Goal: Task Accomplishment & Management: Manage account settings

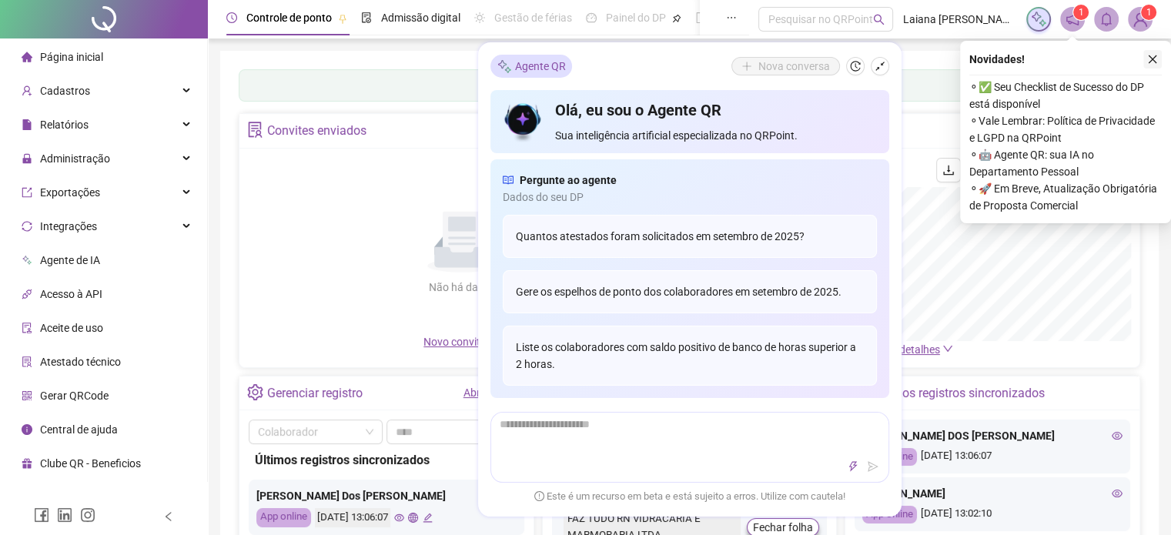
click at [1152, 58] on icon "close" at bounding box center [1152, 59] width 11 height 11
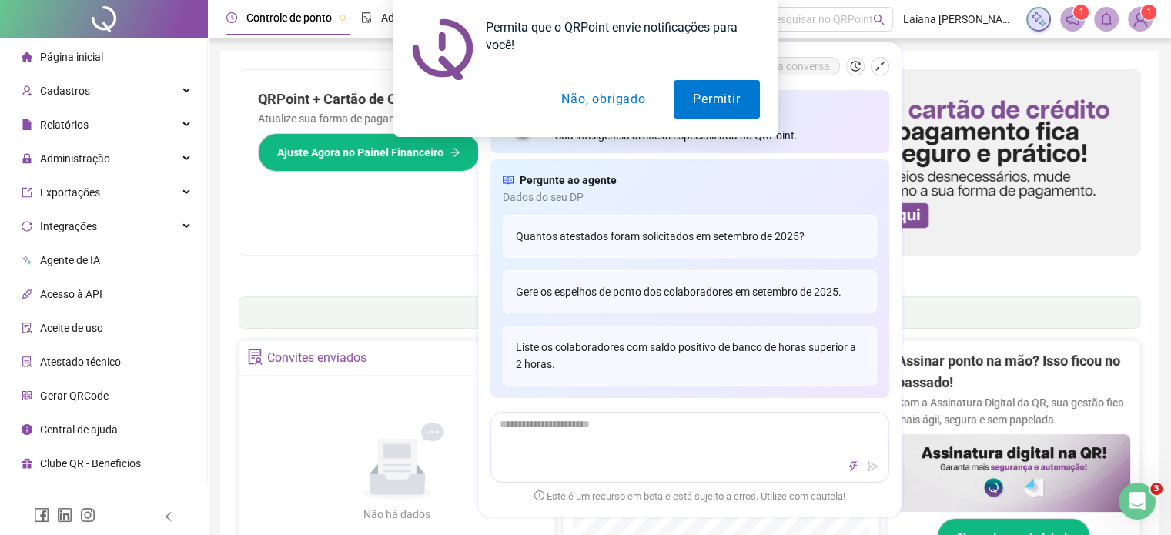
click at [626, 100] on button "Não, obrigado" at bounding box center [603, 99] width 122 height 38
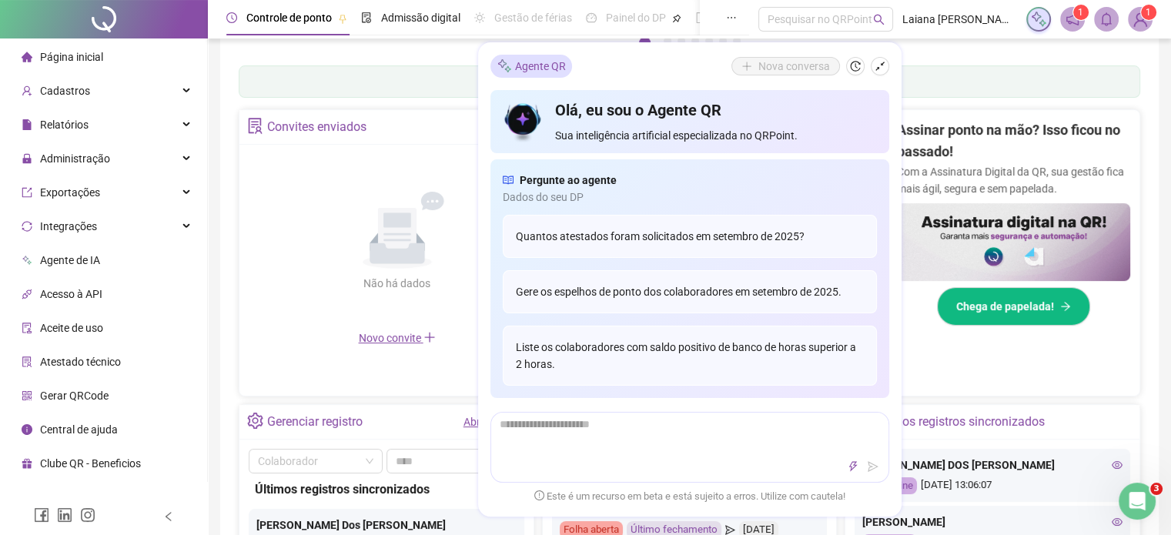
scroll to position [77, 0]
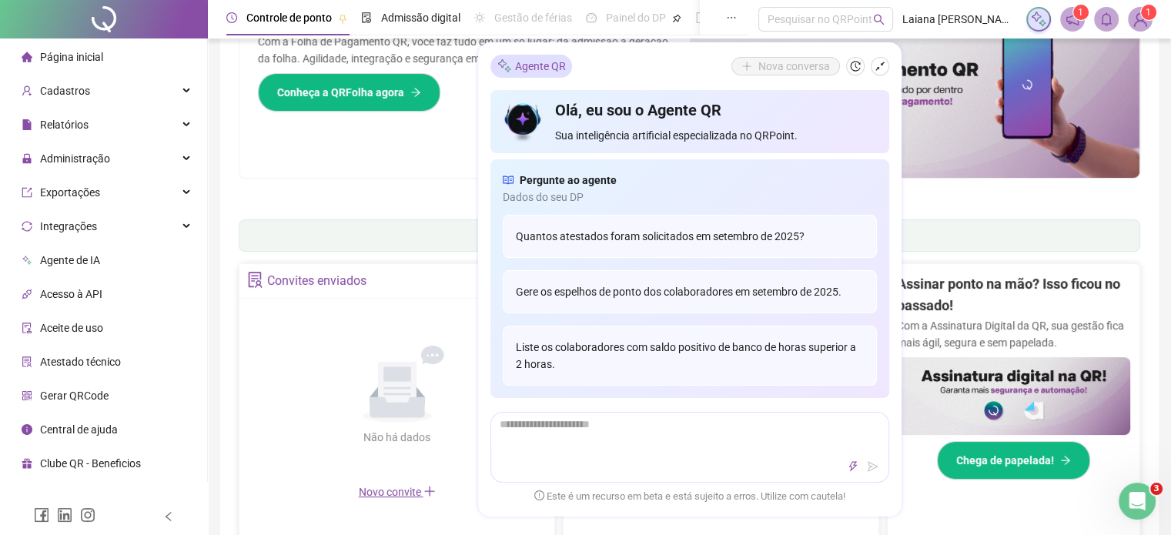
click at [855, 71] on icon "history" at bounding box center [855, 66] width 11 height 11
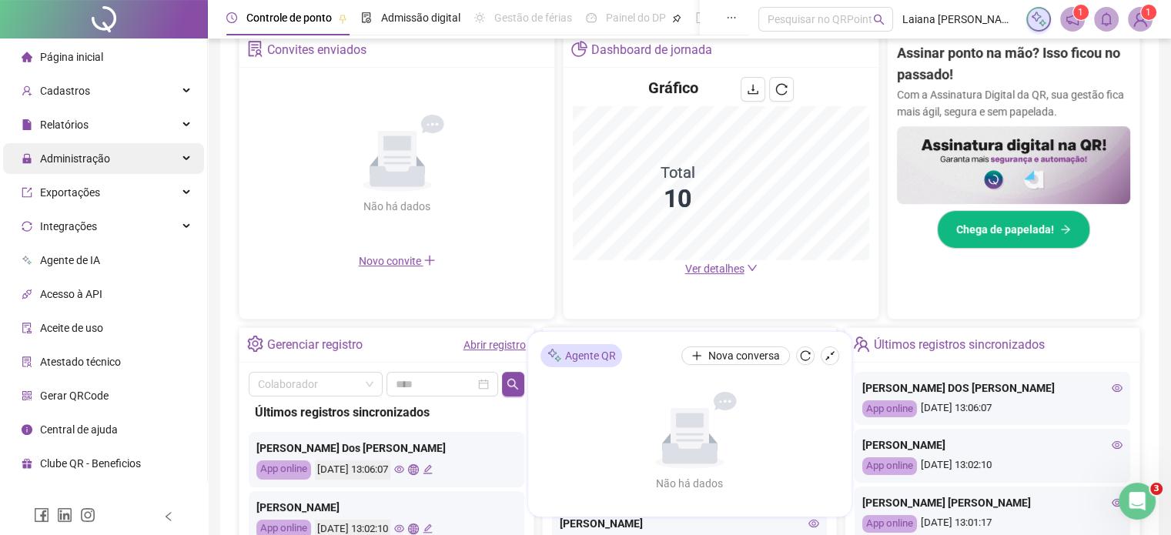
scroll to position [231, 0]
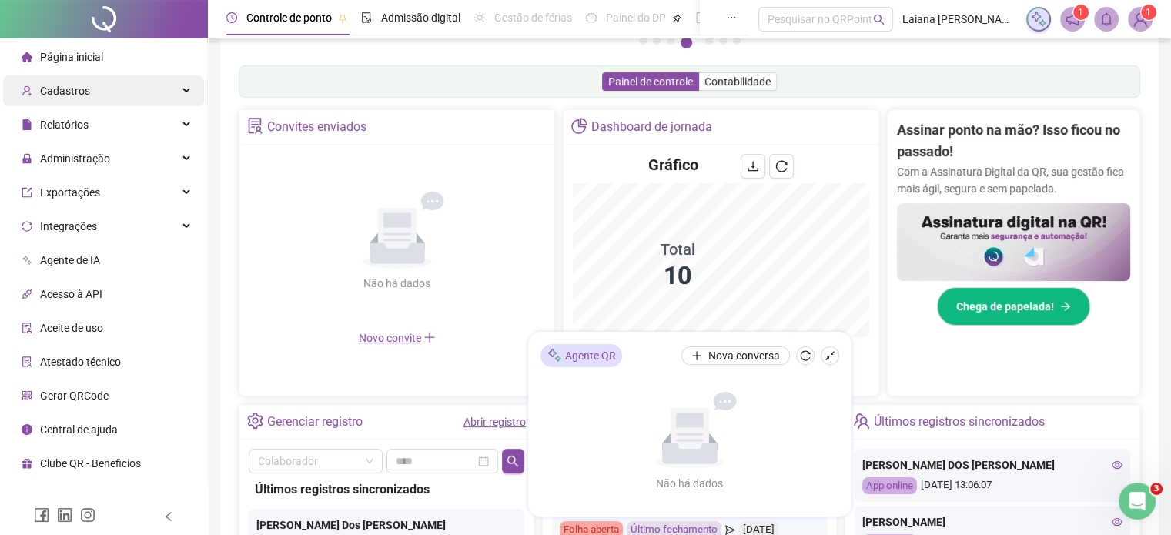
click at [68, 95] on span "Cadastros" at bounding box center [65, 91] width 50 height 12
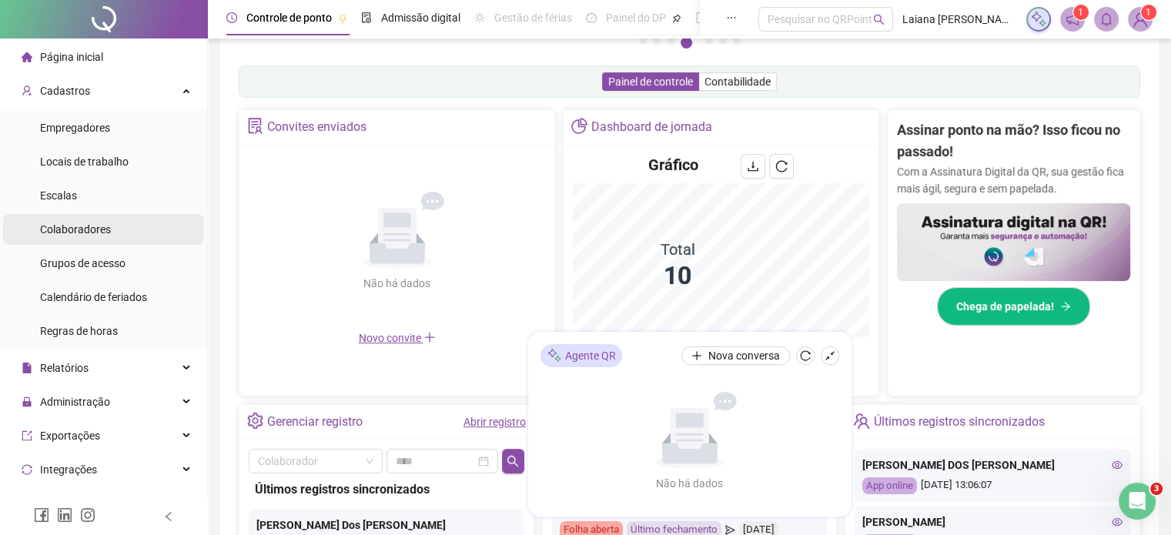
click at [112, 233] on li "Colaboradores" at bounding box center [103, 229] width 201 height 31
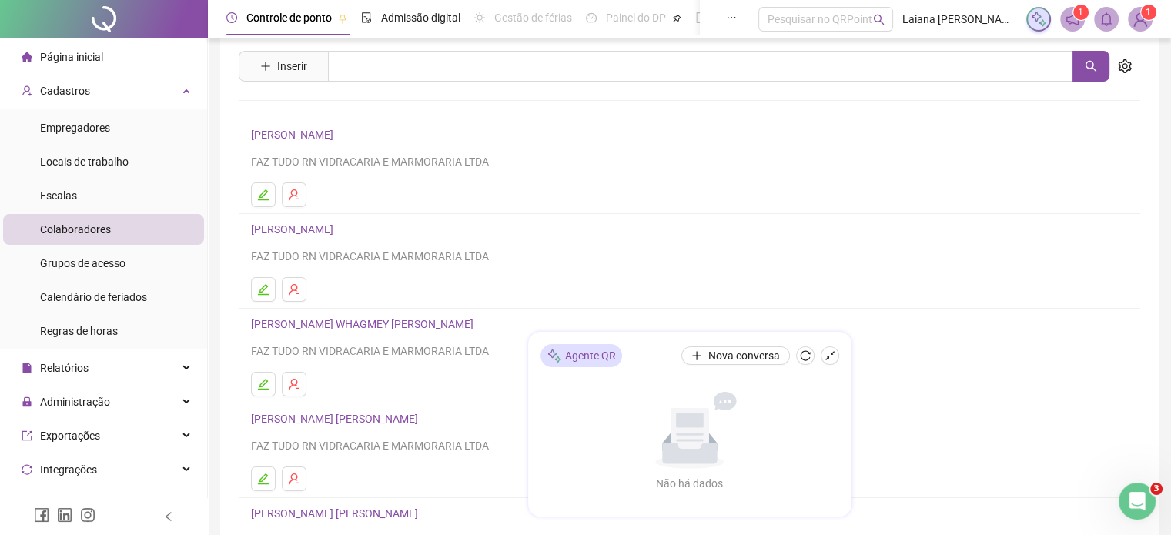
scroll to position [231, 0]
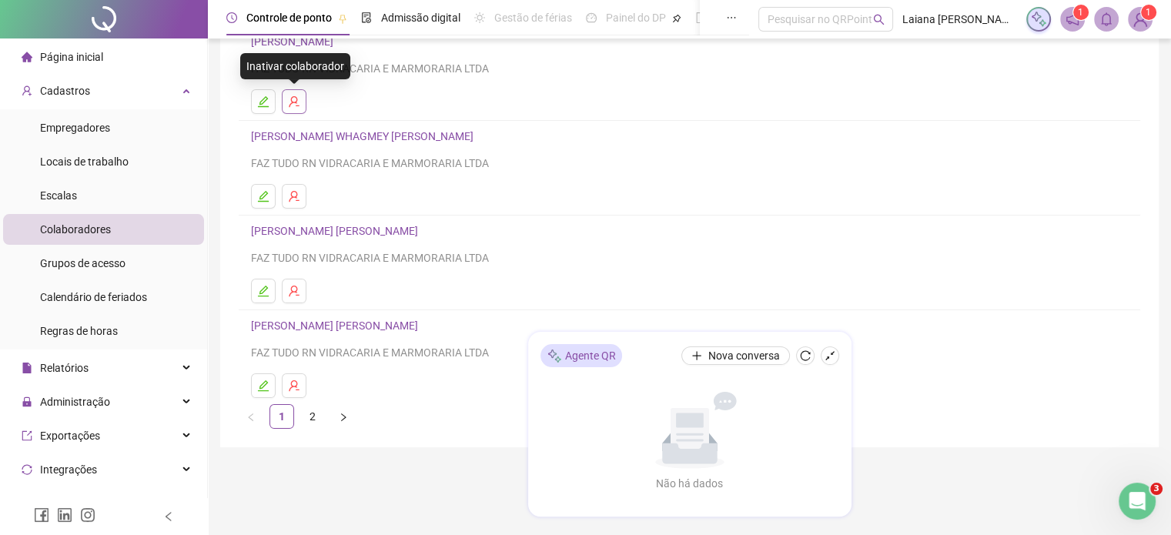
click at [290, 102] on icon "user-delete" at bounding box center [294, 101] width 12 height 12
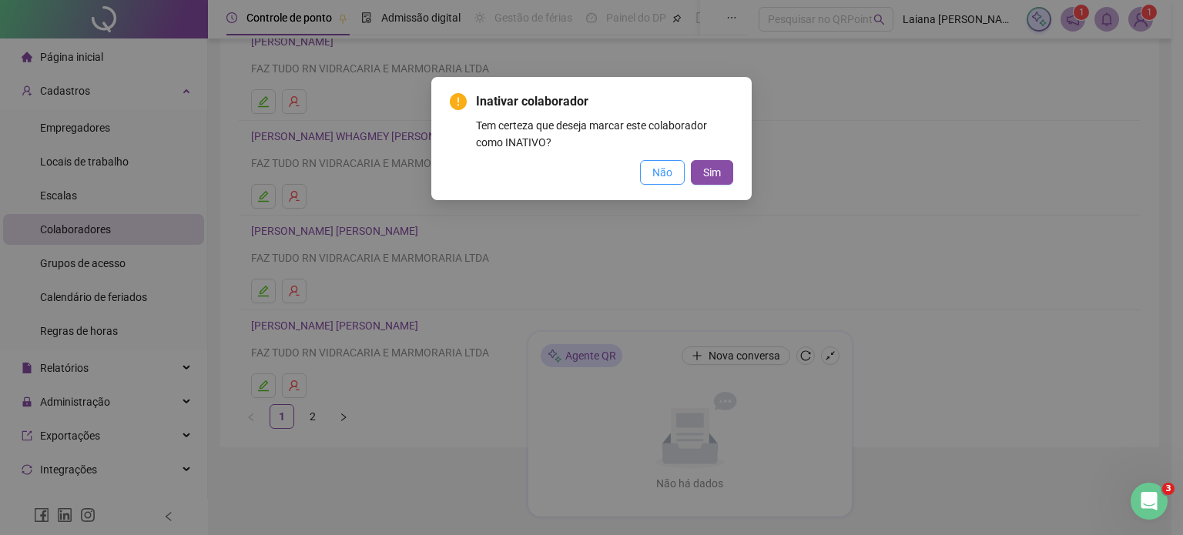
click at [671, 174] on span "Não" at bounding box center [662, 172] width 20 height 17
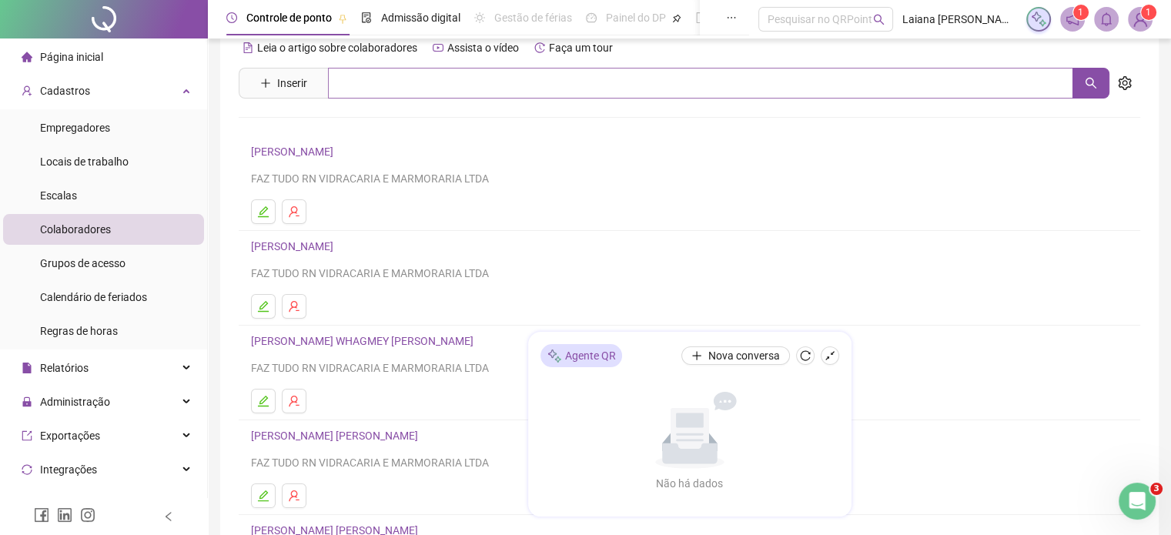
scroll to position [0, 0]
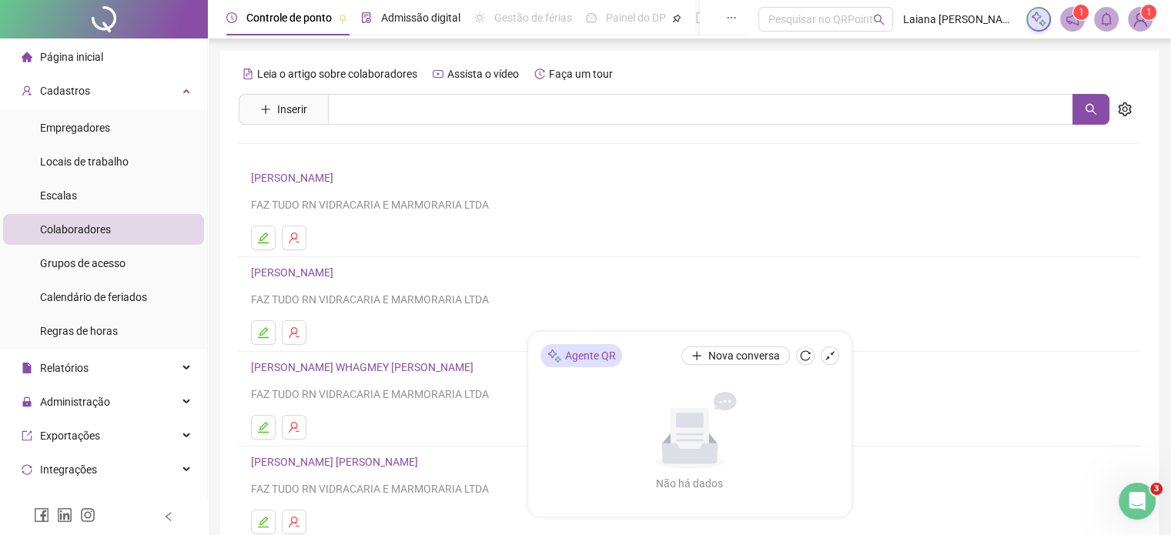
click at [388, 23] on span "Admissão digital" at bounding box center [420, 18] width 79 height 12
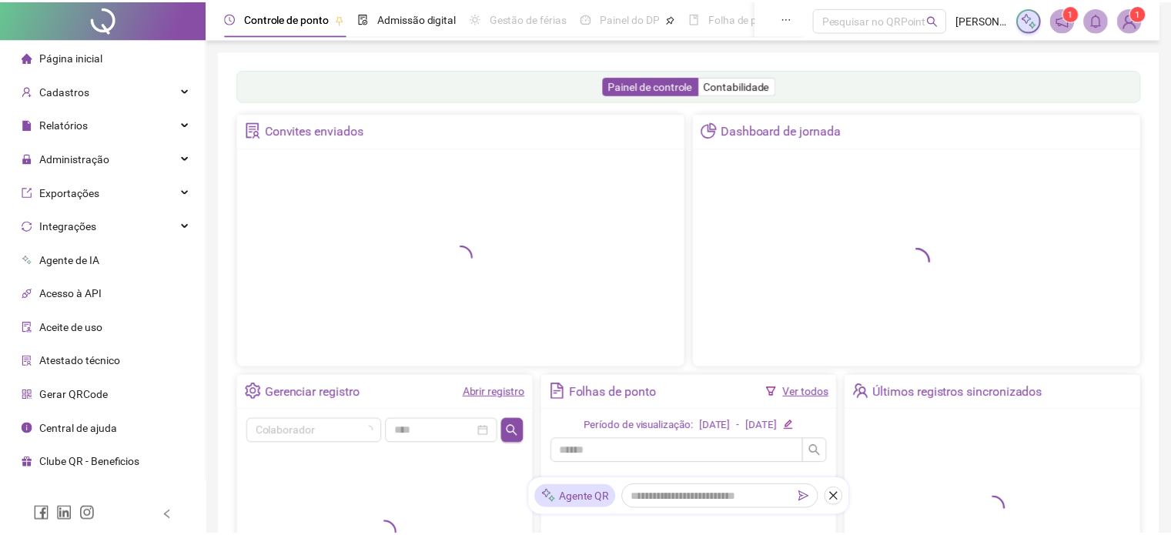
scroll to position [231, 0]
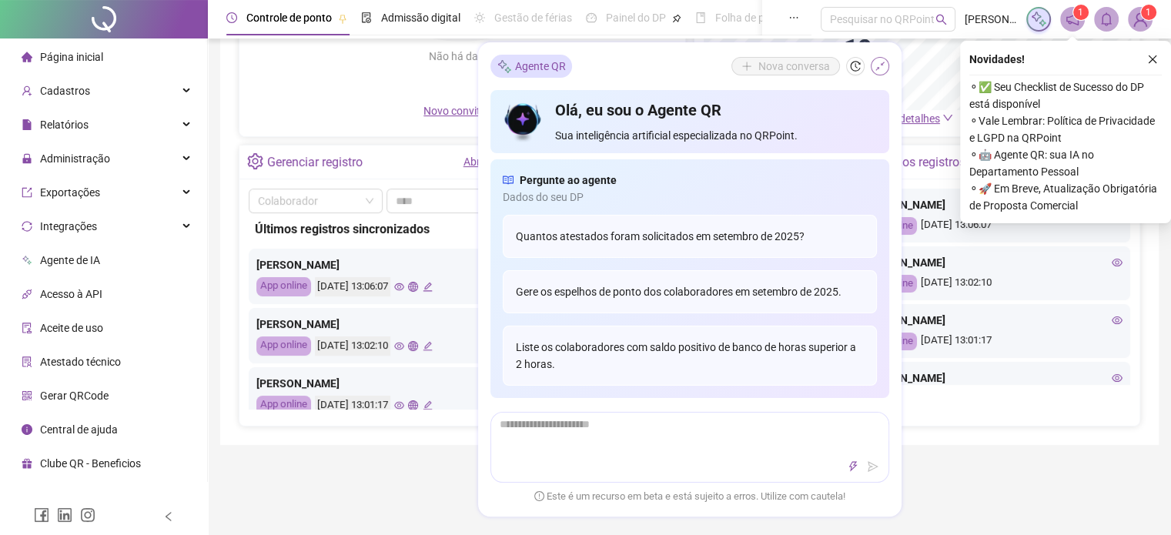
click at [877, 67] on icon "shrink" at bounding box center [880, 66] width 11 height 11
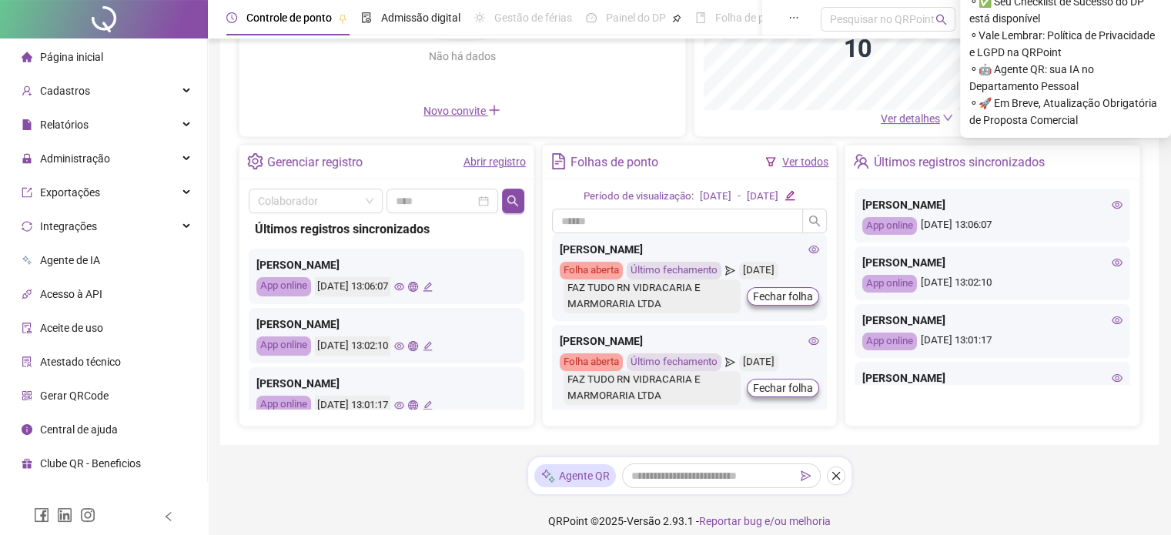
scroll to position [77, 0]
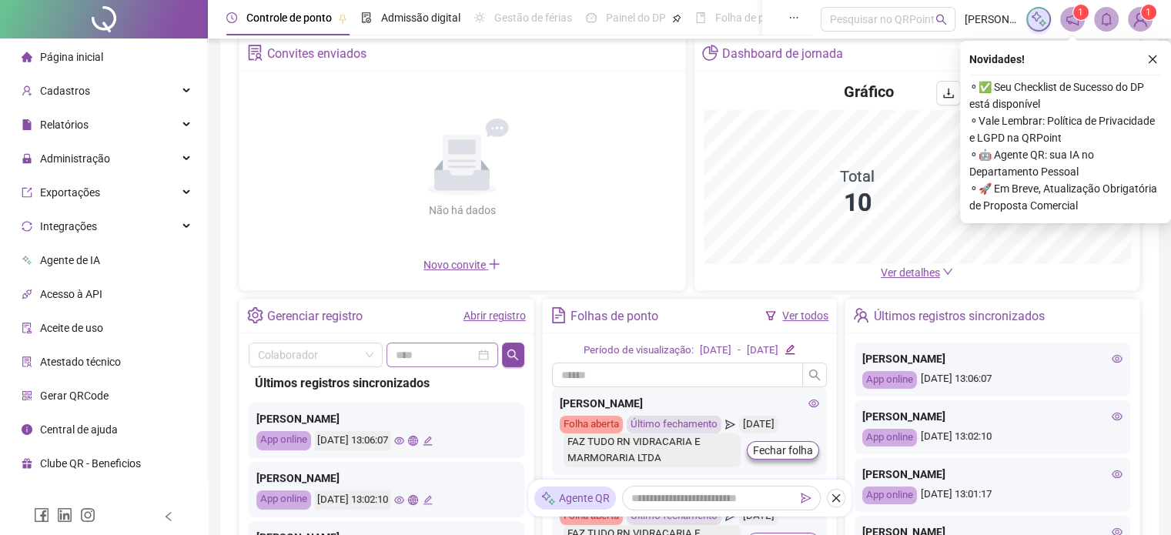
click at [322, 291] on div "Convites enviados Não há dados Não há dados Novo convite" at bounding box center [462, 163] width 447 height 255
click at [367, 334] on div "Gerenciar registro Abrir registro" at bounding box center [386, 317] width 294 height 35
click at [334, 329] on main "Convites enviados Não há dados Não há dados Novo convite Dashboard de jornada G…" at bounding box center [690, 308] width 902 height 544
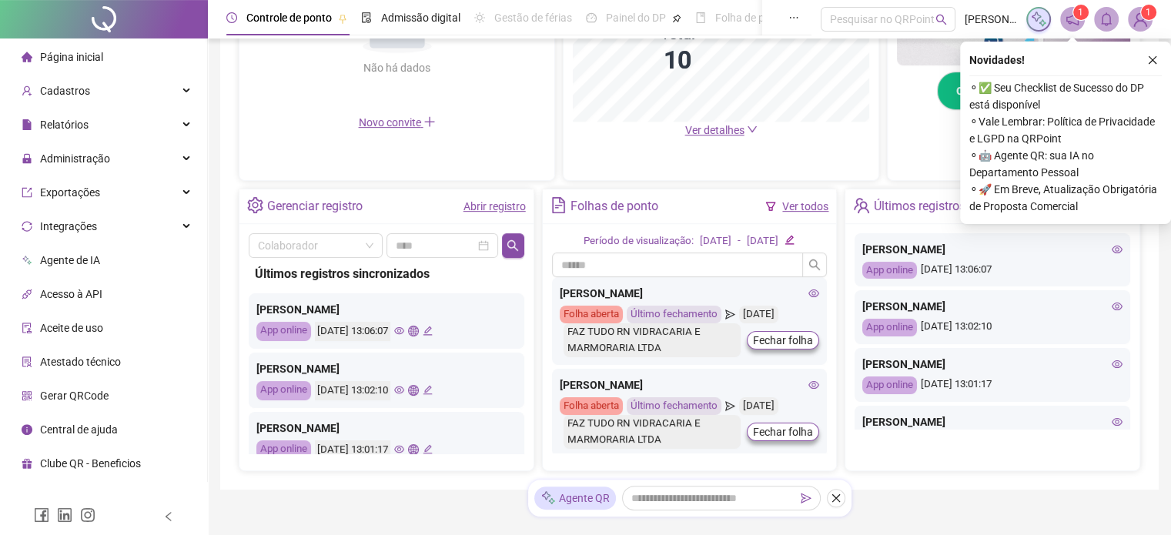
scroll to position [457, 0]
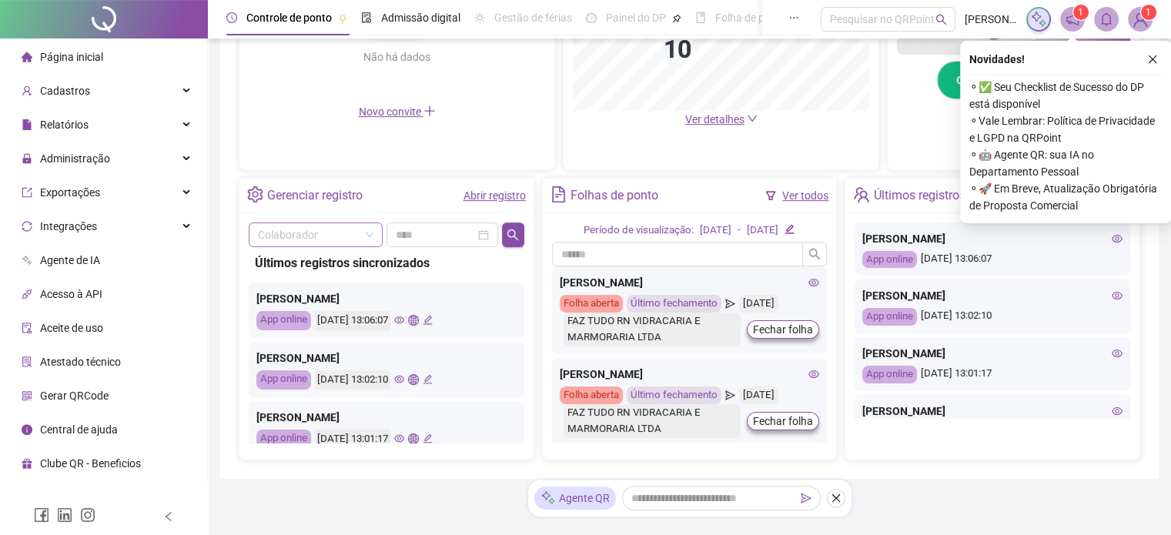
click at [367, 234] on span at bounding box center [315, 234] width 115 height 23
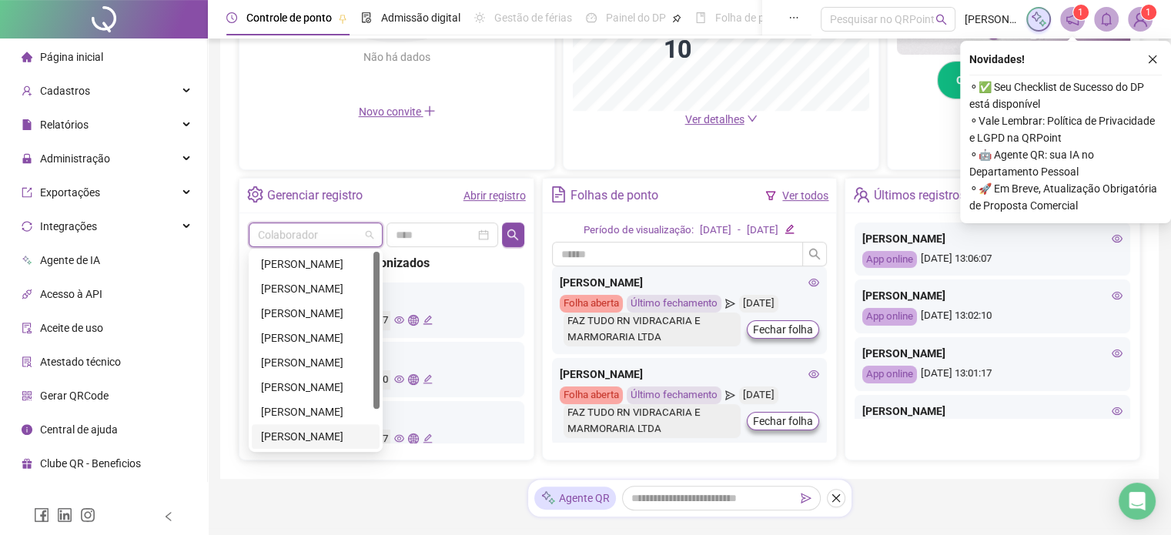
click at [324, 437] on div "[PERSON_NAME]" at bounding box center [315, 436] width 109 height 17
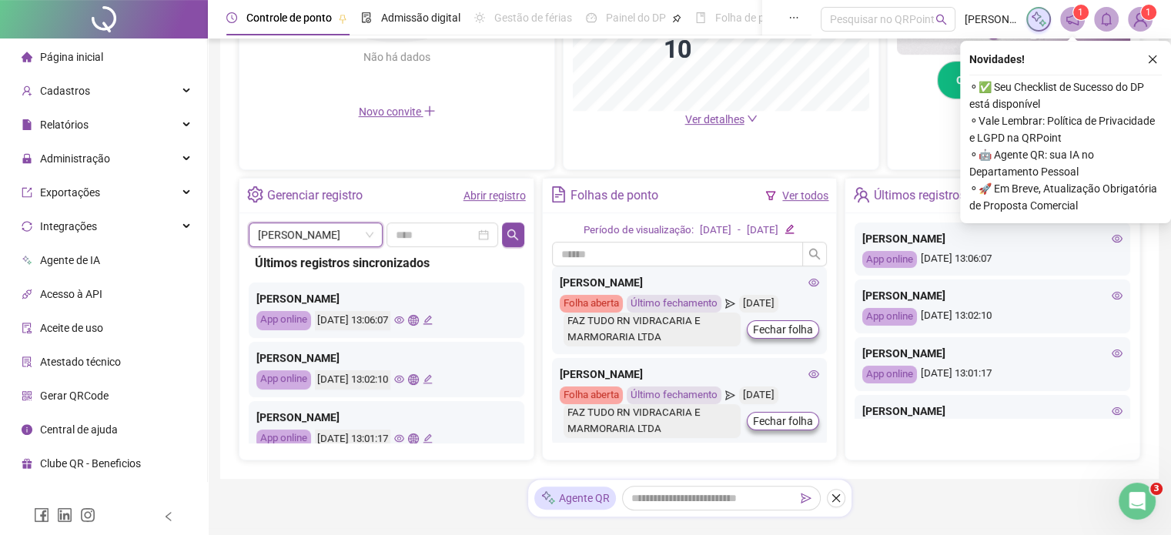
scroll to position [0, 0]
click at [483, 230] on div at bounding box center [442, 234] width 93 height 17
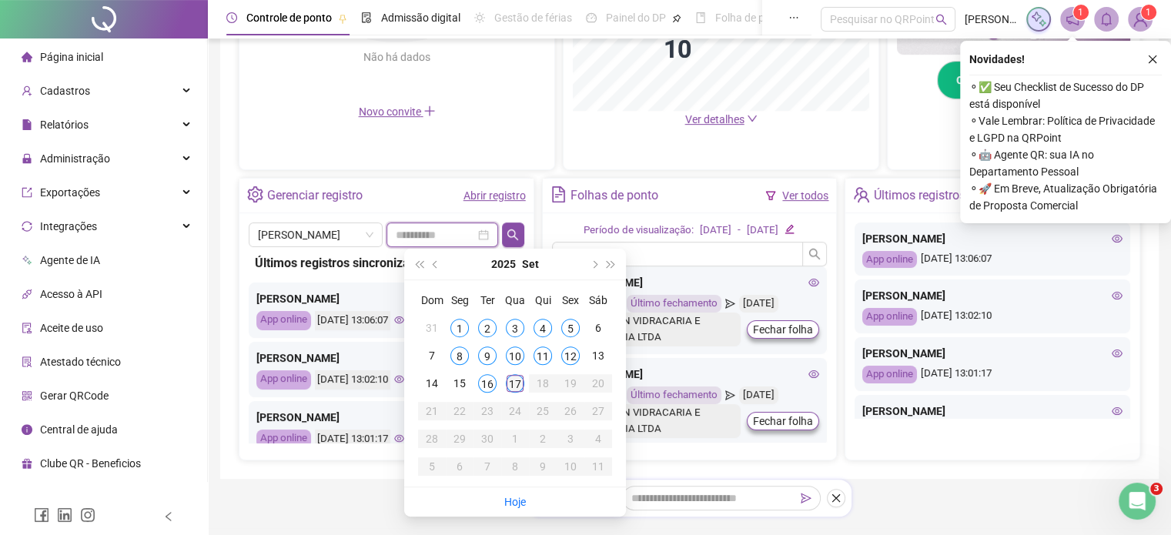
type input "**********"
click at [514, 386] on div "17" at bounding box center [515, 383] width 18 height 18
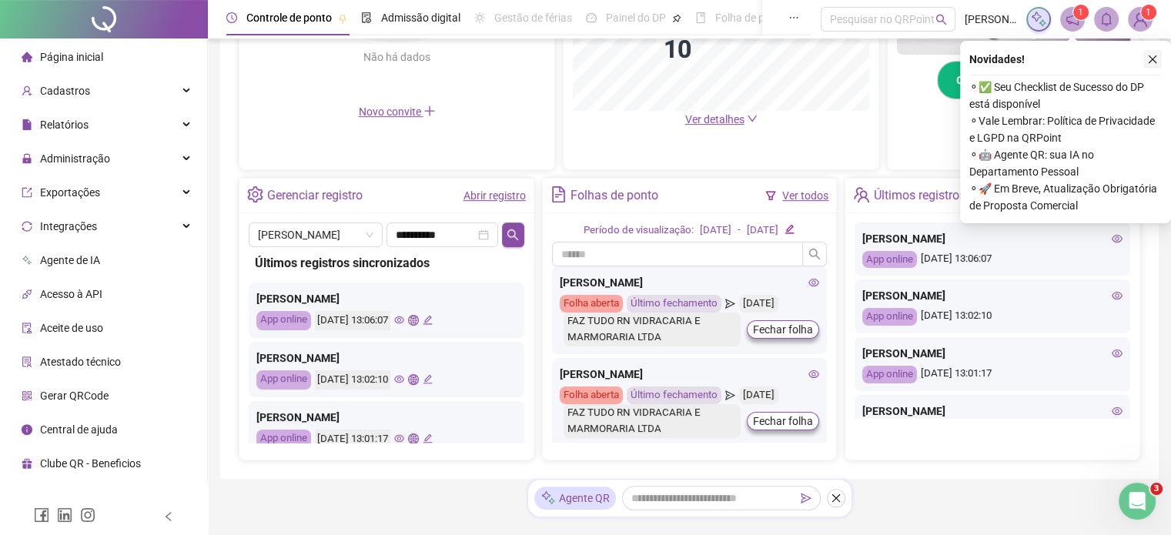
click at [1158, 58] on button "button" at bounding box center [1152, 59] width 18 height 18
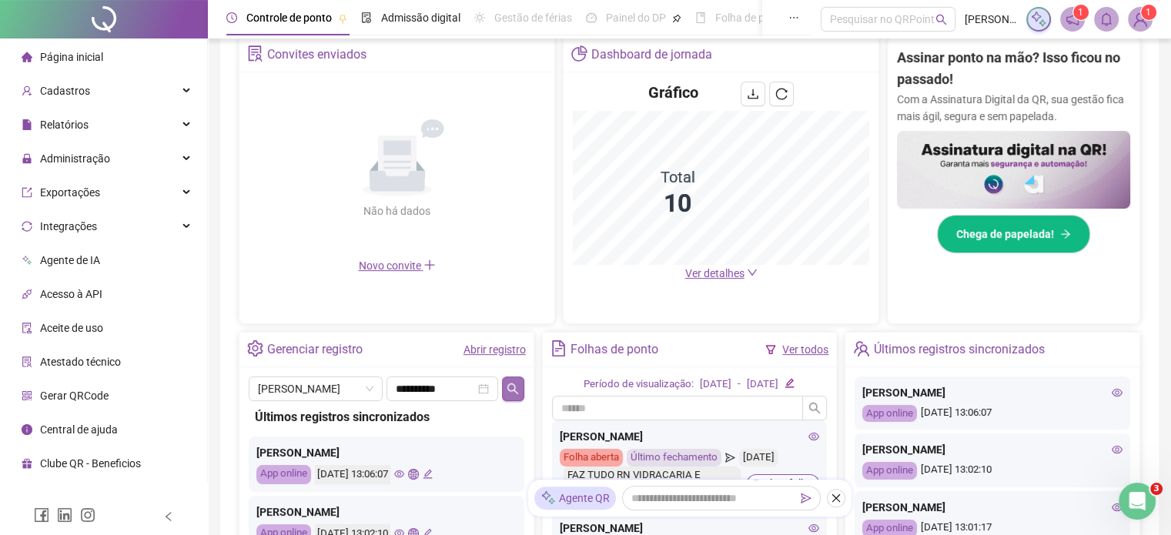
scroll to position [380, 0]
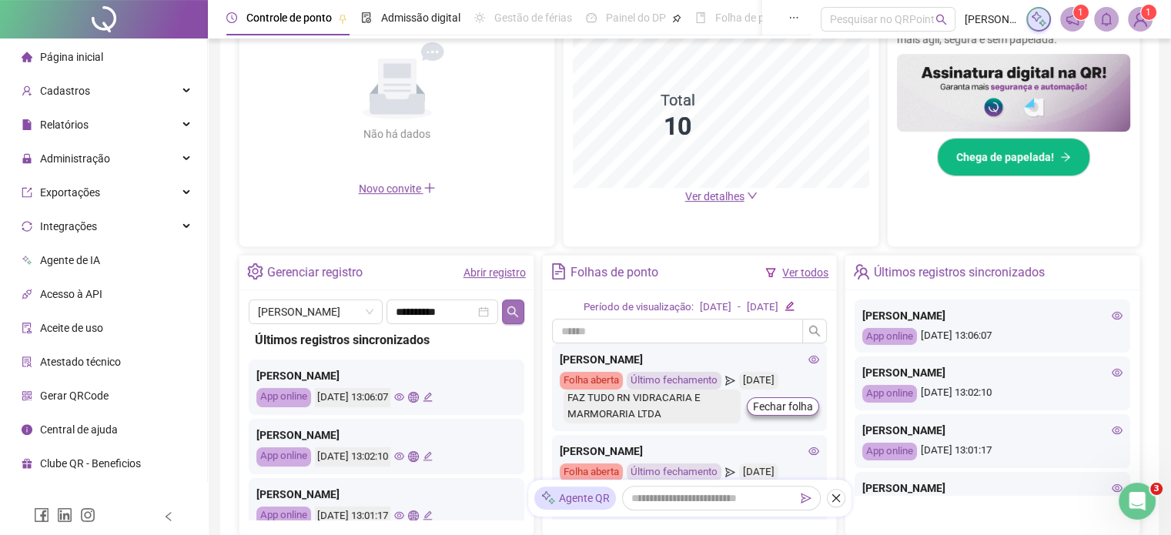
click at [517, 309] on icon "search" at bounding box center [513, 312] width 12 height 12
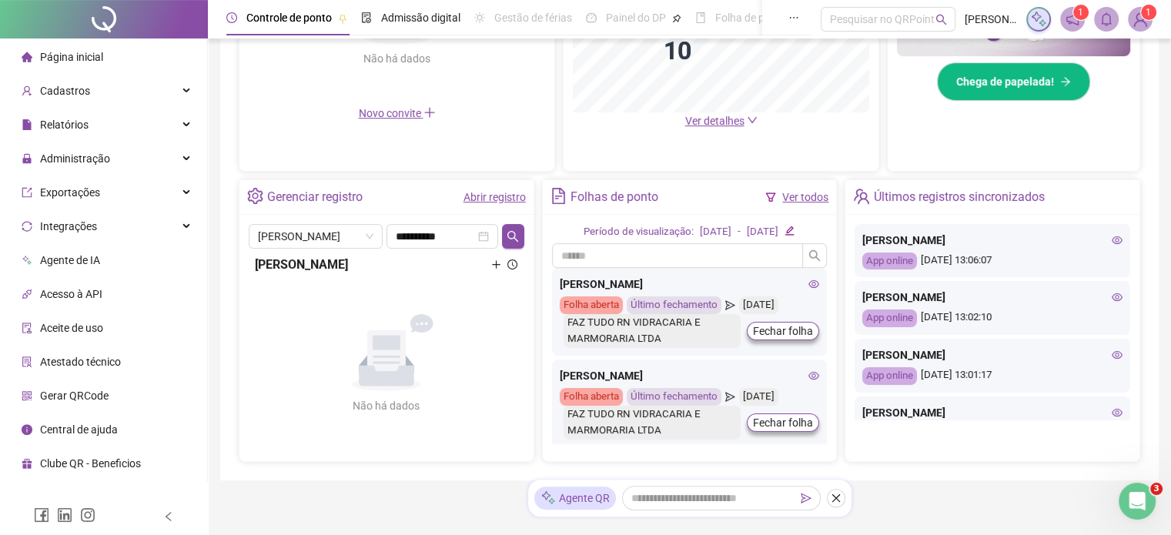
scroll to position [457, 0]
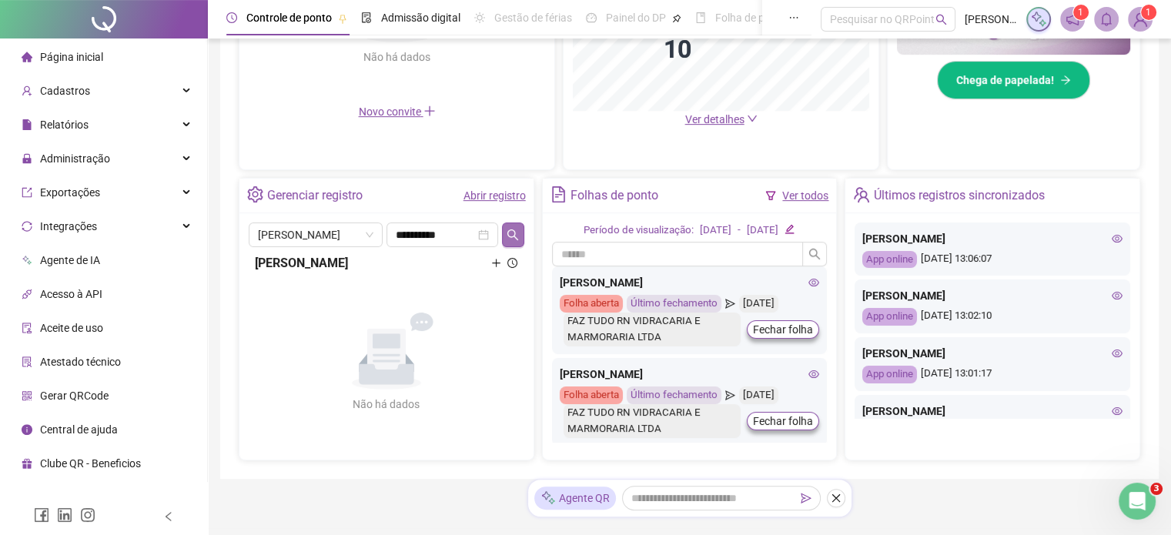
click at [511, 234] on icon "search" at bounding box center [512, 234] width 11 height 11
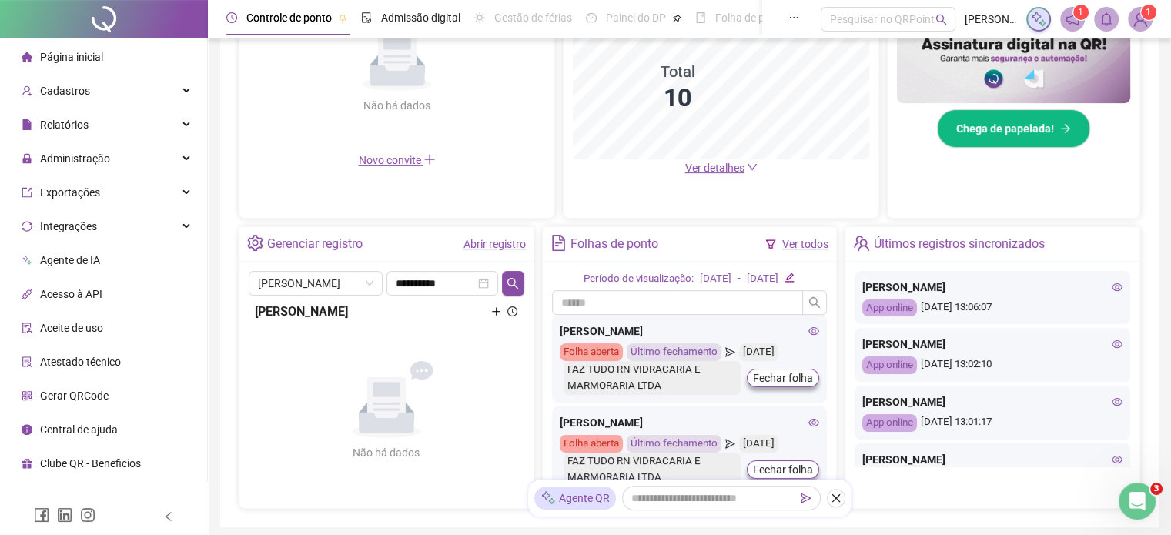
scroll to position [303, 0]
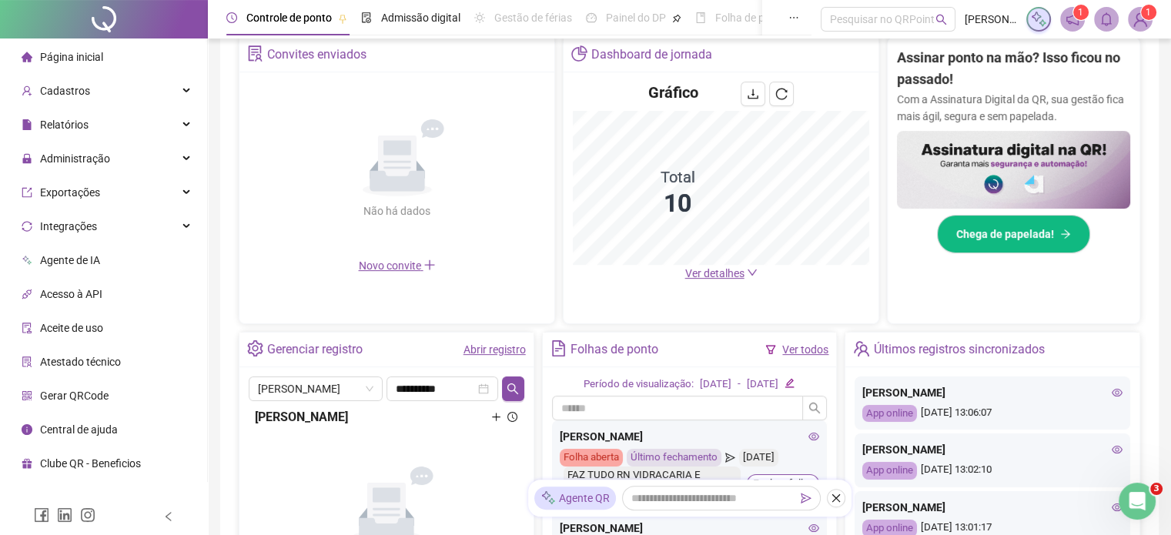
click at [503, 352] on link "Abrir registro" at bounding box center [495, 349] width 62 height 12
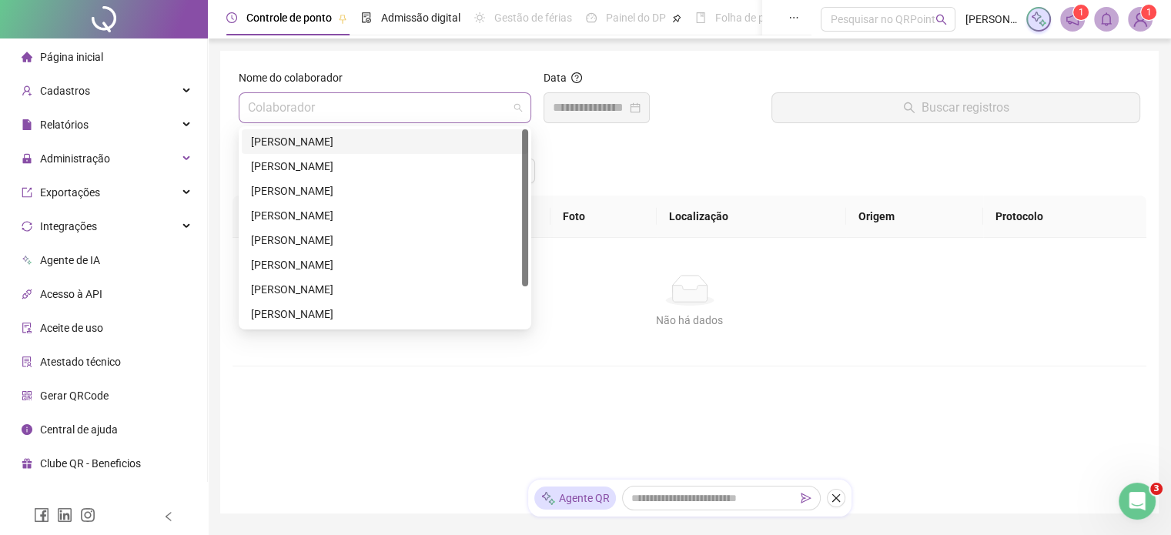
click at [519, 110] on span at bounding box center [385, 107] width 274 height 29
click at [351, 164] on div "[PERSON_NAME]" at bounding box center [385, 166] width 268 height 17
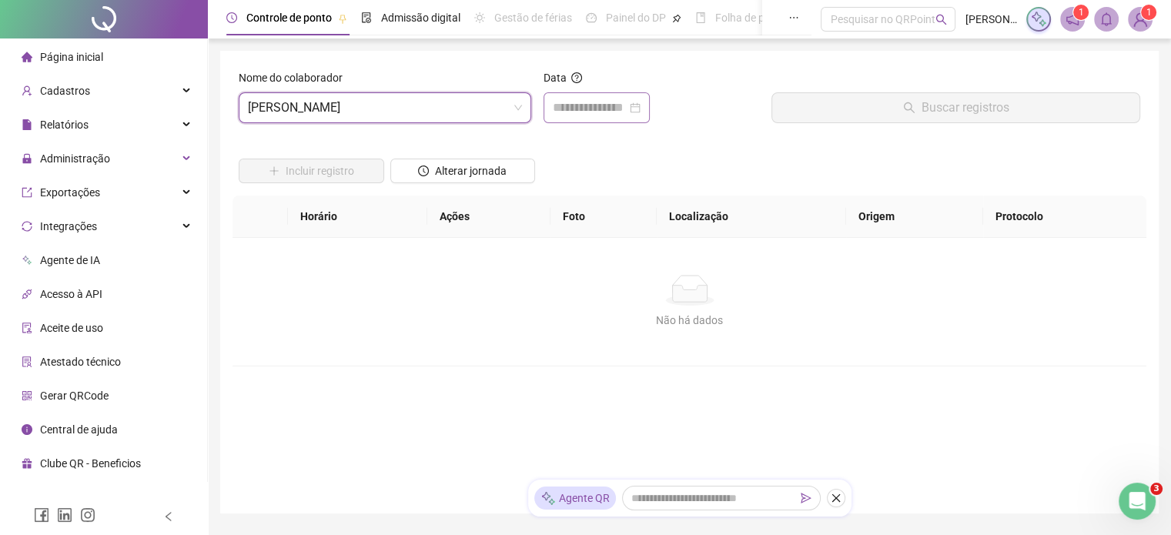
click at [641, 105] on div at bounding box center [597, 108] width 88 height 18
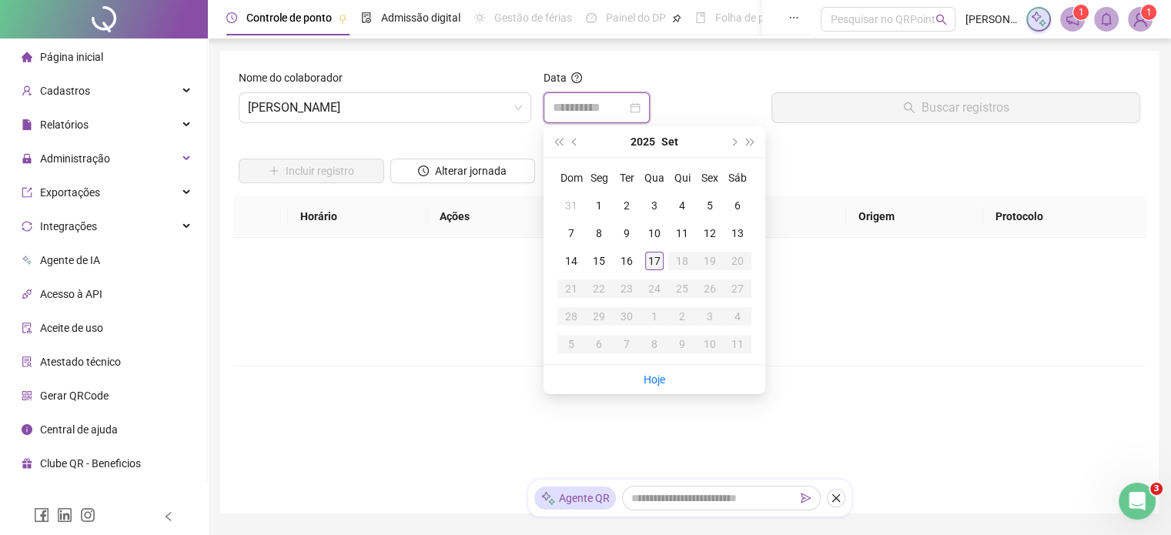
type input "**********"
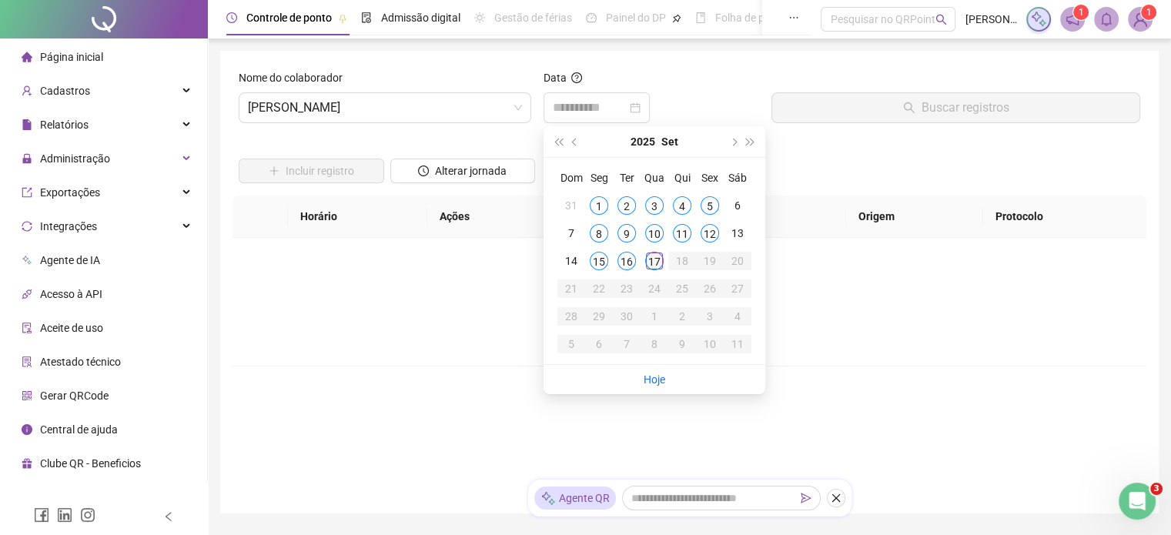
click at [662, 268] on div "17" at bounding box center [654, 261] width 18 height 18
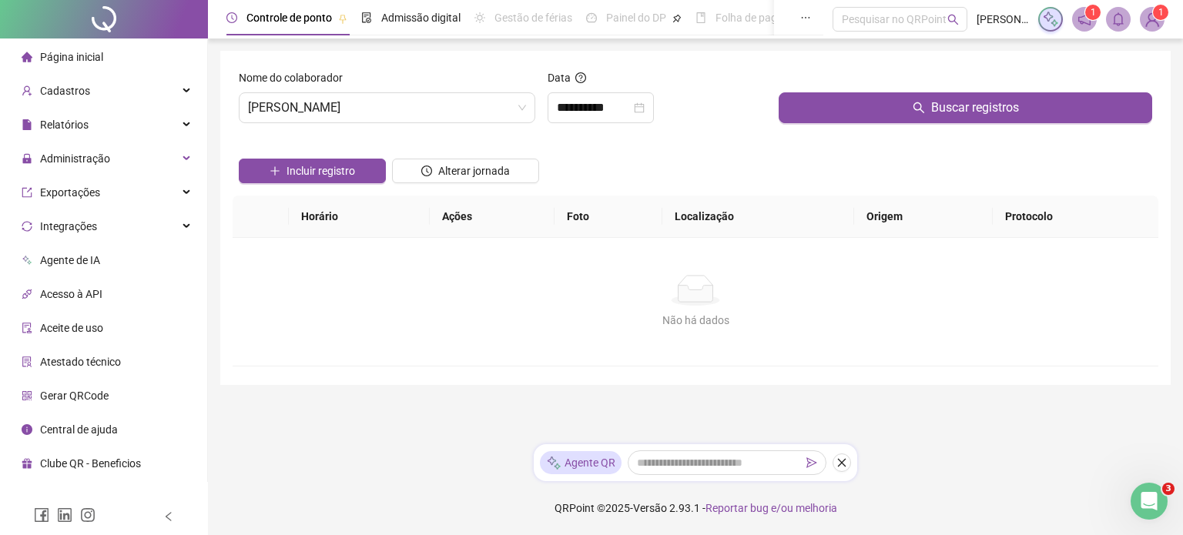
click at [657, 264] on div "Não há dados Não há dados" at bounding box center [696, 302] width 926 height 128
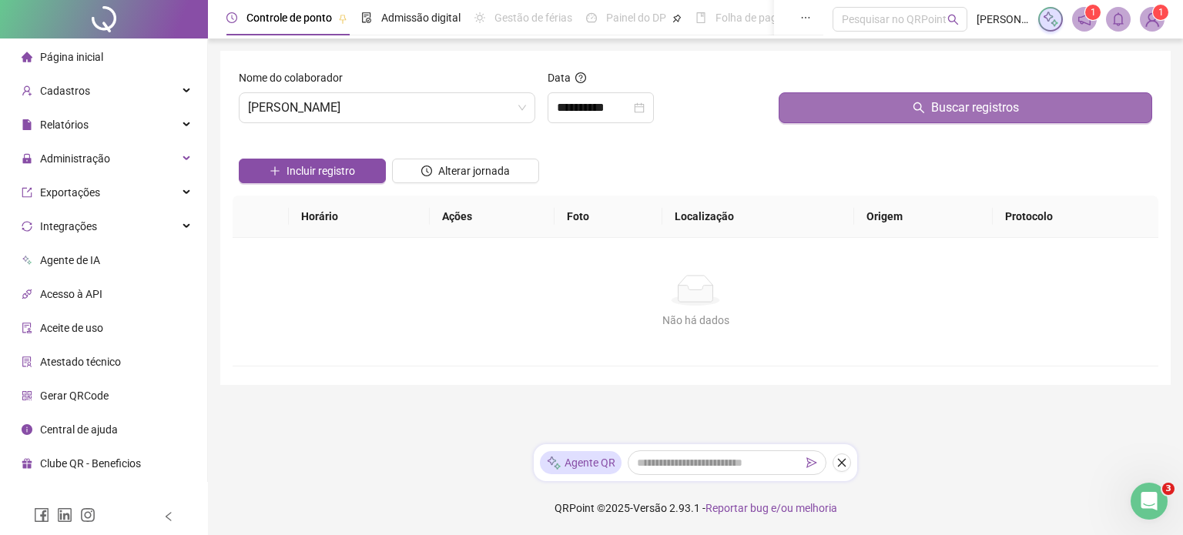
click at [942, 110] on span "Buscar registros" at bounding box center [975, 108] width 88 height 18
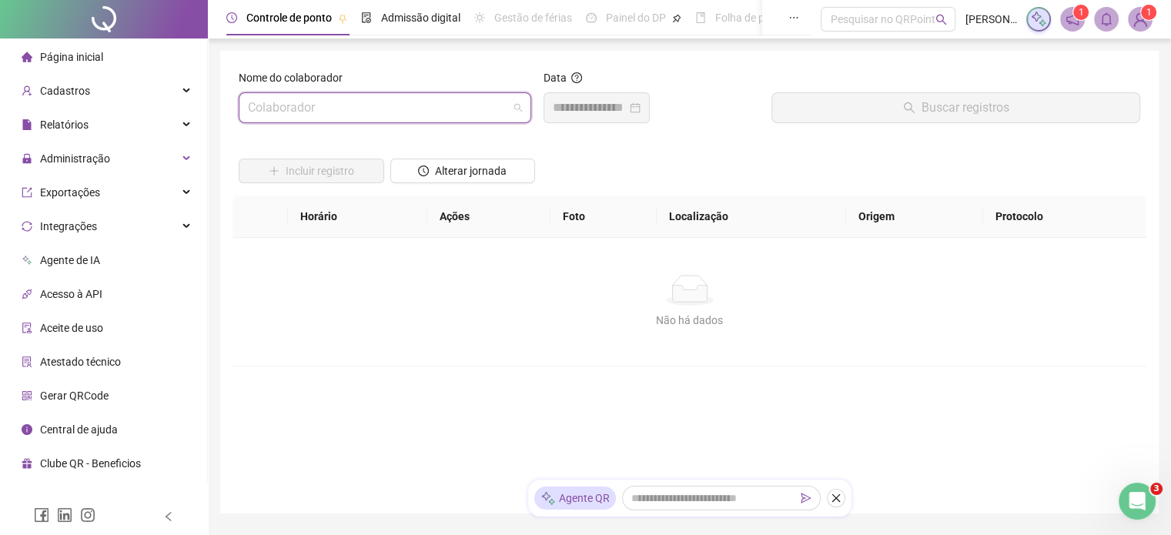
click at [517, 112] on span at bounding box center [385, 107] width 274 height 29
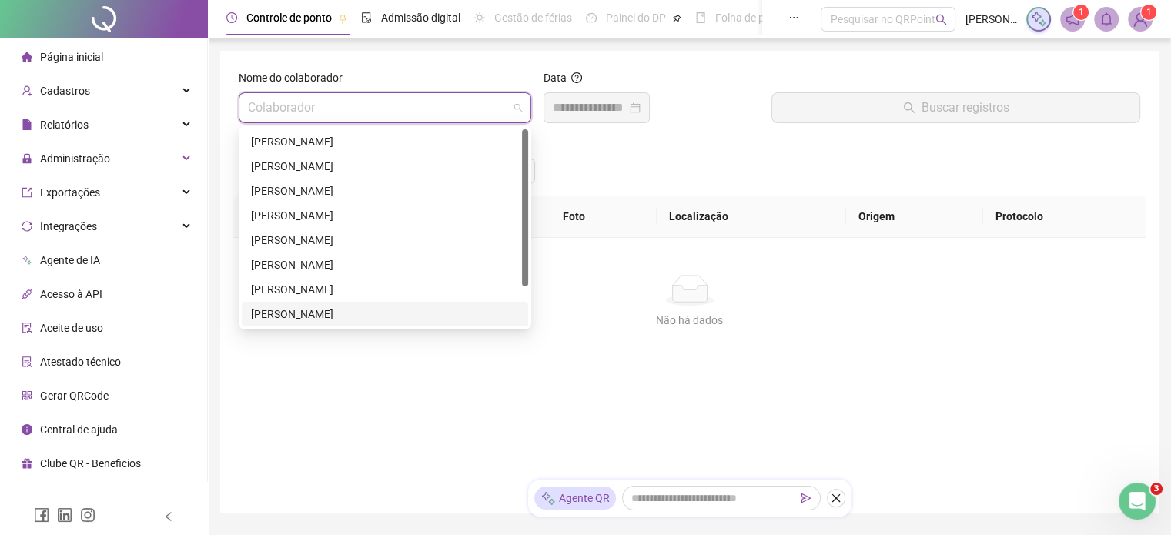
click at [313, 315] on div "[PERSON_NAME]" at bounding box center [385, 314] width 268 height 17
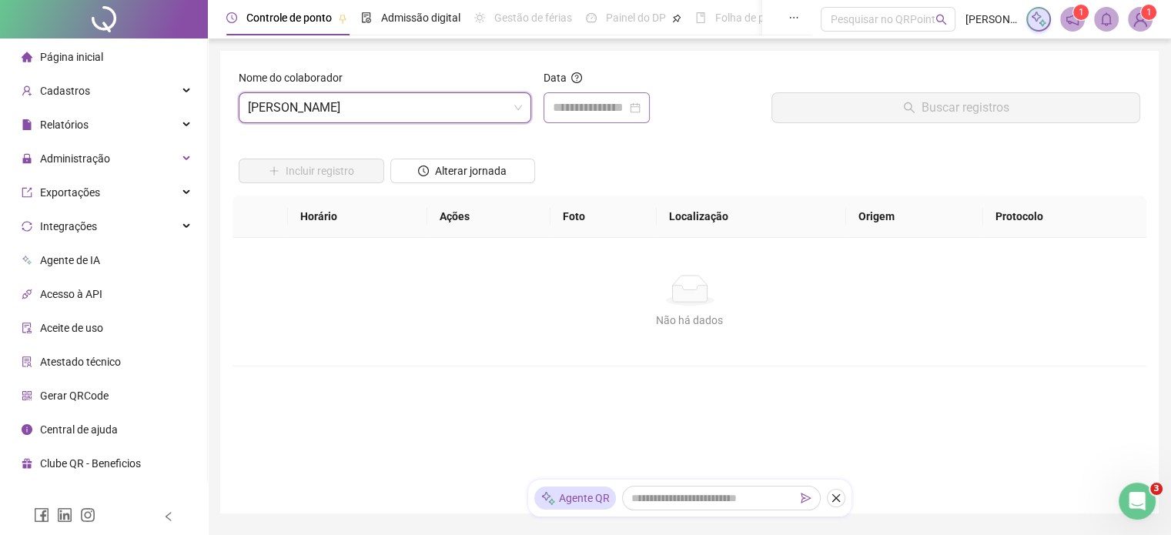
click at [641, 110] on div at bounding box center [597, 108] width 88 height 18
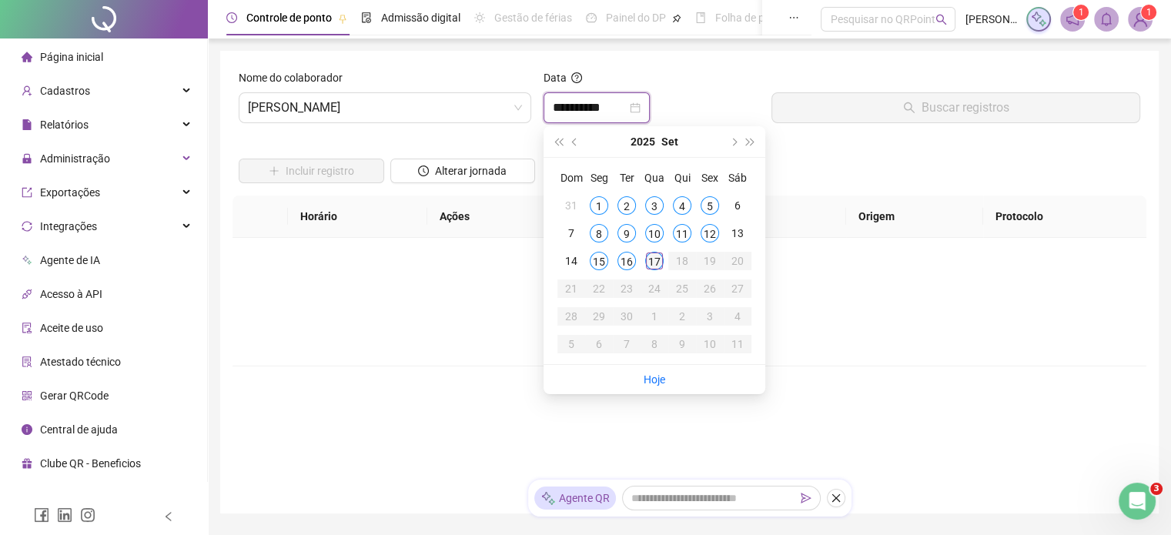
type input "**********"
click at [653, 260] on div "17" at bounding box center [654, 261] width 18 height 18
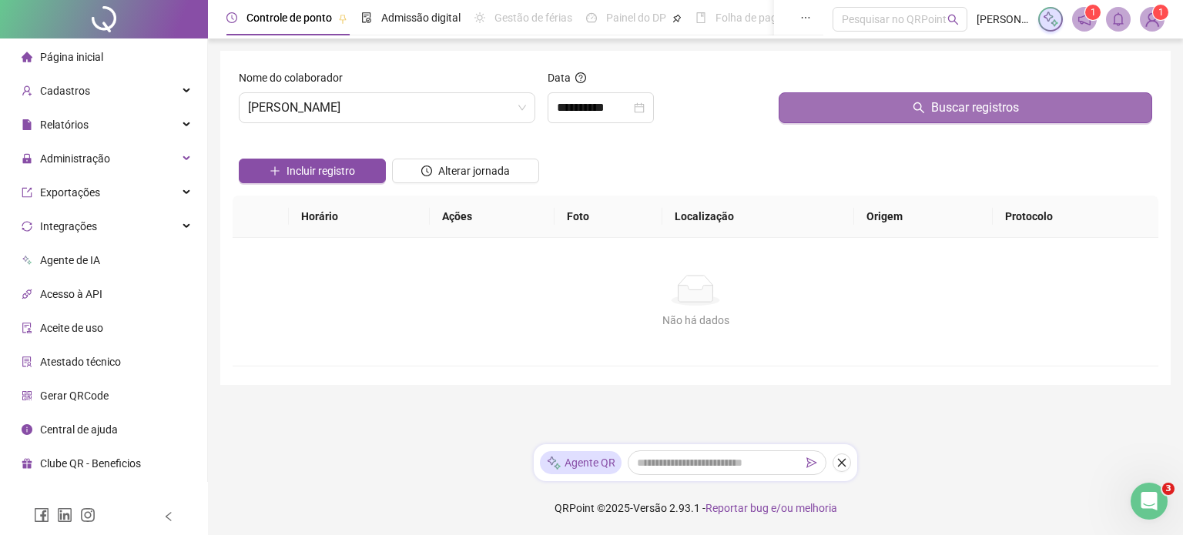
click at [928, 115] on button "Buscar registros" at bounding box center [964, 107] width 373 height 31
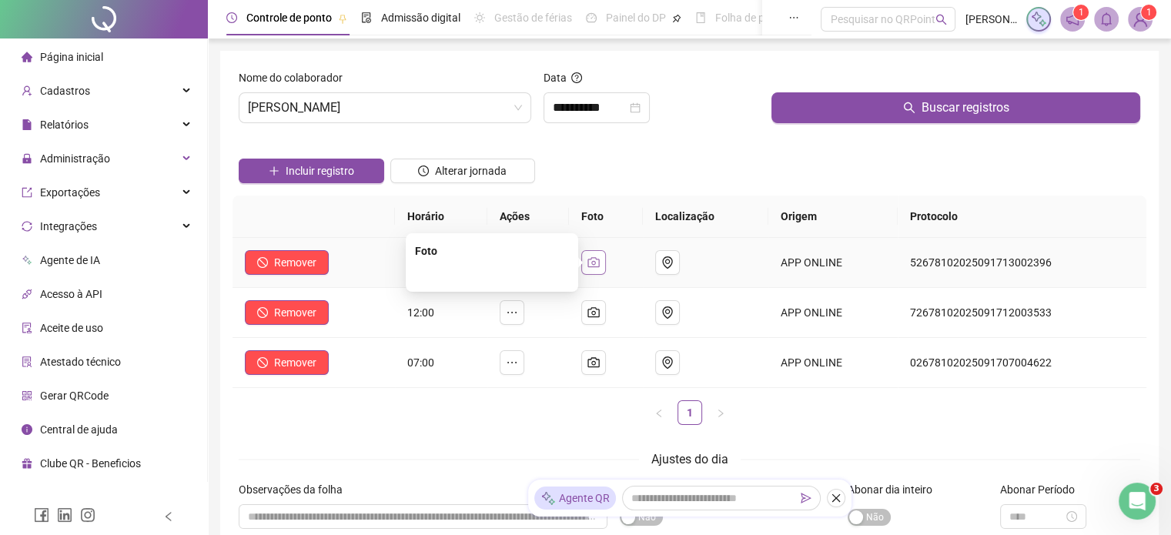
click at [590, 264] on button "button" at bounding box center [593, 262] width 25 height 25
click at [492, 187] on img at bounding box center [492, 187] width 0 height 0
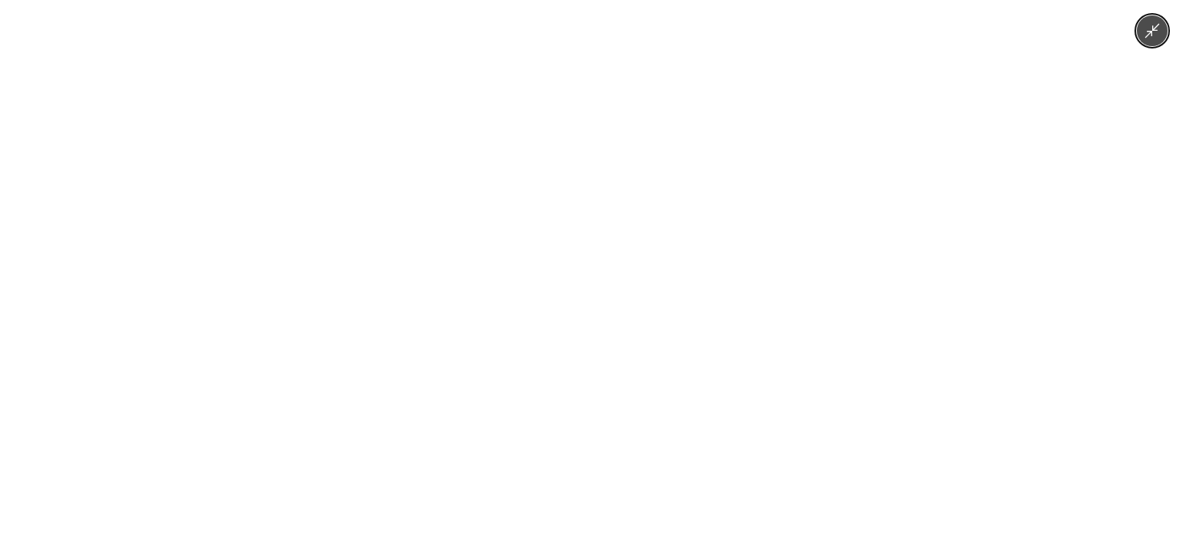
drag, startPoint x: 533, startPoint y: 282, endPoint x: 564, endPoint y: 316, distance: 46.4
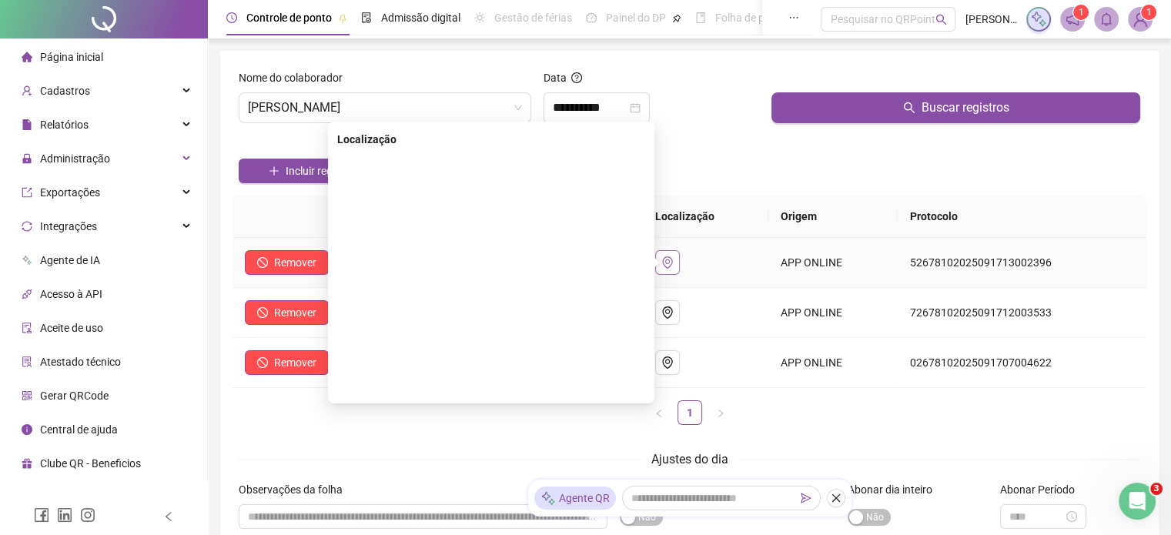
click at [674, 262] on icon "environment" at bounding box center [667, 262] width 12 height 12
click at [674, 261] on icon "environment" at bounding box center [667, 262] width 12 height 12
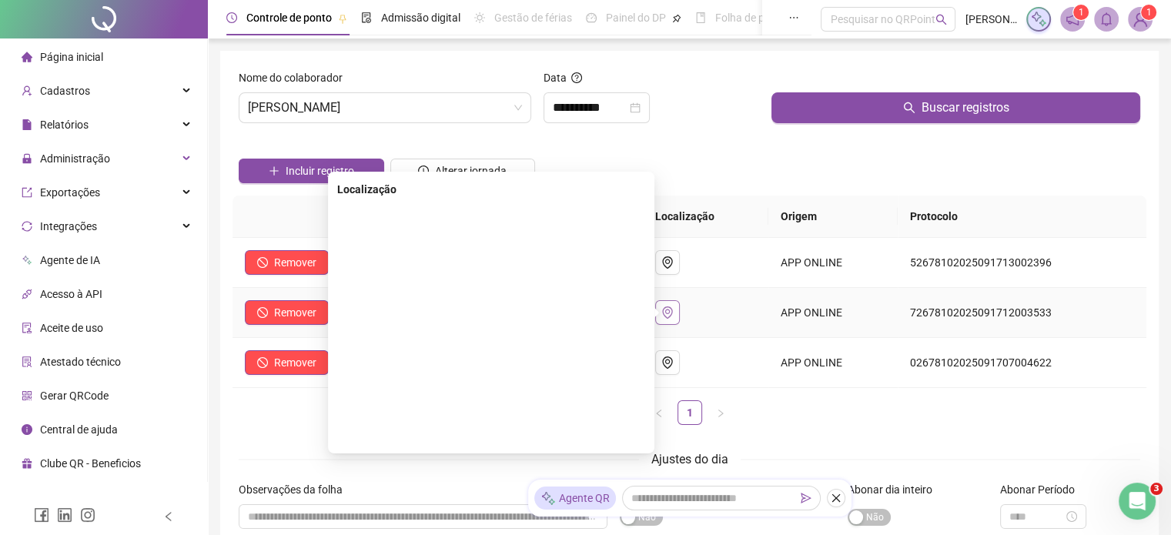
click at [674, 310] on icon "environment" at bounding box center [667, 312] width 12 height 12
click at [674, 312] on icon "environment" at bounding box center [667, 312] width 12 height 12
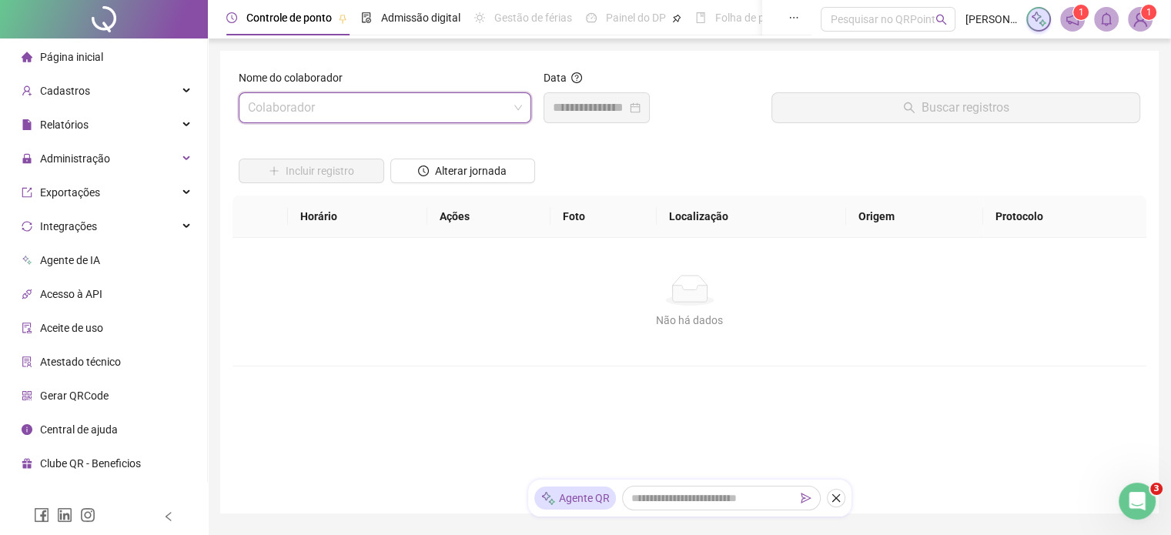
click at [514, 108] on span at bounding box center [385, 107] width 274 height 29
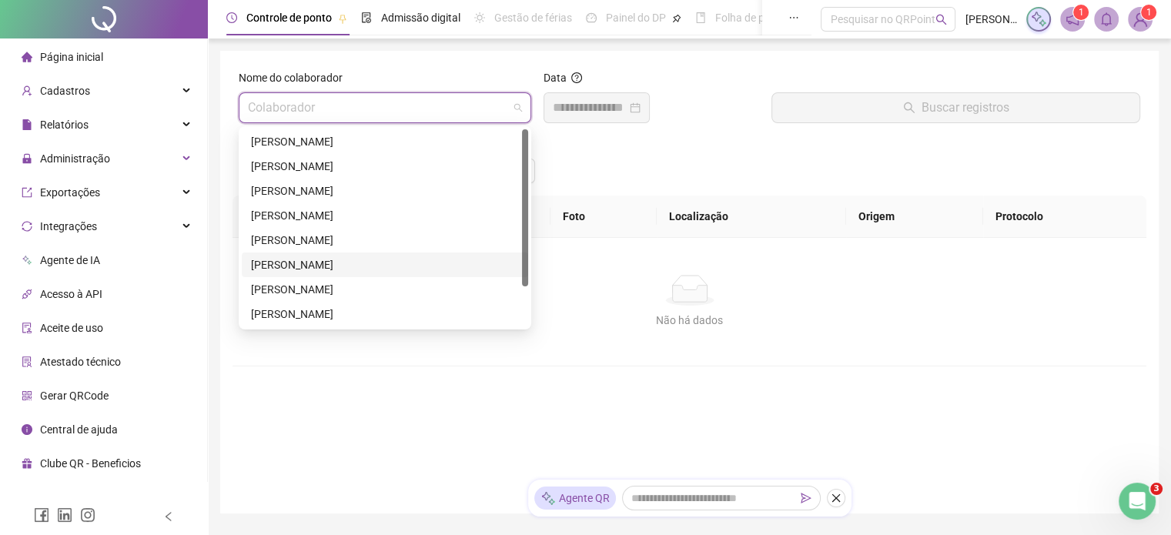
click at [352, 267] on div "[PERSON_NAME]" at bounding box center [385, 264] width 268 height 17
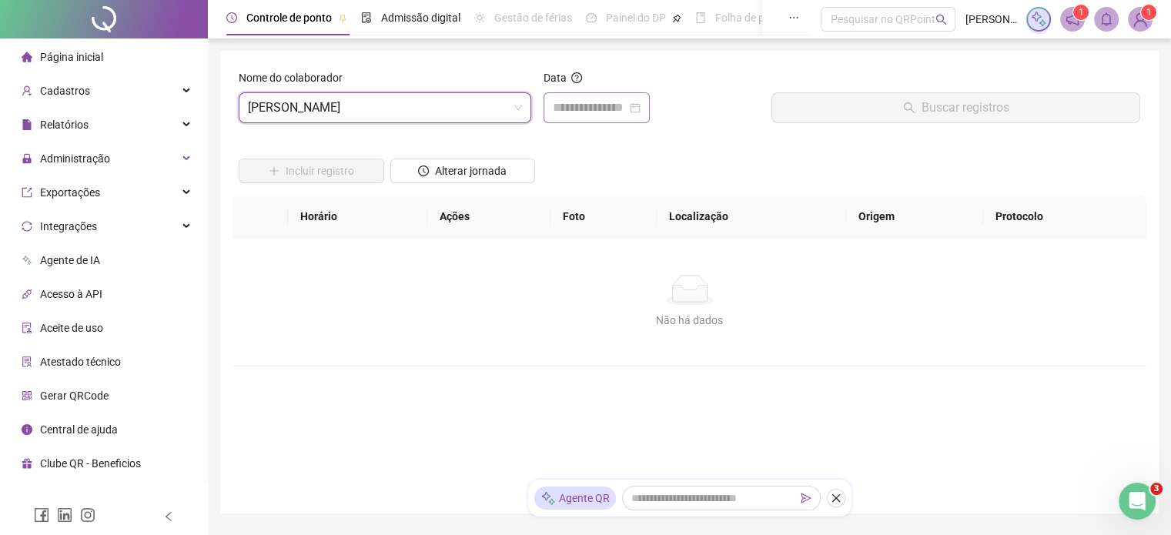
click at [641, 107] on div at bounding box center [597, 108] width 88 height 18
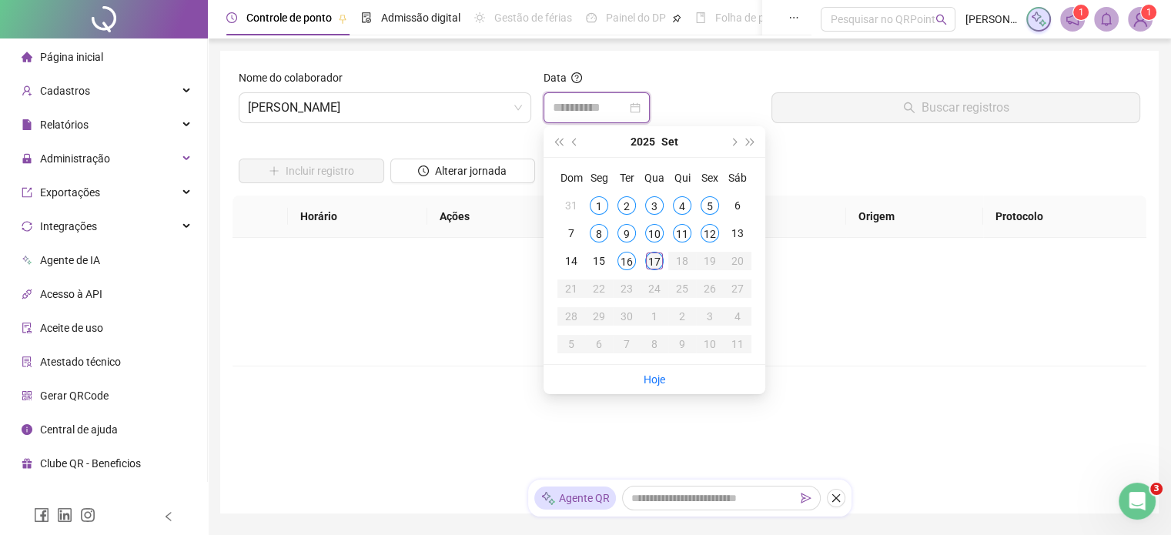
type input "**********"
click at [653, 263] on div "17" at bounding box center [654, 261] width 18 height 18
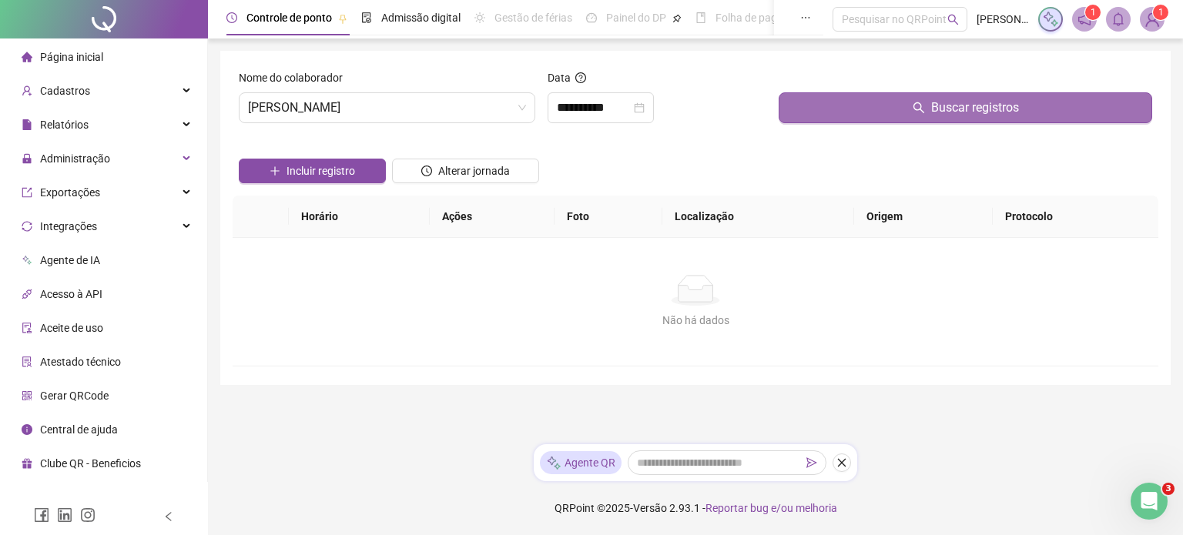
click at [939, 108] on span "Buscar registros" at bounding box center [975, 108] width 88 height 18
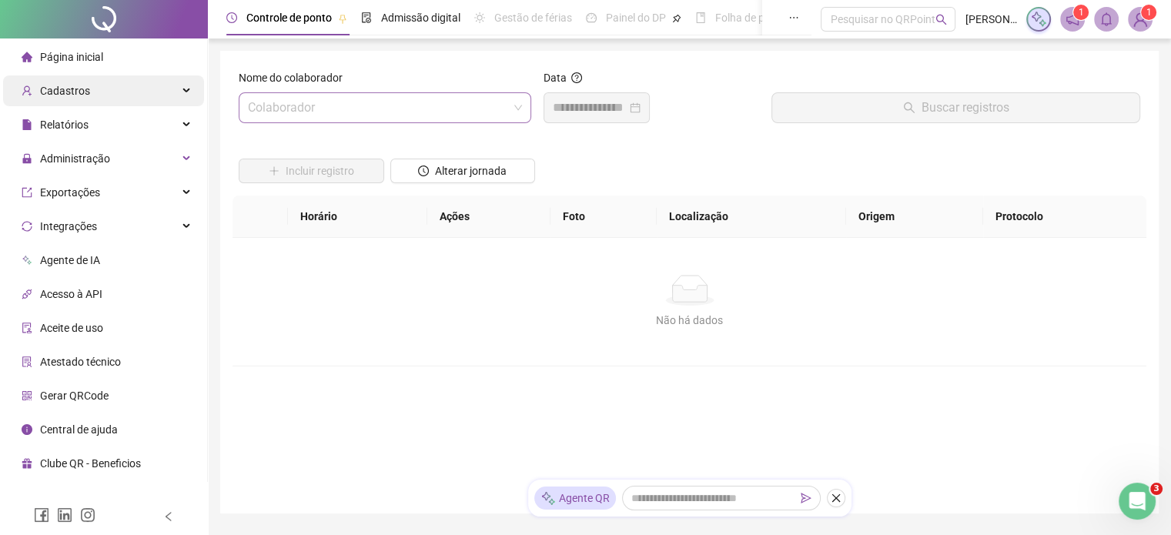
click at [64, 92] on span "Cadastros" at bounding box center [65, 91] width 50 height 12
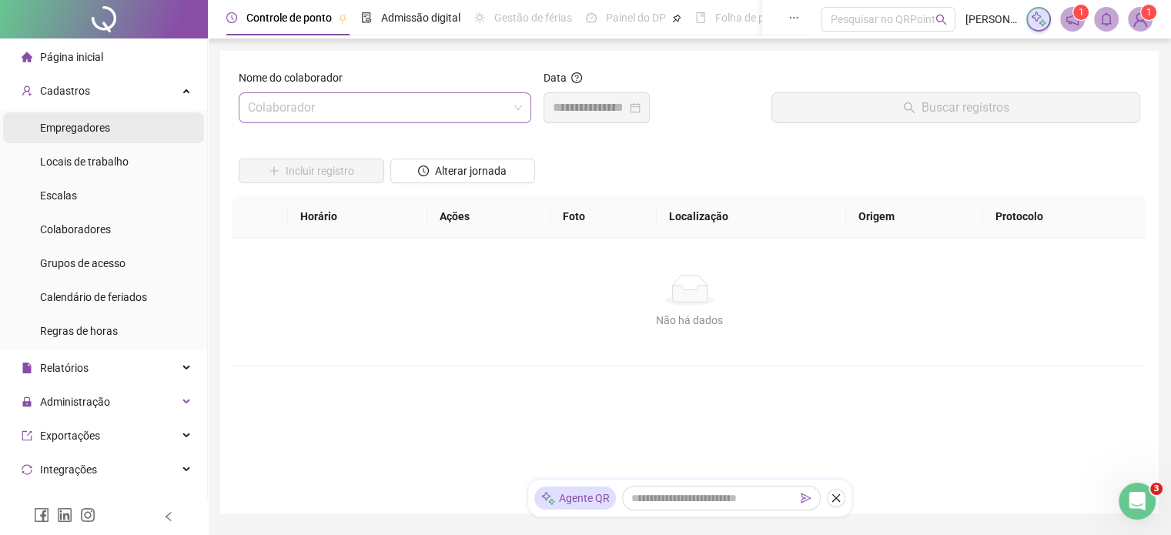
click at [98, 129] on span "Empregadores" at bounding box center [75, 128] width 70 height 12
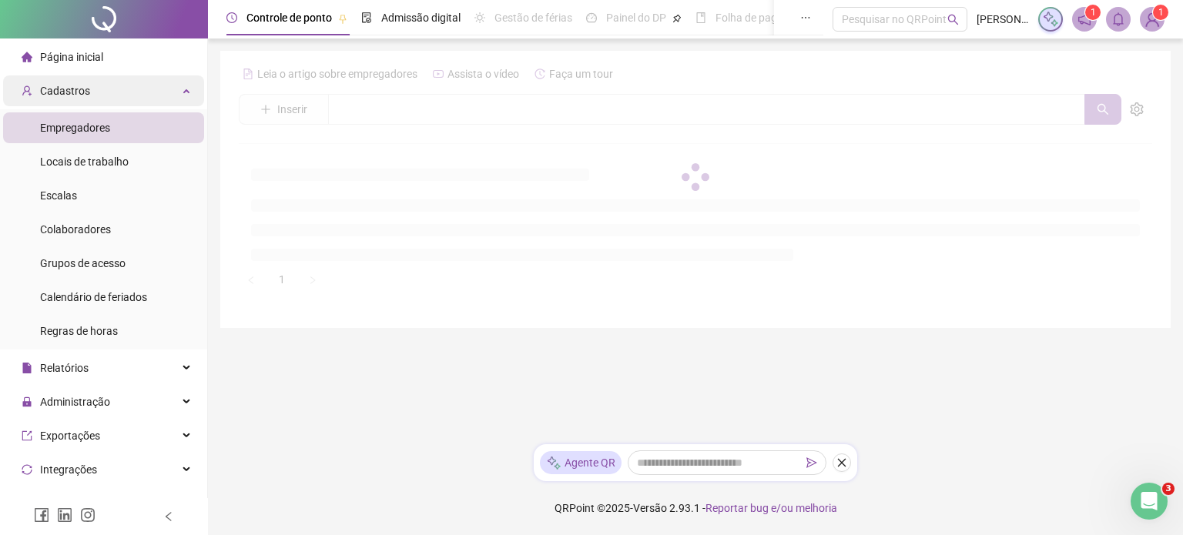
click at [62, 85] on span "Cadastros" at bounding box center [65, 91] width 50 height 12
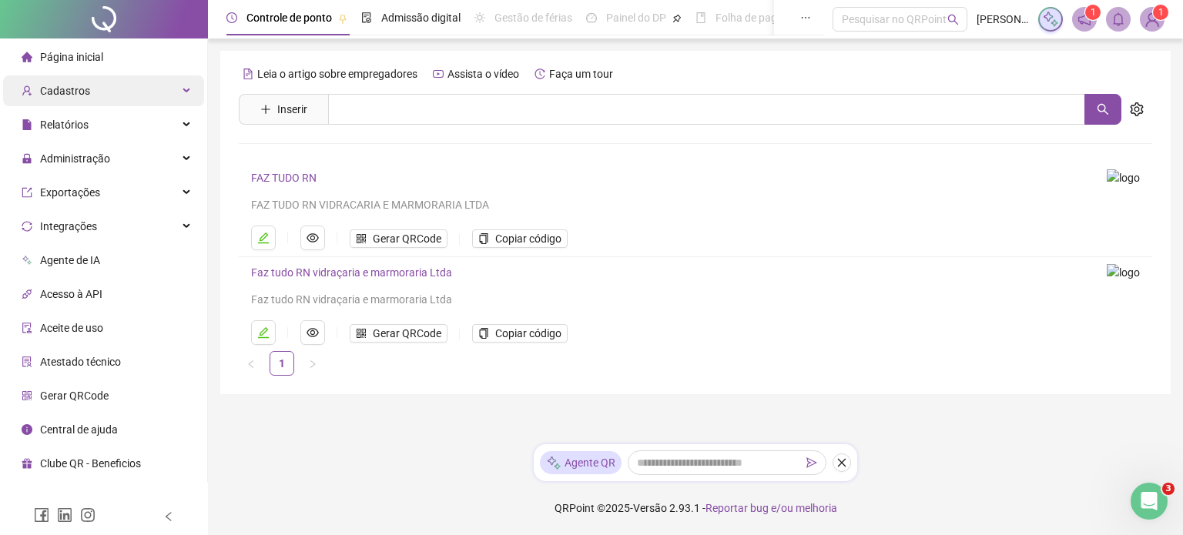
click at [61, 91] on span "Cadastros" at bounding box center [65, 91] width 50 height 12
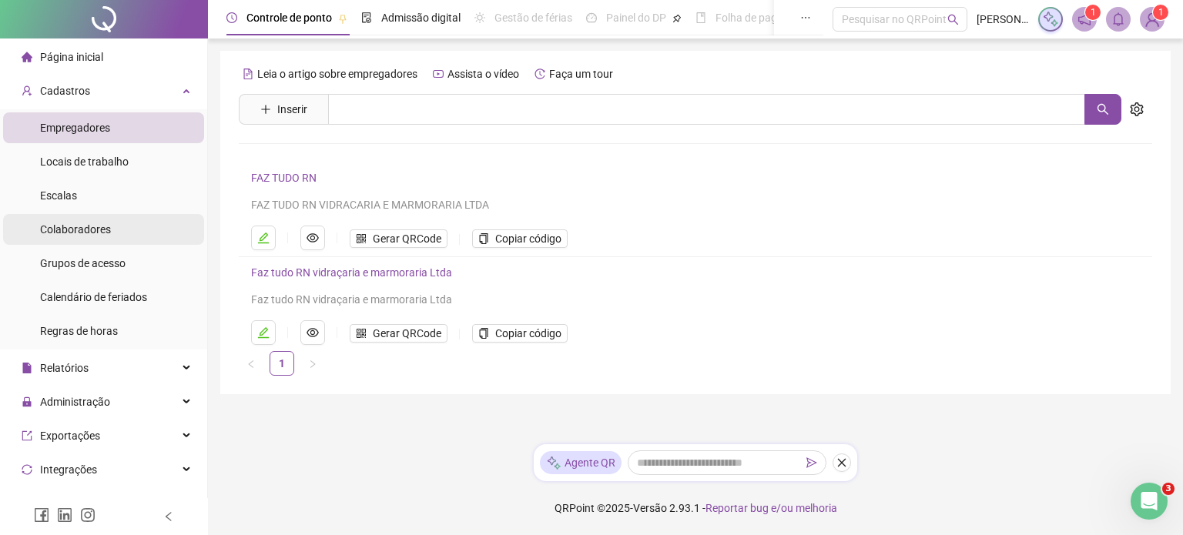
click at [95, 233] on span "Colaboradores" at bounding box center [75, 229] width 71 height 12
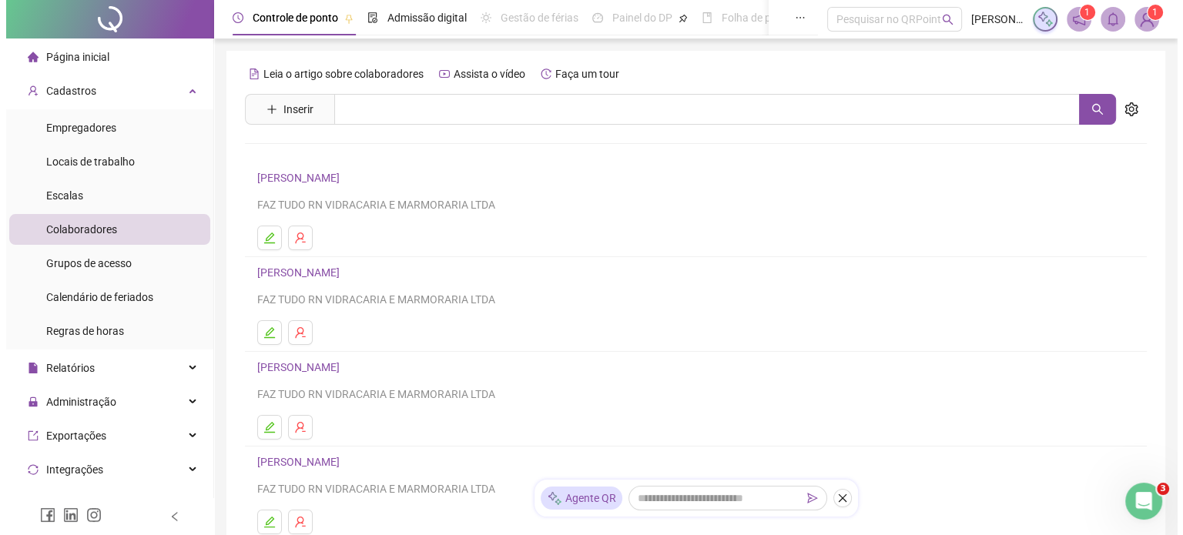
scroll to position [77, 0]
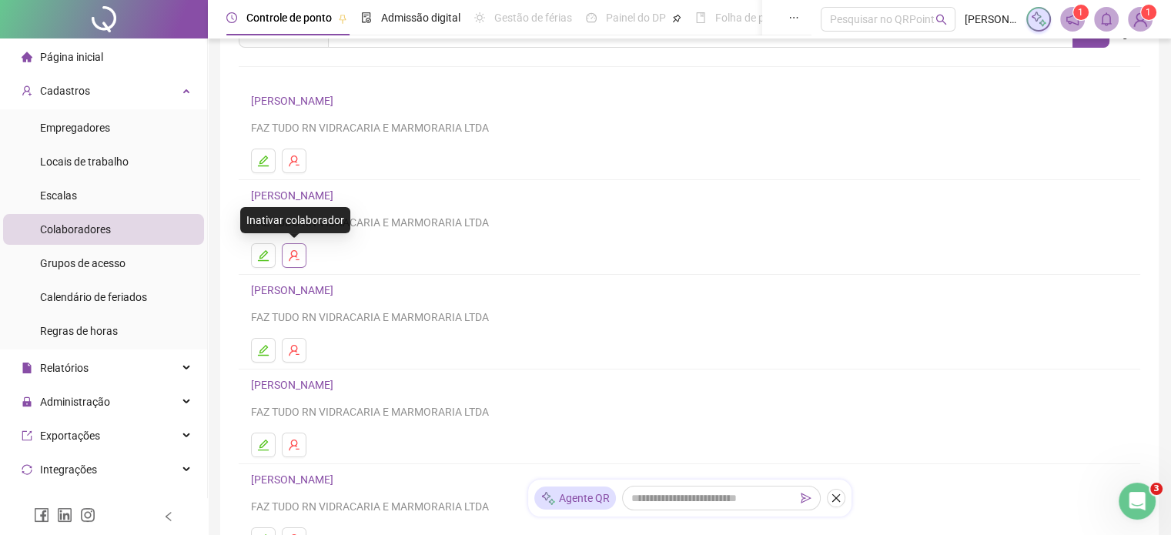
click at [297, 255] on icon "user-delete" at bounding box center [294, 255] width 12 height 12
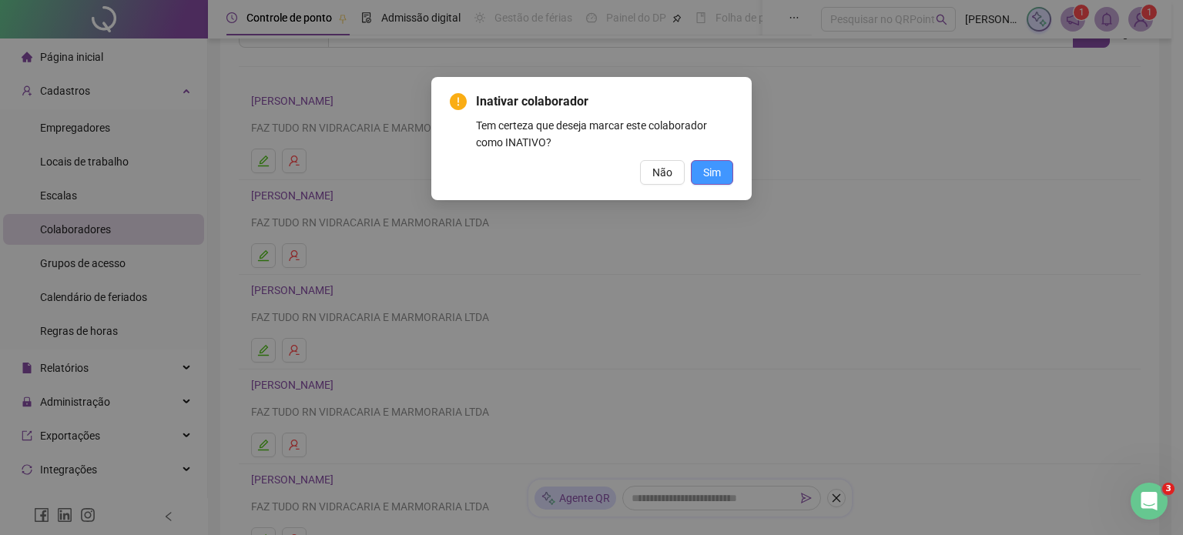
click at [715, 175] on span "Sim" at bounding box center [712, 172] width 18 height 17
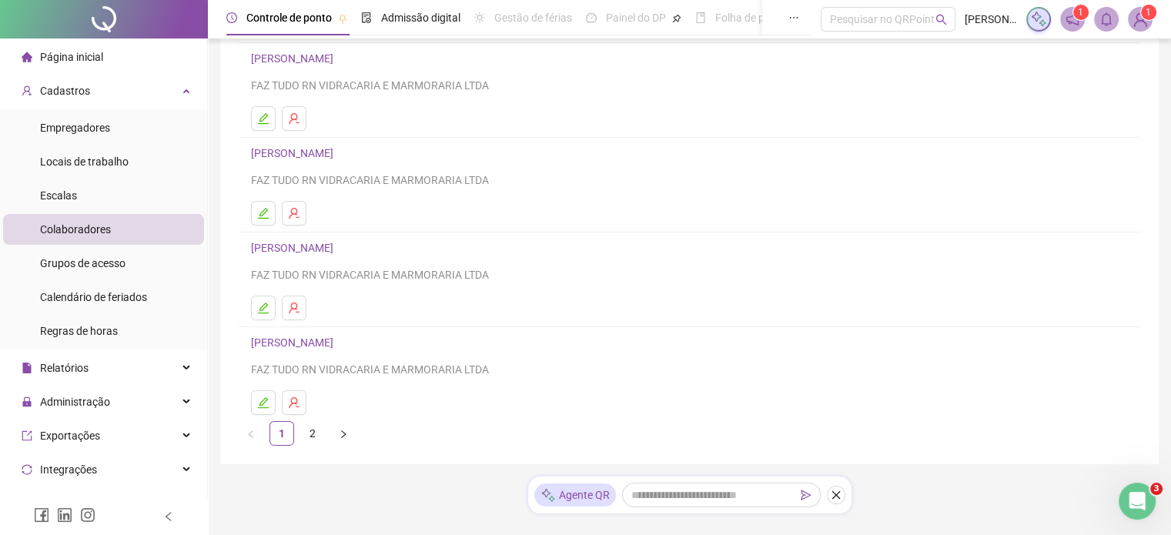
scroll to position [245, 0]
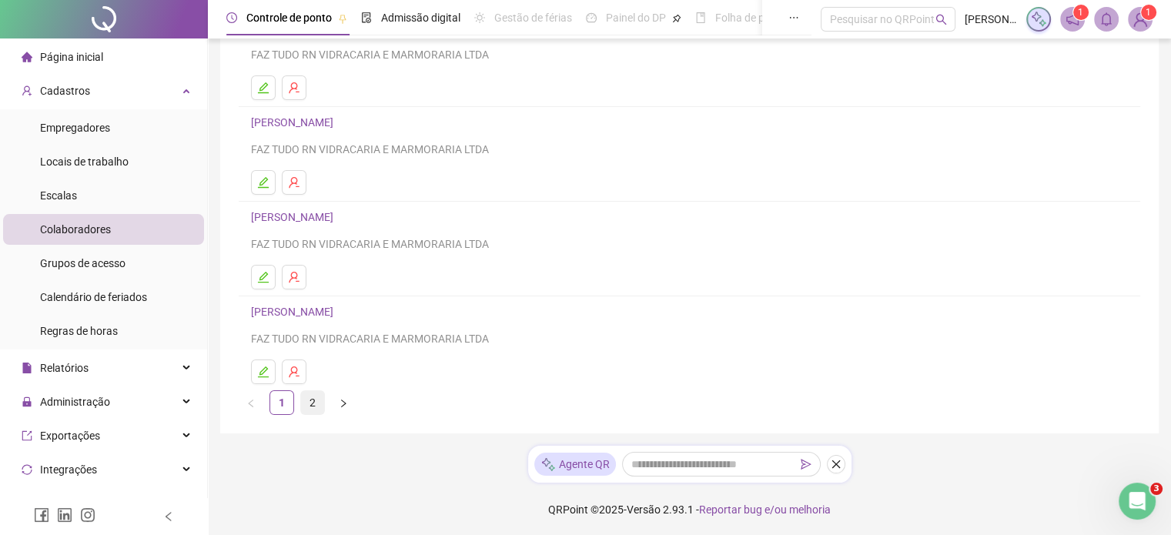
click at [317, 404] on link "2" at bounding box center [312, 402] width 23 height 23
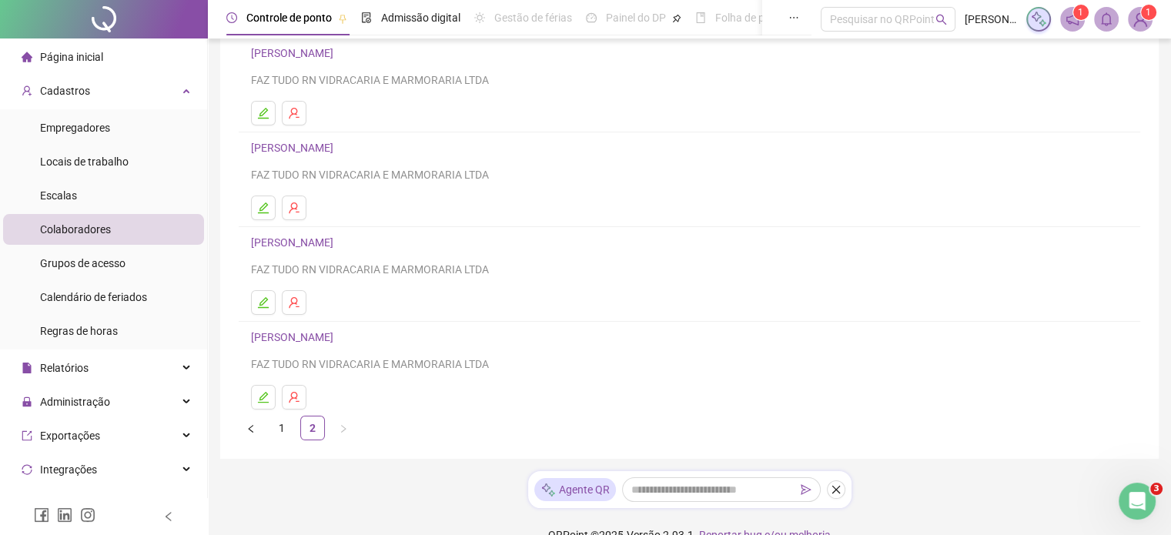
scroll to position [151, 0]
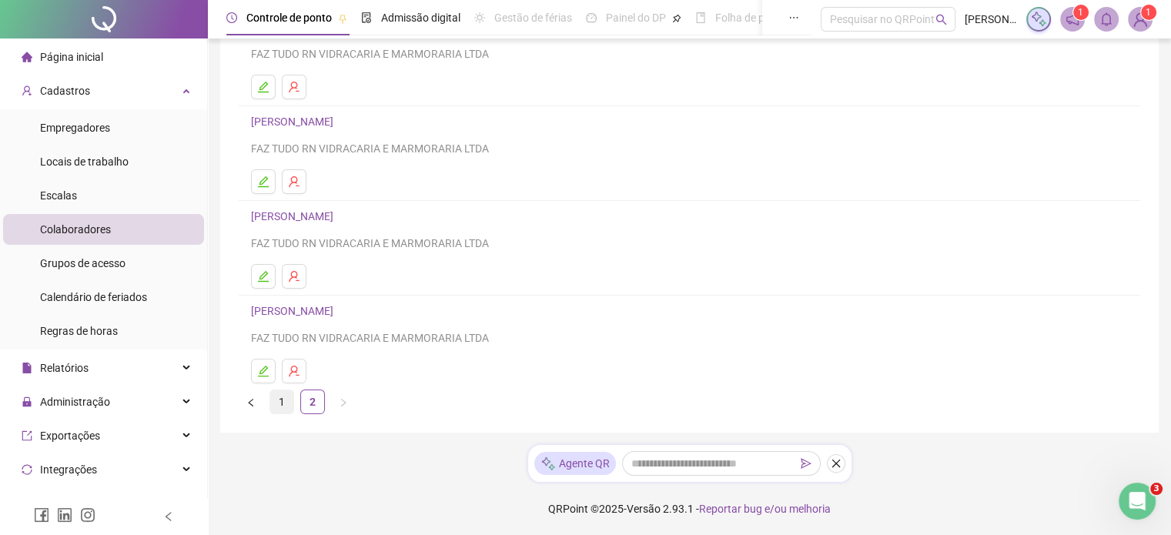
click at [288, 404] on link "1" at bounding box center [281, 401] width 23 height 23
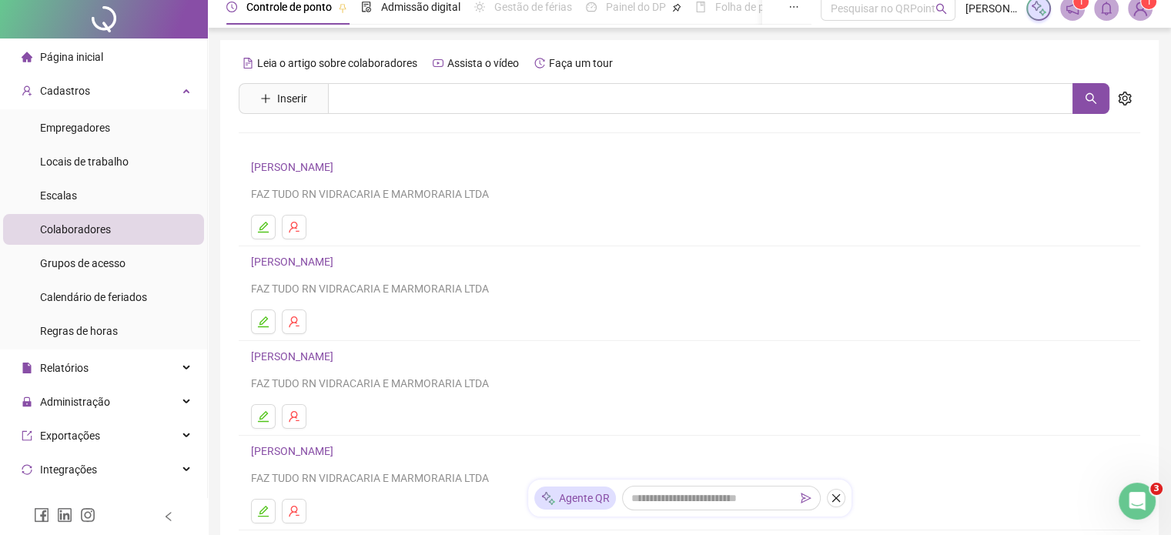
scroll to position [0, 0]
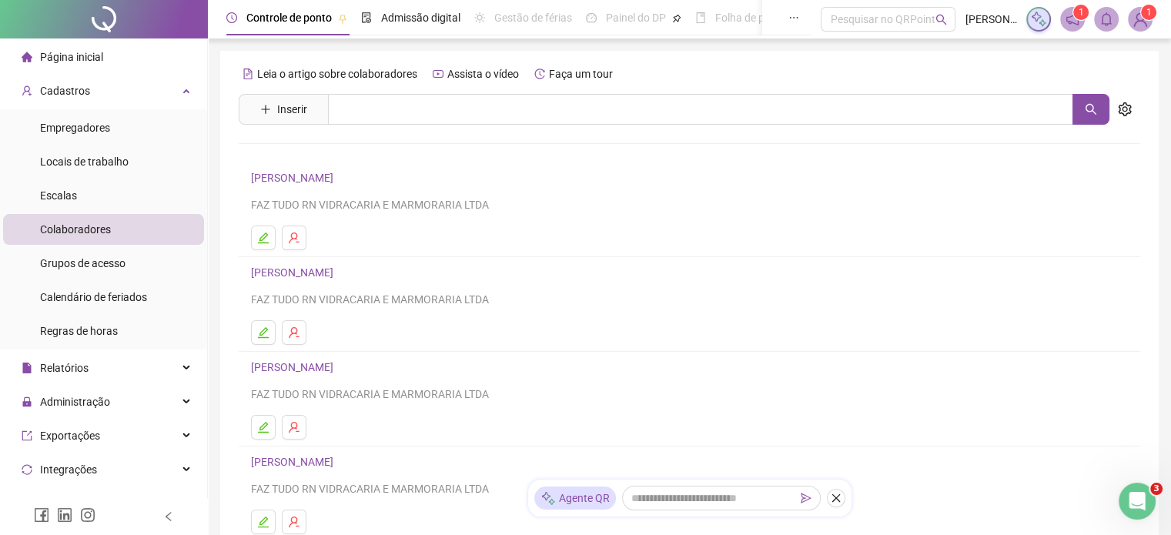
click at [82, 58] on span "Página inicial" at bounding box center [71, 57] width 63 height 12
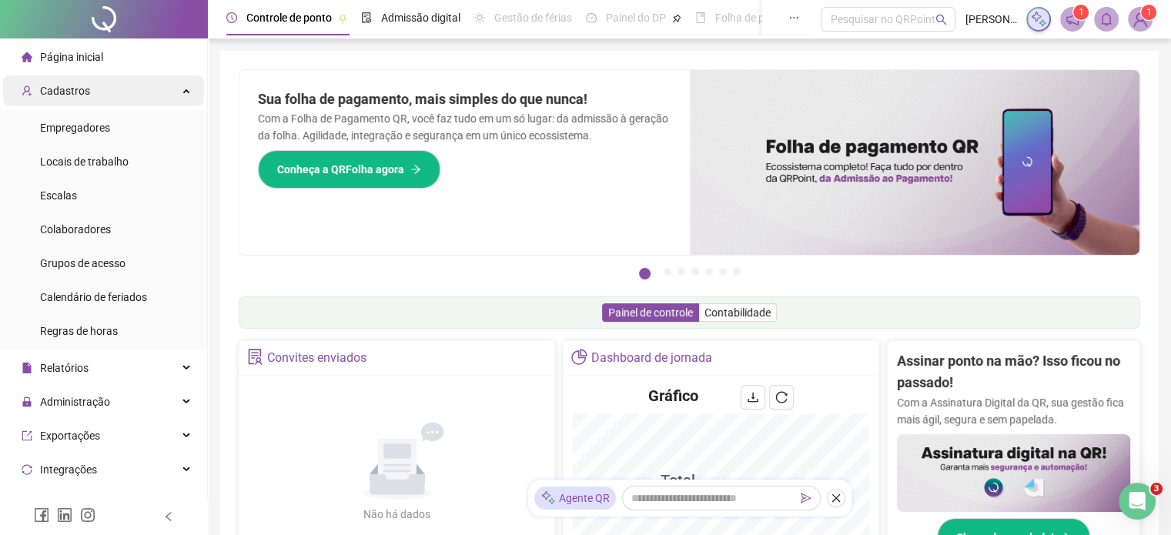
click at [171, 93] on div "Cadastros" at bounding box center [103, 90] width 201 height 31
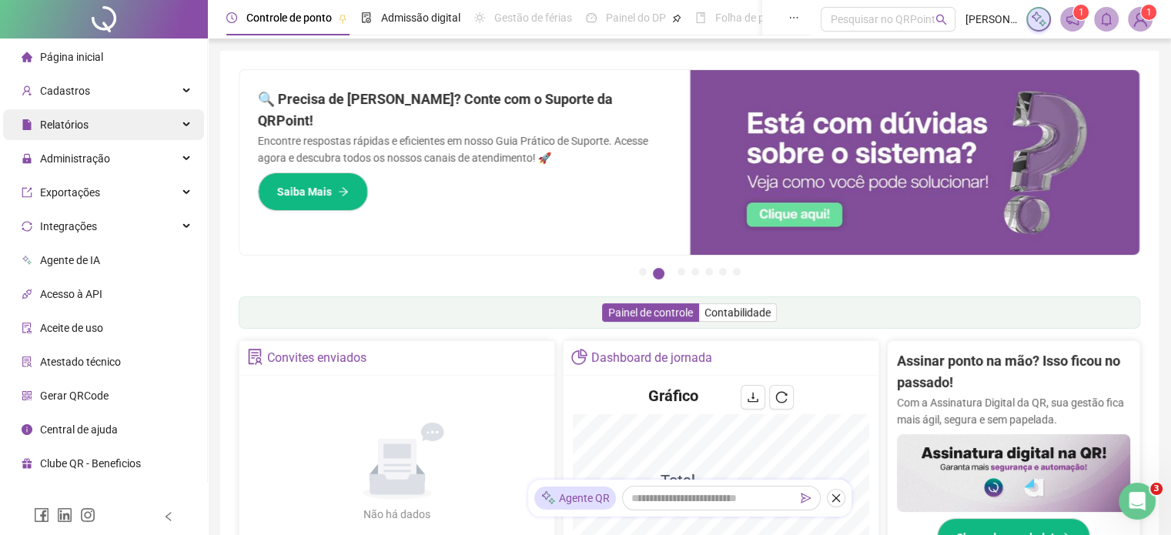
click at [185, 125] on icon at bounding box center [188, 125] width 8 height 0
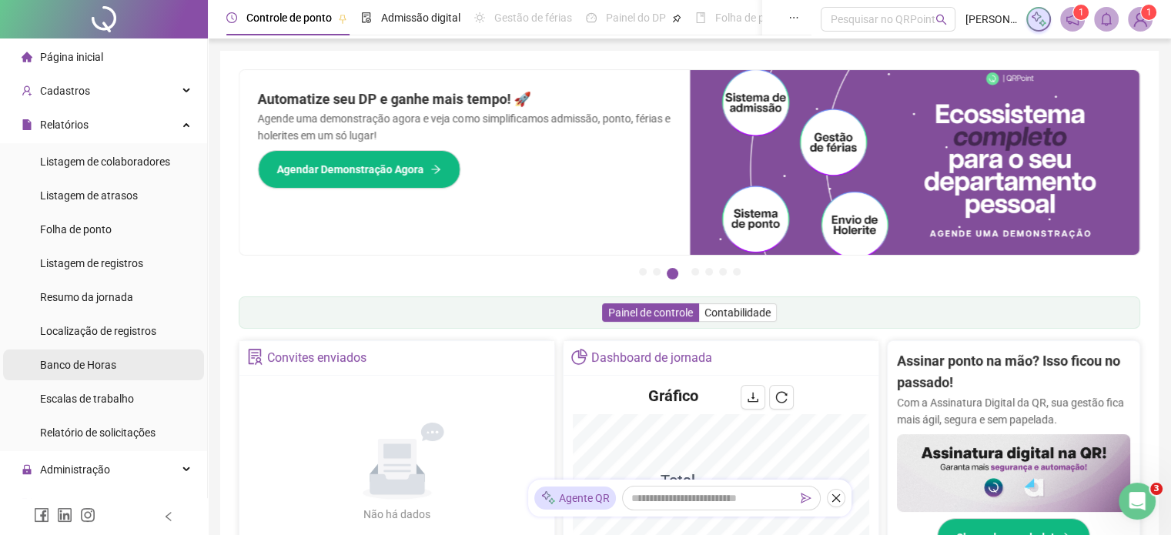
click at [105, 367] on span "Banco de Horas" at bounding box center [78, 365] width 76 height 12
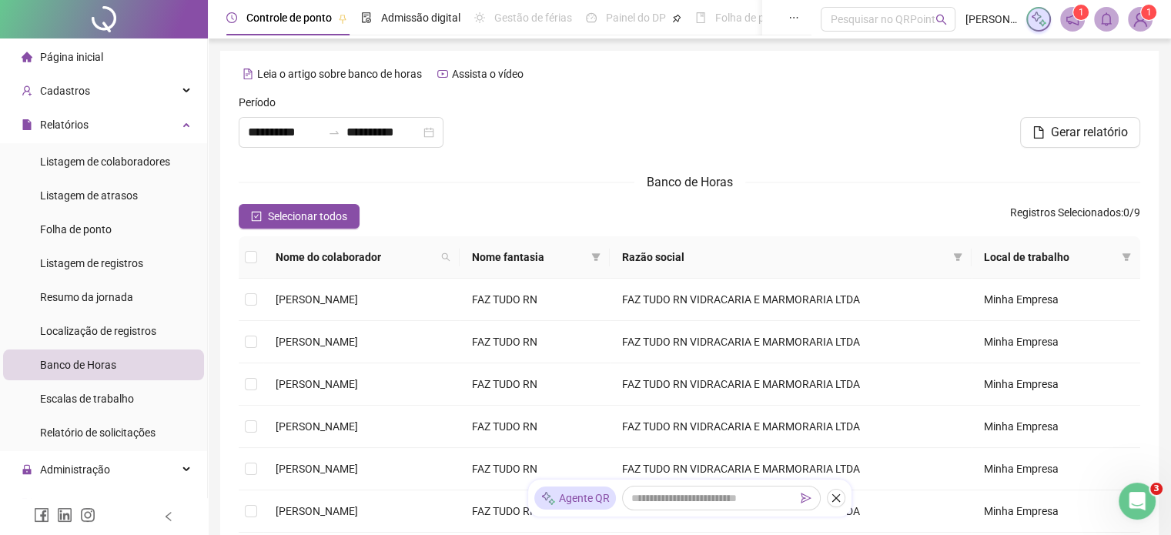
type input "**********"
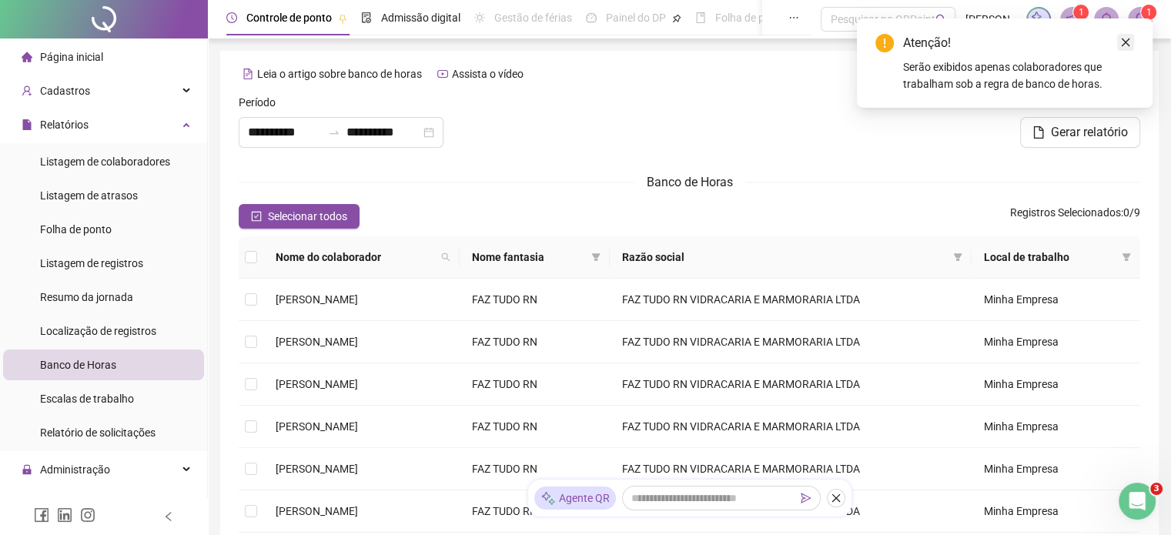
click at [1126, 38] on icon "close" at bounding box center [1125, 42] width 11 height 11
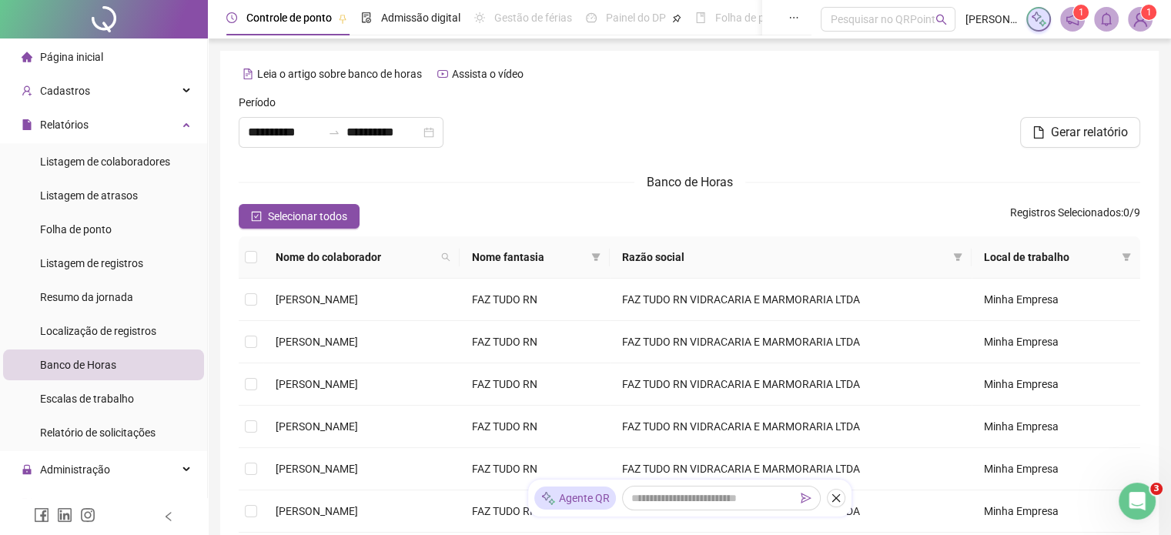
click at [266, 15] on span "Controle de ponto" at bounding box center [288, 18] width 85 height 12
click at [265, 18] on span "Controle de ponto" at bounding box center [288, 18] width 85 height 12
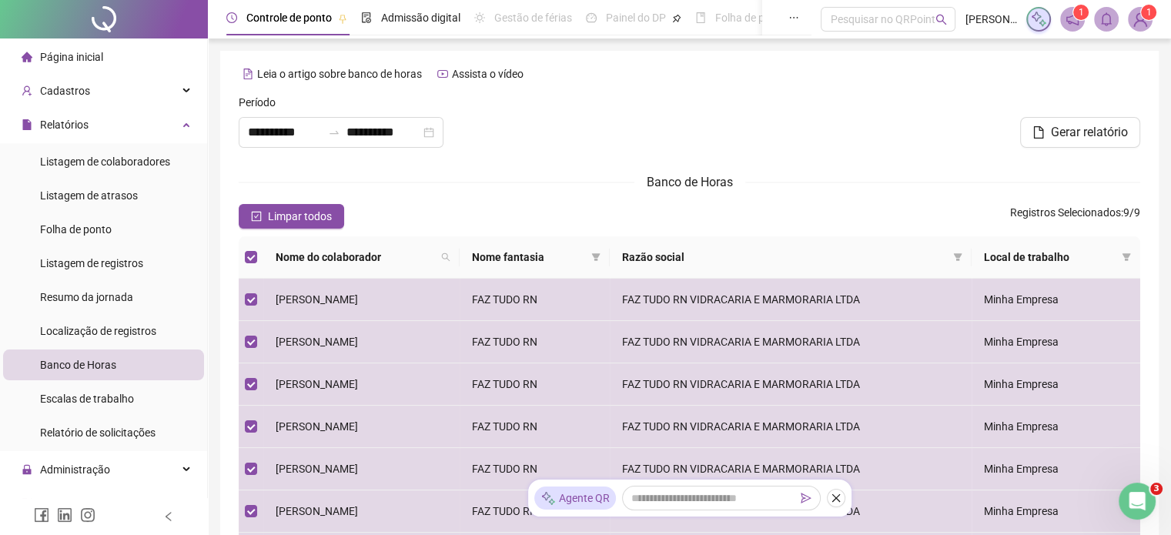
click at [296, 16] on span "Controle de ponto" at bounding box center [288, 18] width 85 height 12
click at [302, 13] on span "Controle de ponto" at bounding box center [288, 18] width 85 height 12
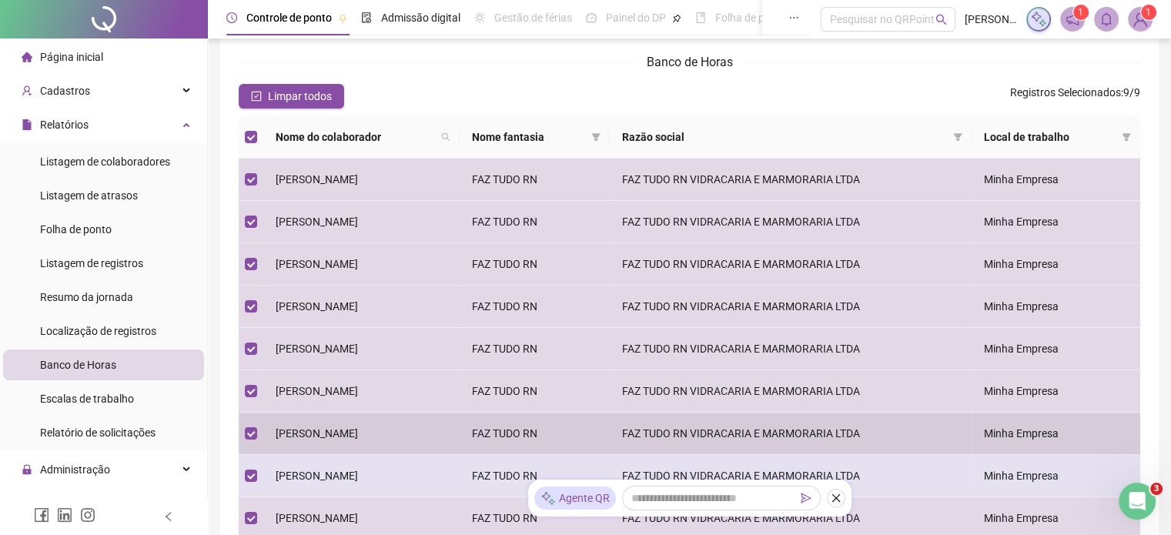
scroll to position [231, 0]
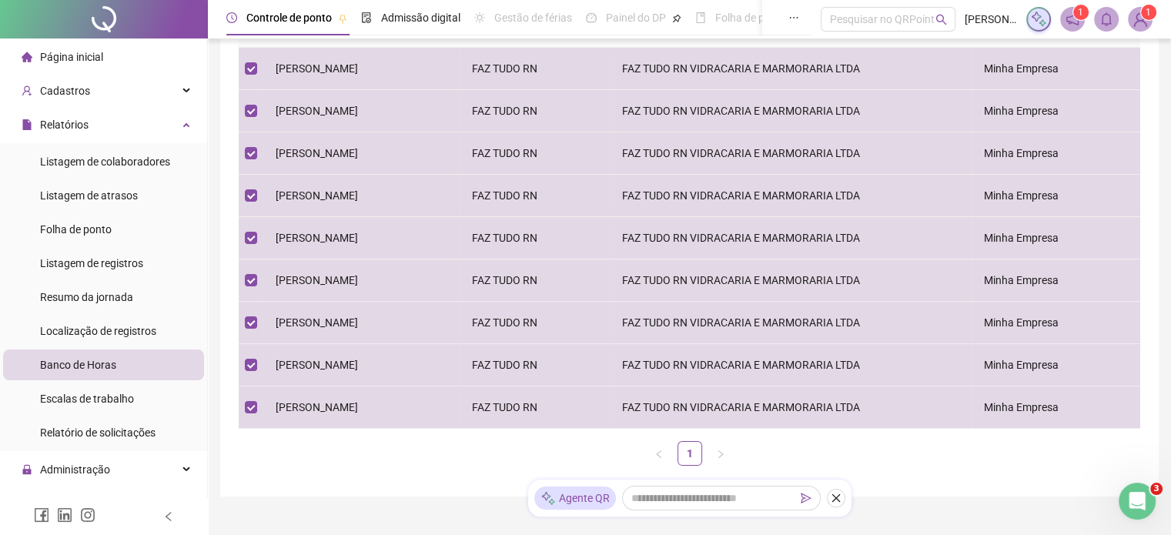
click at [568, 499] on div "Agente QR" at bounding box center [575, 498] width 82 height 23
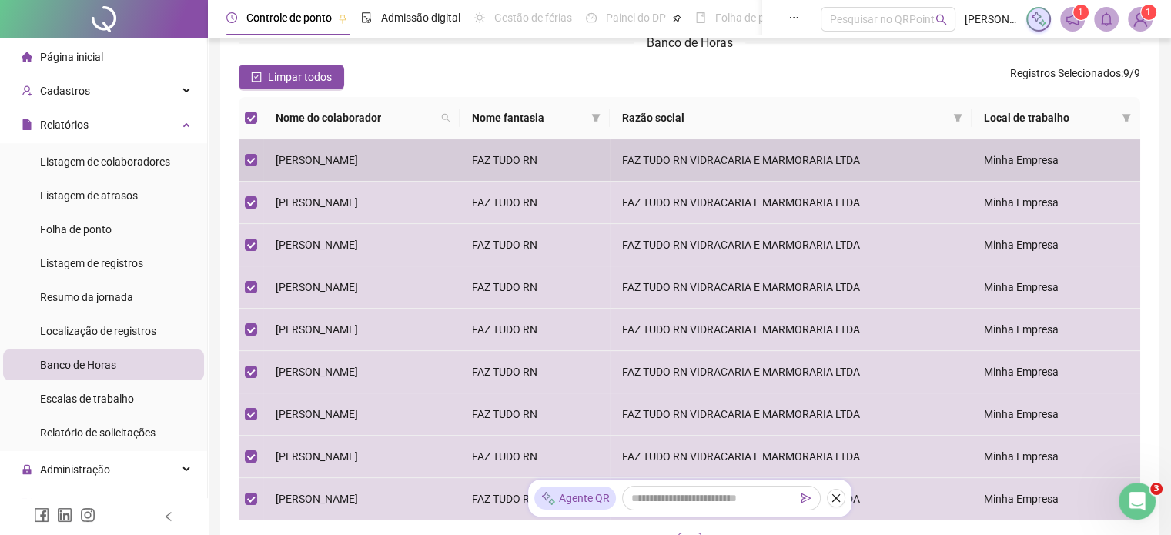
scroll to position [0, 0]
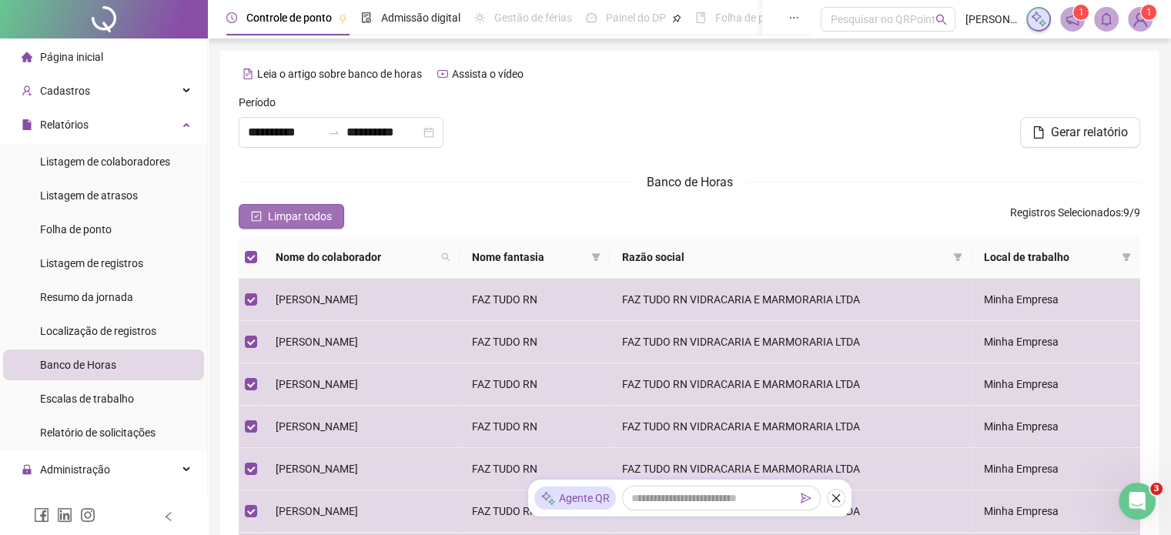
click at [256, 209] on button "Limpar todos" at bounding box center [291, 216] width 105 height 25
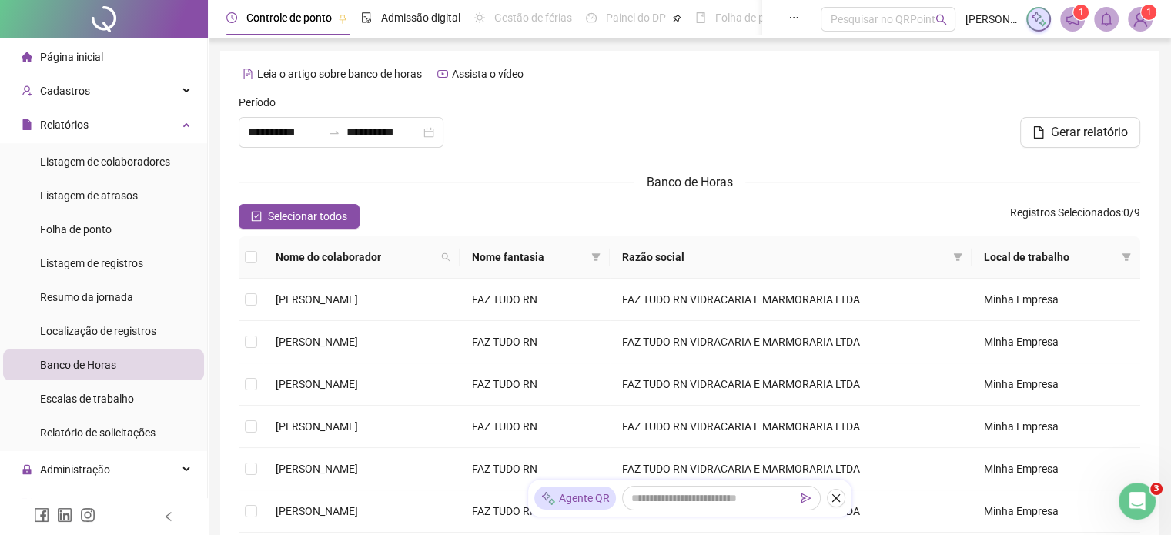
click at [129, 363] on li "Banco de Horas" at bounding box center [103, 365] width 201 height 31
click at [286, 74] on span "Leia o artigo sobre banco de horas" at bounding box center [339, 74] width 165 height 12
click at [82, 58] on span "Página inicial" at bounding box center [71, 57] width 63 height 12
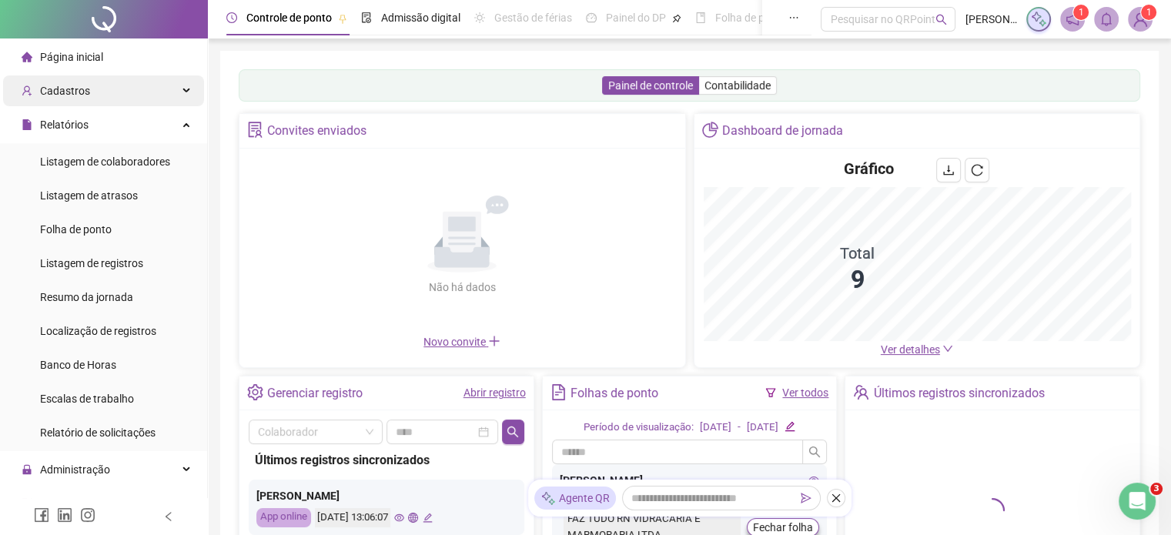
click at [65, 95] on span "Cadastros" at bounding box center [65, 91] width 50 height 12
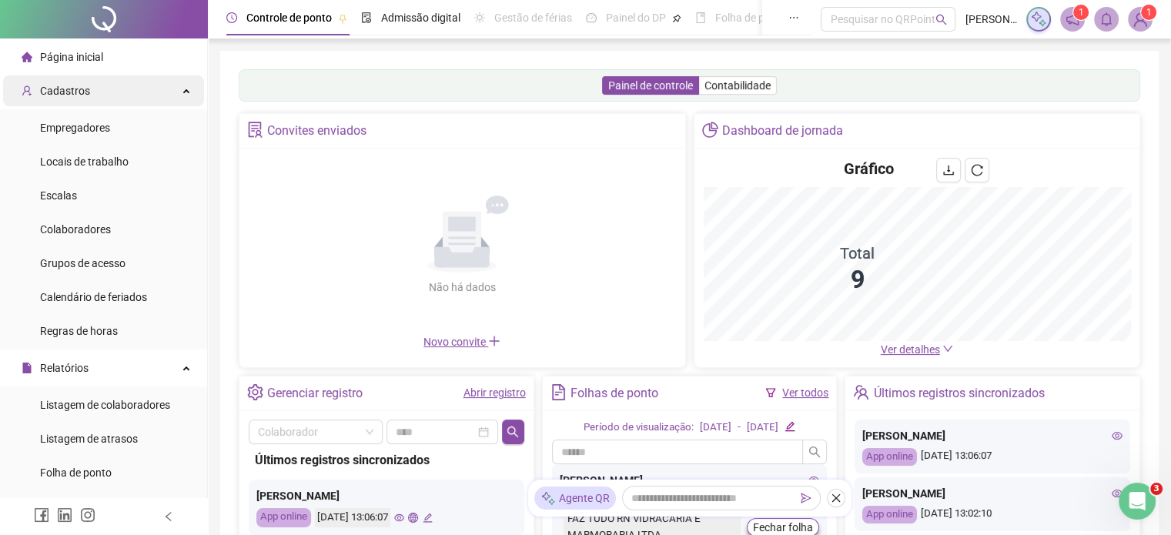
click at [65, 95] on span "Cadastros" at bounding box center [65, 91] width 50 height 12
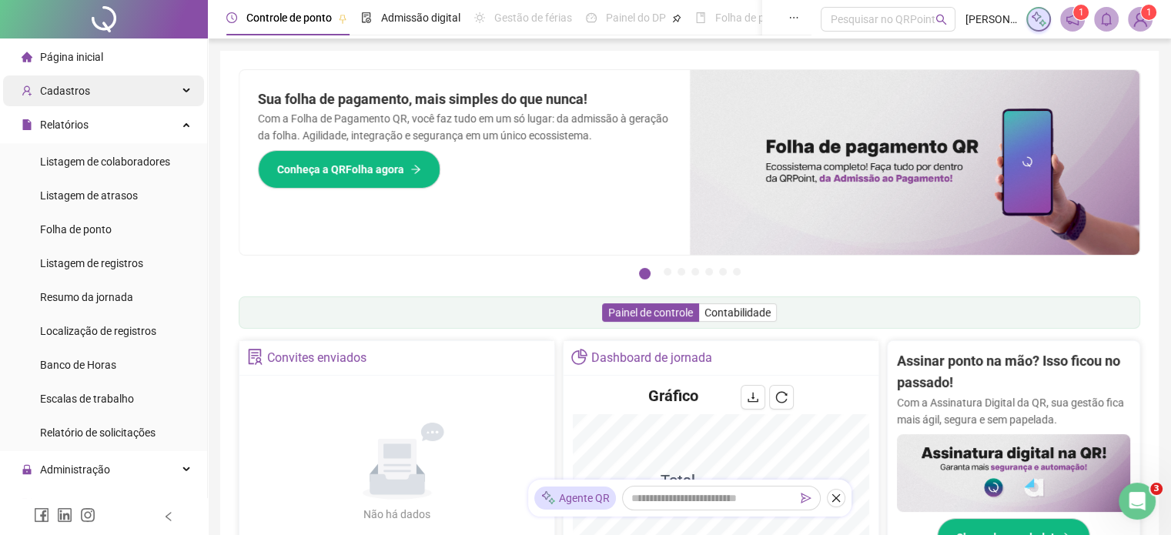
click at [80, 94] on span "Cadastros" at bounding box center [65, 91] width 50 height 12
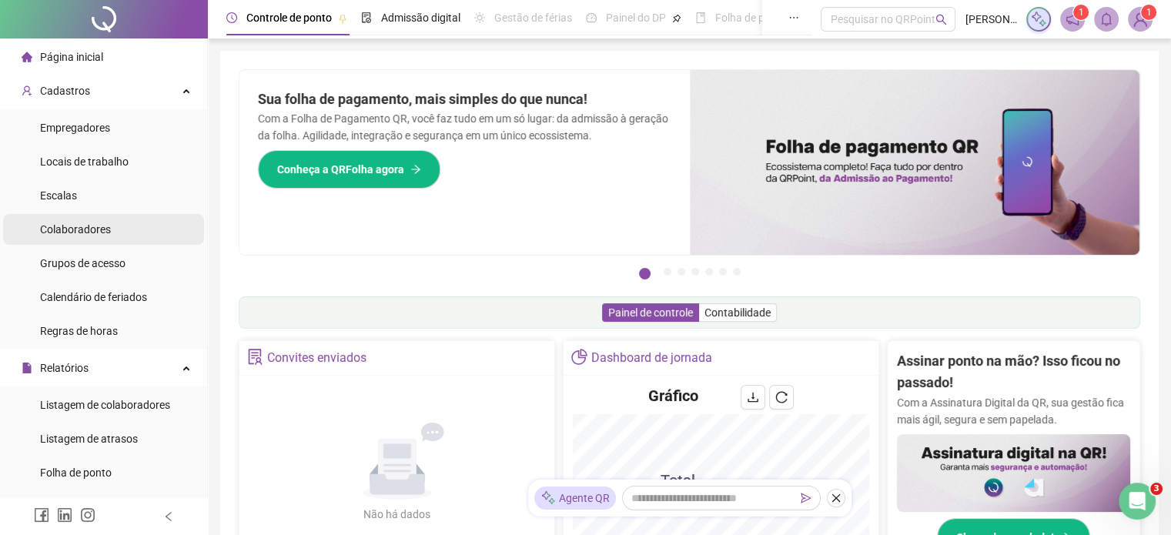
click at [74, 234] on span "Colaboradores" at bounding box center [75, 229] width 71 height 12
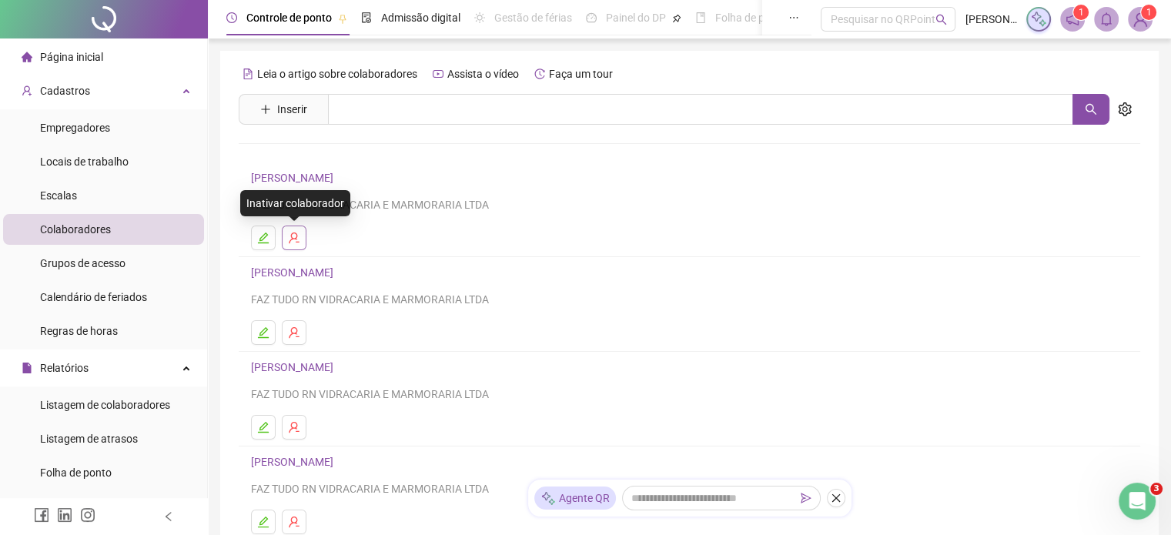
click at [293, 242] on icon "user-delete" at bounding box center [294, 238] width 12 height 12
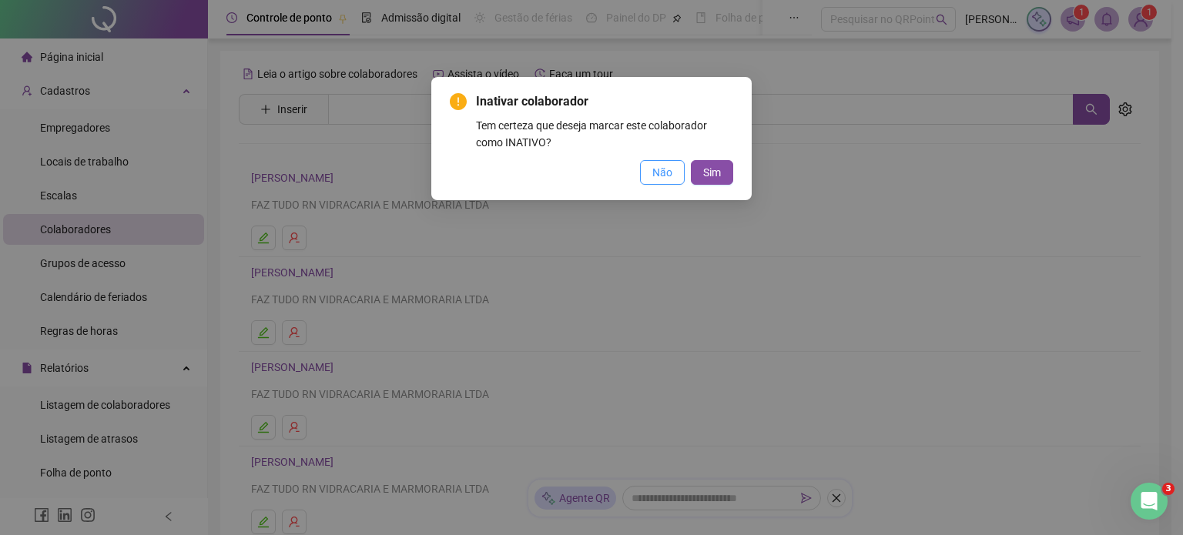
click at [659, 174] on span "Não" at bounding box center [662, 172] width 20 height 17
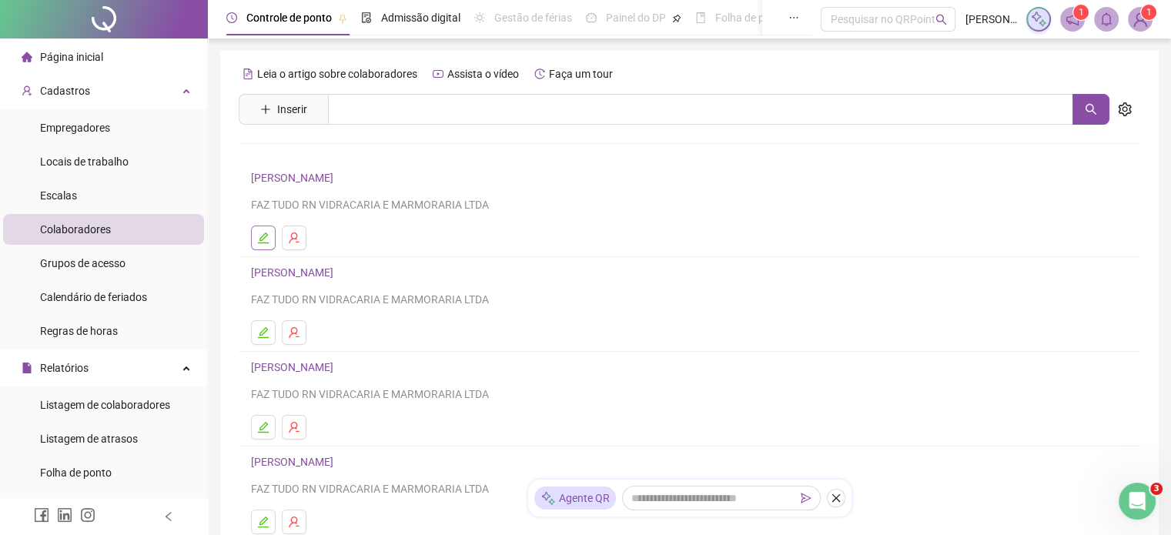
click at [259, 239] on icon "edit" at bounding box center [263, 238] width 12 height 12
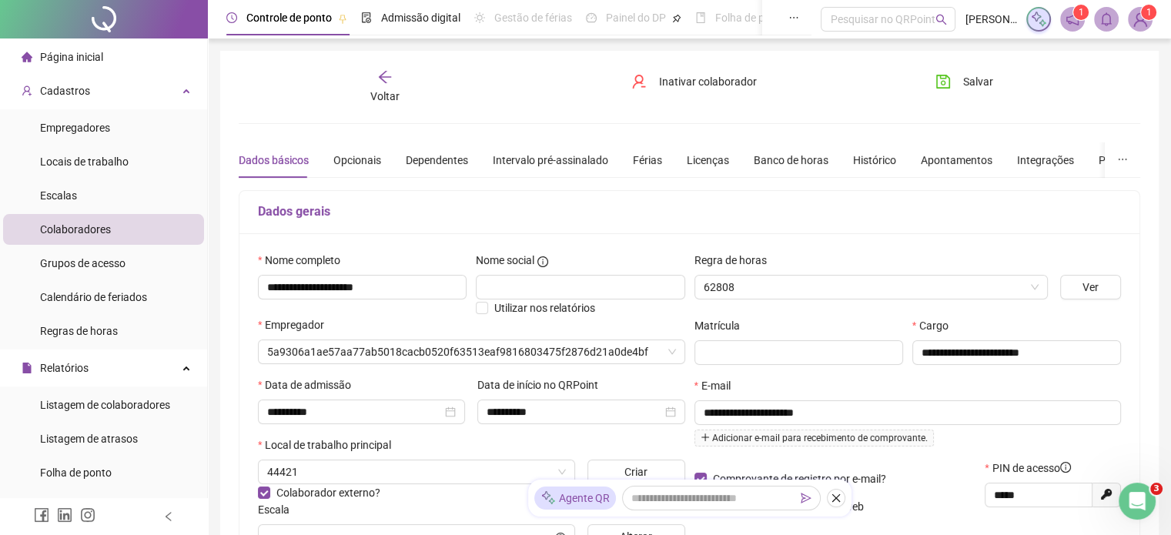
type input "**********"
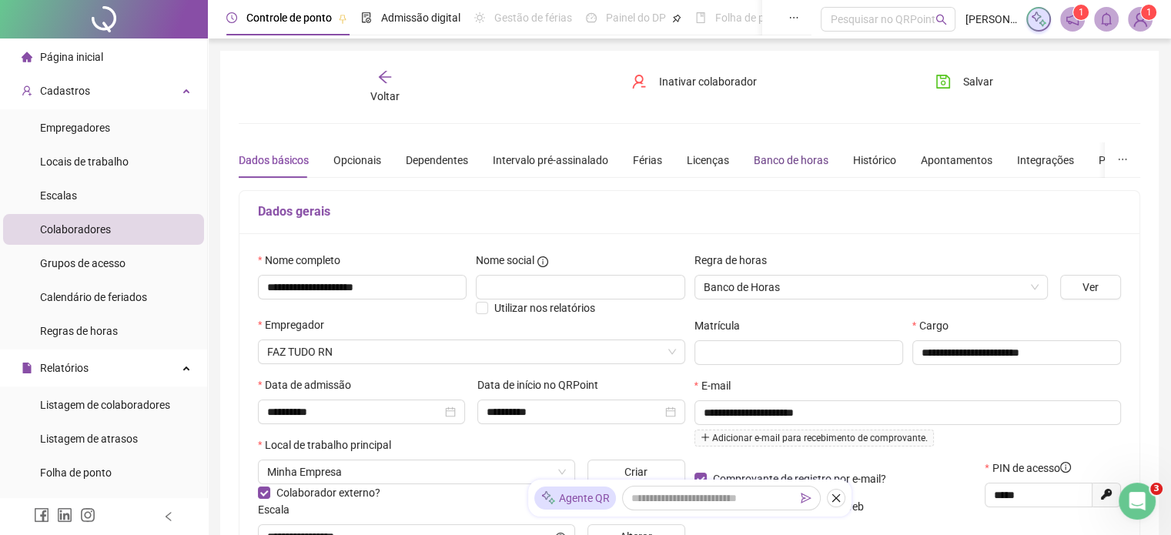
click at [762, 156] on div "Banco de horas" at bounding box center [791, 160] width 75 height 17
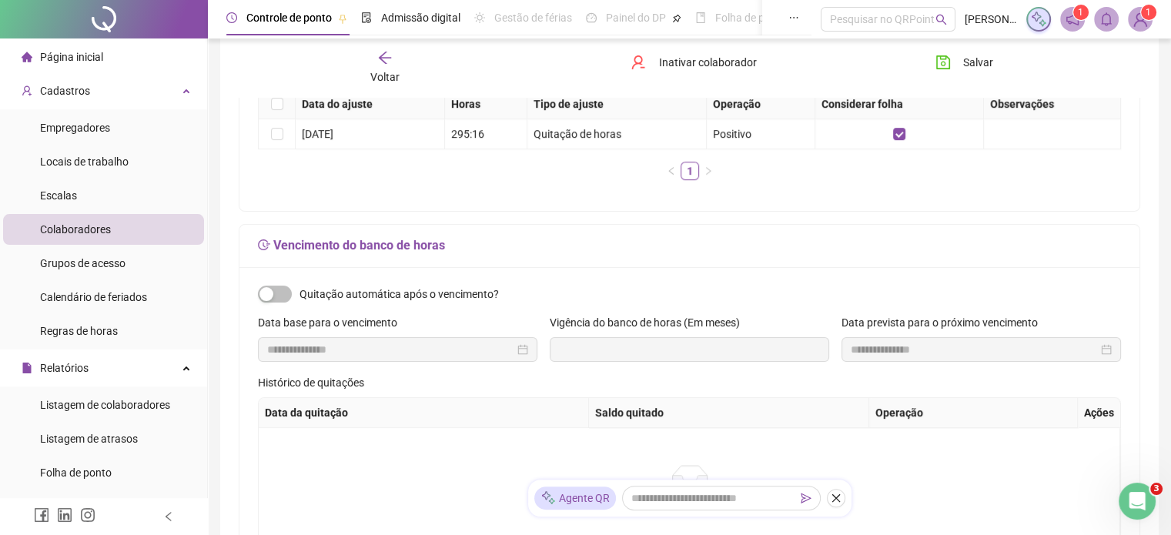
scroll to position [385, 0]
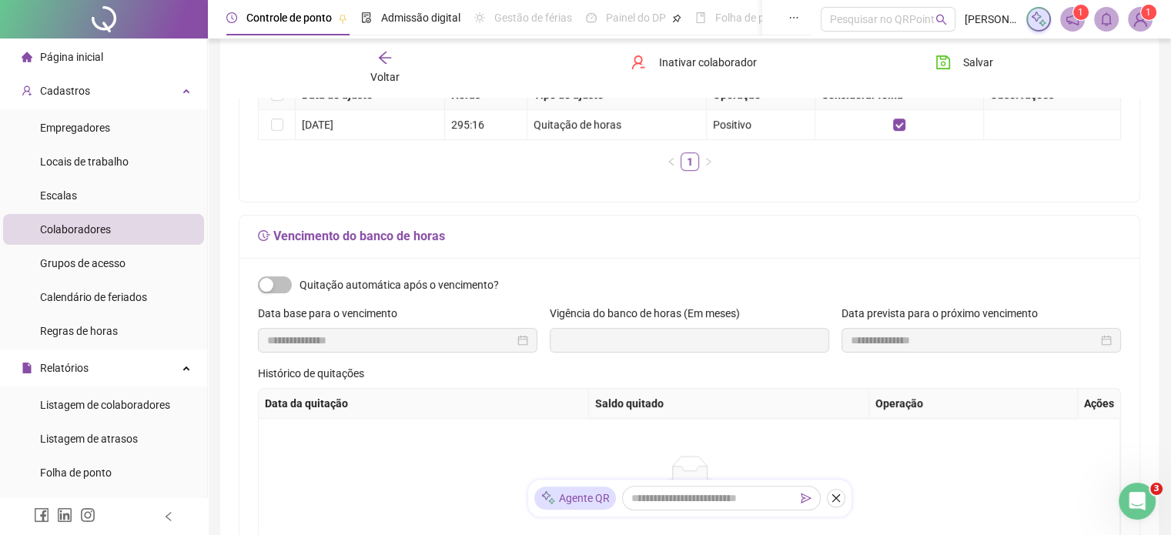
click at [385, 403] on th "Data da quitação" at bounding box center [424, 404] width 330 height 30
click at [526, 344] on div at bounding box center [398, 340] width 280 height 25
click at [523, 344] on div at bounding box center [397, 340] width 261 height 17
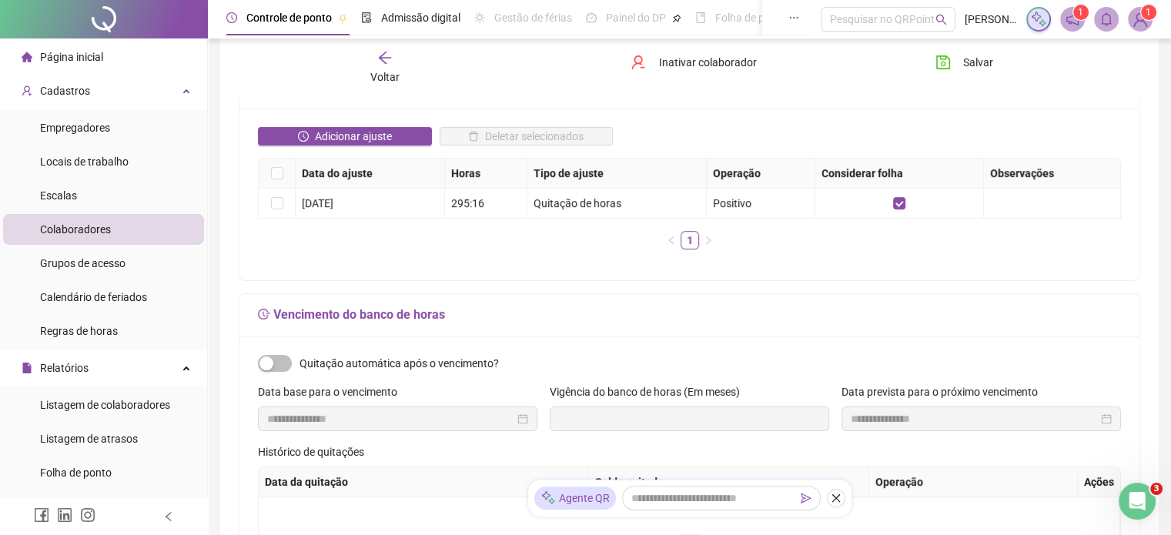
scroll to position [77, 0]
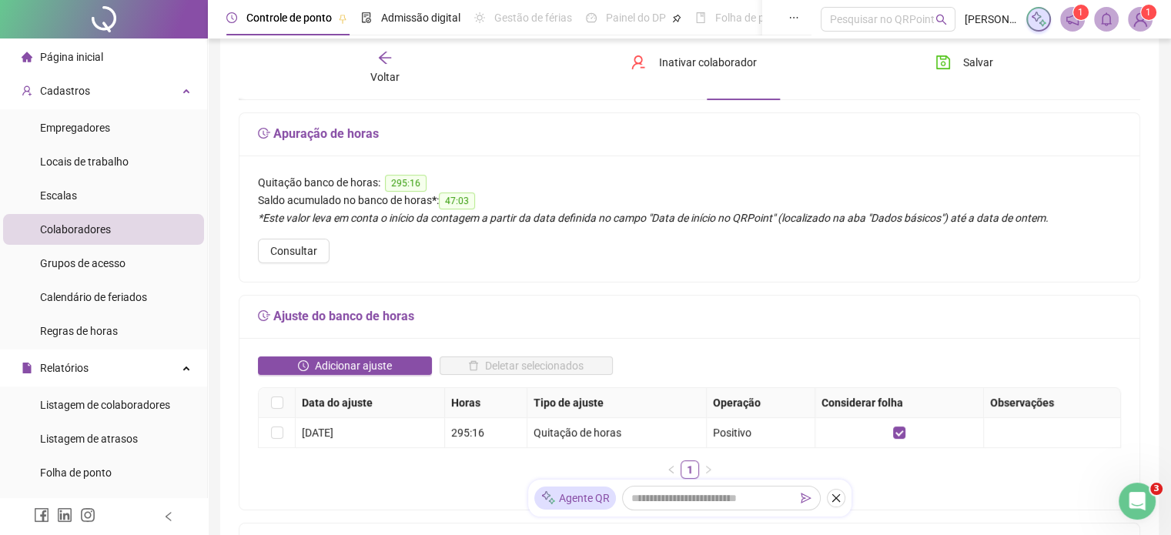
click at [117, 229] on li "Colaboradores" at bounding box center [103, 229] width 201 height 31
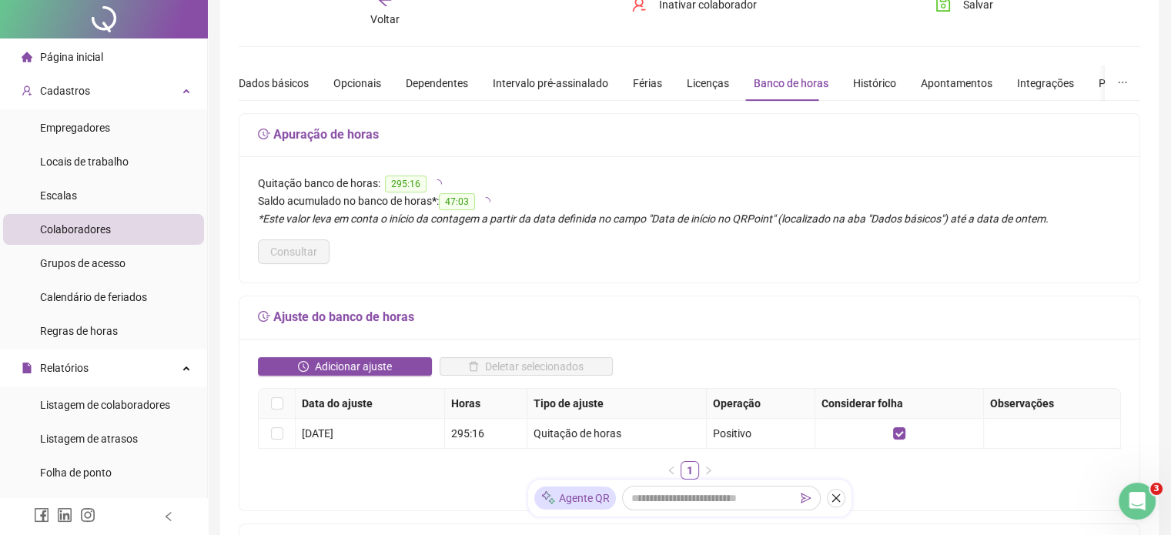
click at [387, 54] on div "**********" at bounding box center [689, 519] width 939 height 1090
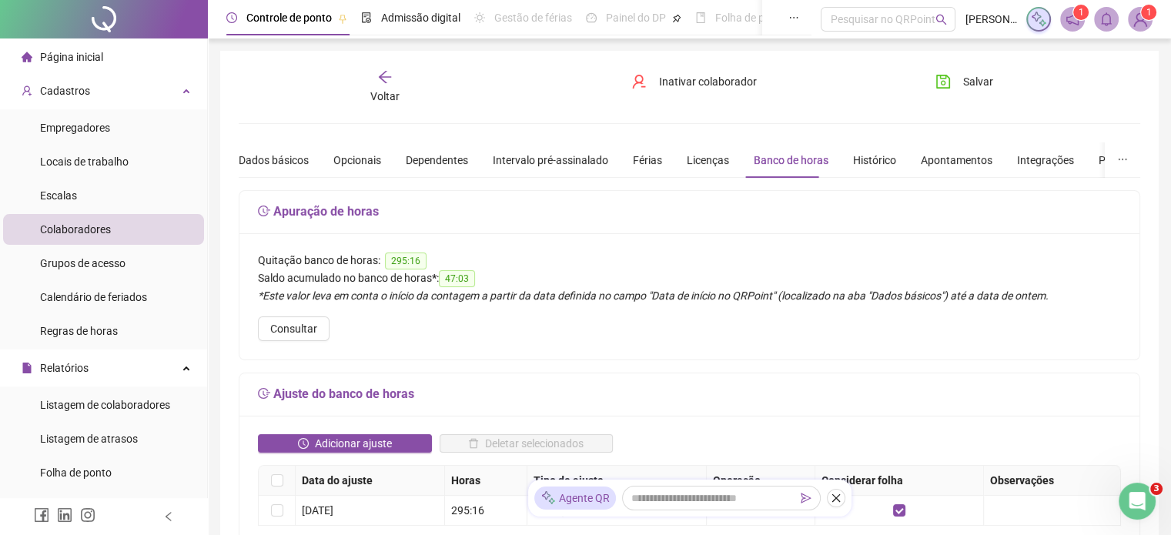
click at [386, 80] on icon "arrow-left" at bounding box center [384, 76] width 15 height 15
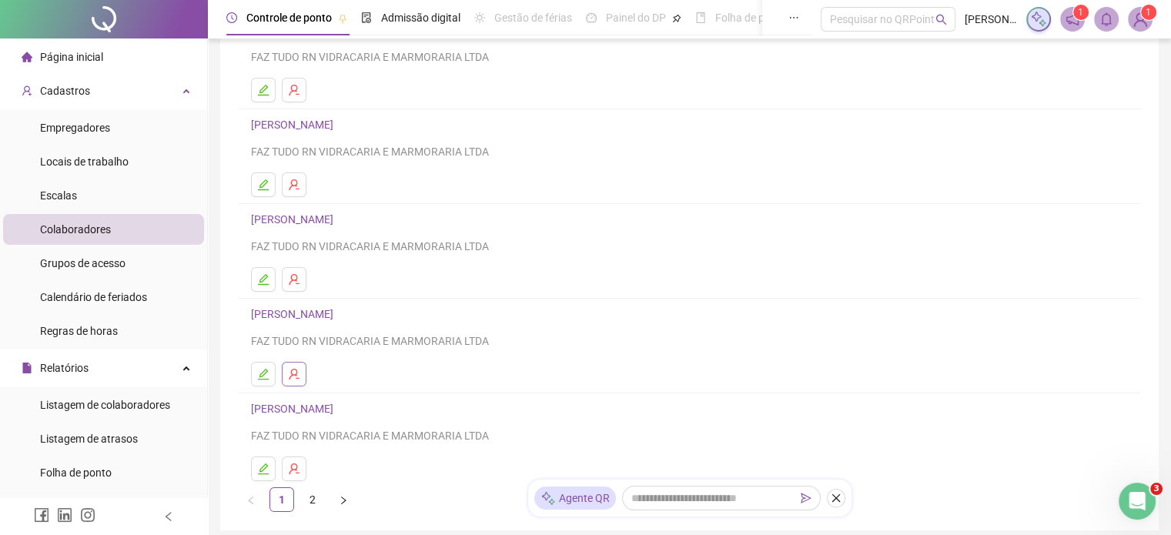
scroll to position [231, 0]
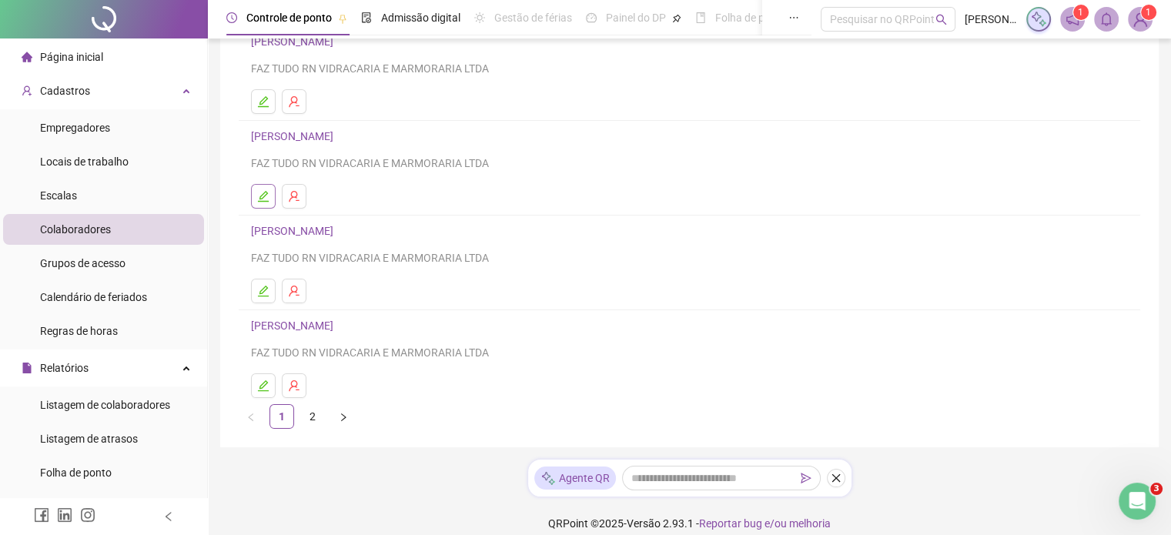
click at [259, 193] on icon "edit" at bounding box center [263, 196] width 12 height 12
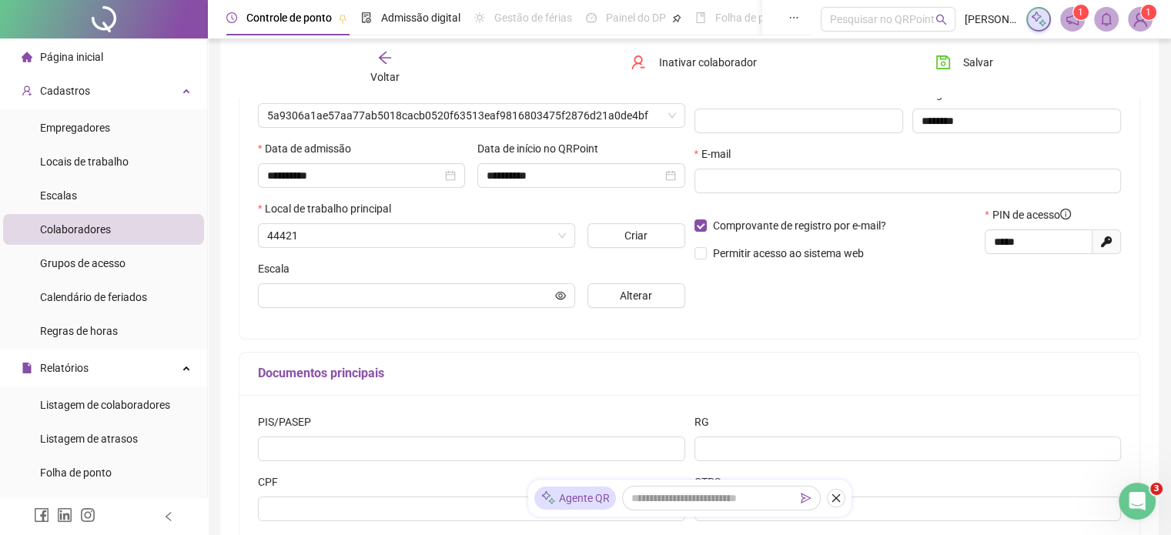
scroll to position [239, 0]
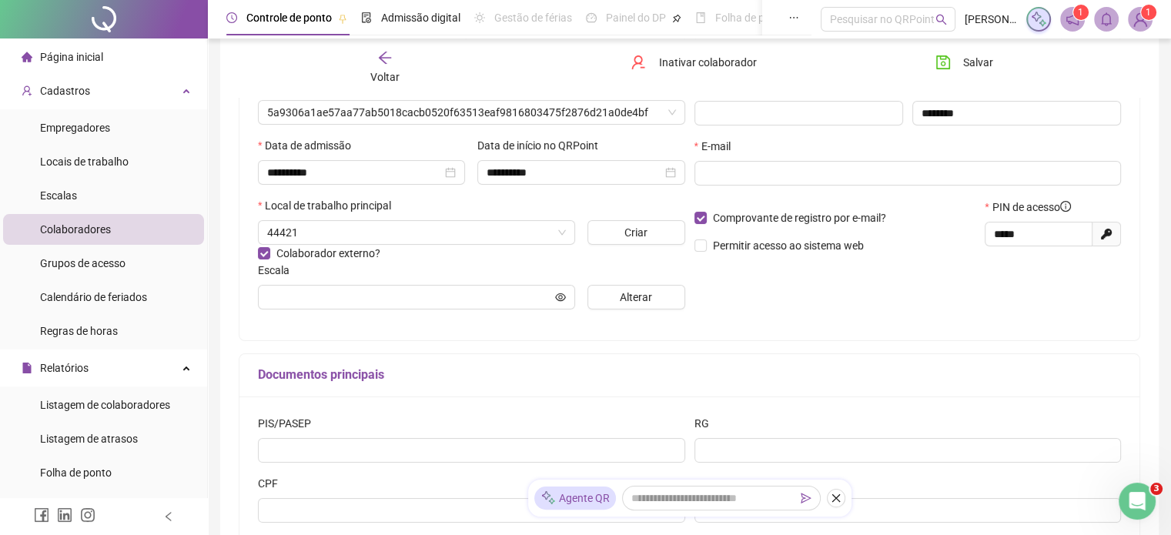
type input "**********"
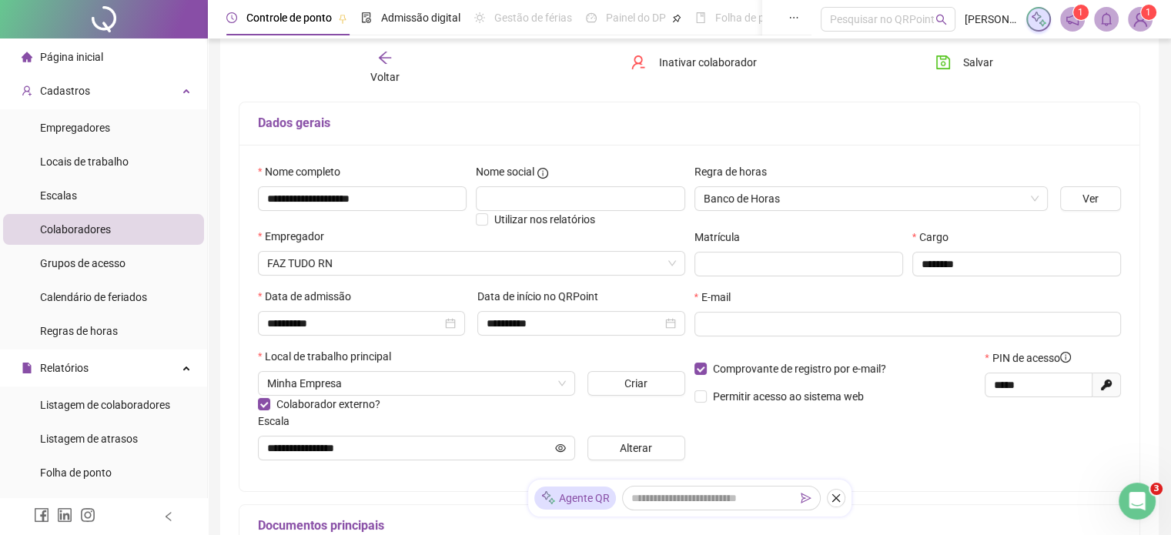
scroll to position [0, 0]
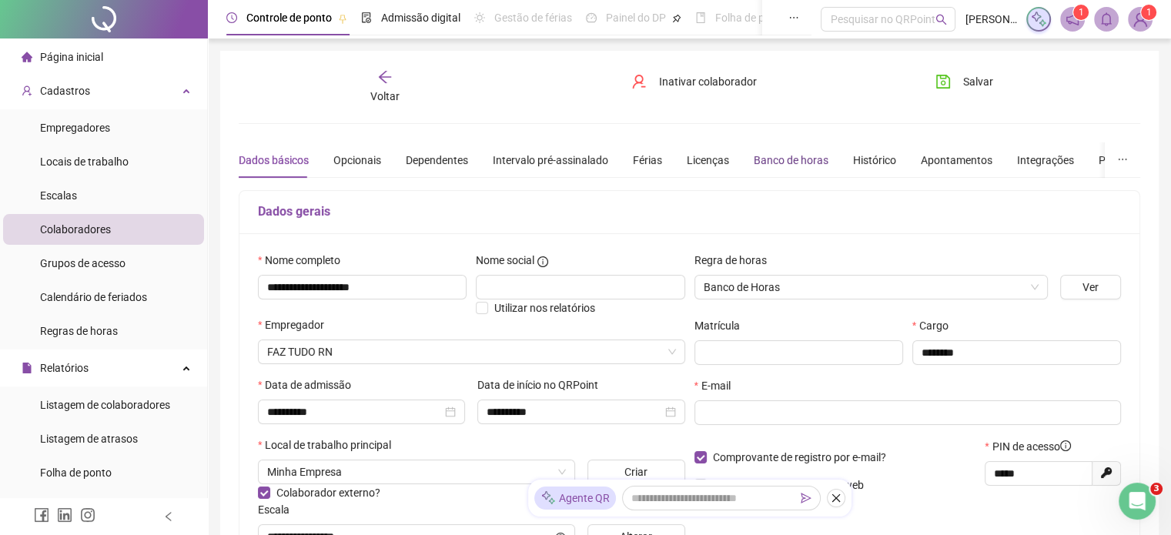
click at [779, 162] on div "Banco de horas" at bounding box center [791, 160] width 75 height 17
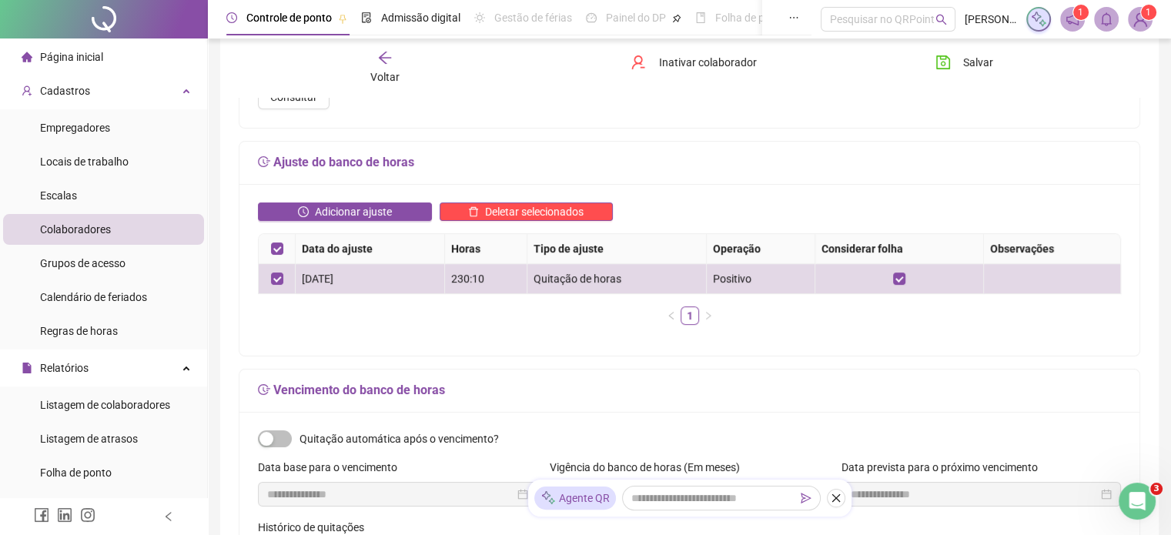
scroll to position [385, 0]
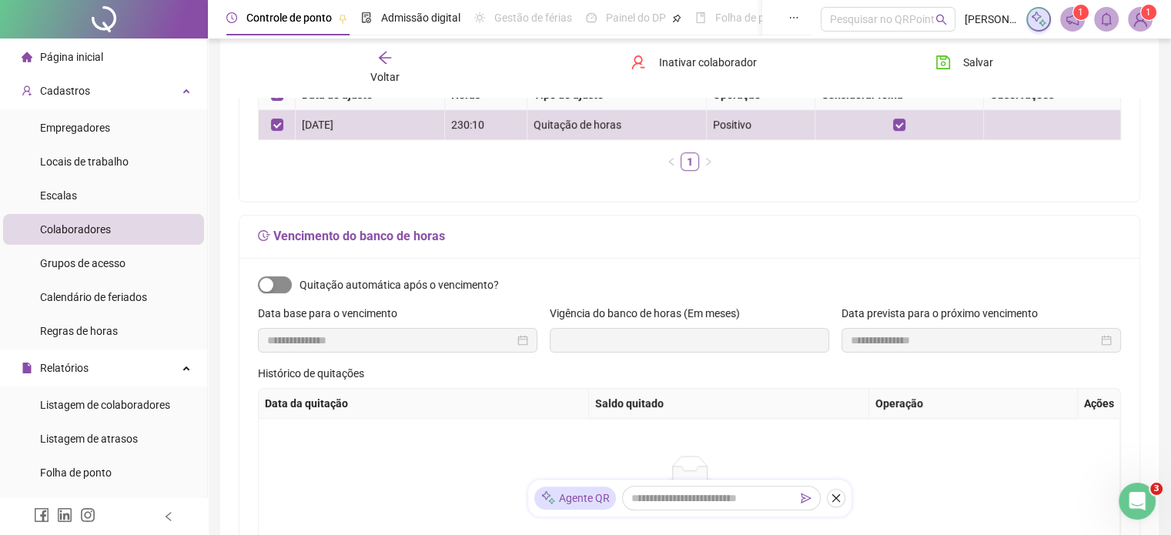
click at [286, 286] on span "button" at bounding box center [275, 284] width 34 height 17
type input "**********"
type input "*"
type input "**********"
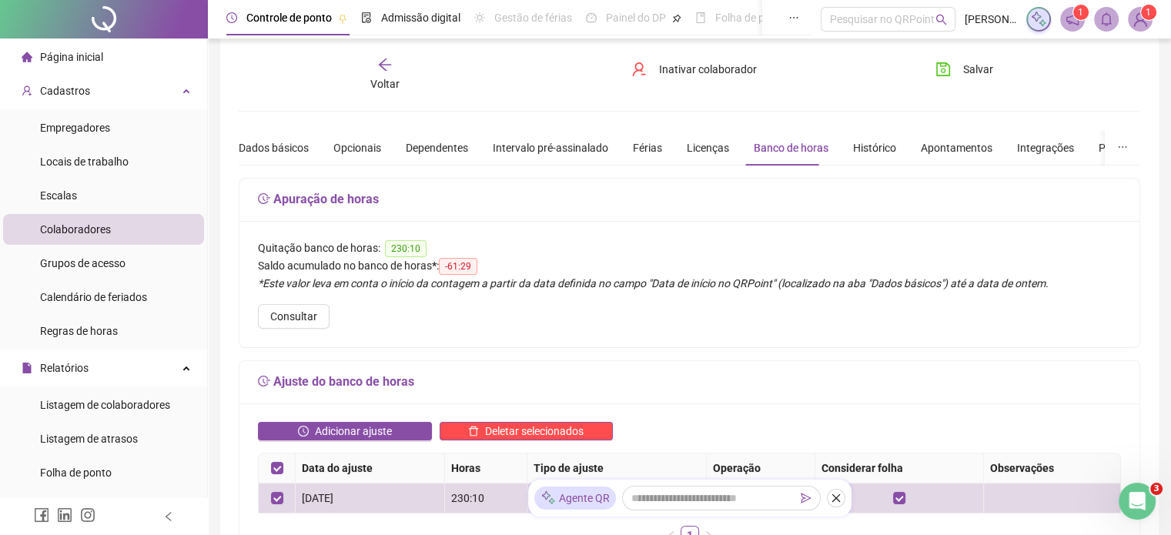
scroll to position [12, 0]
click at [415, 249] on span "230:10" at bounding box center [406, 249] width 42 height 17
click at [460, 264] on span "-61:29" at bounding box center [458, 267] width 38 height 17
click at [292, 320] on span "Consultar" at bounding box center [293, 317] width 47 height 17
click at [475, 268] on span "-61:29" at bounding box center [458, 267] width 38 height 17
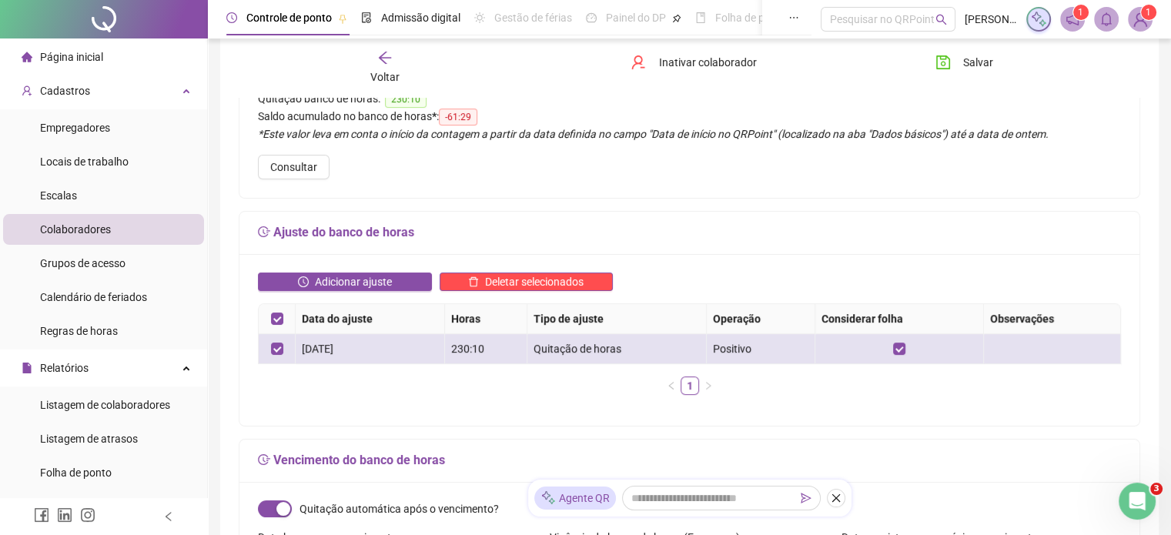
scroll to position [166, 0]
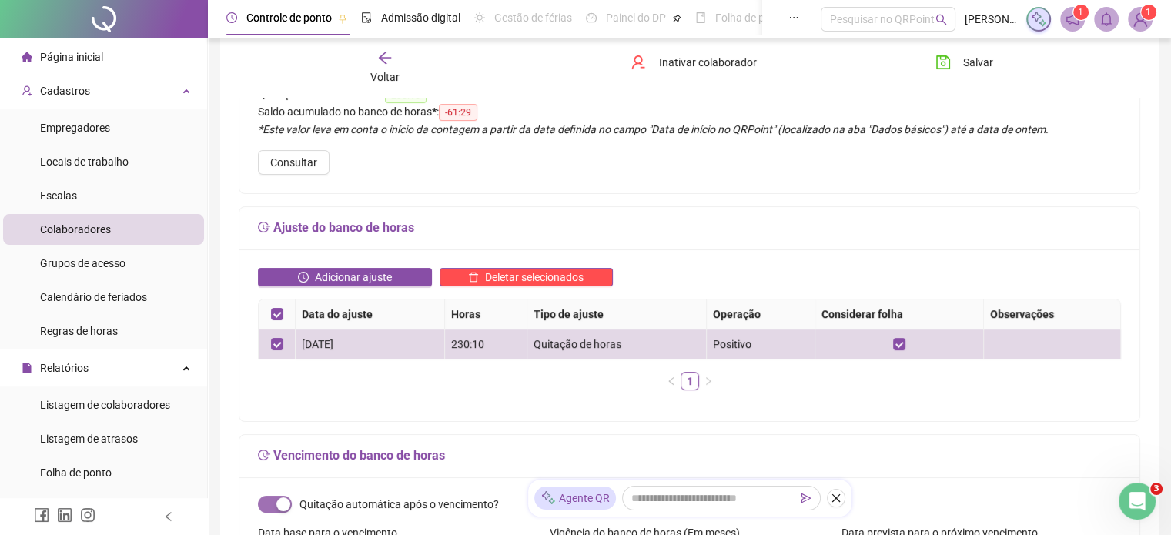
click at [280, 506] on div "button" at bounding box center [283, 504] width 14 height 14
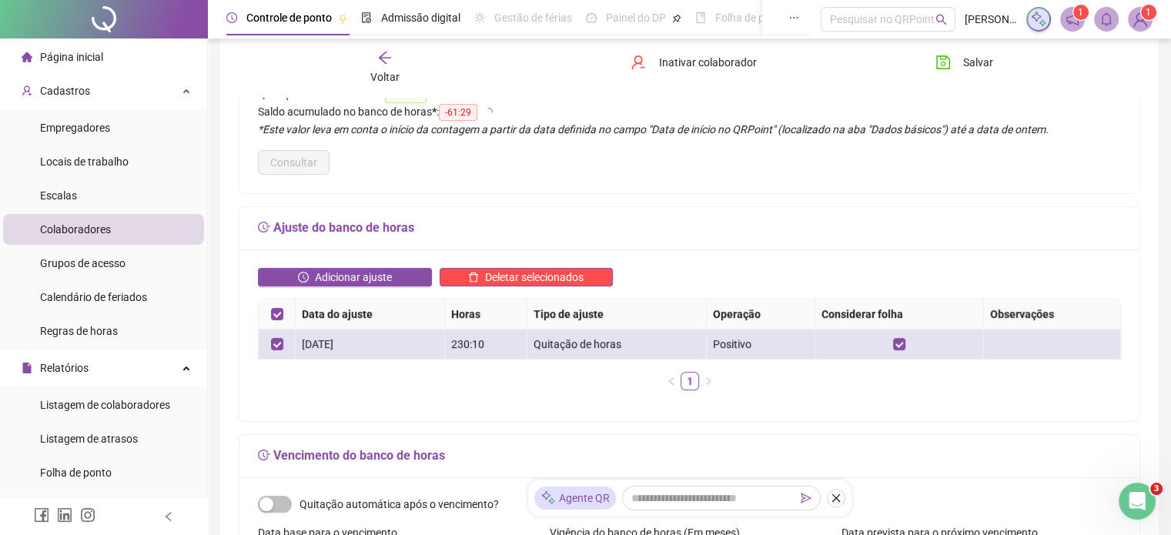
drag, startPoint x: 280, startPoint y: 502, endPoint x: 763, endPoint y: 342, distance: 508.7
click at [280, 501] on span "button" at bounding box center [275, 504] width 34 height 17
type input "*"
type input "**********"
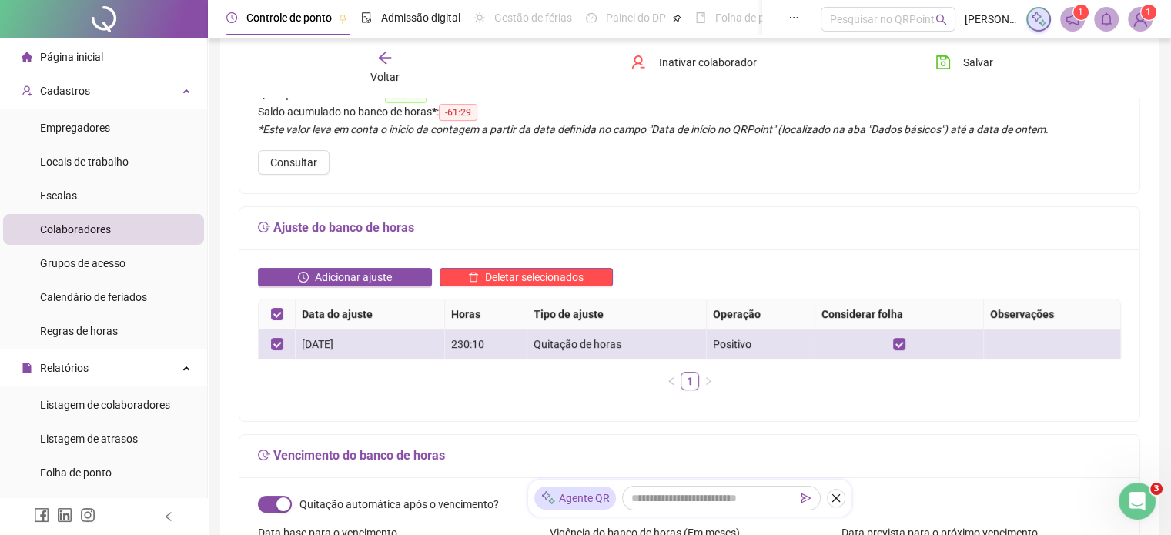
drag, startPoint x: 353, startPoint y: 350, endPoint x: 355, endPoint y: 341, distance: 8.8
click at [353, 346] on div "[DATE]" at bounding box center [370, 344] width 136 height 17
click at [355, 341] on div "[DATE]" at bounding box center [370, 344] width 136 height 17
click at [355, 340] on div "[DATE]" at bounding box center [370, 344] width 136 height 17
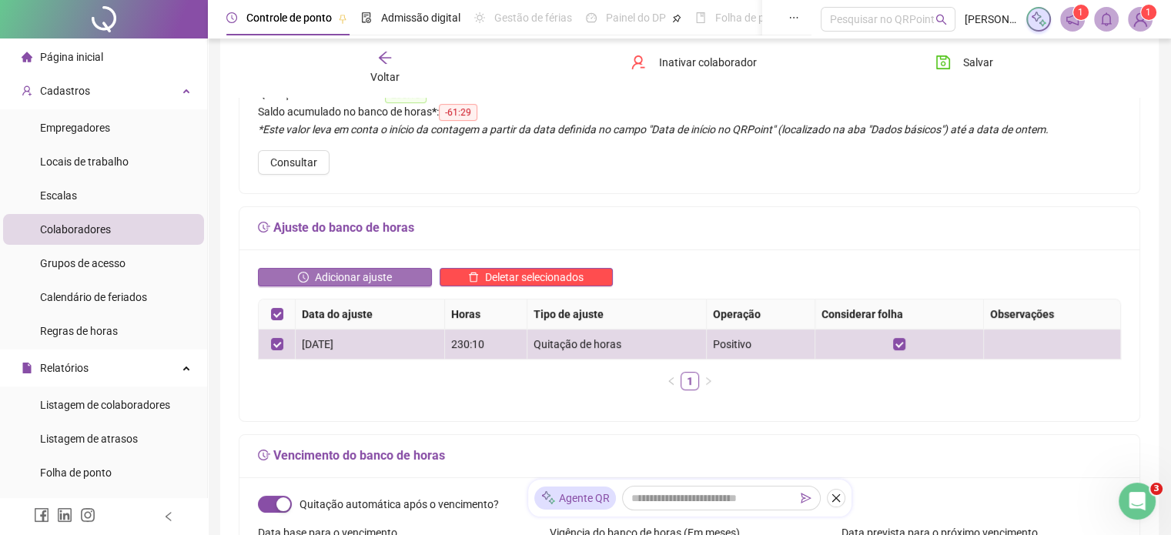
click at [373, 277] on span "Adicionar ajuste" at bounding box center [353, 277] width 77 height 17
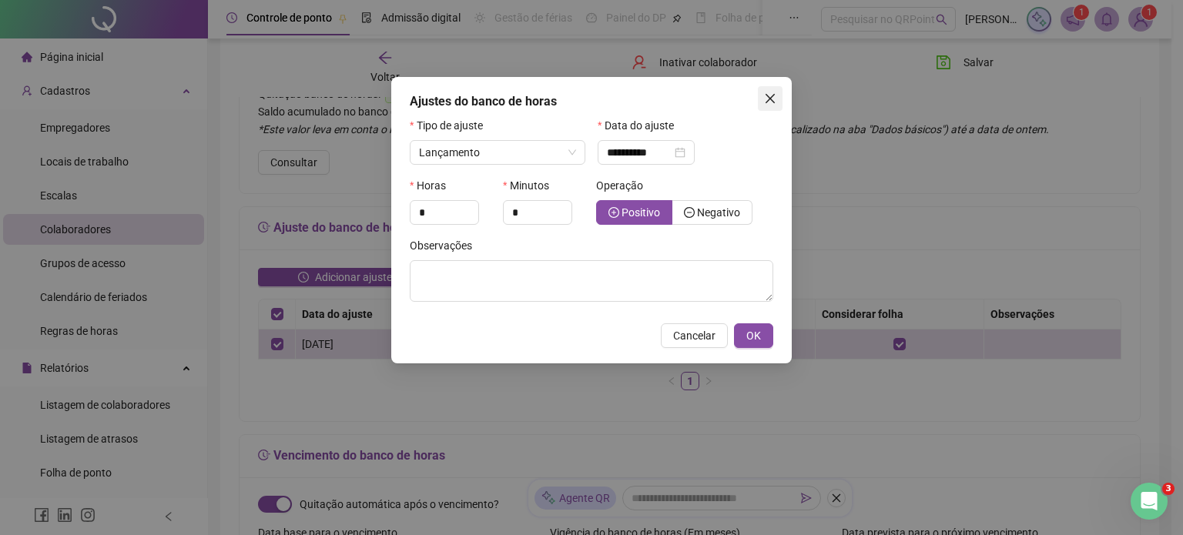
click at [766, 98] on icon "close" at bounding box center [770, 98] width 12 height 12
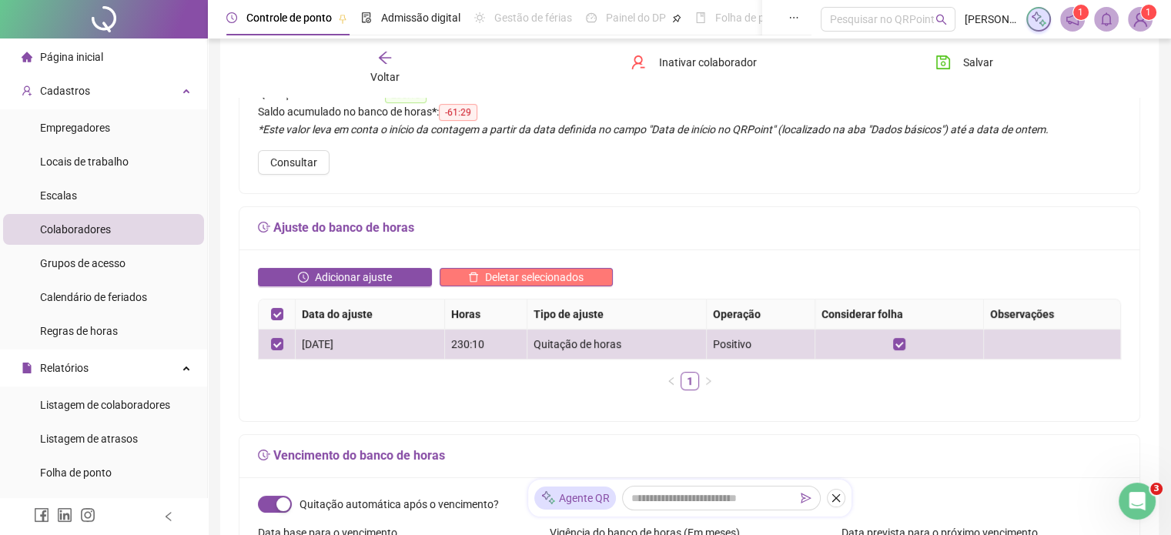
click at [541, 272] on span "Deletar selecionados" at bounding box center [534, 277] width 99 height 17
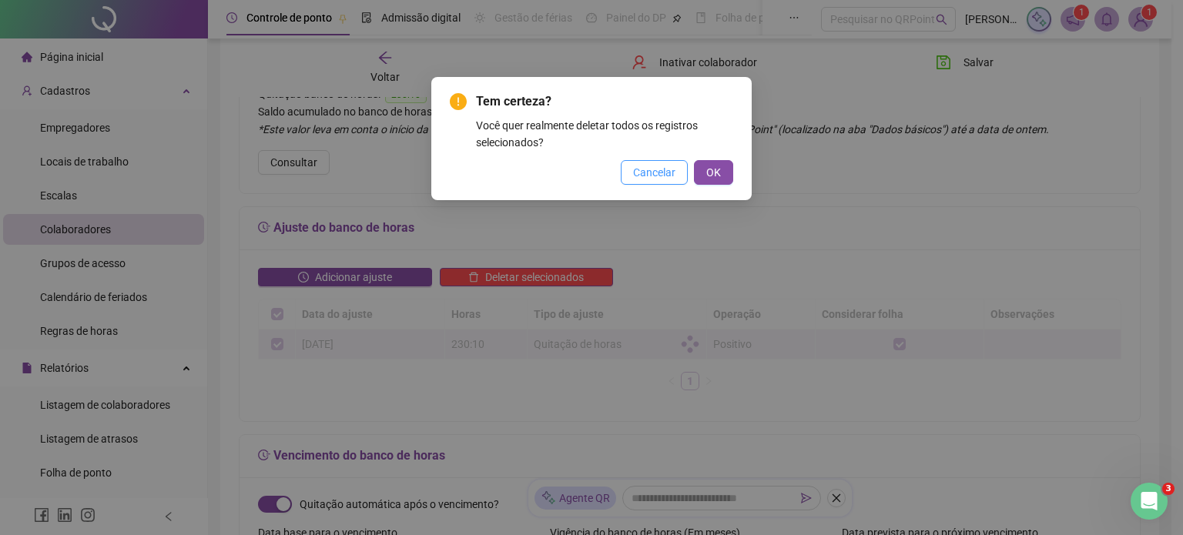
click at [665, 175] on span "Cancelar" at bounding box center [654, 172] width 42 height 17
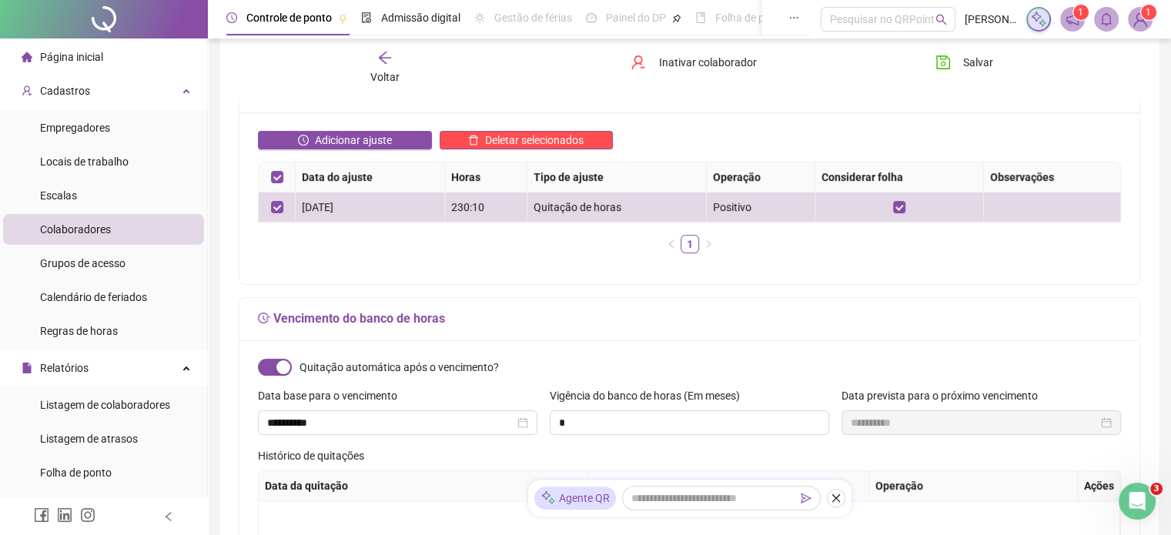
scroll to position [320, 0]
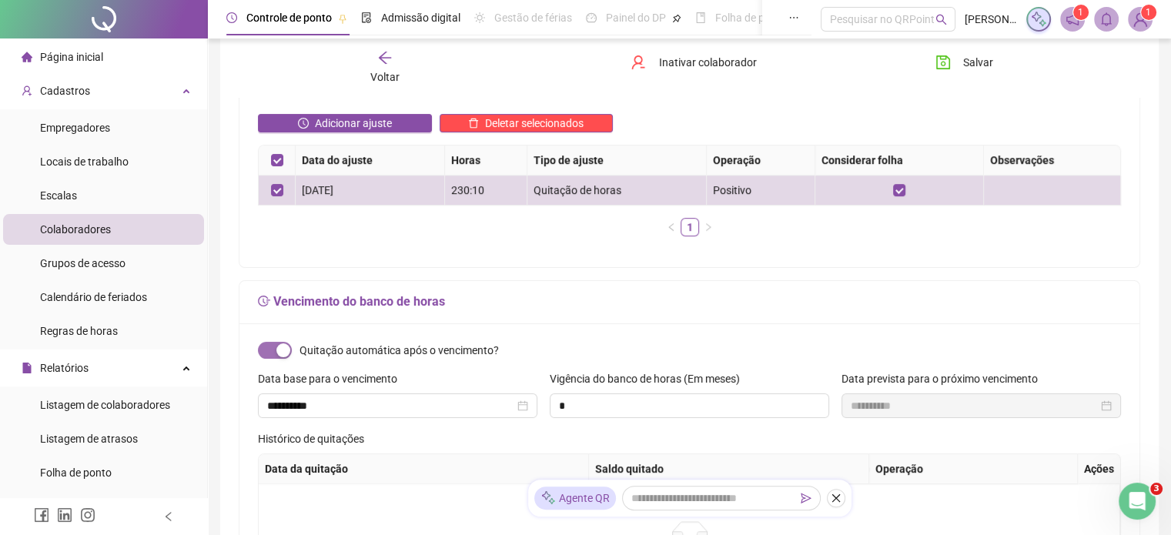
click at [286, 353] on div "button" at bounding box center [283, 350] width 14 height 14
click at [525, 406] on div at bounding box center [397, 405] width 261 height 17
click at [522, 408] on div at bounding box center [397, 405] width 261 height 17
drag, startPoint x: 522, startPoint y: 408, endPoint x: 691, endPoint y: 377, distance: 171.6
click at [527, 406] on div at bounding box center [397, 405] width 261 height 17
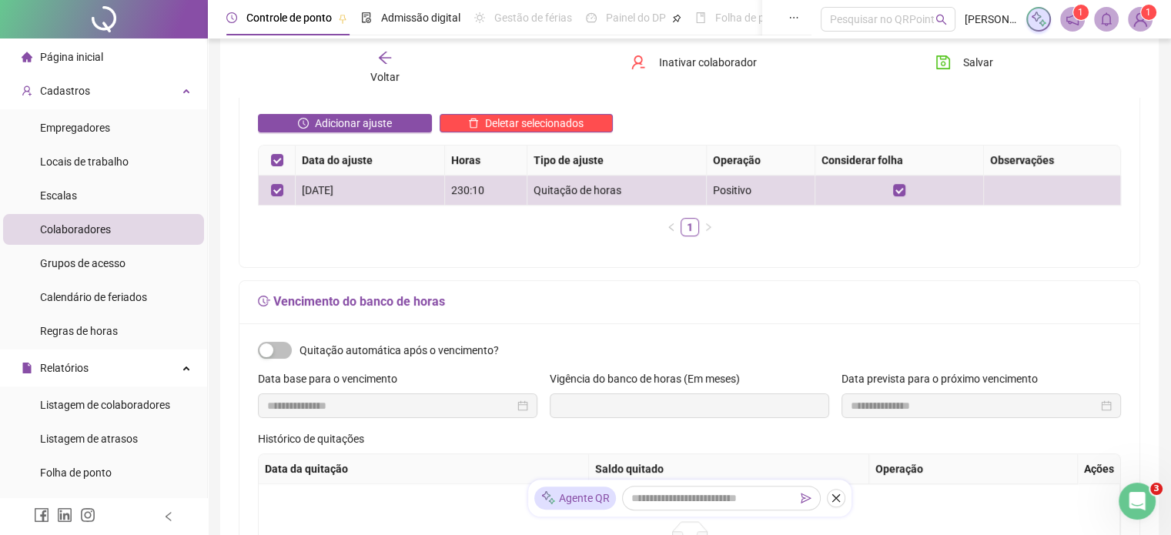
click at [687, 376] on label "Vigência do banco de horas (Em meses)" at bounding box center [650, 378] width 200 height 17
drag, startPoint x: 687, startPoint y: 375, endPoint x: 832, endPoint y: 375, distance: 144.8
click at [689, 375] on label "Vigência do banco de horas (Em meses)" at bounding box center [650, 378] width 200 height 17
click at [926, 367] on form "Quitação automática após o vencimento? Data base para o vencimento Vigência do …" at bounding box center [689, 477] width 863 height 271
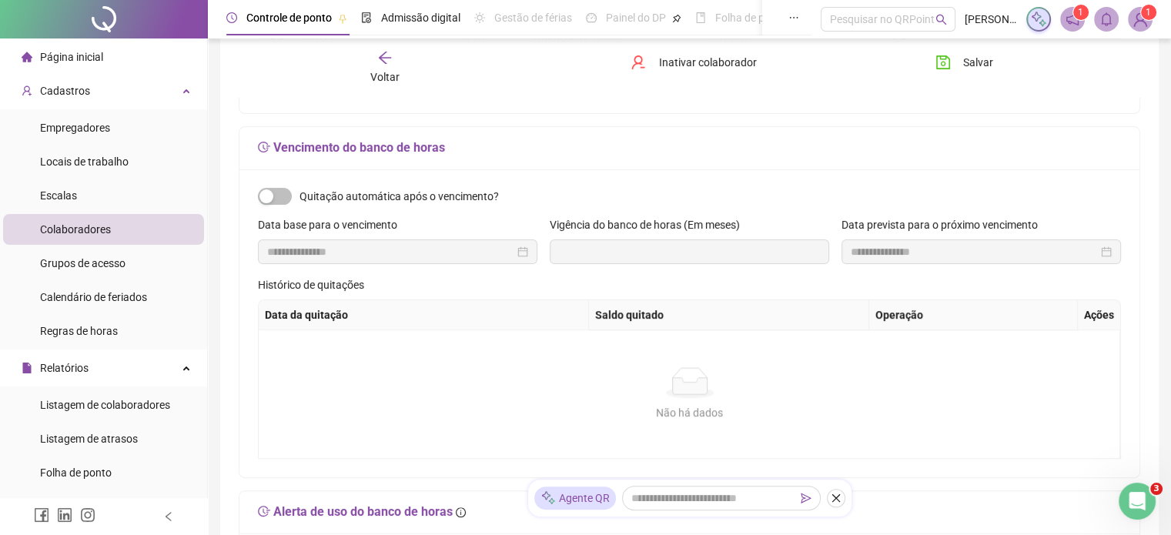
click at [633, 317] on th "Saldo quitado" at bounding box center [729, 315] width 280 height 30
click at [302, 321] on th "Data da quitação" at bounding box center [424, 315] width 330 height 30
click at [303, 317] on th "Data da quitação" at bounding box center [424, 315] width 330 height 30
drag, startPoint x: 304, startPoint y: 316, endPoint x: 644, endPoint y: 380, distance: 345.5
click at [305, 316] on th "Data da quitação" at bounding box center [424, 315] width 330 height 30
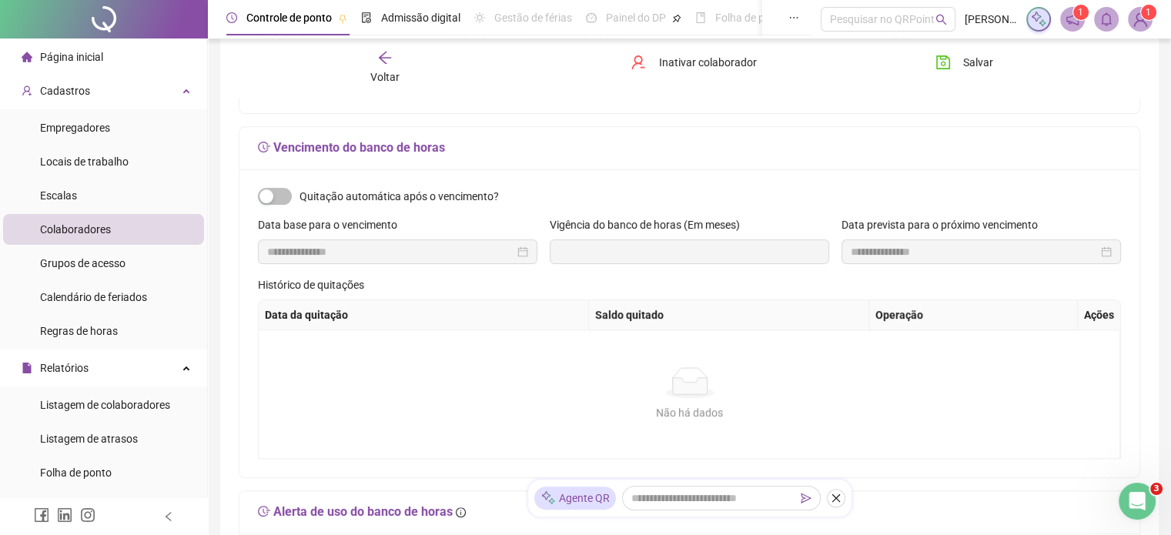
click at [908, 323] on th "Operação" at bounding box center [973, 315] width 209 height 30
click at [1109, 310] on th "Ações" at bounding box center [1099, 315] width 43 height 30
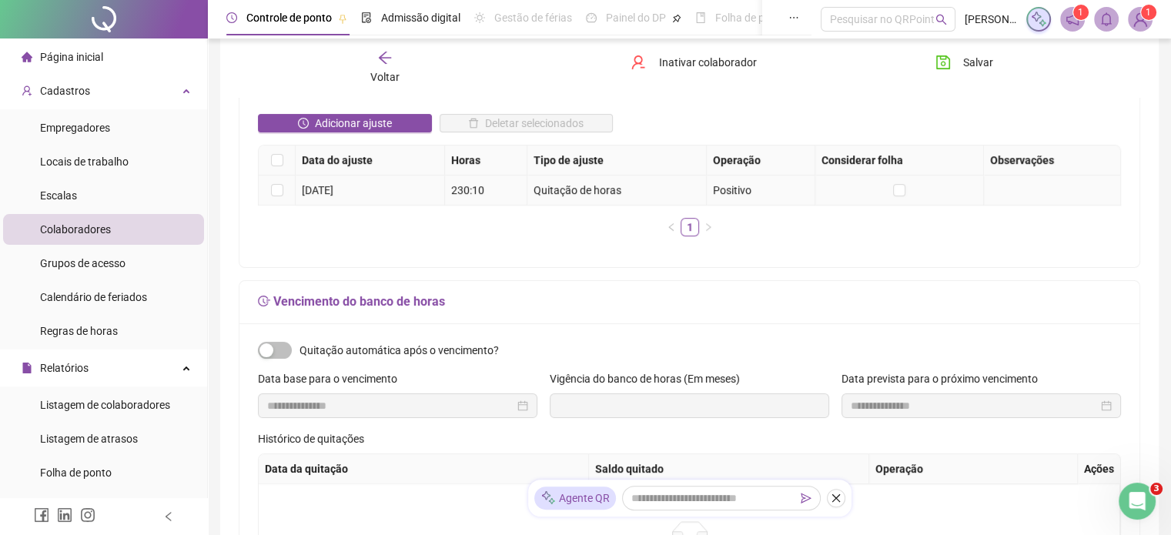
click at [704, 176] on th "Tipo de ajuste" at bounding box center [616, 161] width 179 height 30
click at [689, 223] on div "Data do ajuste Horas Tipo de ajuste Operação Considerar folha Observações [DATE…" at bounding box center [689, 191] width 863 height 92
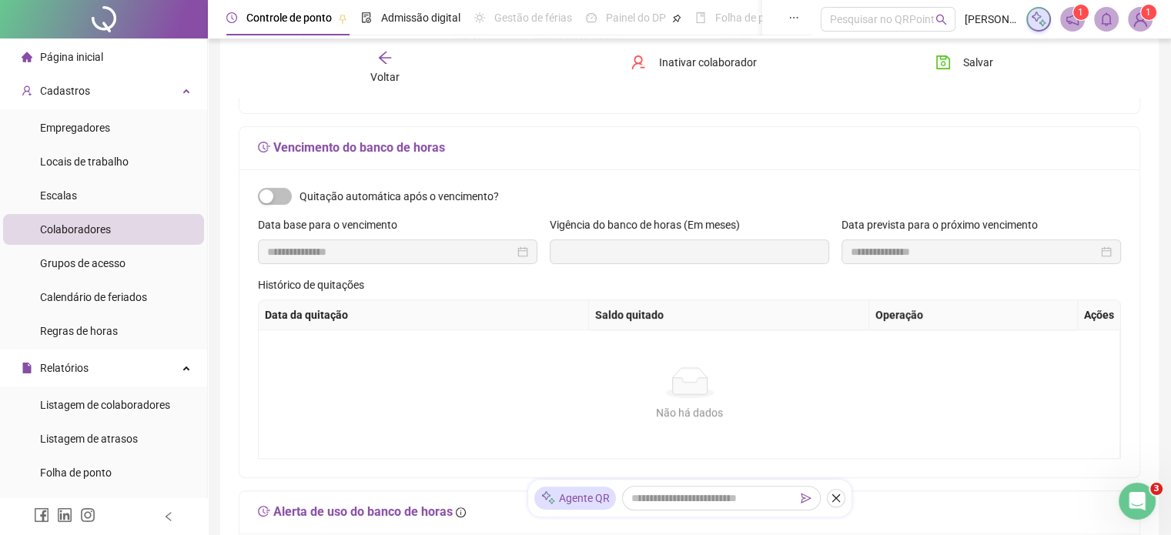
click at [530, 256] on div at bounding box center [398, 251] width 280 height 25
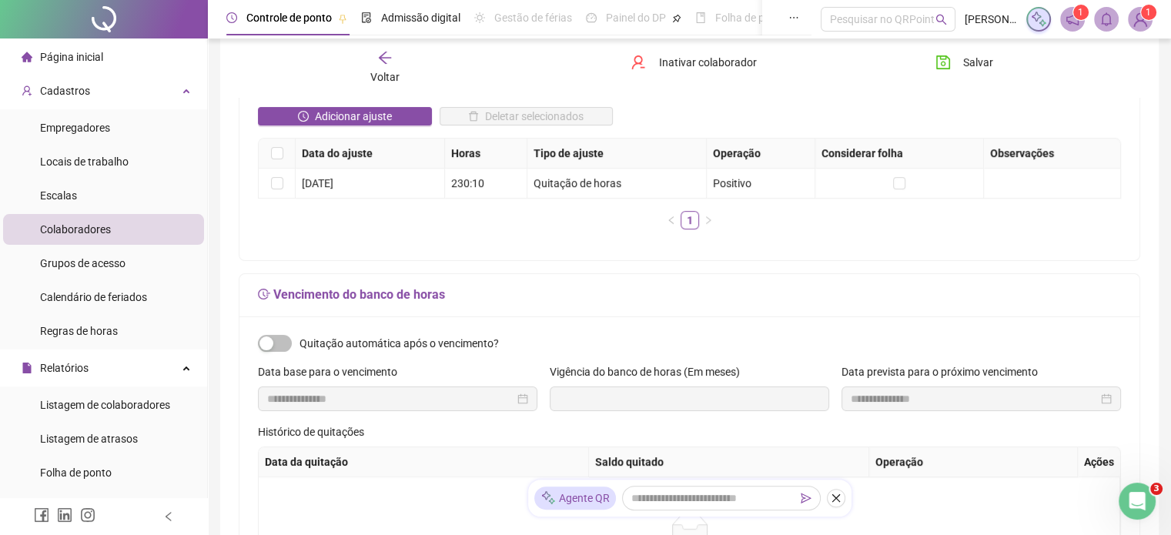
scroll to position [320, 0]
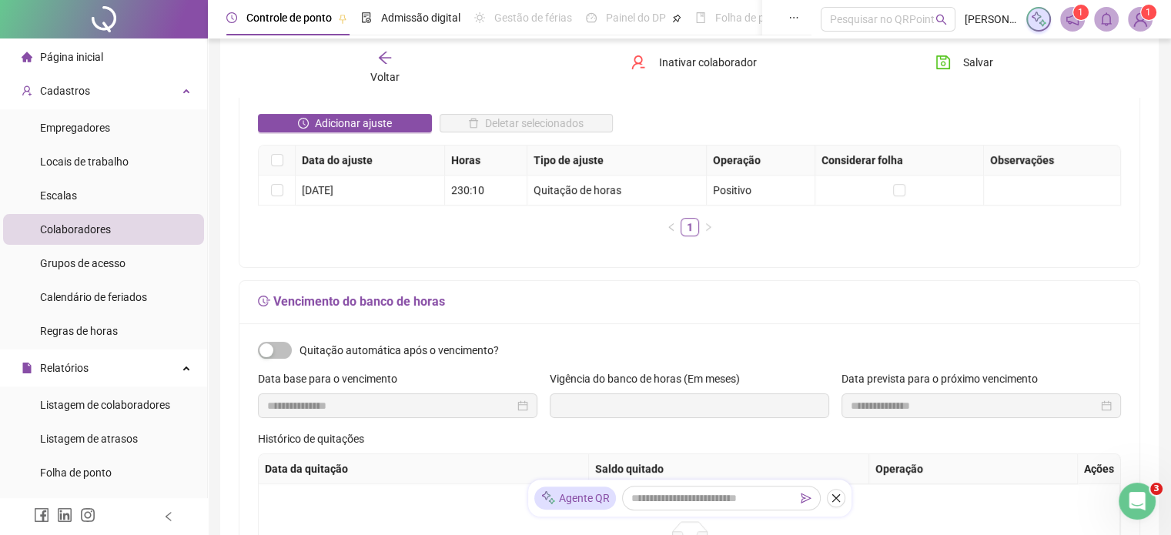
click at [283, 304] on h5 "Vencimento do banco de horas" at bounding box center [689, 302] width 863 height 18
click at [280, 346] on span "button" at bounding box center [275, 350] width 34 height 17
type input "**********"
type input "*"
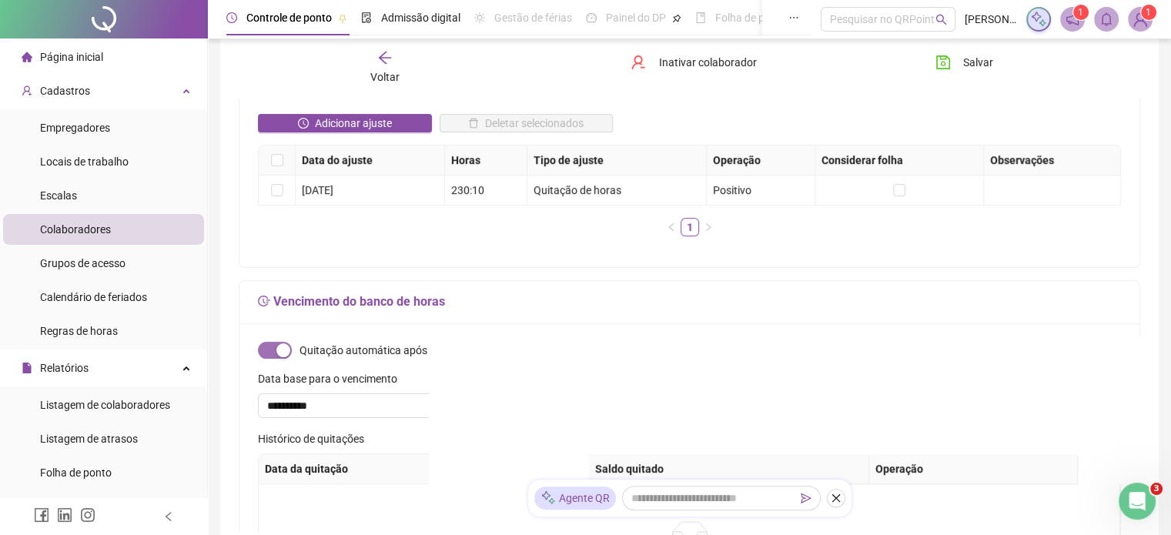
type input "**********"
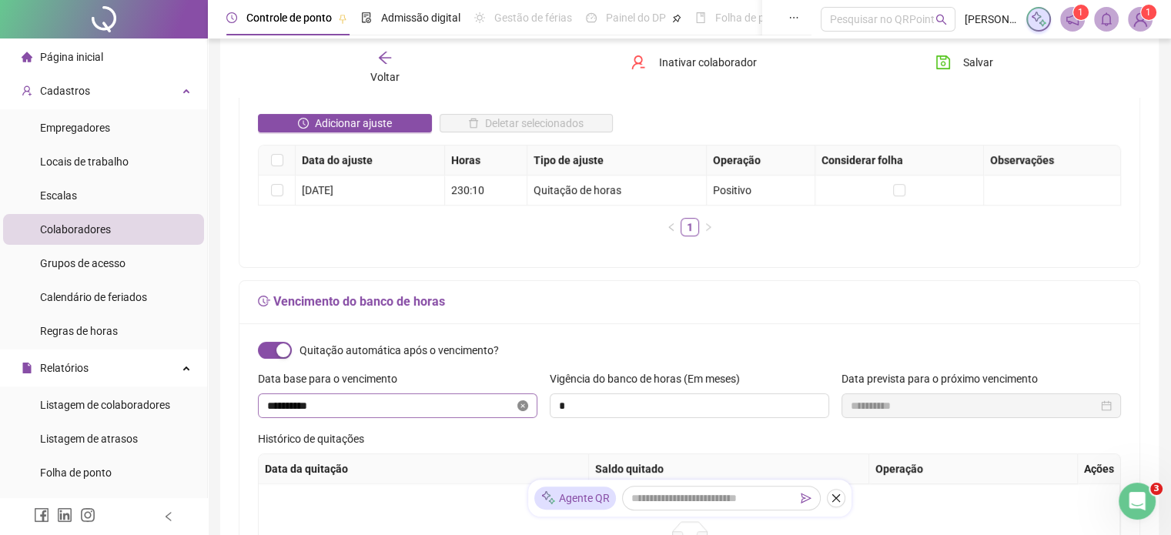
click at [524, 403] on icon "close-circle" at bounding box center [522, 405] width 11 height 11
type input "**********"
click at [524, 403] on icon "close-circle" at bounding box center [522, 405] width 11 height 11
click at [524, 403] on div at bounding box center [397, 405] width 261 height 17
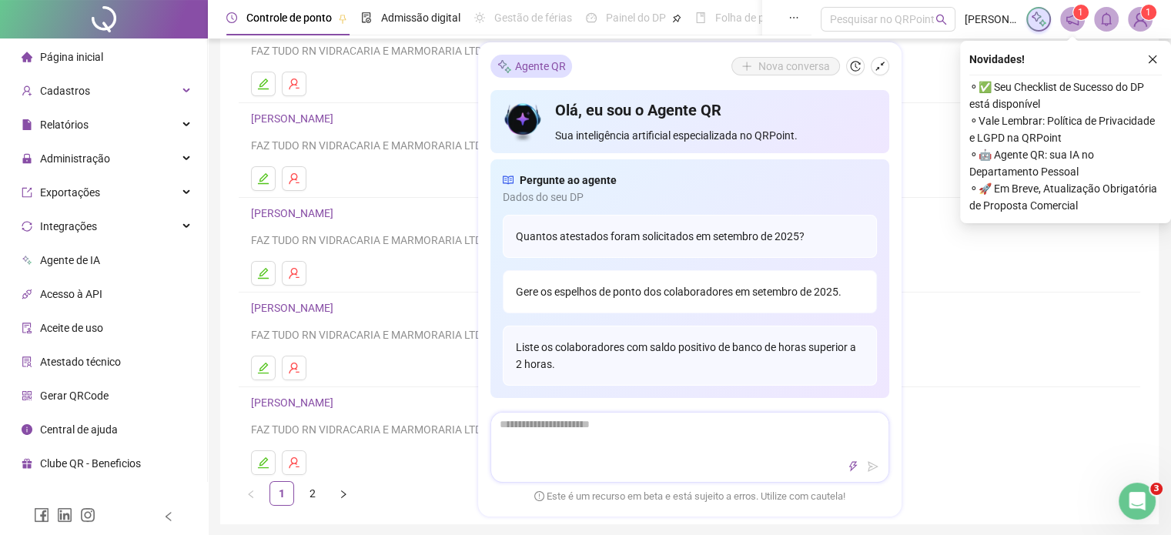
scroll to position [0, 0]
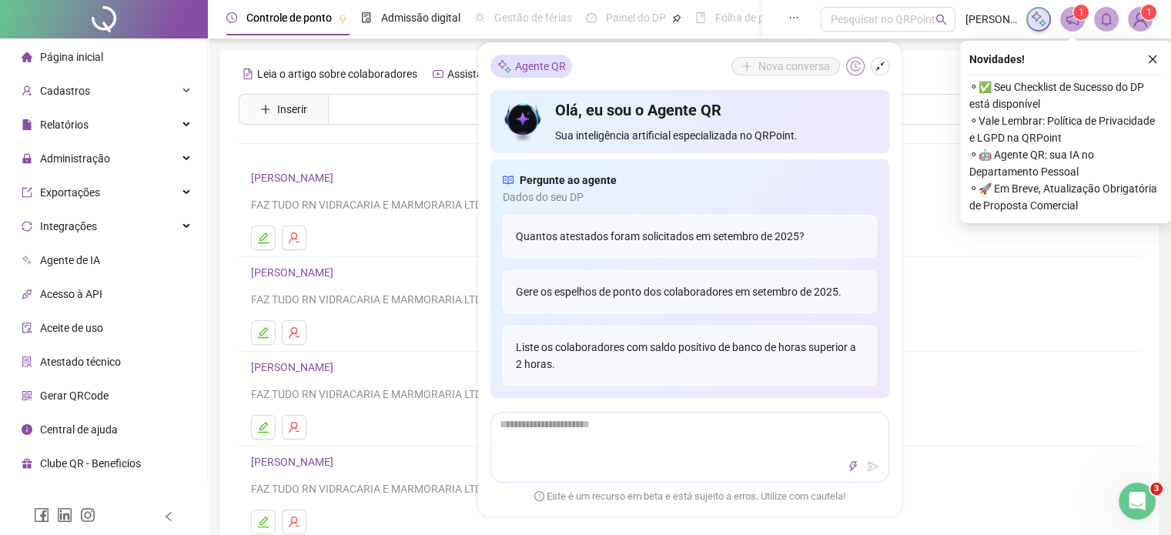
click at [859, 66] on icon "history" at bounding box center [855, 66] width 11 height 11
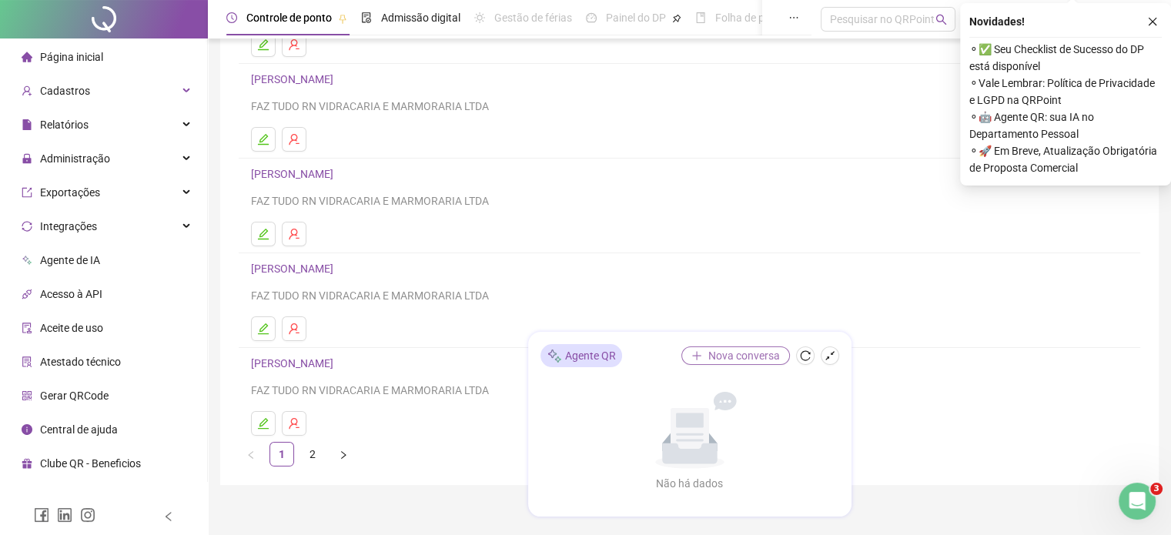
scroll to position [231, 0]
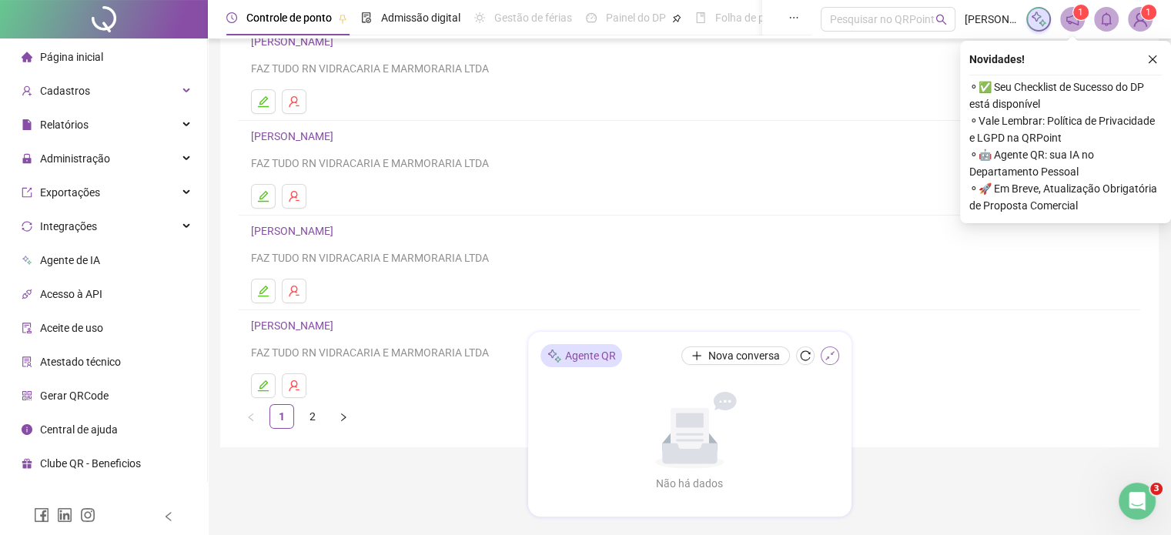
click at [831, 360] on icon "shrink" at bounding box center [830, 355] width 11 height 11
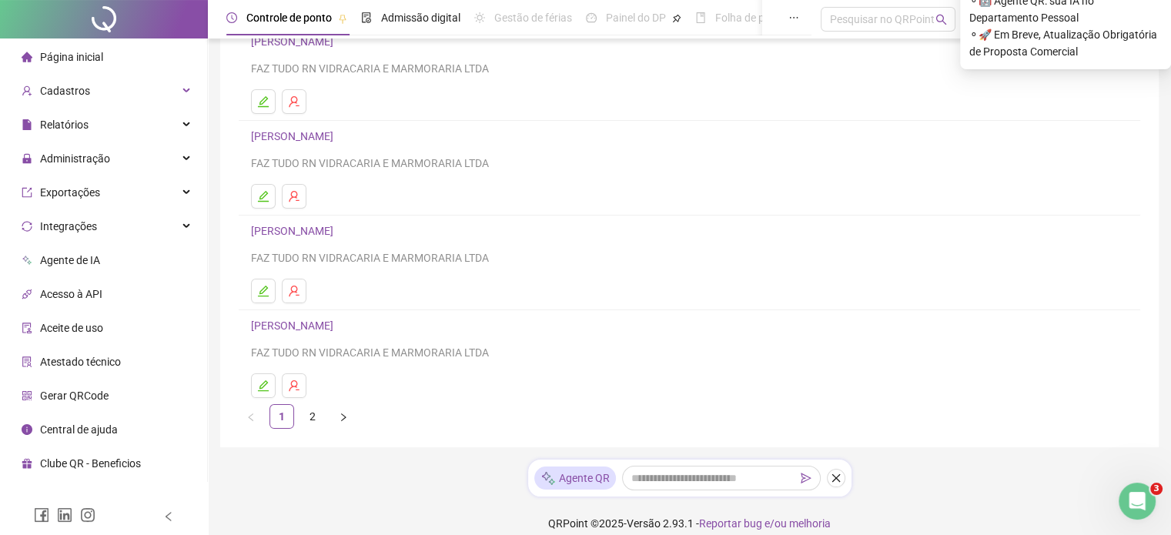
scroll to position [77, 0]
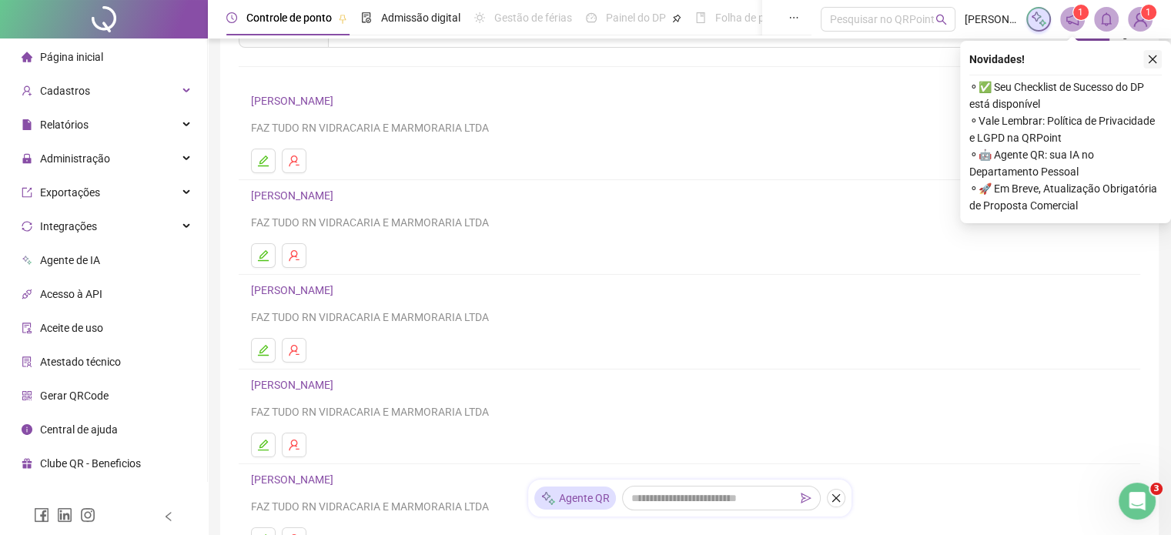
click at [1152, 58] on icon "close" at bounding box center [1152, 59] width 11 height 11
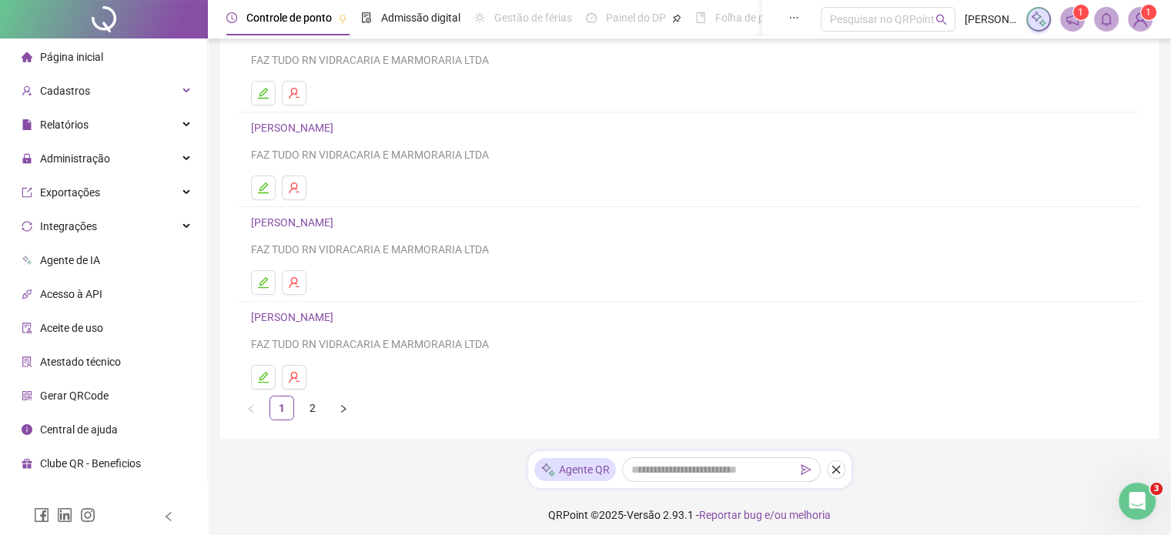
scroll to position [245, 0]
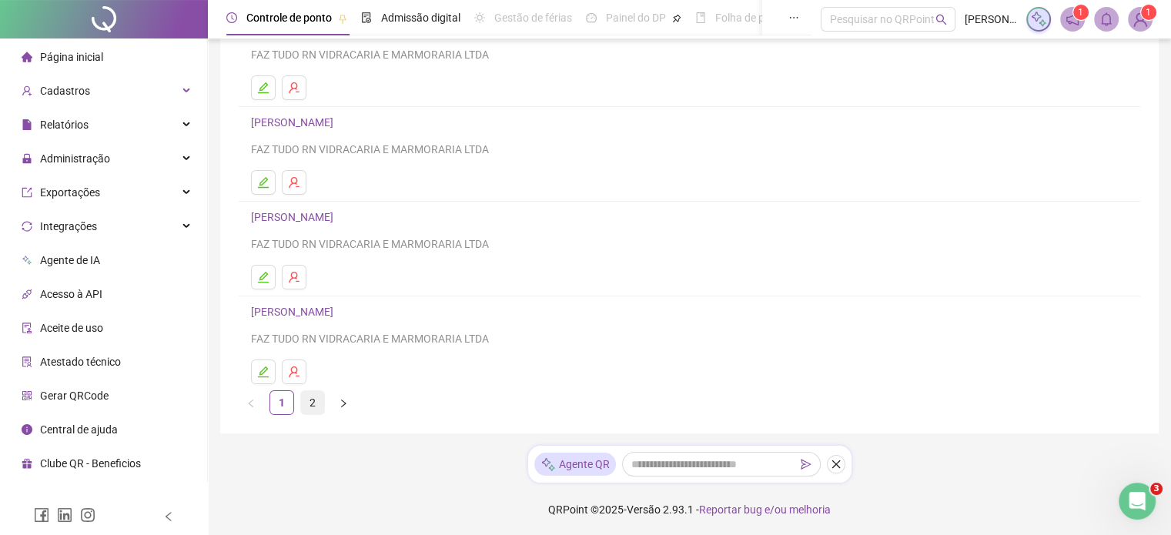
click at [314, 405] on link "2" at bounding box center [312, 402] width 23 height 23
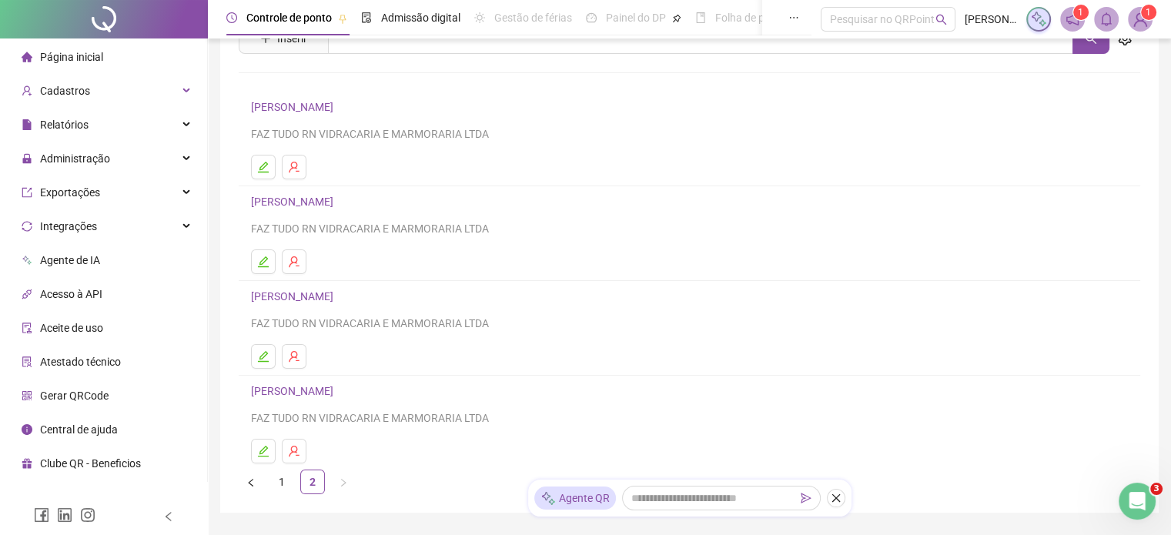
scroll to position [151, 0]
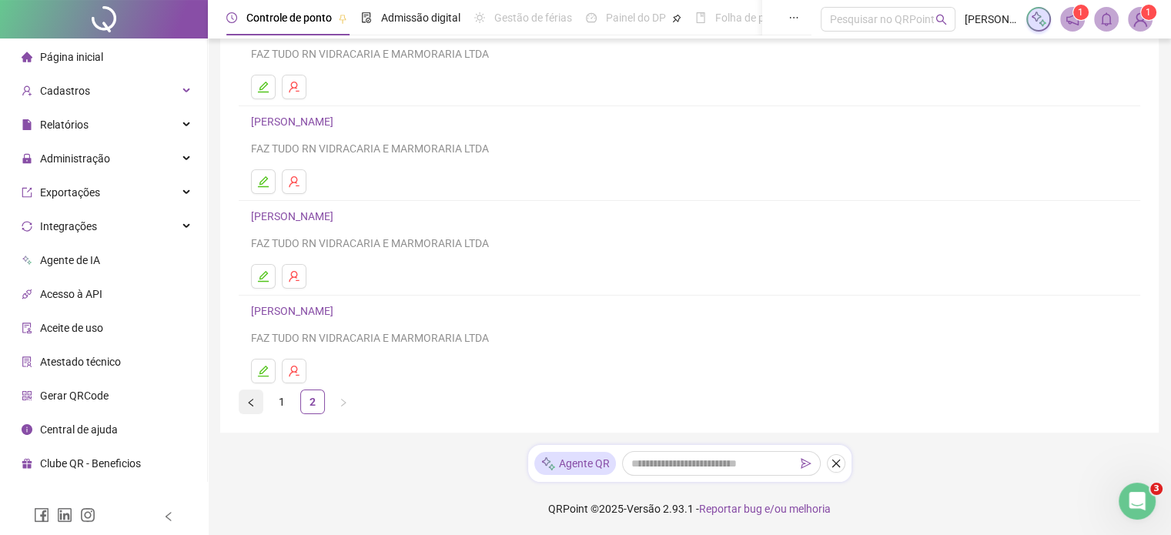
click at [250, 403] on icon "left" at bounding box center [250, 402] width 5 height 8
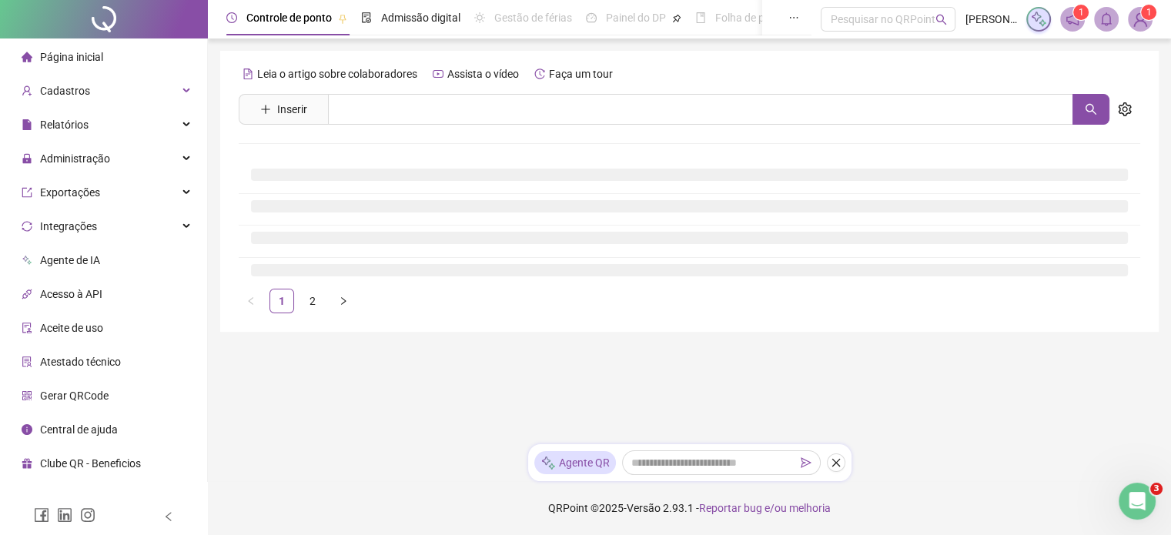
scroll to position [0, 0]
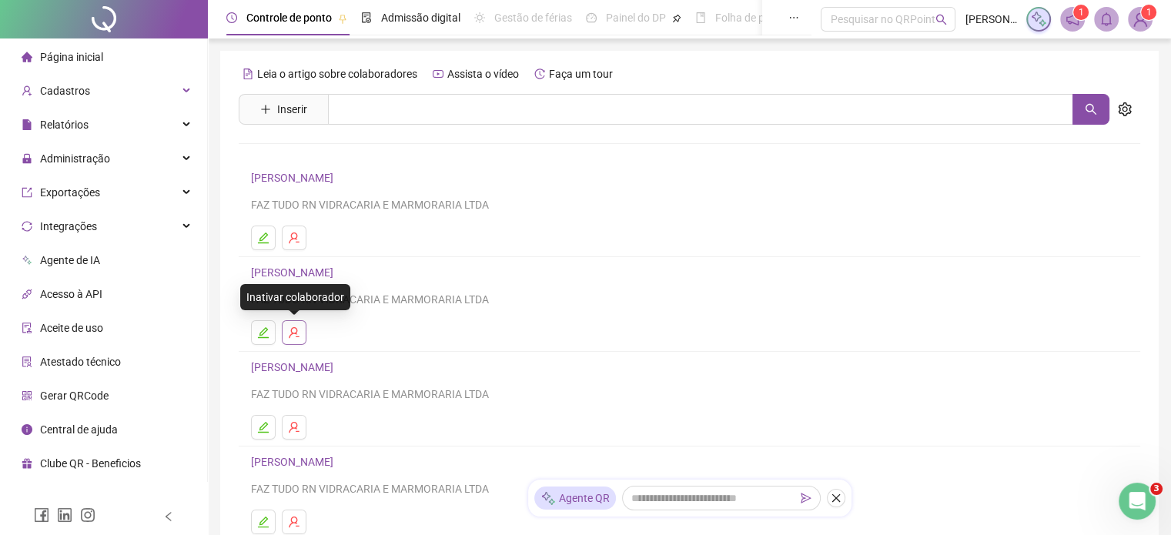
click at [299, 333] on icon "user-delete" at bounding box center [294, 332] width 12 height 12
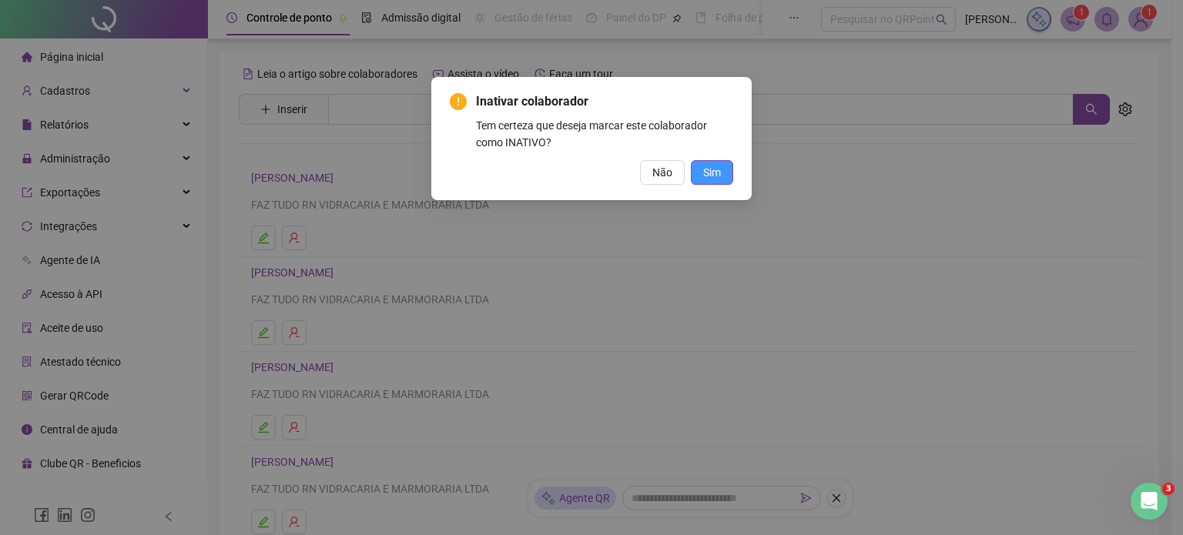
click at [725, 175] on button "Sim" at bounding box center [712, 172] width 42 height 25
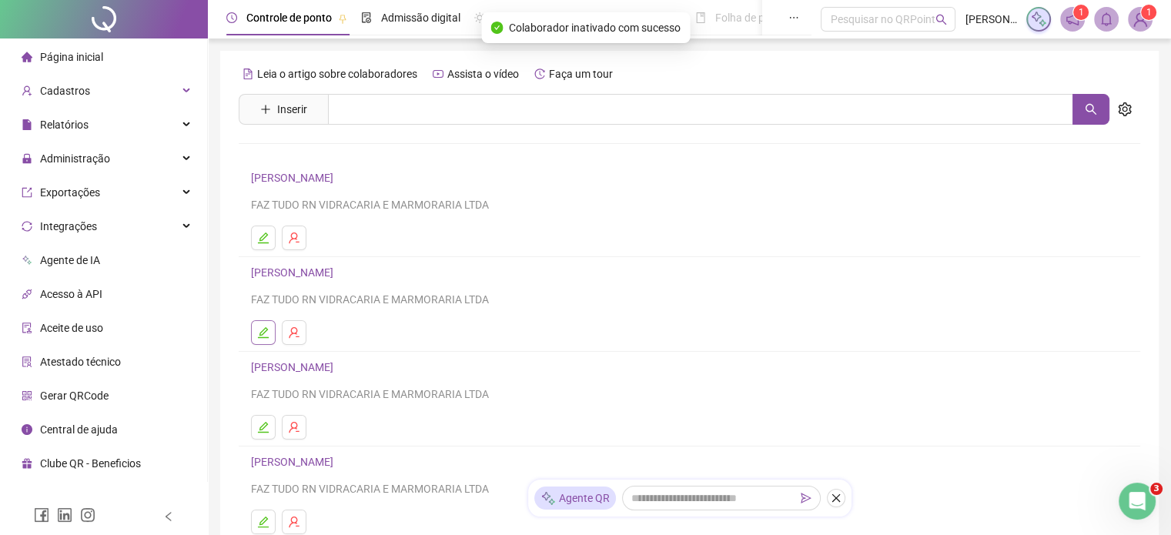
click at [271, 330] on button "button" at bounding box center [263, 332] width 25 height 25
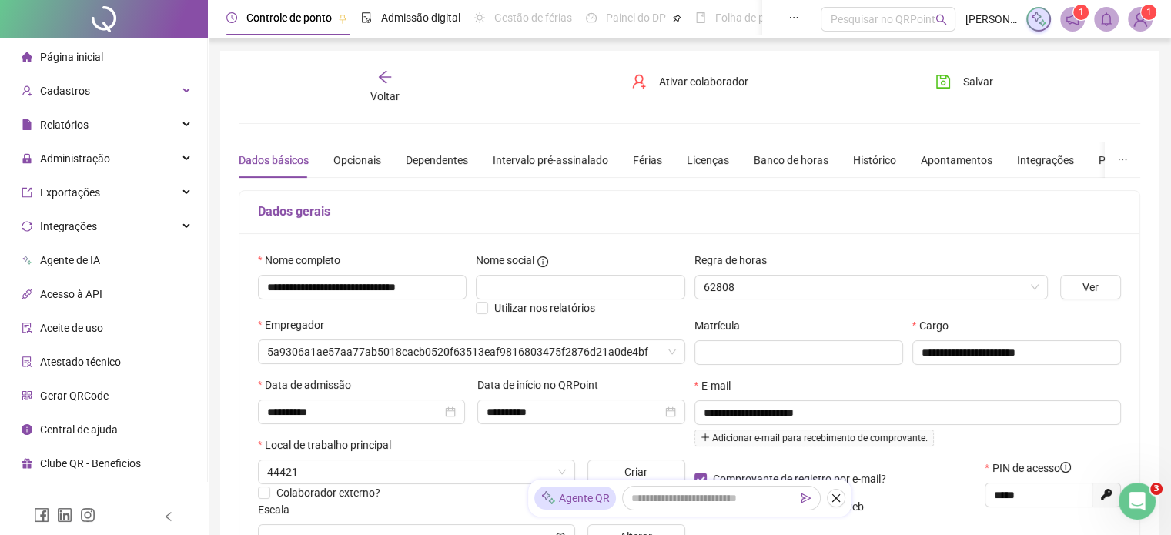
type input "**********"
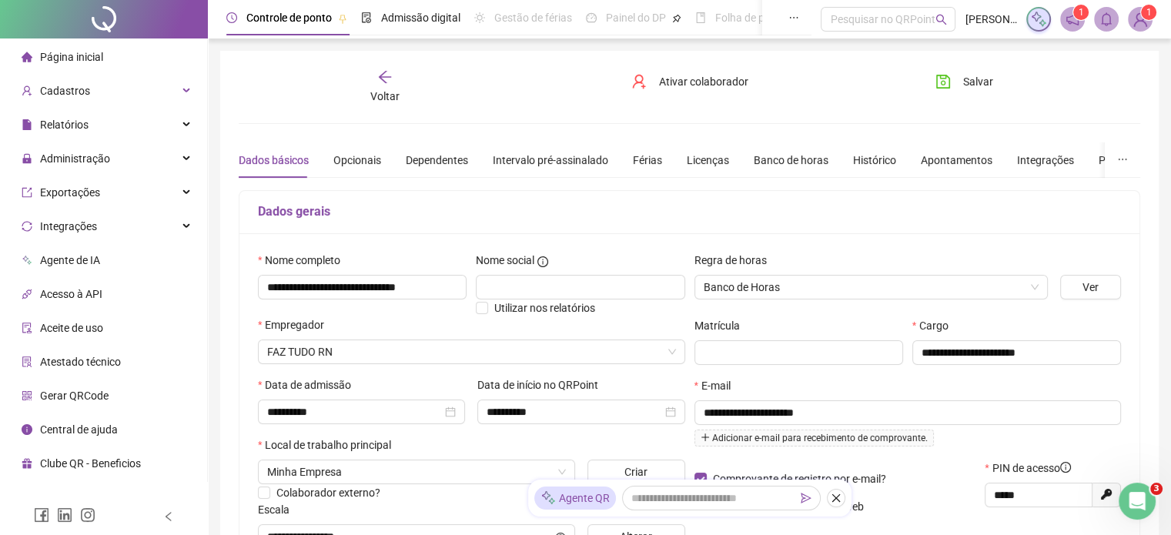
click at [387, 75] on icon "arrow-left" at bounding box center [384, 76] width 15 height 15
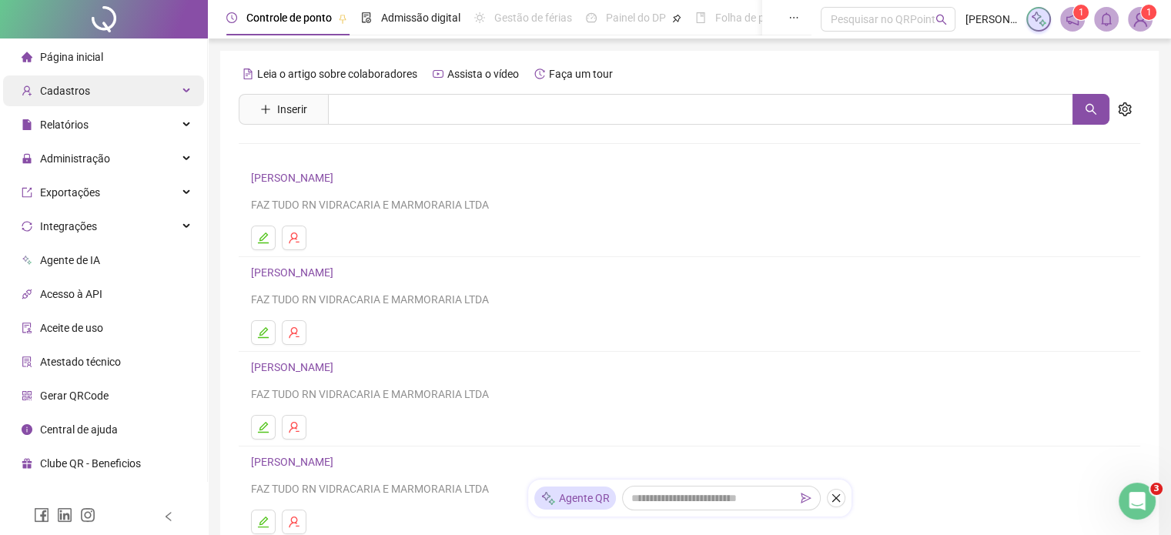
click at [63, 92] on span "Cadastros" at bounding box center [65, 91] width 50 height 12
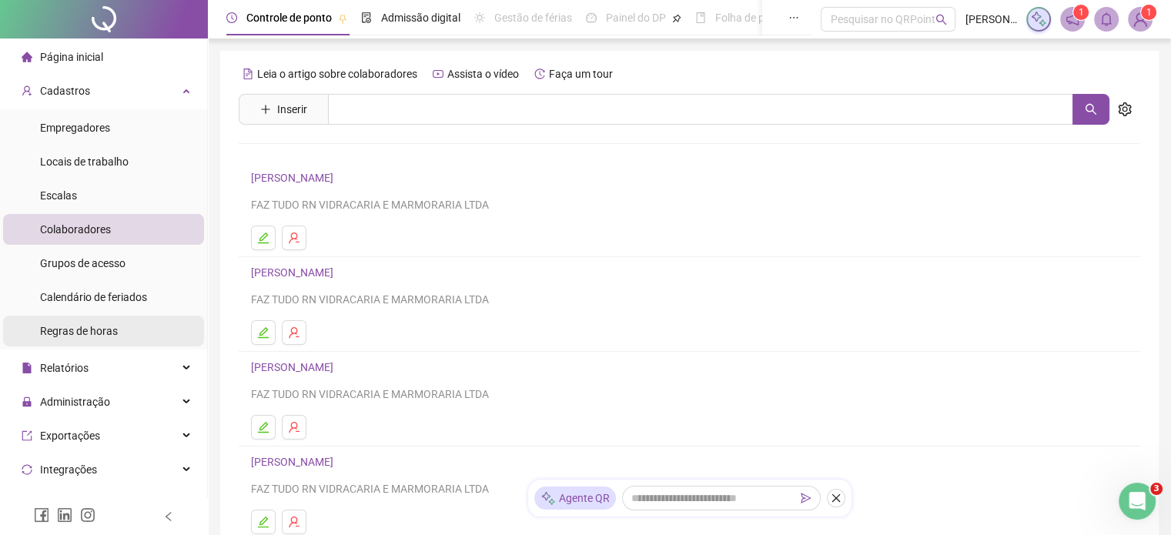
click at [92, 336] on span "Regras de horas" at bounding box center [79, 331] width 78 height 12
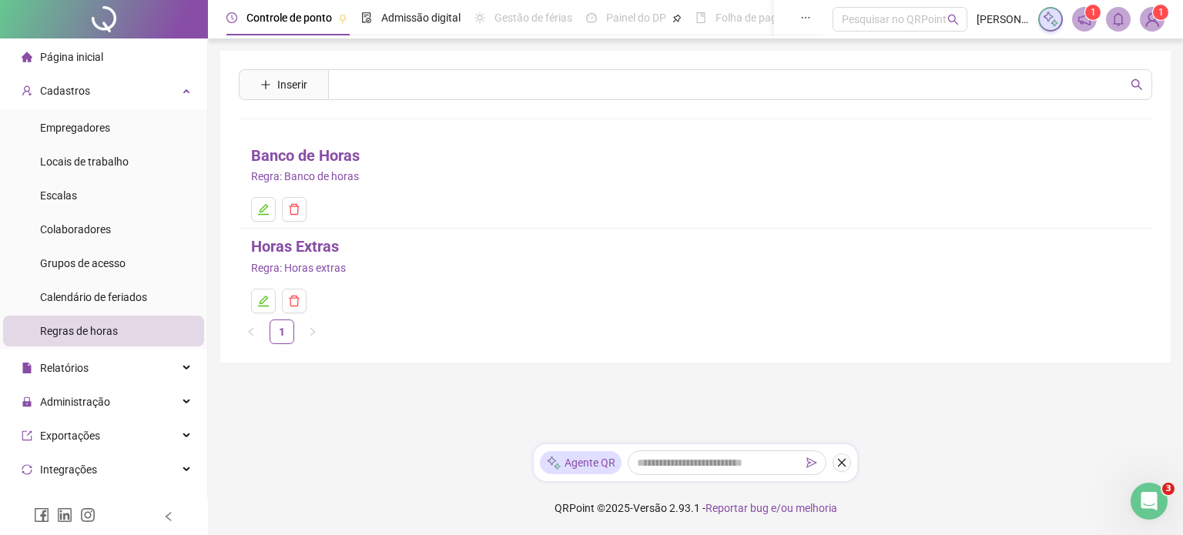
click at [285, 178] on span "Regra: Banco de horas" at bounding box center [305, 176] width 108 height 17
click at [320, 169] on span "Regra: Banco de horas" at bounding box center [305, 176] width 108 height 17
click at [280, 189] on li "Banco de Horas Regra: Banco de horas" at bounding box center [695, 183] width 913 height 91
click at [263, 214] on icon "edit" at bounding box center [263, 209] width 11 height 11
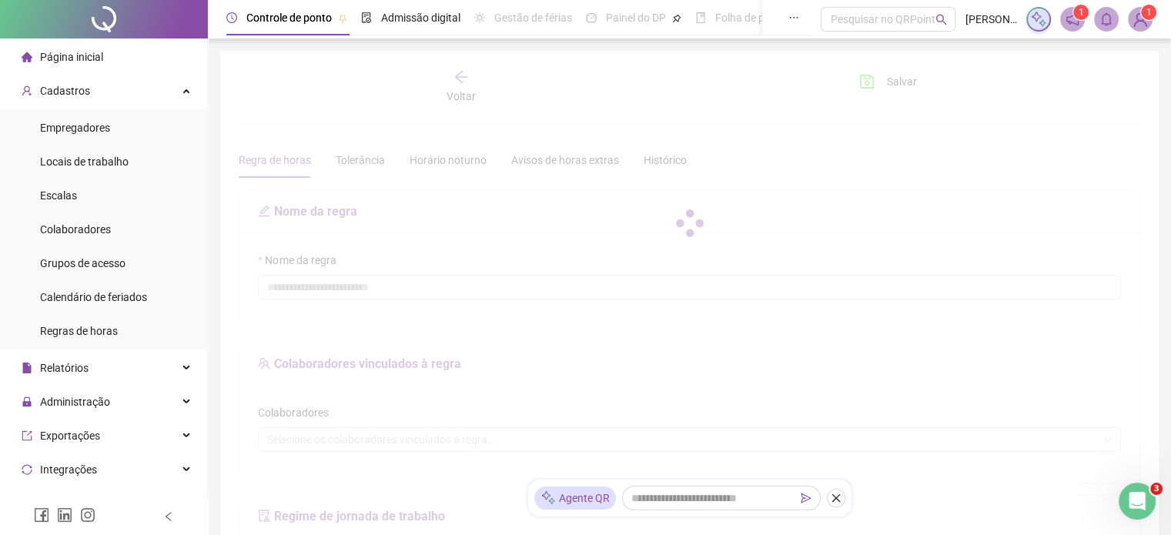
type input "**********"
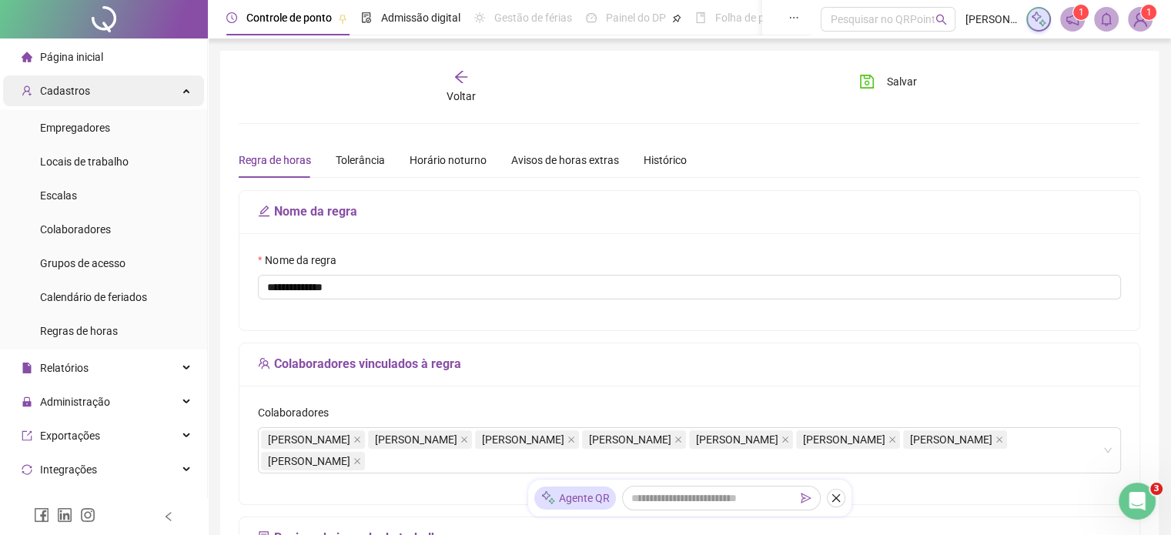
click at [63, 95] on span "Cadastros" at bounding box center [65, 91] width 50 height 12
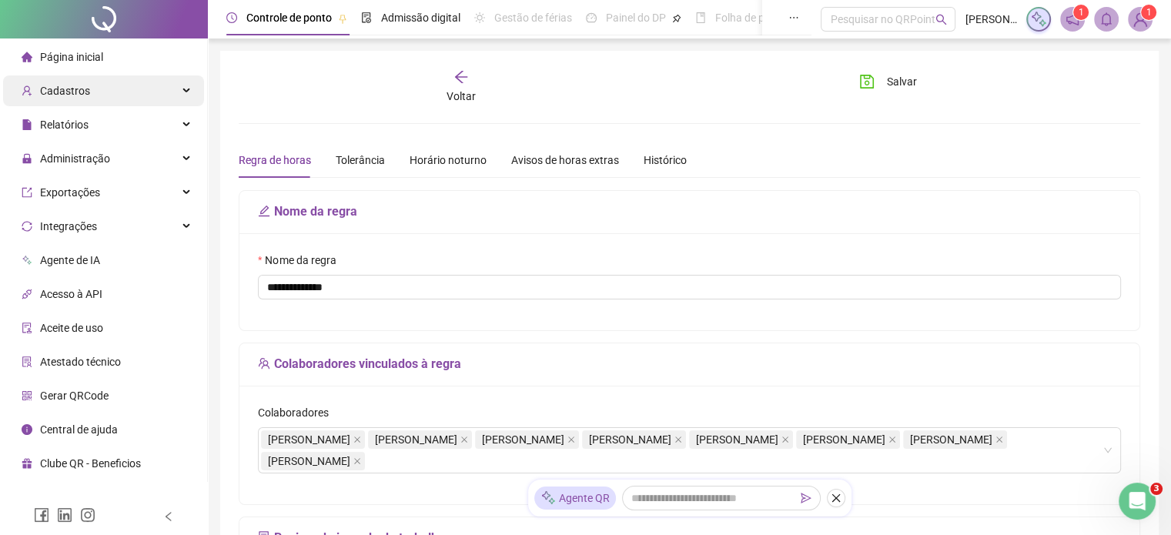
click at [82, 95] on span "Cadastros" at bounding box center [65, 91] width 50 height 12
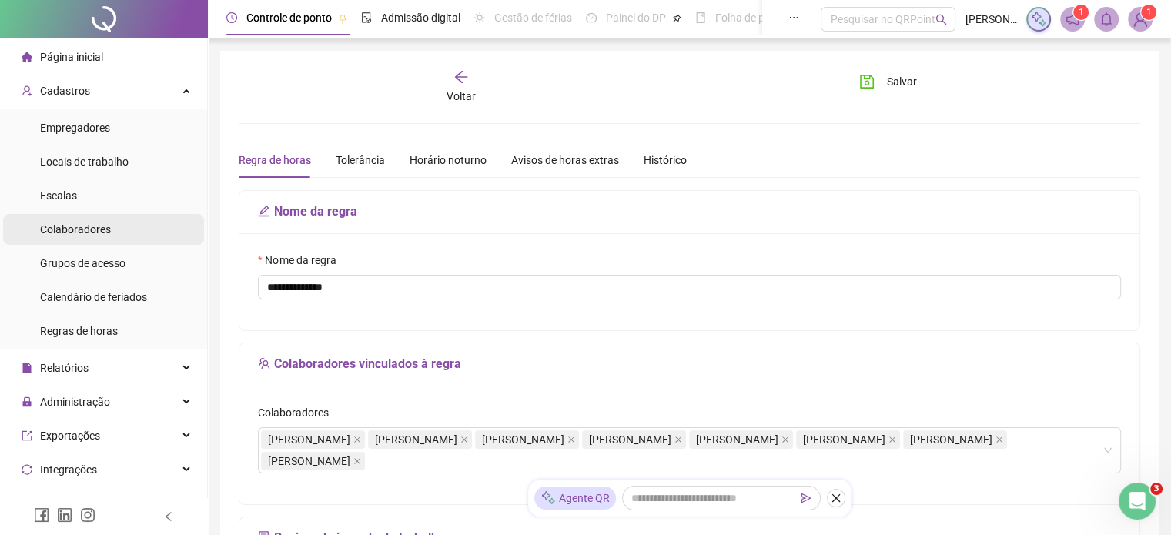
click at [74, 233] on span "Colaboradores" at bounding box center [75, 229] width 71 height 12
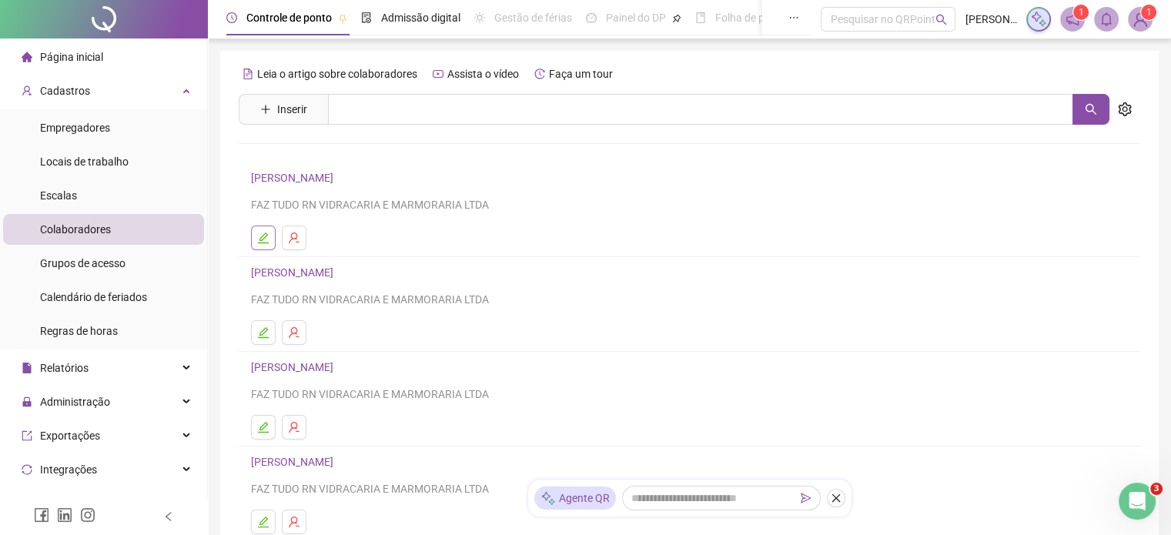
click at [262, 243] on icon "edit" at bounding box center [263, 238] width 12 height 12
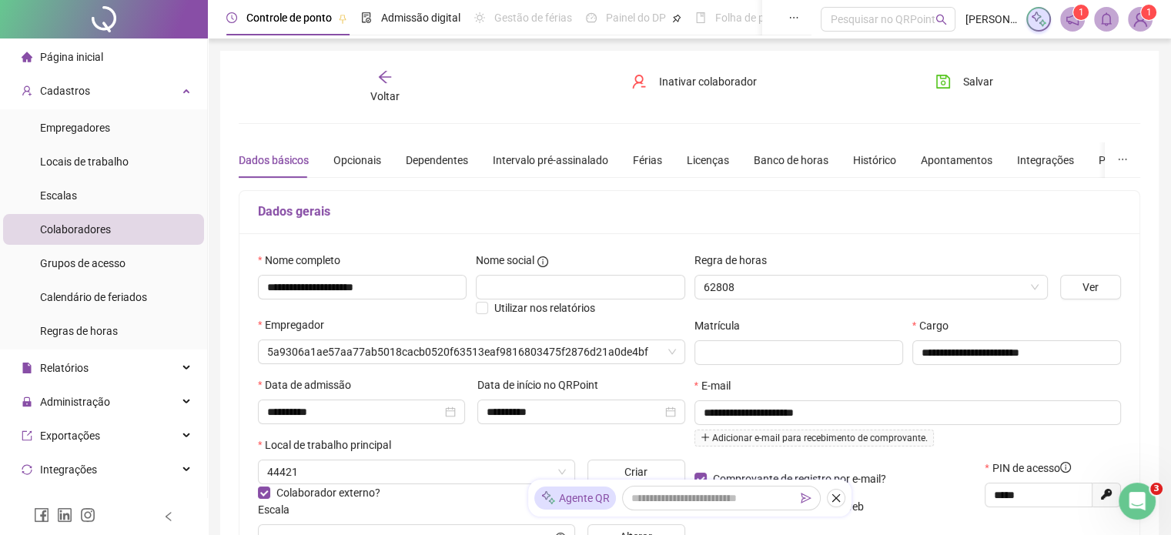
type input "**********"
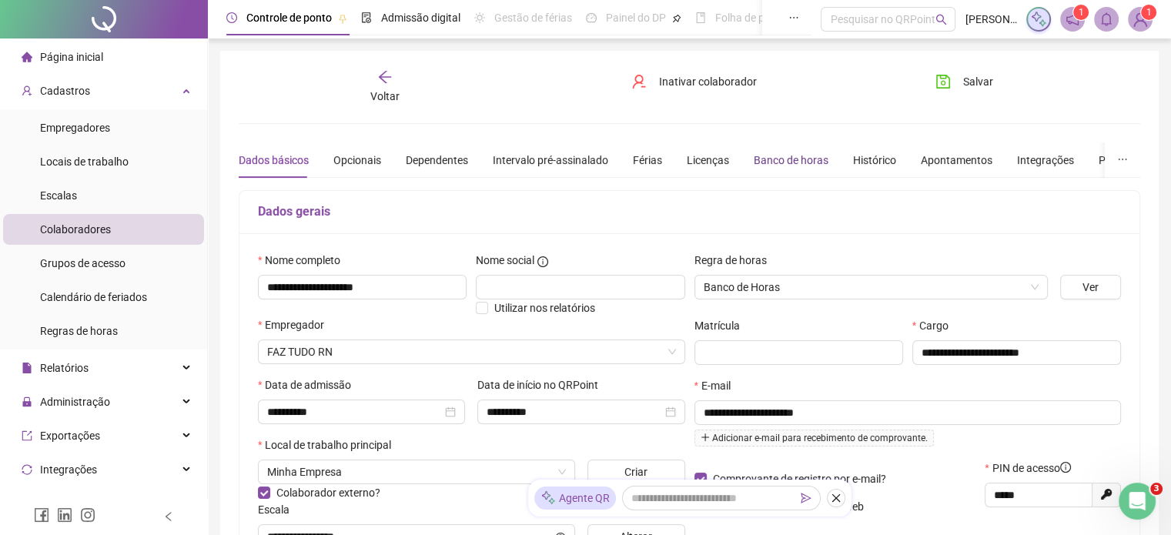
click at [772, 160] on div "Banco de horas" at bounding box center [791, 160] width 75 height 17
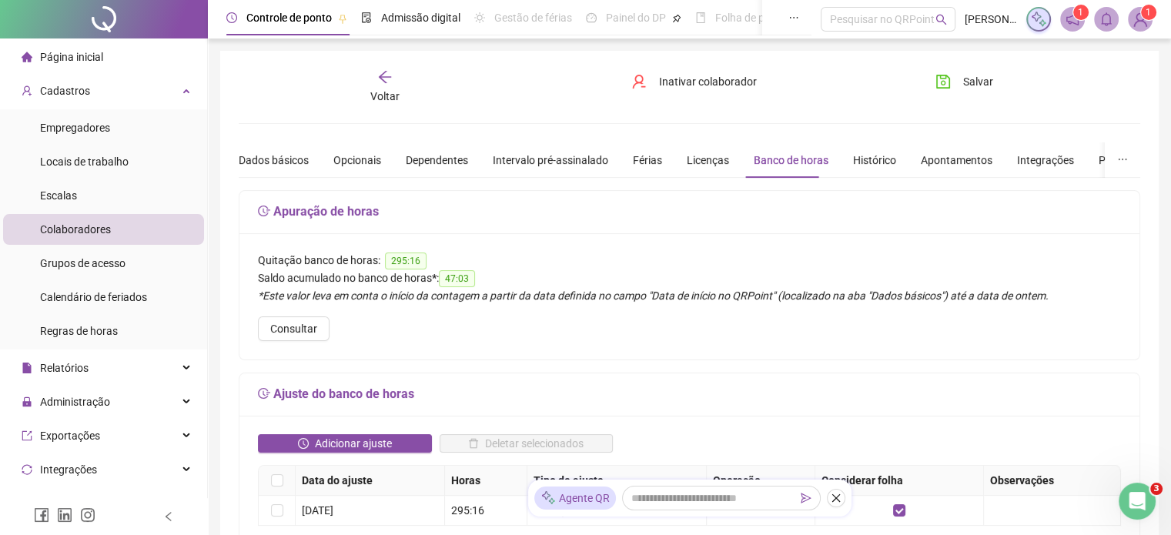
scroll to position [77, 0]
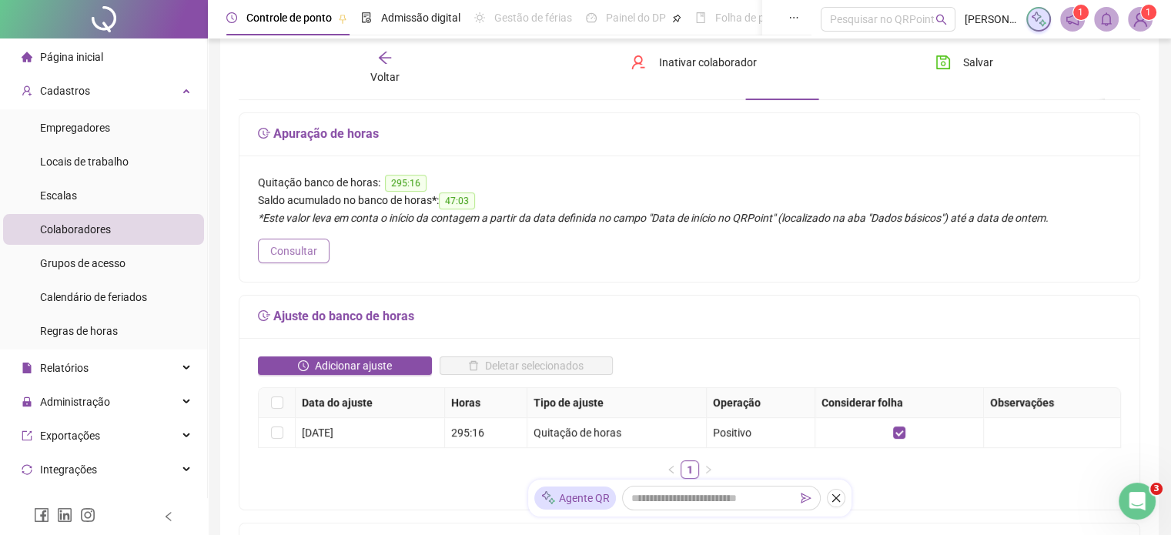
click at [303, 253] on span "Consultar" at bounding box center [293, 251] width 47 height 17
click at [353, 320] on h5 "Ajuste do banco de horas" at bounding box center [689, 316] width 863 height 18
click at [340, 320] on h5 "Ajuste do banco de horas" at bounding box center [689, 316] width 863 height 18
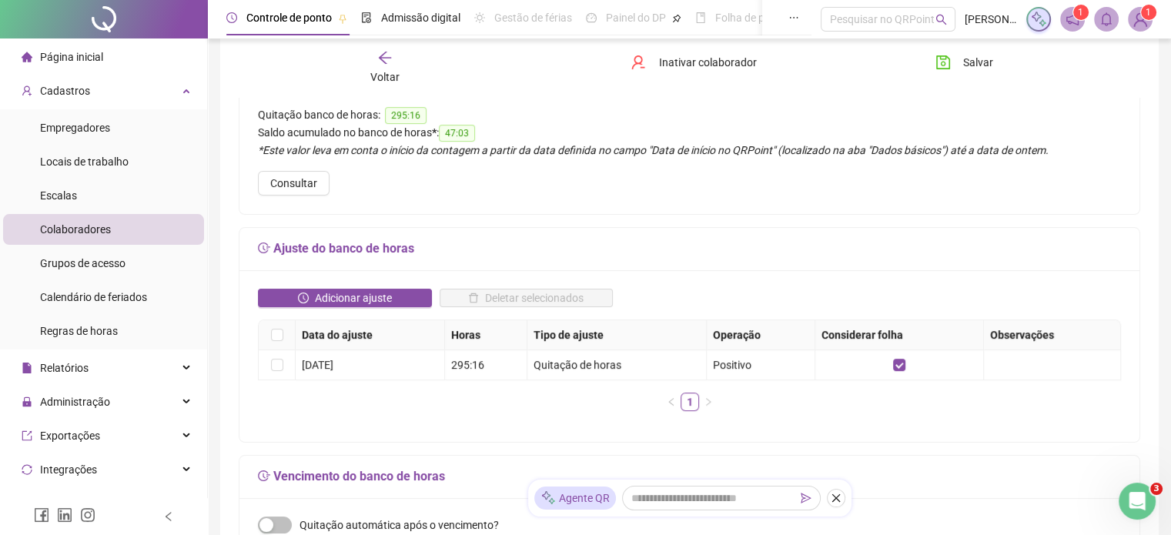
scroll to position [154, 0]
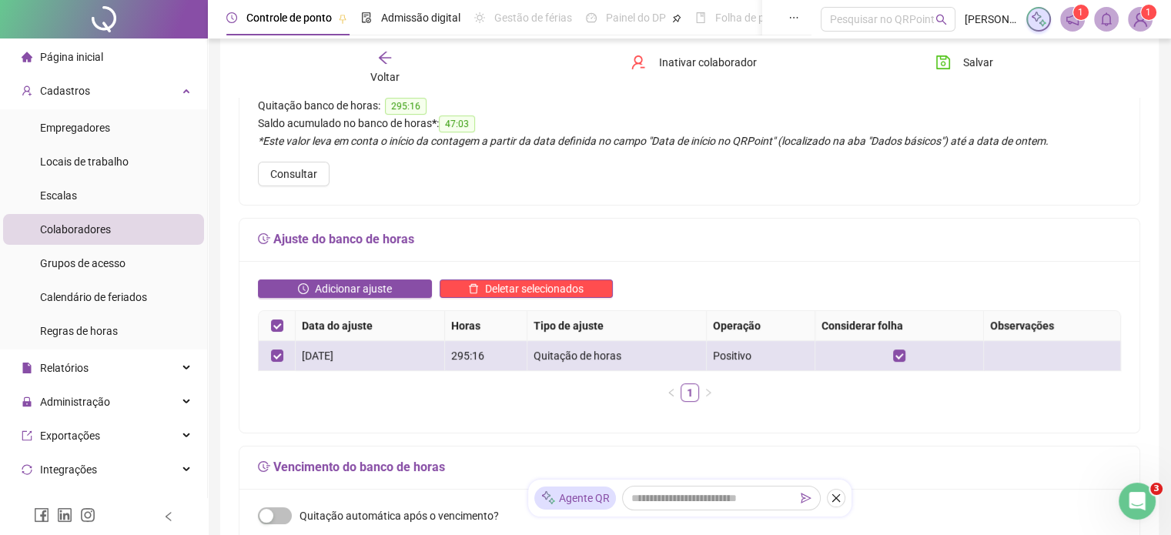
click at [367, 360] on div "[DATE]" at bounding box center [370, 355] width 136 height 17
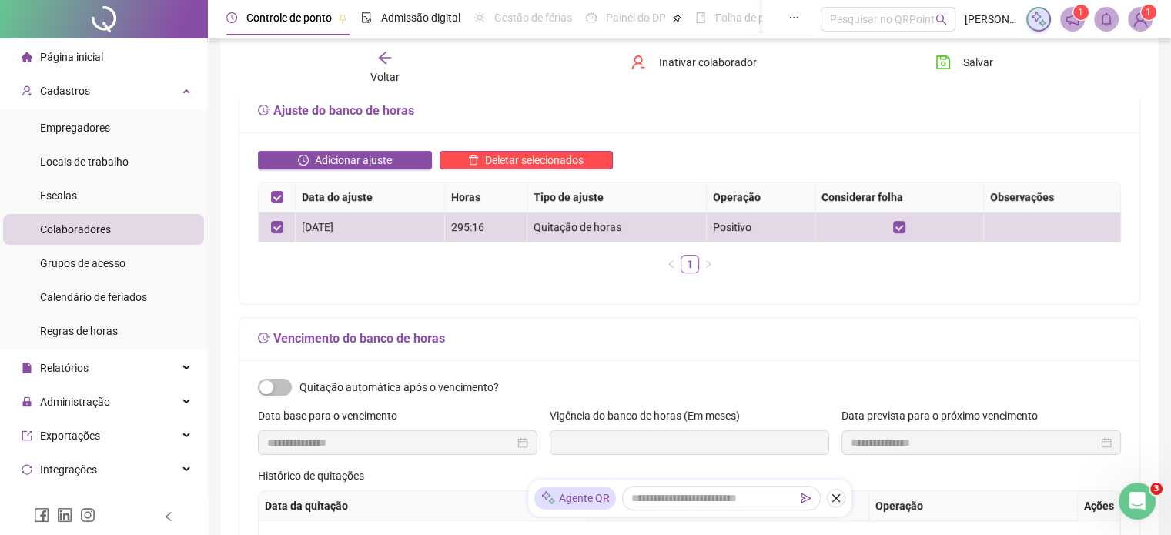
scroll to position [308, 0]
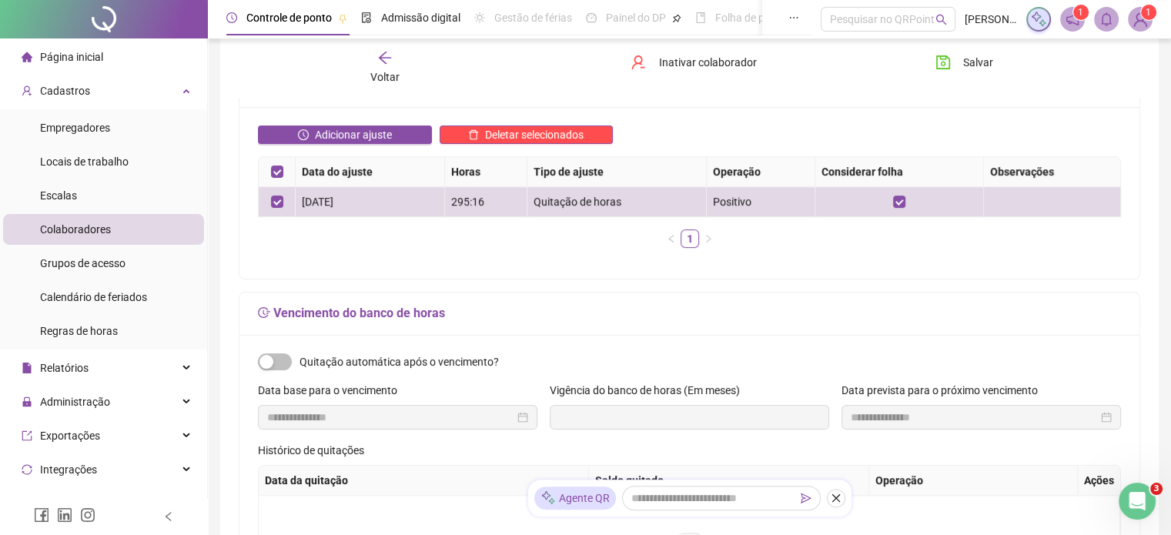
drag, startPoint x: 277, startPoint y: 363, endPoint x: 296, endPoint y: 353, distance: 20.7
click at [277, 362] on span "button" at bounding box center [275, 361] width 34 height 17
type input "**********"
type input "*"
type input "**********"
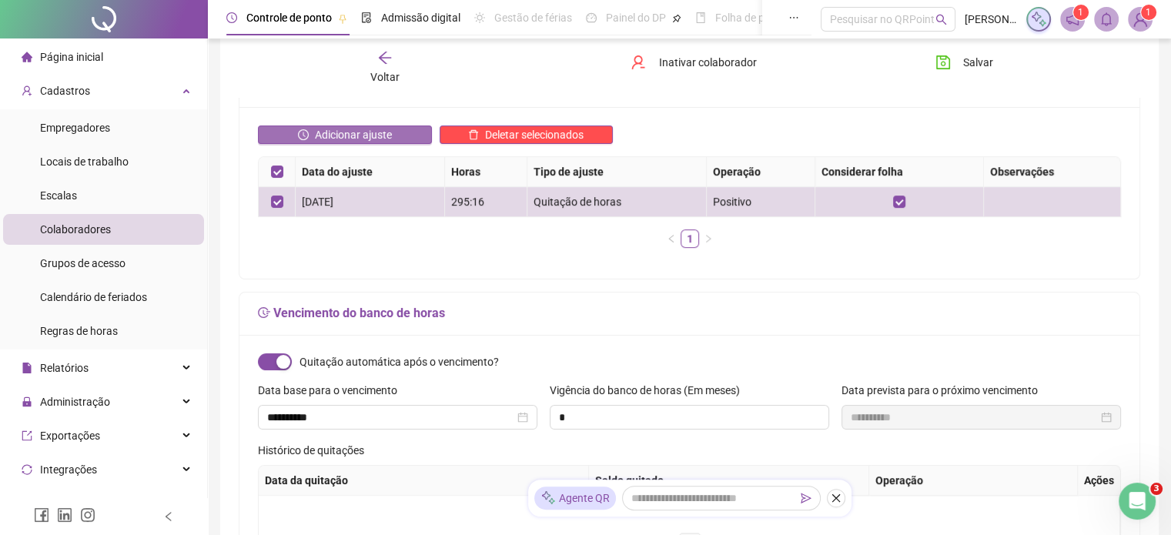
click at [286, 363] on span "button" at bounding box center [275, 361] width 34 height 17
click at [283, 359] on span "button" at bounding box center [275, 361] width 34 height 17
click at [409, 202] on div "[DATE]" at bounding box center [370, 201] width 136 height 17
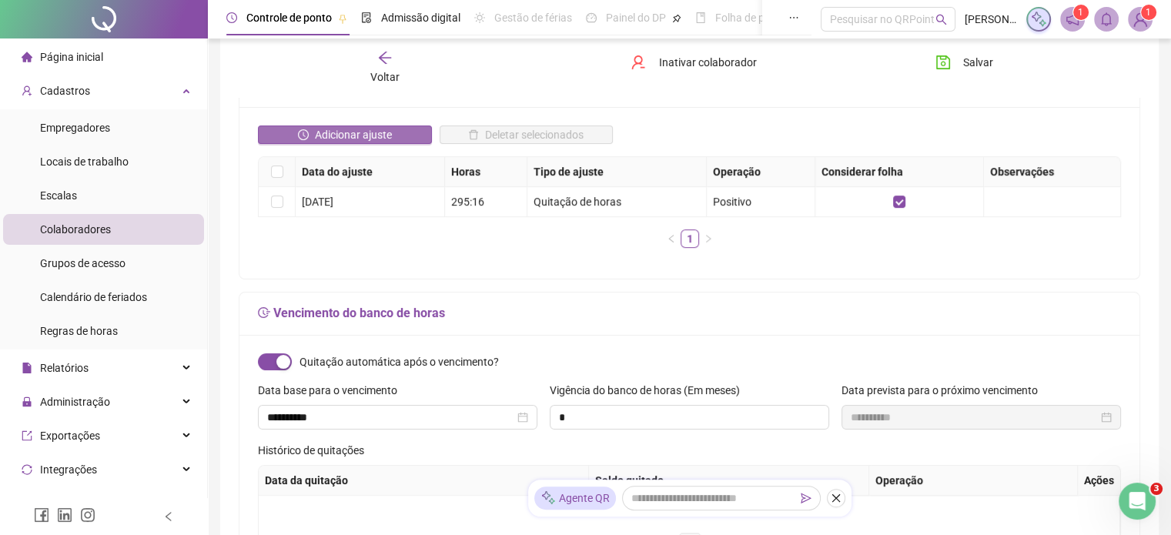
type input "*"
click at [334, 133] on span "Adicionar ajuste" at bounding box center [353, 134] width 77 height 17
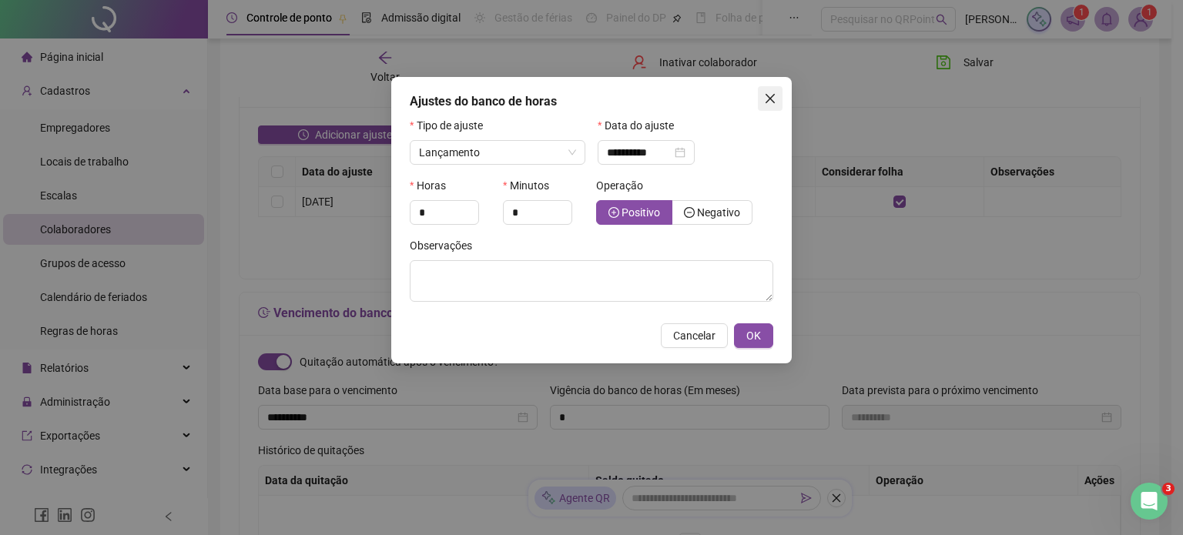
click at [773, 96] on icon "close" at bounding box center [770, 98] width 12 height 12
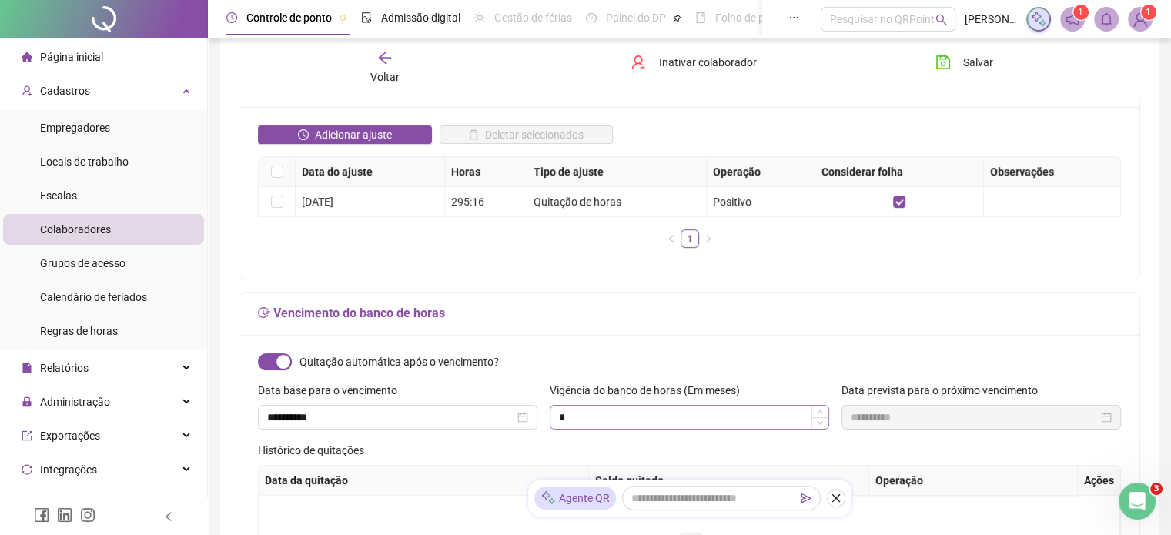
scroll to position [385, 0]
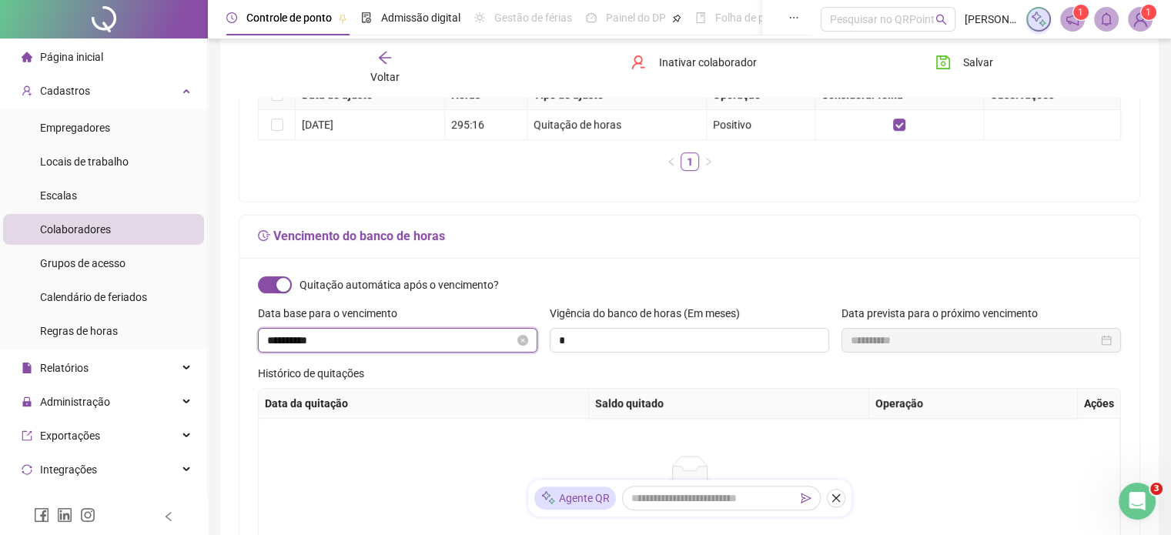
click at [354, 340] on input "**********" at bounding box center [390, 340] width 247 height 17
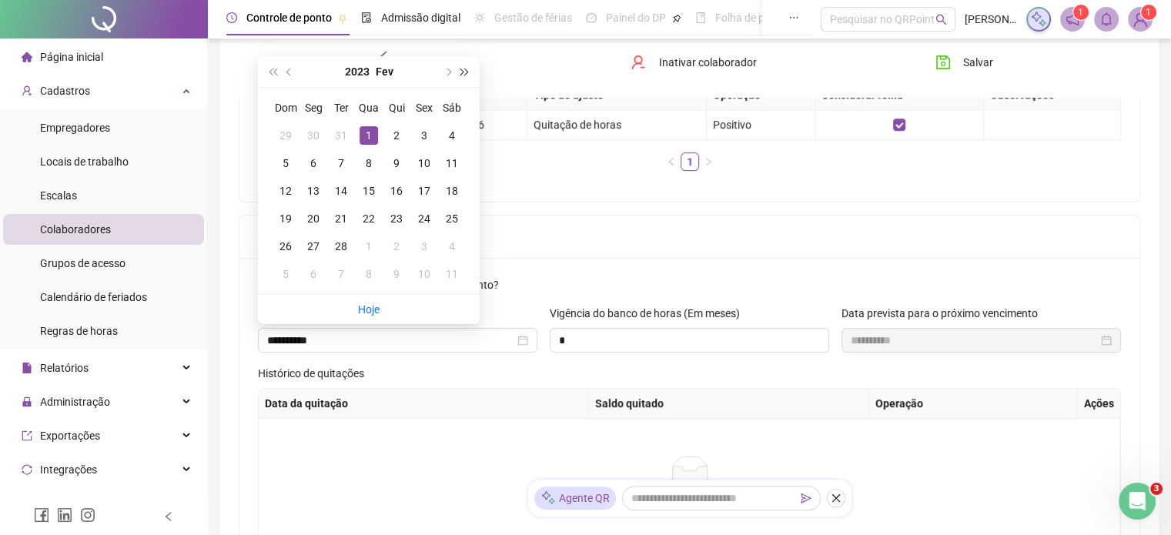
click at [461, 70] on span "super-next-year" at bounding box center [465, 72] width 8 height 8
click at [450, 71] on span "next-year" at bounding box center [448, 72] width 8 height 8
click at [276, 71] on span "super-prev-year" at bounding box center [273, 72] width 8 height 8
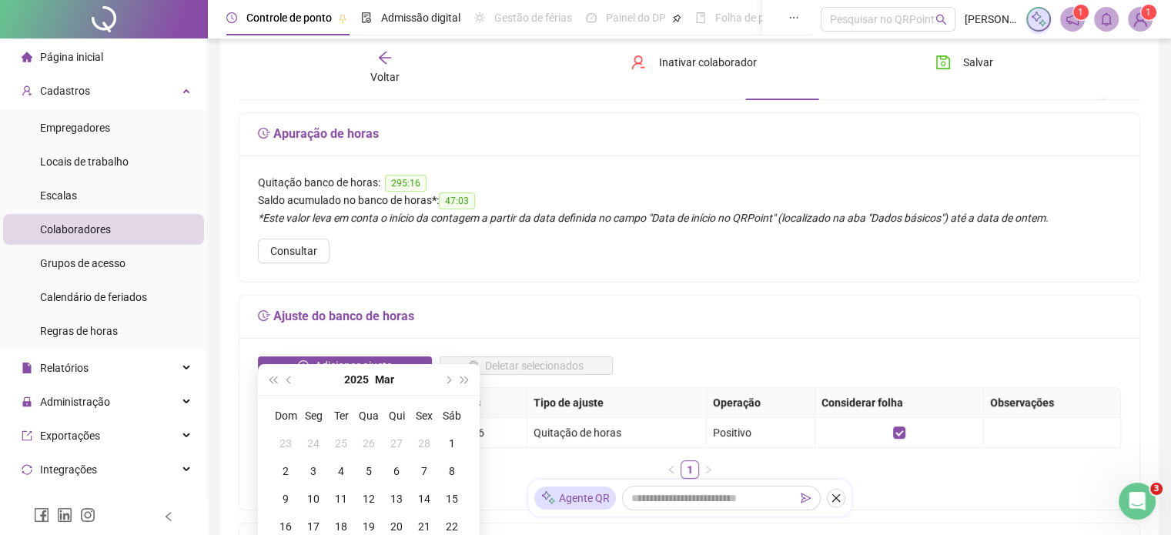
scroll to position [231, 0]
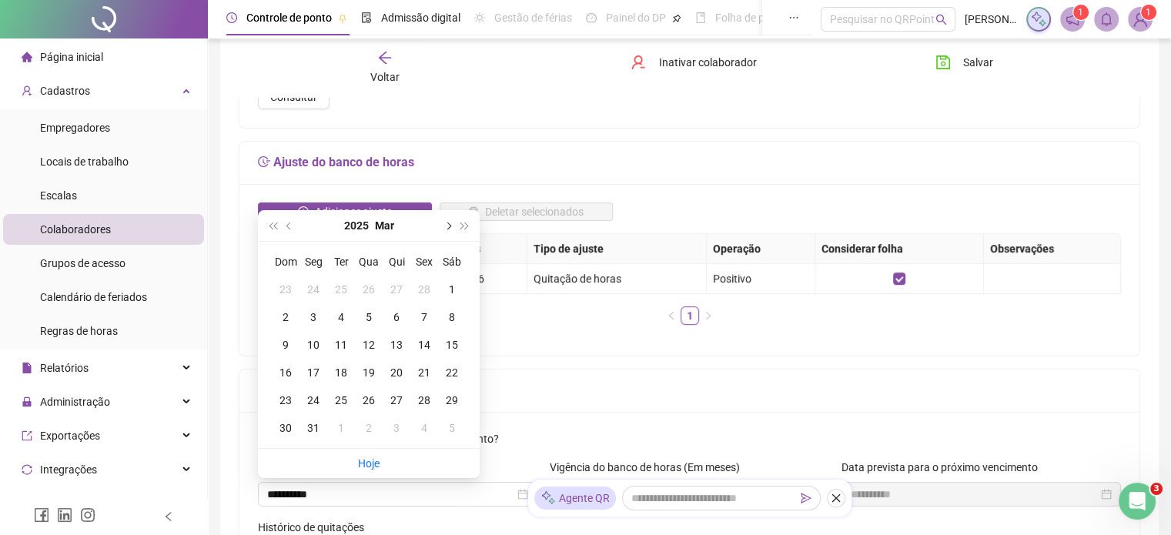
click at [451, 227] on button "next-year" at bounding box center [447, 225] width 17 height 31
click at [447, 227] on span "next-year" at bounding box center [448, 226] width 8 height 8
click at [447, 226] on span "next-year" at bounding box center [448, 226] width 8 height 8
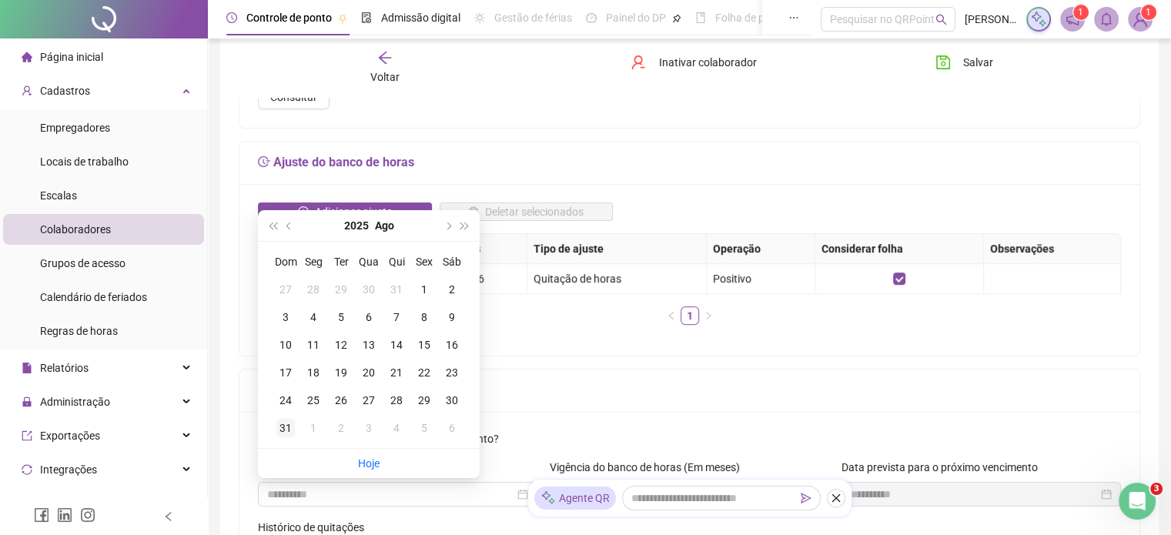
type input "**********"
click at [290, 427] on div "31" at bounding box center [285, 428] width 18 height 18
type input "**********"
click at [363, 463] on label "Data base para o vencimento" at bounding box center [332, 467] width 149 height 17
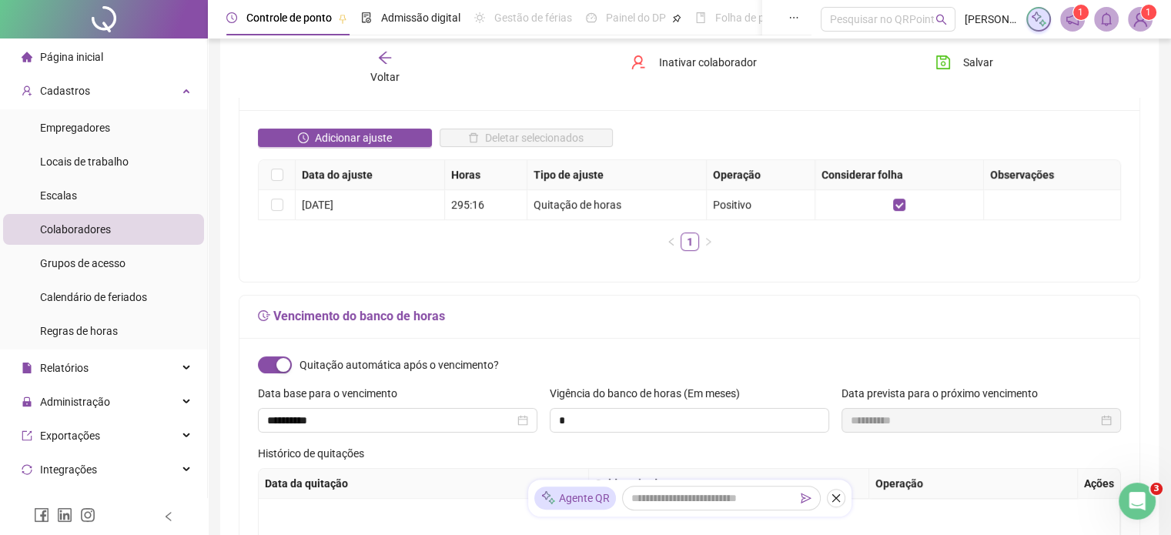
scroll to position [308, 0]
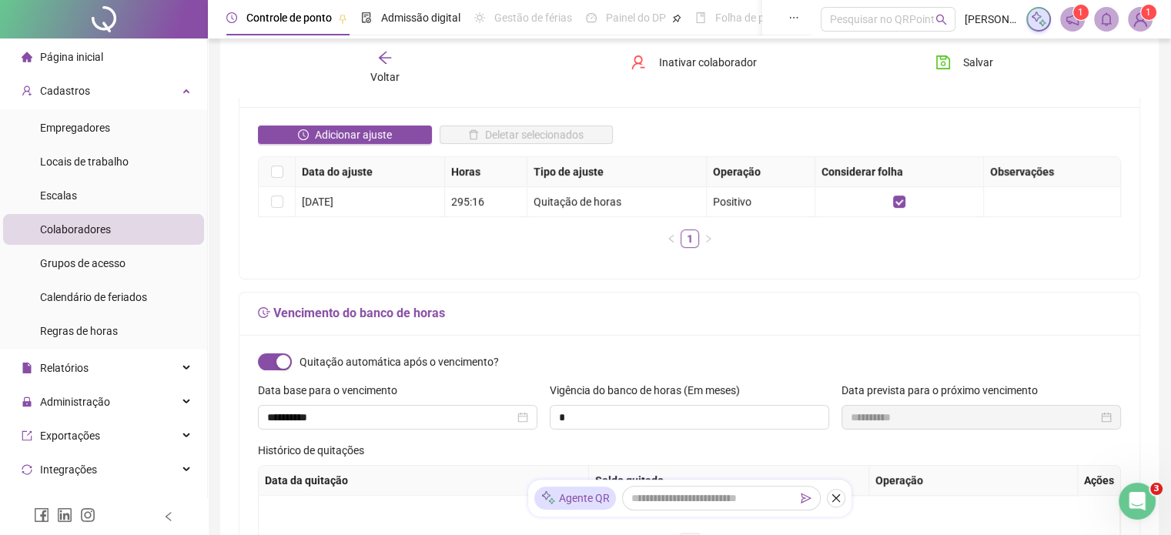
click at [1113, 421] on div "**********" at bounding box center [982, 417] width 280 height 25
click at [1113, 420] on div "**********" at bounding box center [982, 417] width 280 height 25
click at [1113, 417] on div "**********" at bounding box center [982, 417] width 280 height 25
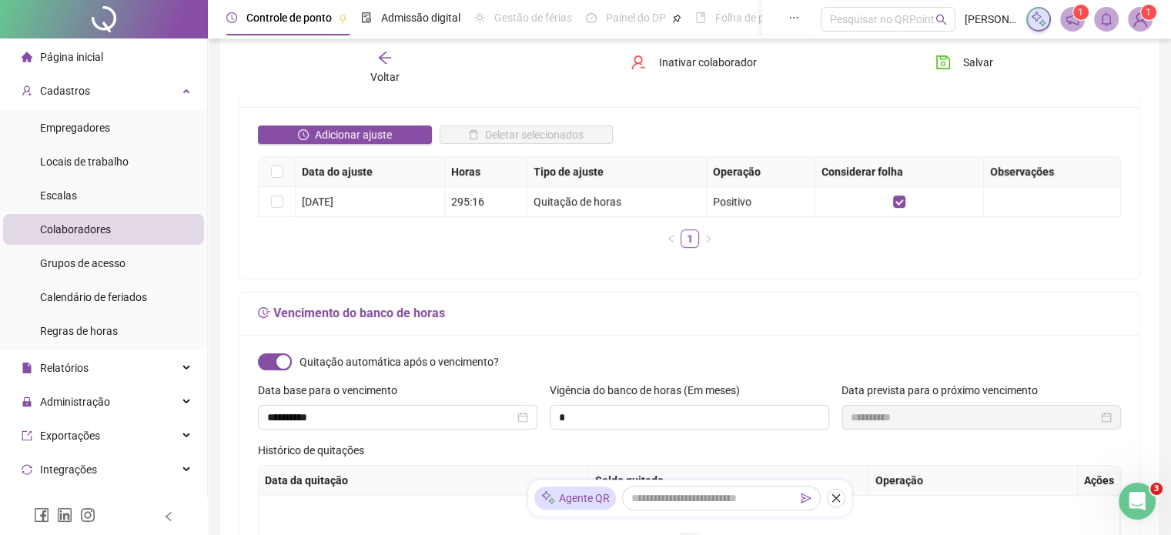
click at [1110, 417] on div "**********" at bounding box center [981, 417] width 261 height 17
drag, startPoint x: 1110, startPoint y: 417, endPoint x: 1100, endPoint y: 415, distance: 10.1
click at [1108, 418] on div "**********" at bounding box center [981, 417] width 261 height 17
click at [1100, 415] on div "**********" at bounding box center [981, 417] width 261 height 17
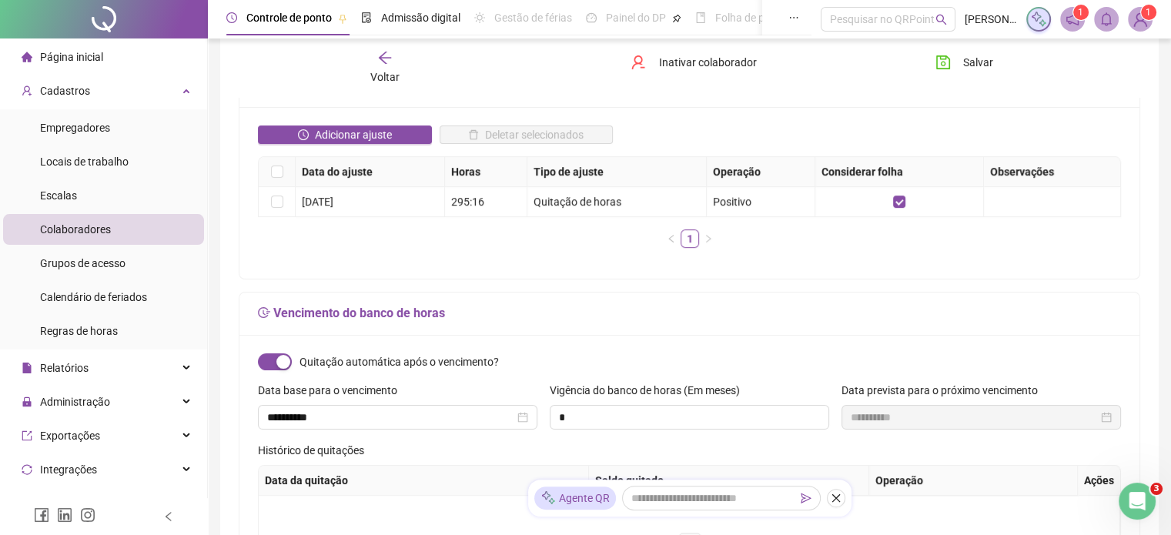
click at [1103, 413] on div "**********" at bounding box center [981, 417] width 261 height 17
click at [1106, 415] on div "**********" at bounding box center [981, 417] width 261 height 17
click at [1107, 415] on div "**********" at bounding box center [981, 417] width 261 height 17
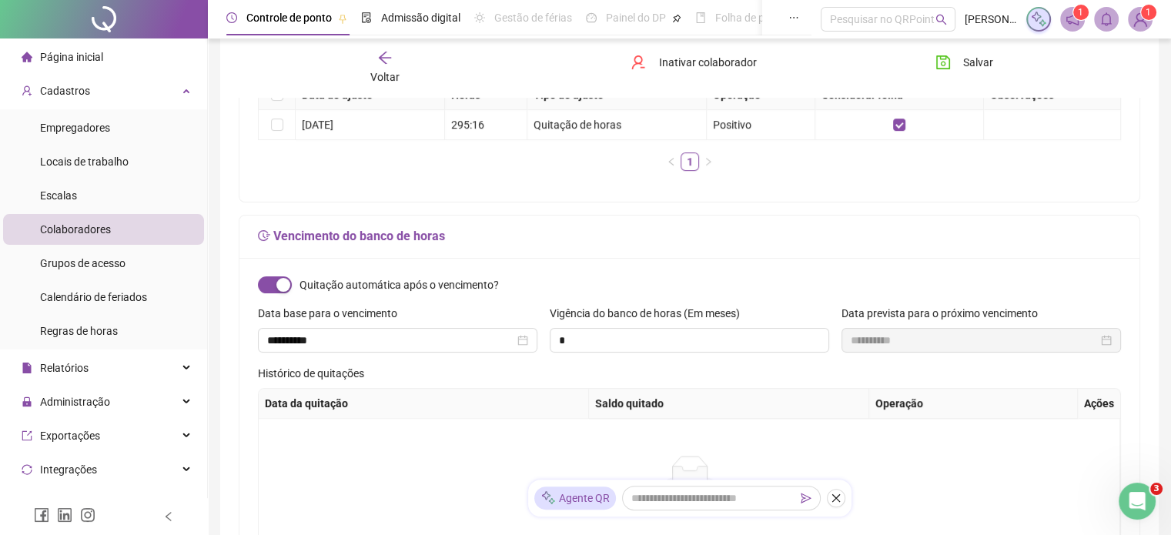
click at [1100, 340] on div "**********" at bounding box center [981, 340] width 261 height 17
click at [1106, 338] on div "**********" at bounding box center [981, 340] width 261 height 17
click at [1108, 338] on div "**********" at bounding box center [981, 340] width 261 height 17
click at [1109, 340] on div "**********" at bounding box center [981, 340] width 261 height 17
click at [1109, 341] on div "**********" at bounding box center [981, 340] width 261 height 17
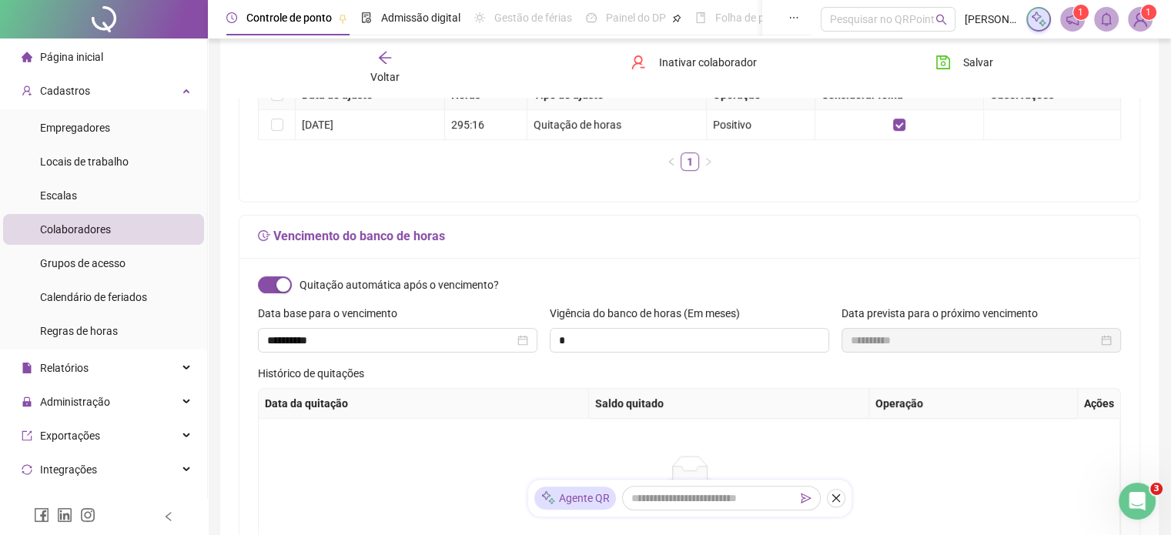
click at [1109, 341] on div "**********" at bounding box center [981, 340] width 261 height 17
click at [1111, 346] on div "**********" at bounding box center [981, 340] width 261 height 17
click at [1107, 346] on div "**********" at bounding box center [981, 340] width 261 height 17
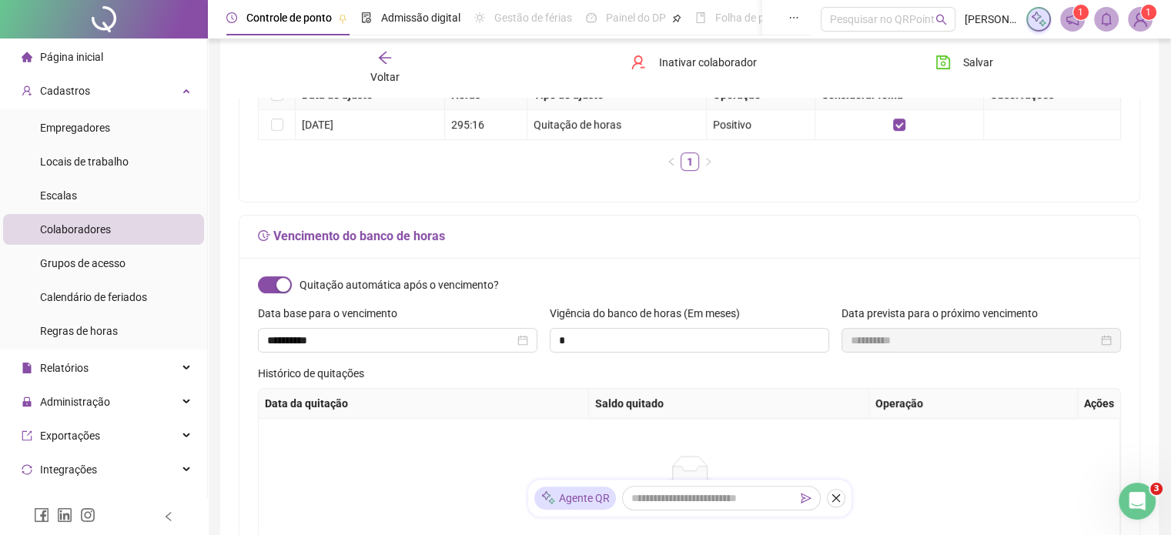
click at [1107, 343] on div "**********" at bounding box center [981, 340] width 261 height 17
click at [1104, 341] on div "**********" at bounding box center [981, 340] width 261 height 17
click at [1106, 341] on div "**********" at bounding box center [981, 340] width 261 height 17
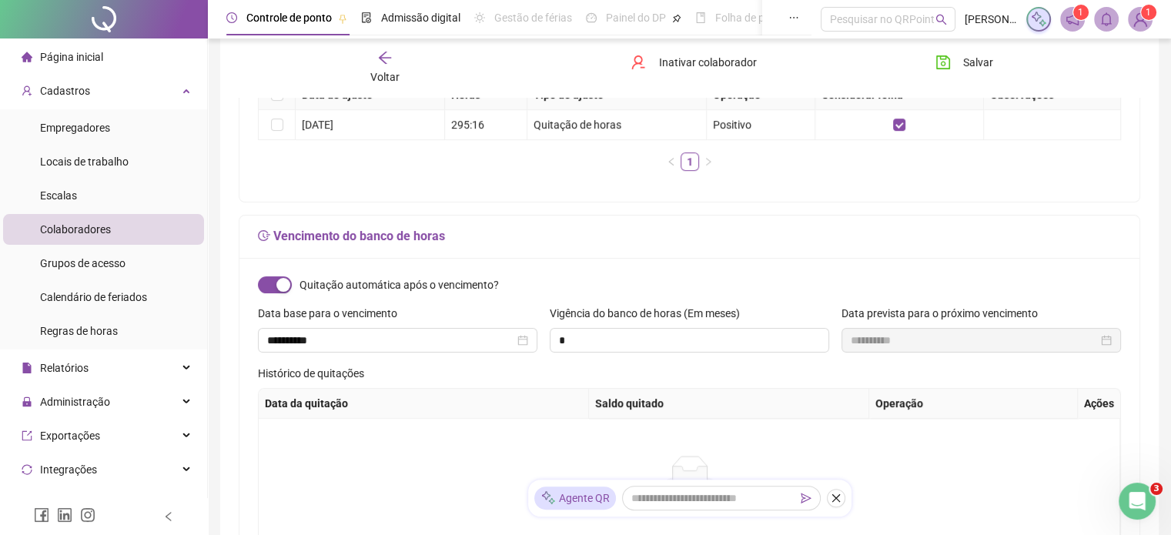
click at [1109, 340] on div "**********" at bounding box center [981, 340] width 261 height 17
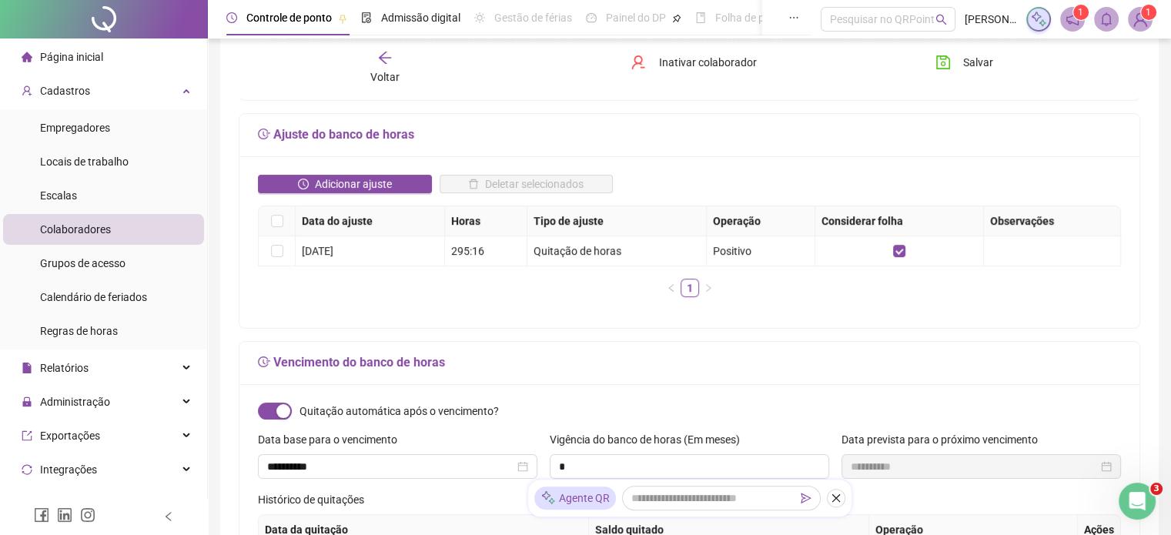
scroll to position [308, 0]
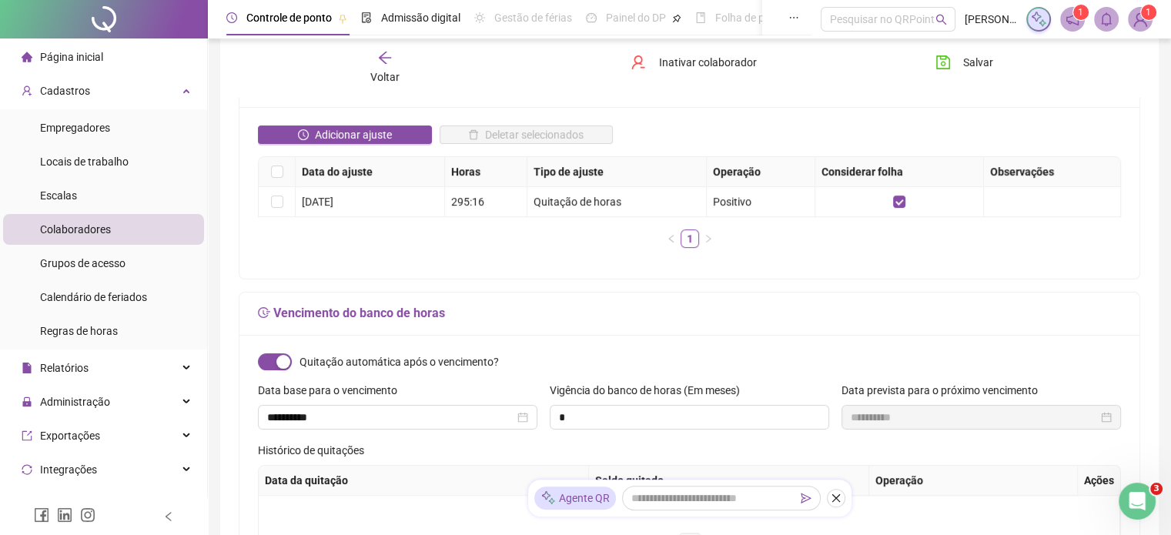
click at [1110, 420] on div "**********" at bounding box center [981, 417] width 261 height 17
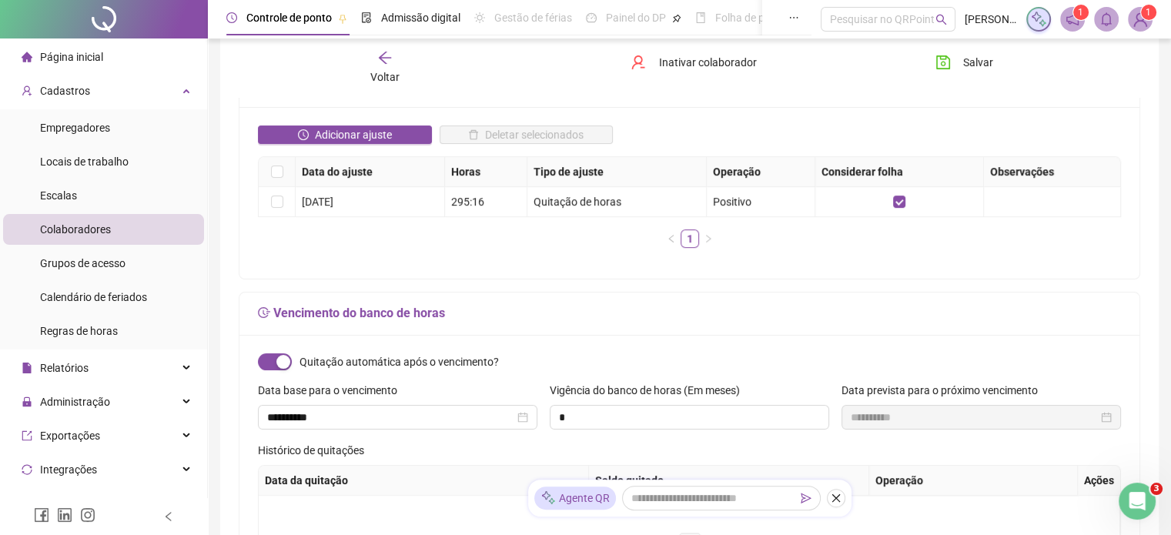
click at [1109, 418] on div "**********" at bounding box center [981, 417] width 261 height 17
drag, startPoint x: 1109, startPoint y: 418, endPoint x: 843, endPoint y: 406, distance: 265.9
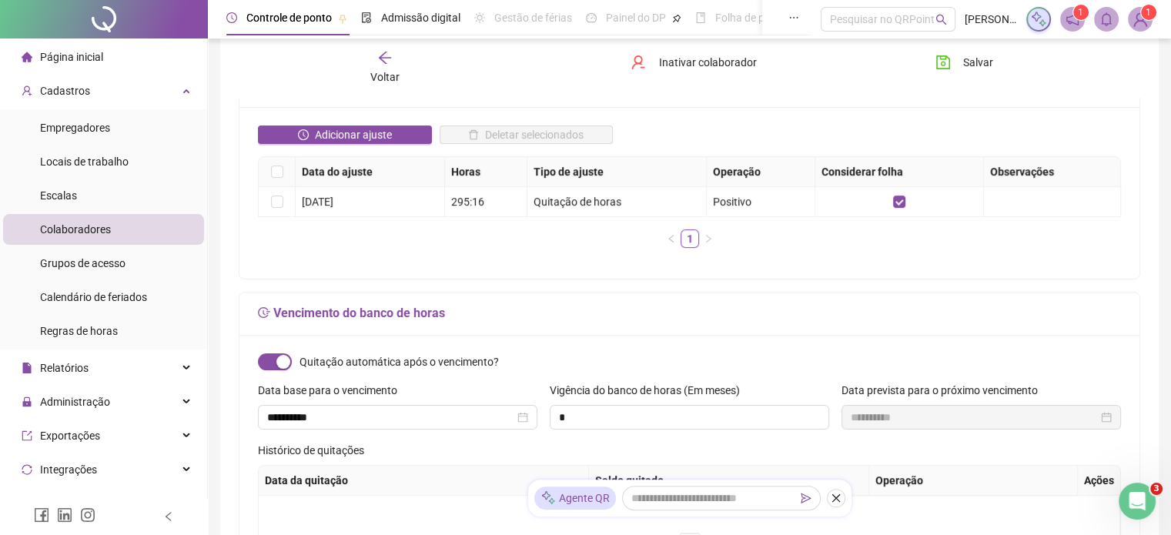
click at [1106, 418] on div "**********" at bounding box center [981, 417] width 261 height 17
click at [842, 406] on div "**********" at bounding box center [982, 417] width 280 height 25
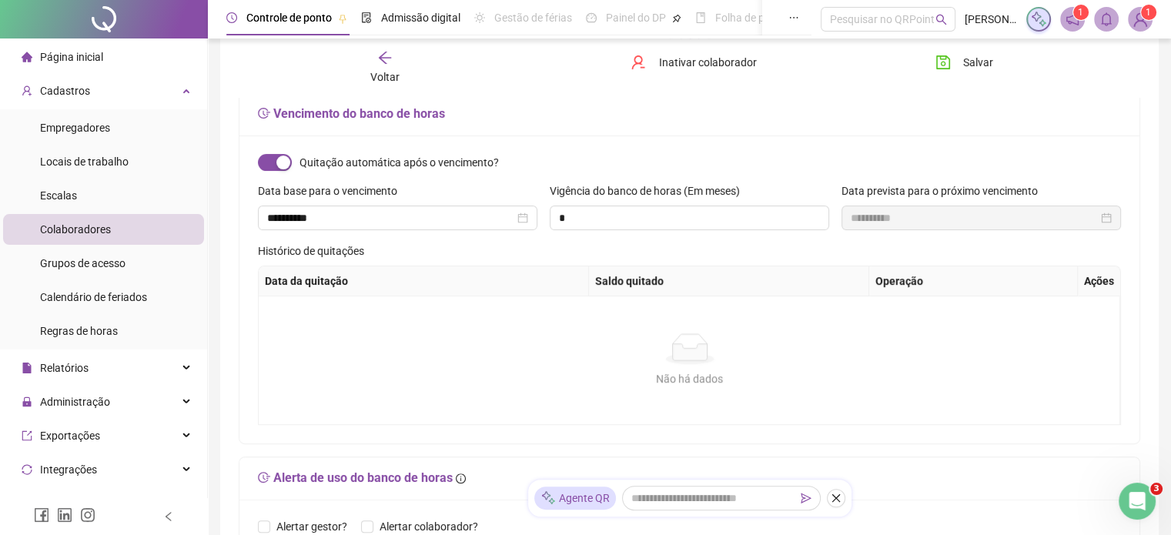
scroll to position [462, 0]
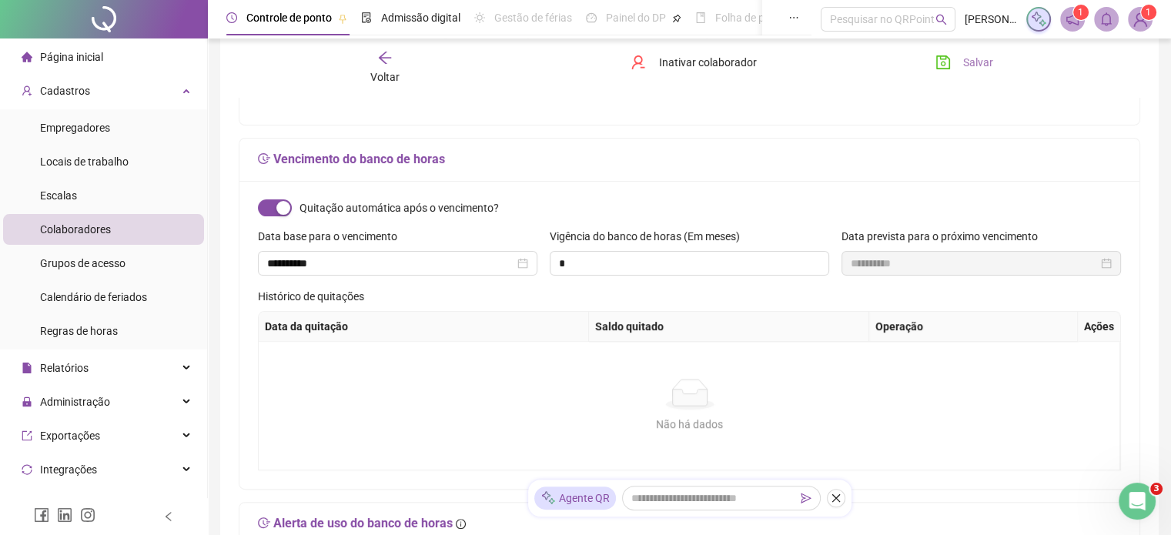
click at [976, 59] on span "Salvar" at bounding box center [978, 62] width 30 height 17
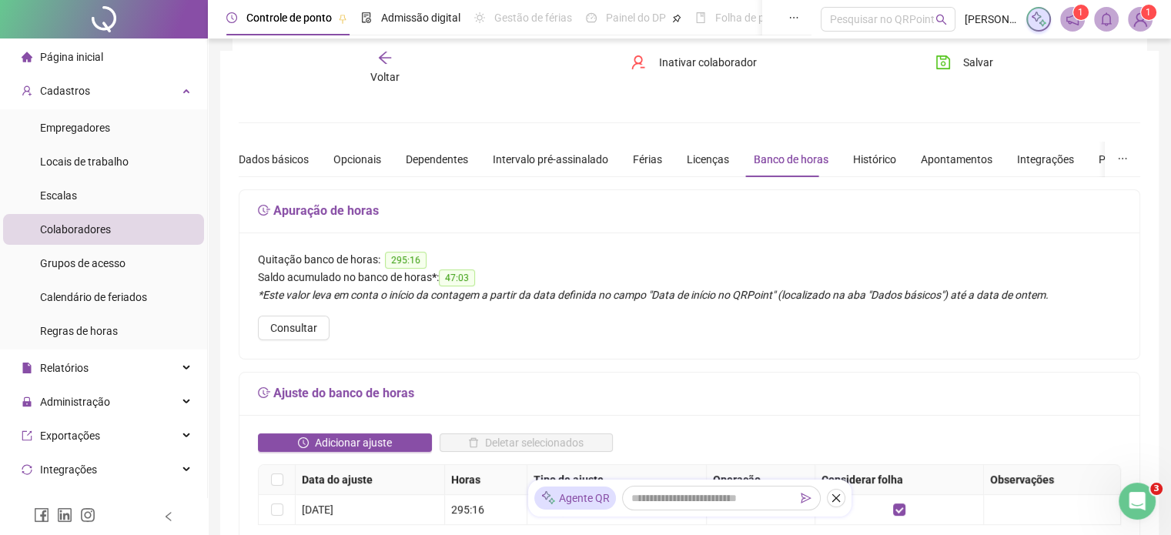
scroll to position [154, 0]
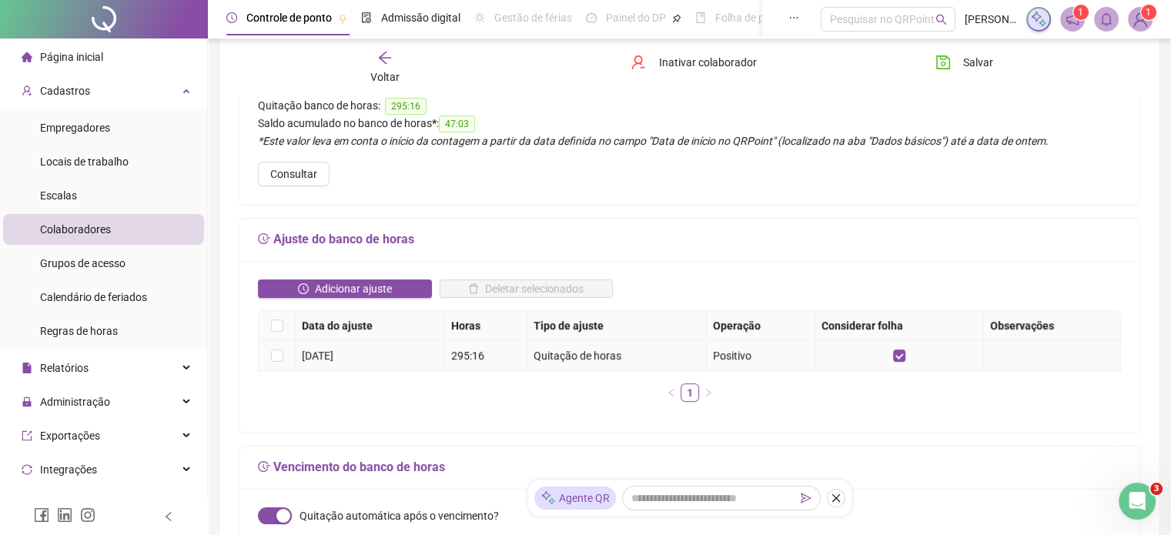
click at [570, 358] on div "Quitação de horas" at bounding box center [617, 355] width 166 height 17
click at [569, 358] on div "Quitação de horas" at bounding box center [617, 355] width 166 height 17
click at [323, 353] on div "[DATE]" at bounding box center [370, 355] width 136 height 17
click at [332, 289] on span "Adicionar ajuste" at bounding box center [353, 288] width 77 height 17
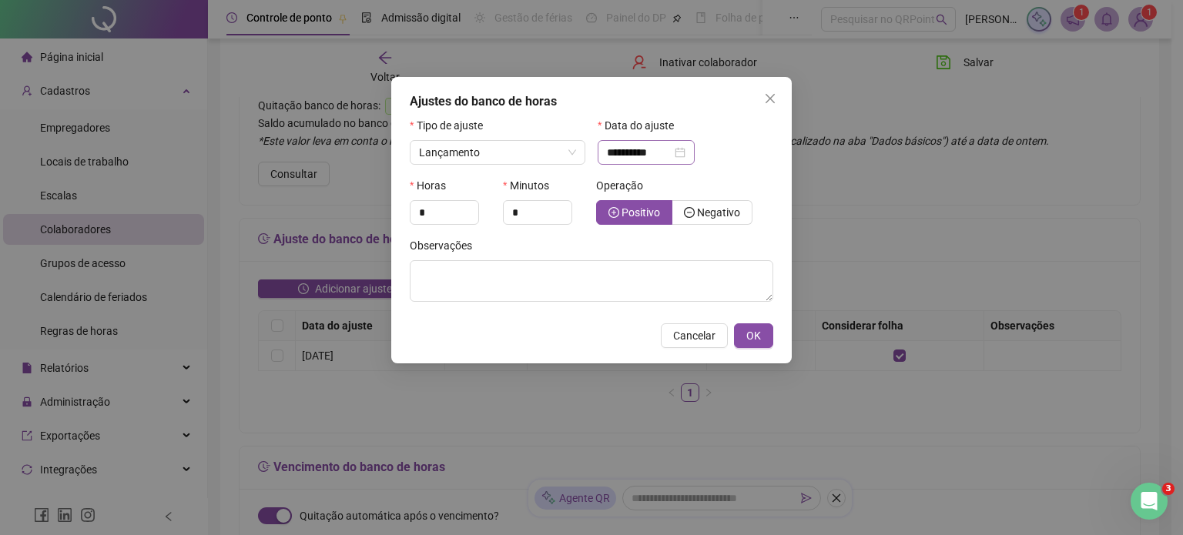
click at [685, 156] on div "**********" at bounding box center [646, 152] width 79 height 17
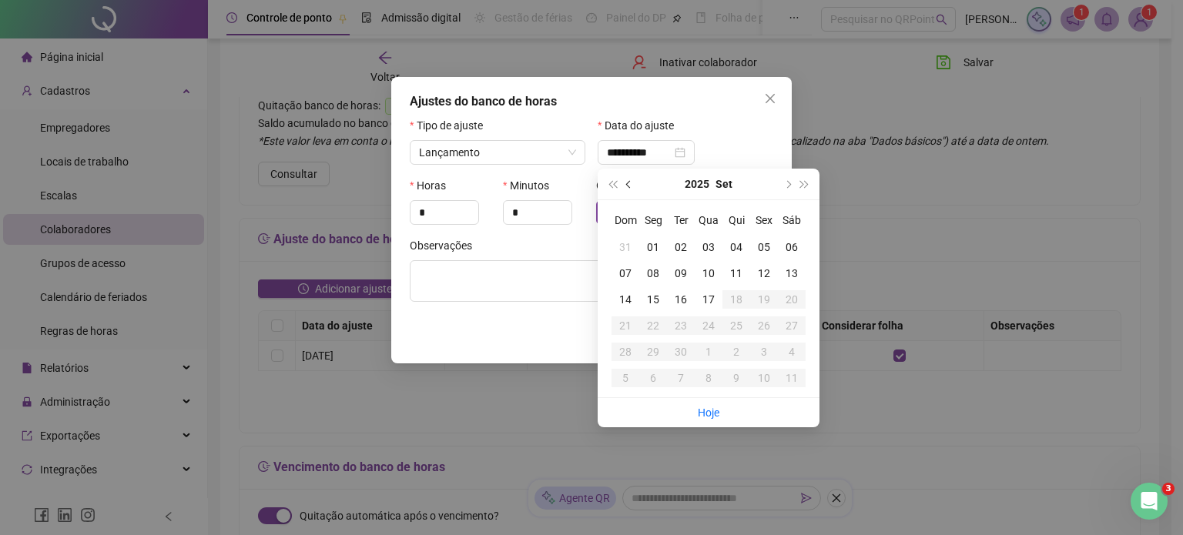
click at [628, 182] on span "prev-year" at bounding box center [630, 184] width 8 height 8
click at [625, 379] on div "31" at bounding box center [625, 378] width 28 height 17
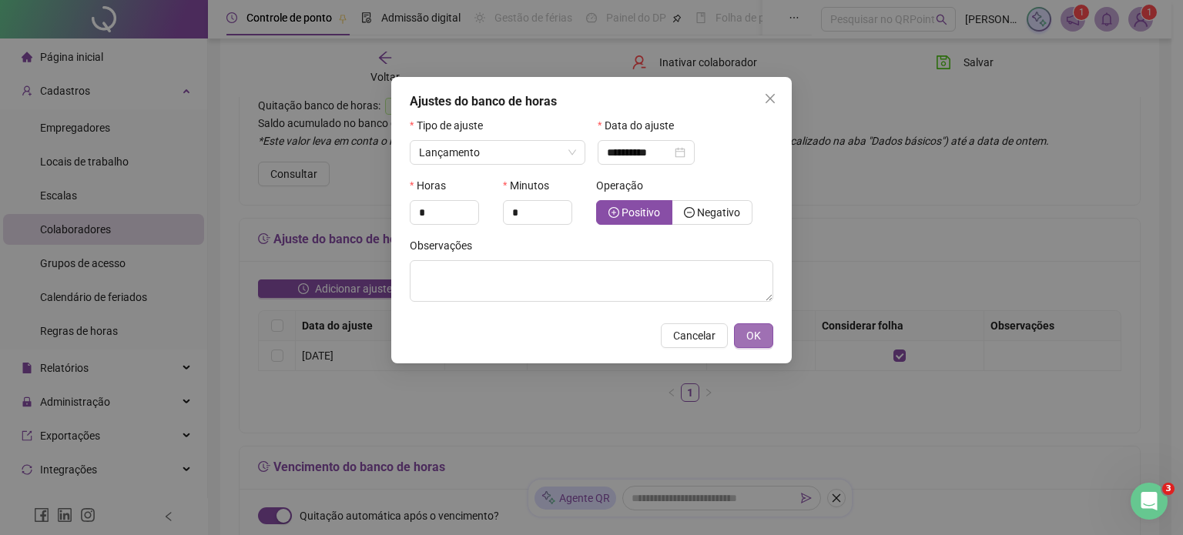
click at [755, 340] on span "OK" at bounding box center [753, 335] width 15 height 17
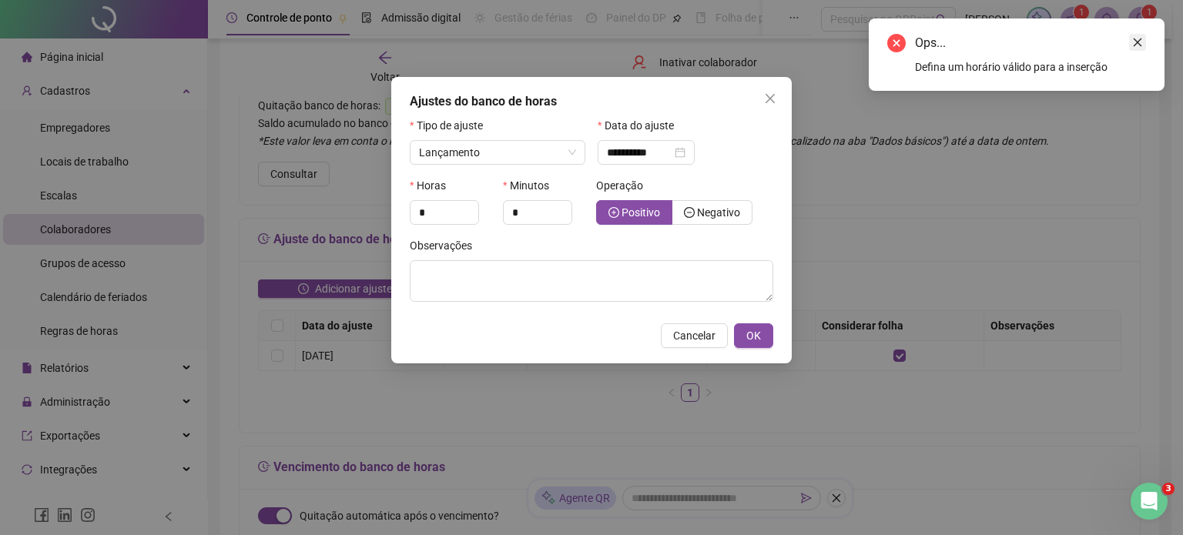
click at [1140, 42] on icon "close" at bounding box center [1137, 42] width 11 height 11
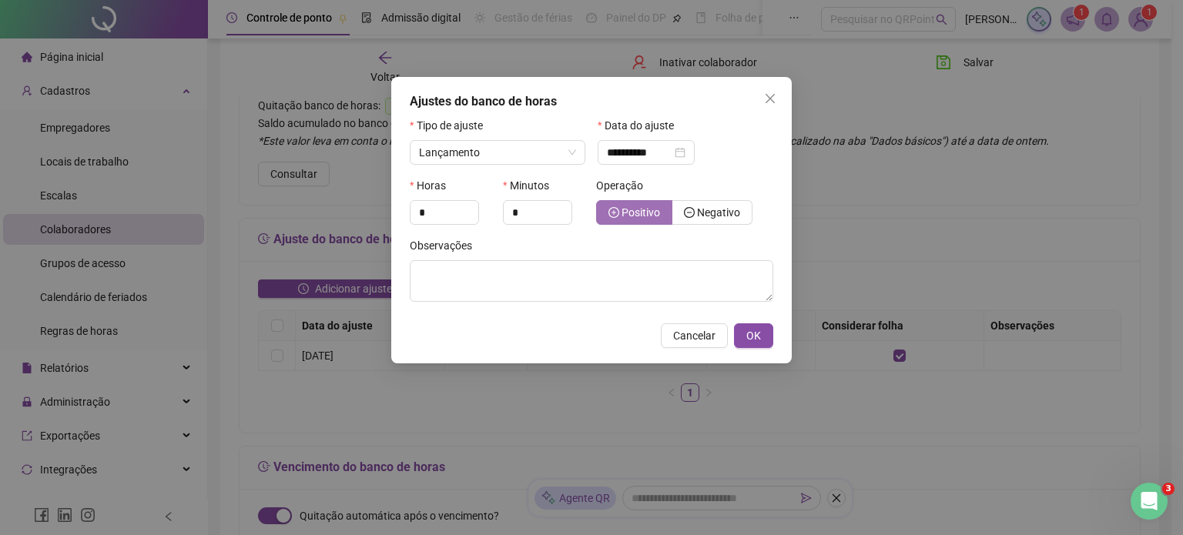
click at [636, 214] on span "Positivo" at bounding box center [640, 212] width 38 height 12
click at [754, 333] on span "OK" at bounding box center [753, 335] width 15 height 17
click at [754, 336] on span "OK" at bounding box center [753, 335] width 15 height 17
click at [753, 337] on span "OK" at bounding box center [753, 335] width 15 height 17
click at [751, 337] on span "OK" at bounding box center [753, 335] width 15 height 17
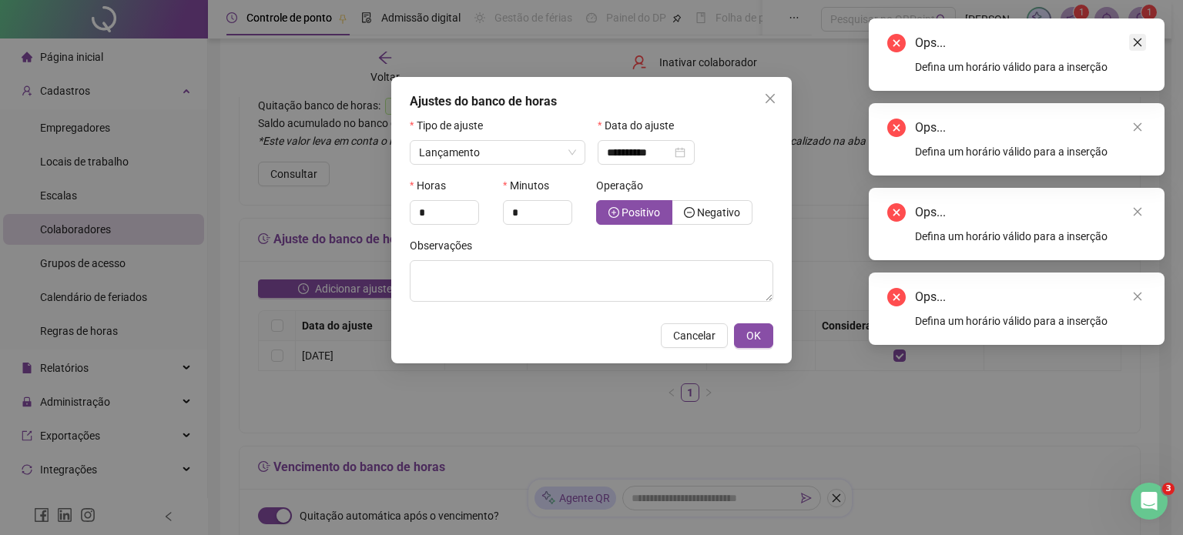
click at [1133, 42] on icon "close" at bounding box center [1137, 42] width 11 height 11
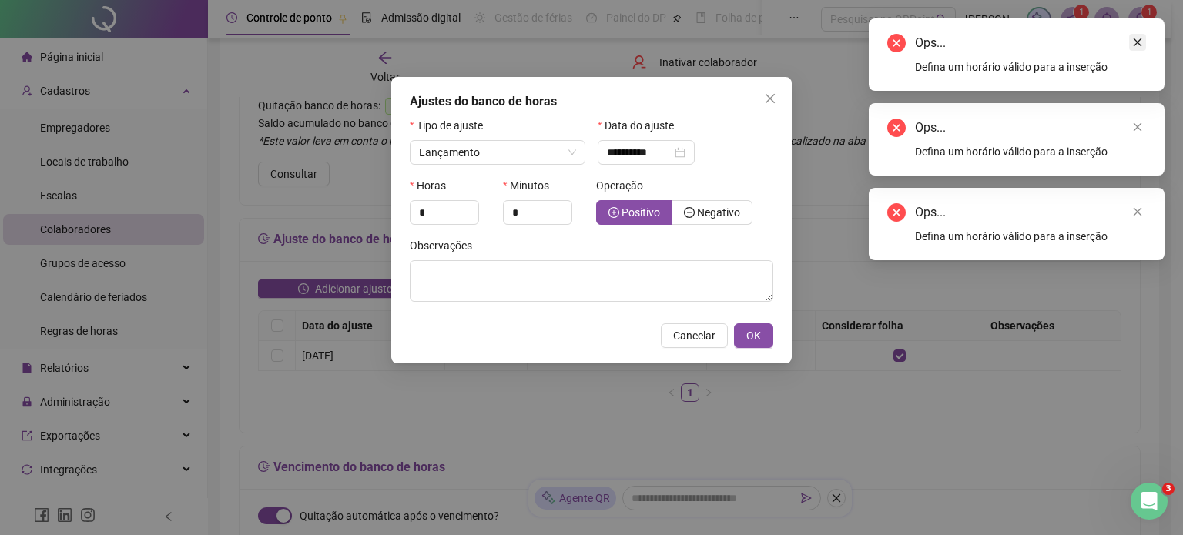
click at [1140, 38] on icon "close" at bounding box center [1137, 42] width 11 height 11
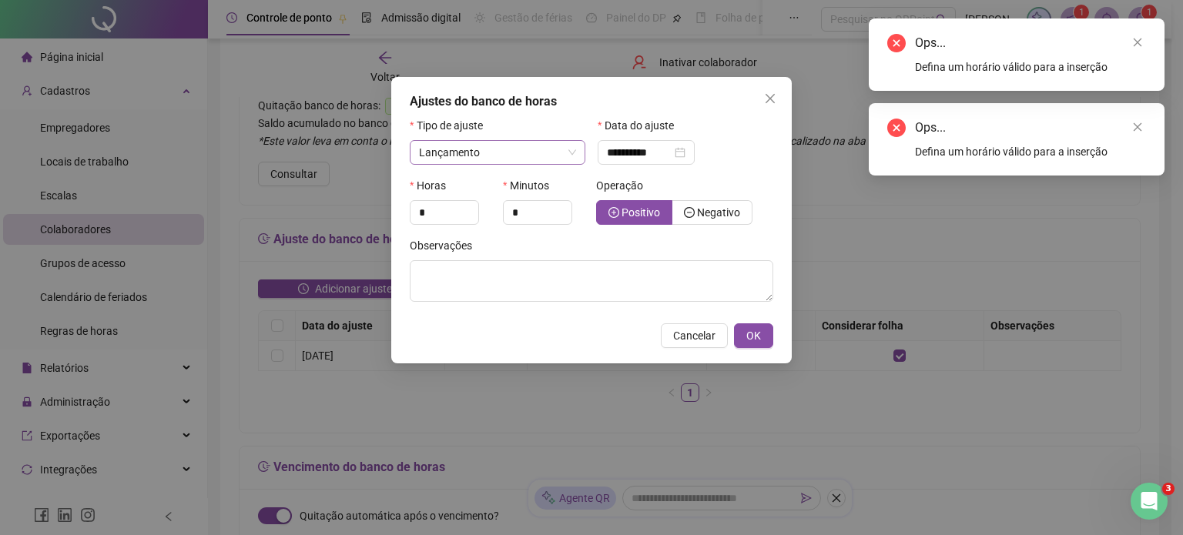
click at [567, 149] on span "Lançamento" at bounding box center [497, 152] width 157 height 23
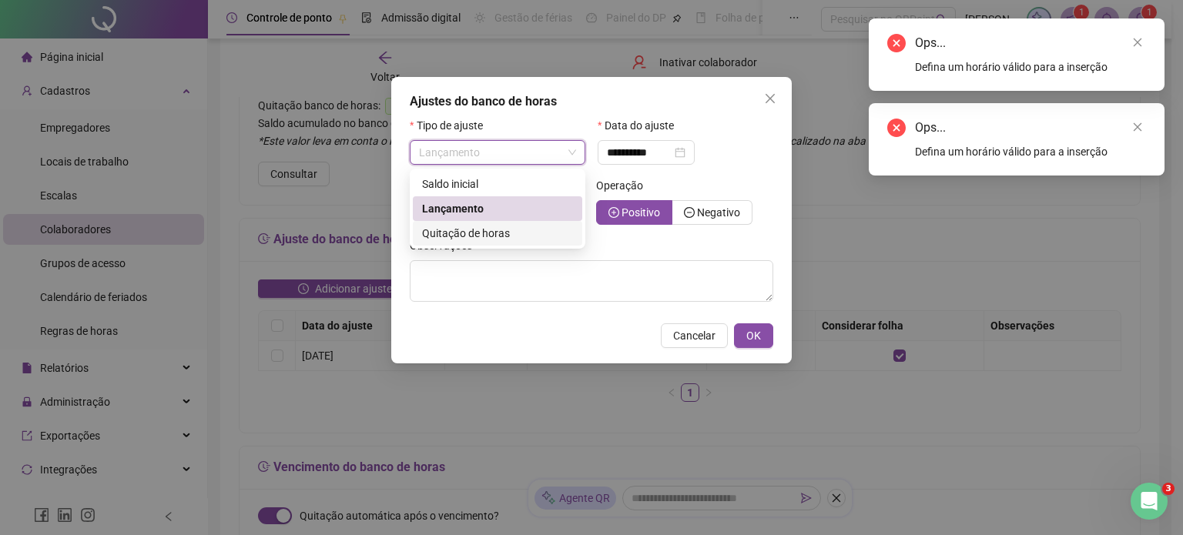
click at [498, 235] on span "Quitação de horas" at bounding box center [466, 233] width 88 height 12
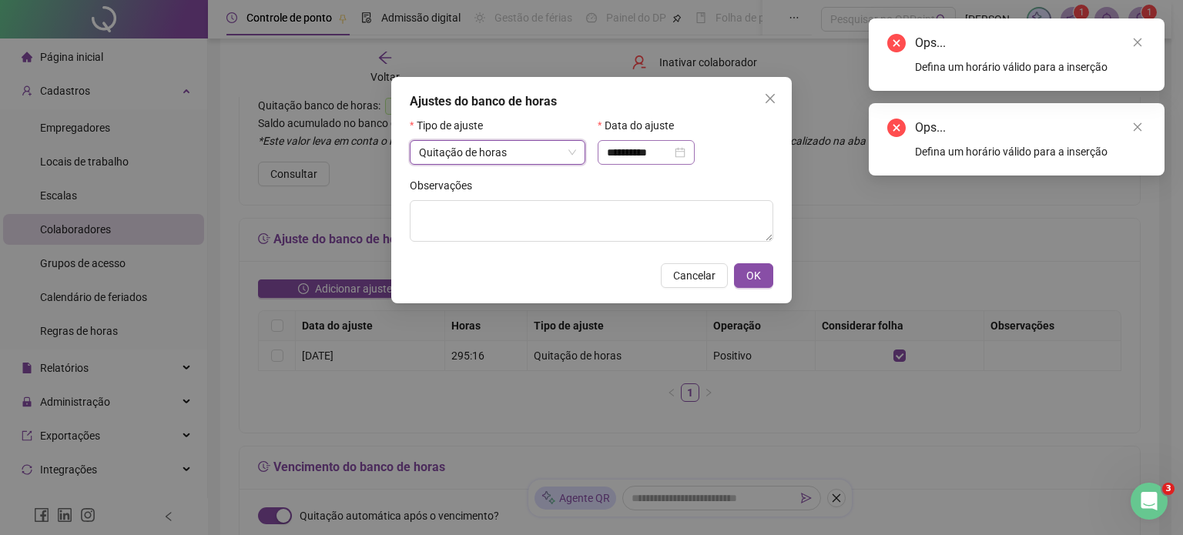
click at [685, 152] on div "**********" at bounding box center [646, 152] width 79 height 17
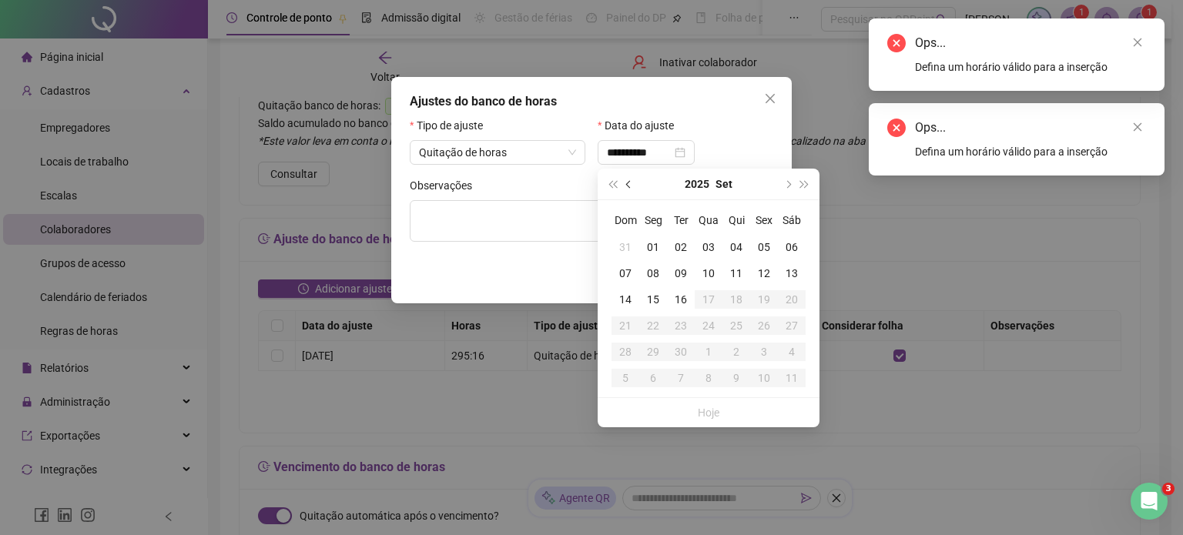
click at [630, 186] on span "prev-year" at bounding box center [630, 184] width 8 height 8
type input "**********"
click at [622, 377] on div "31" at bounding box center [625, 378] width 28 height 17
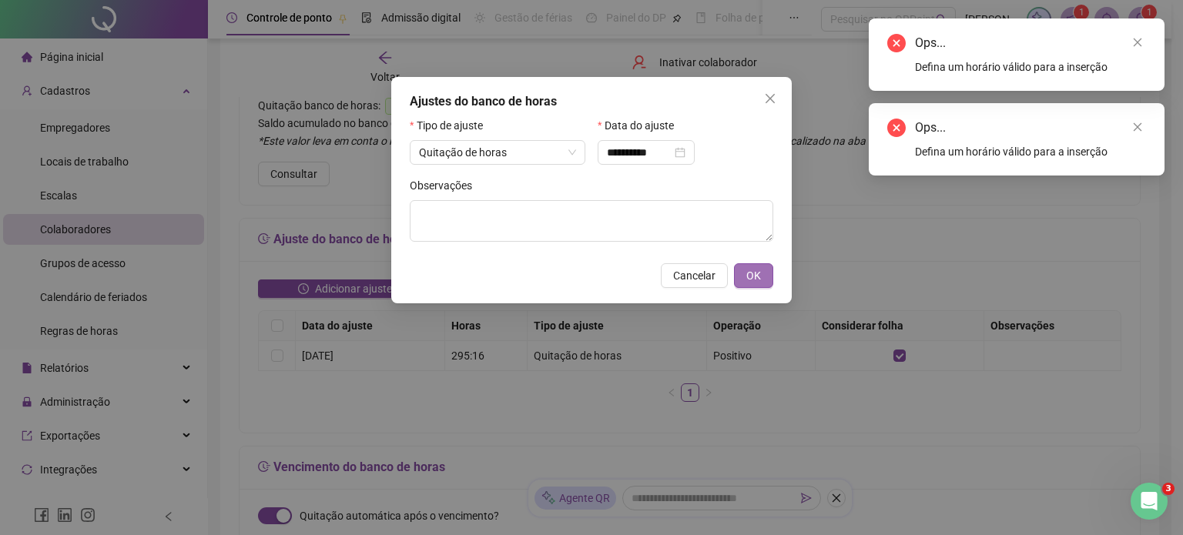
click at [756, 276] on span "OK" at bounding box center [753, 275] width 15 height 17
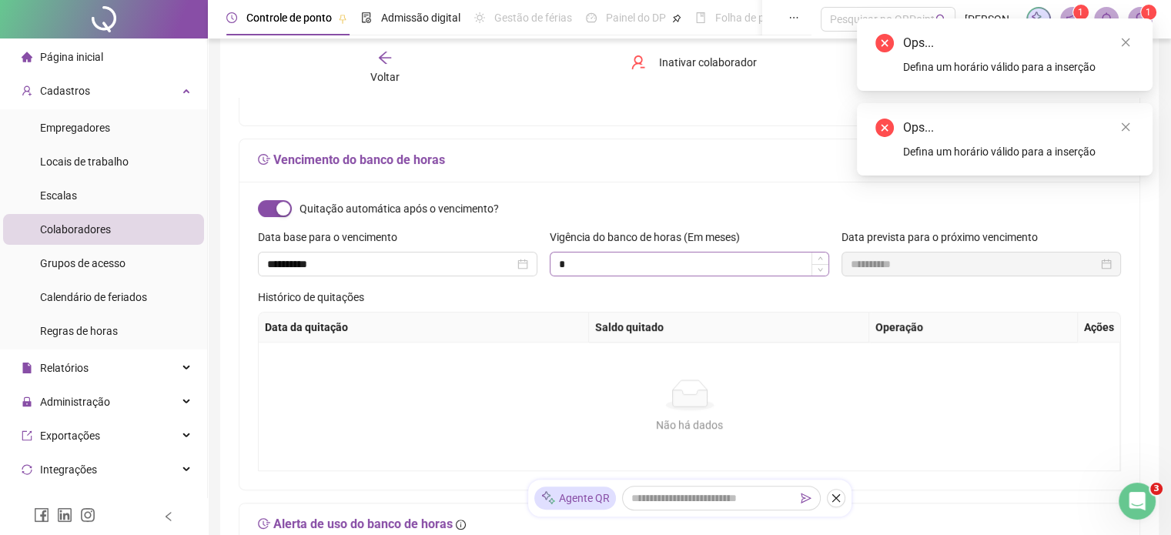
scroll to position [462, 0]
click at [1126, 127] on icon "close" at bounding box center [1125, 127] width 11 height 11
click at [1129, 42] on icon "close" at bounding box center [1125, 42] width 11 height 11
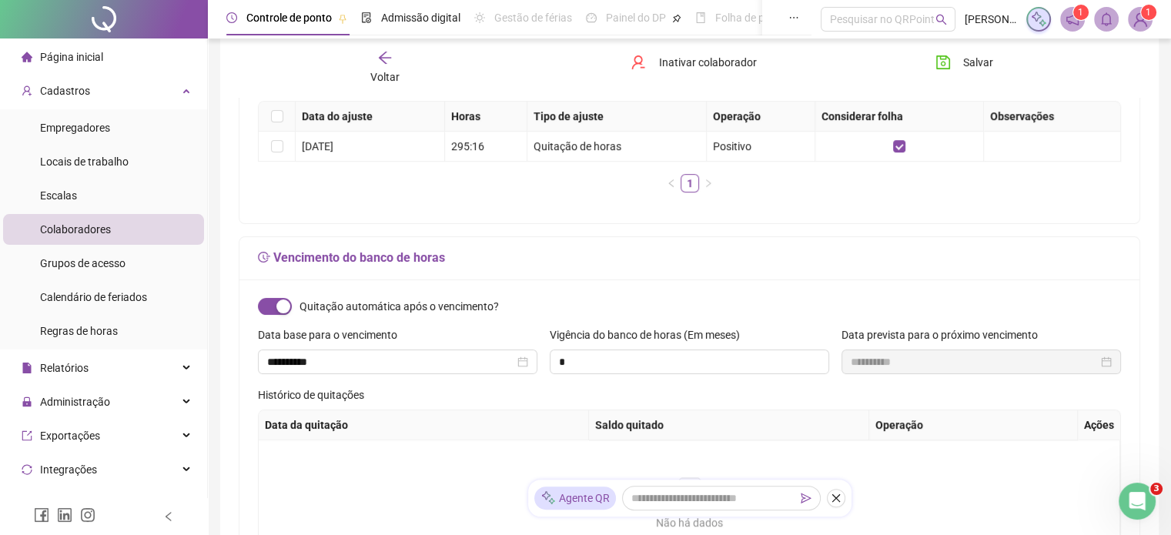
scroll to position [243, 0]
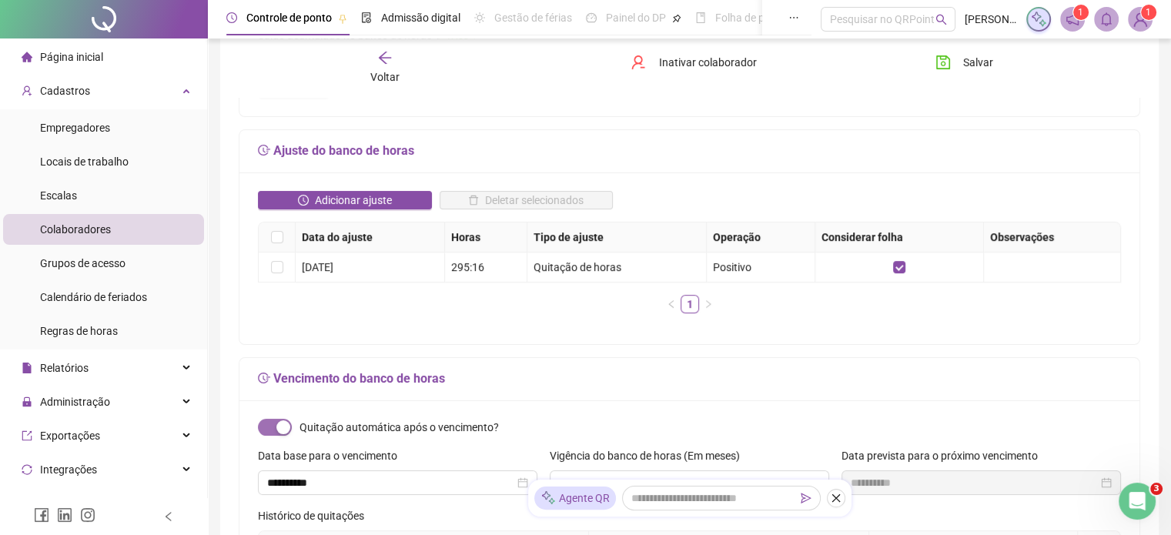
click at [272, 424] on span "button" at bounding box center [275, 427] width 34 height 17
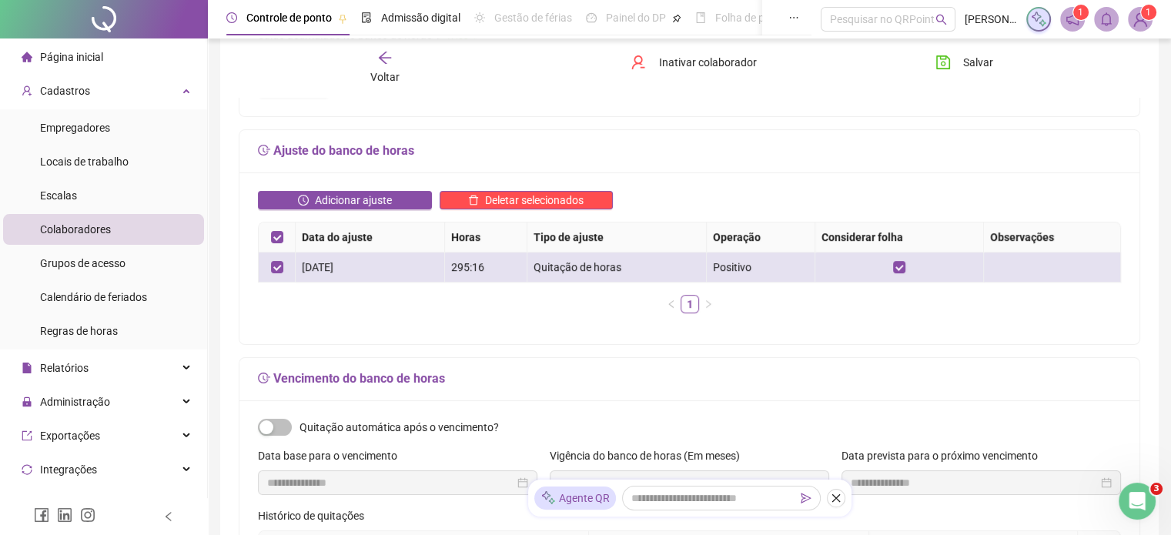
click at [586, 270] on div "Quitação de horas" at bounding box center [617, 267] width 166 height 17
click at [330, 269] on div "[DATE]" at bounding box center [370, 267] width 136 height 17
click at [323, 265] on div "[DATE]" at bounding box center [370, 267] width 136 height 17
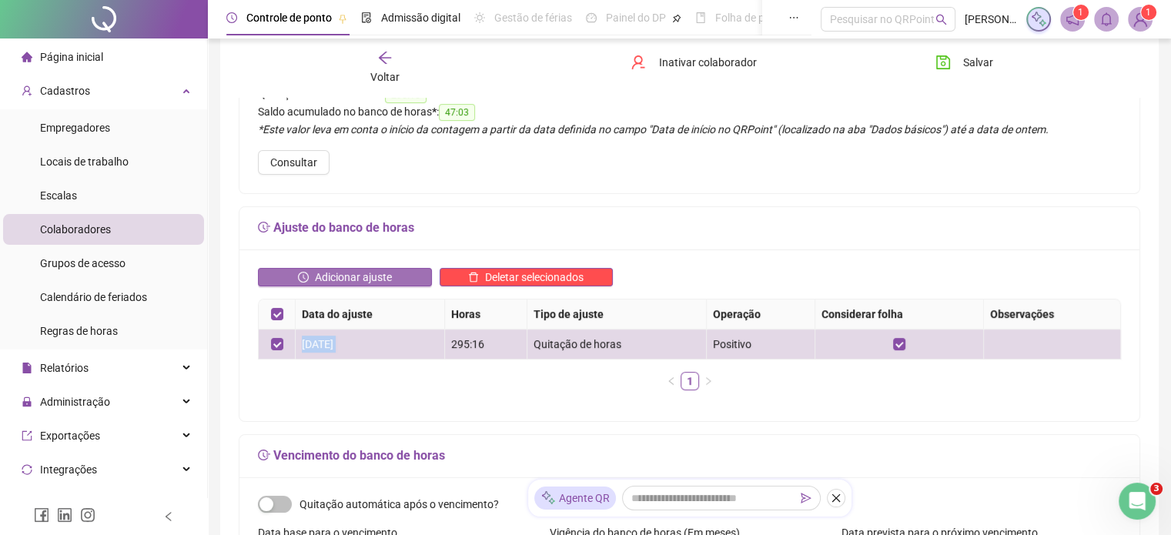
scroll to position [155, 0]
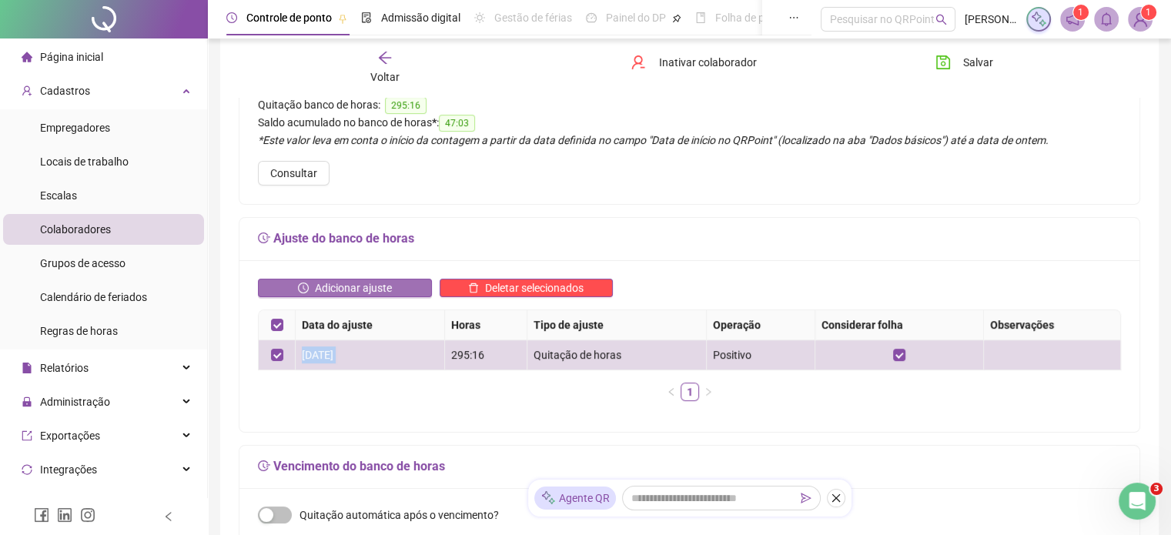
click at [335, 286] on span "Adicionar ajuste" at bounding box center [353, 288] width 77 height 17
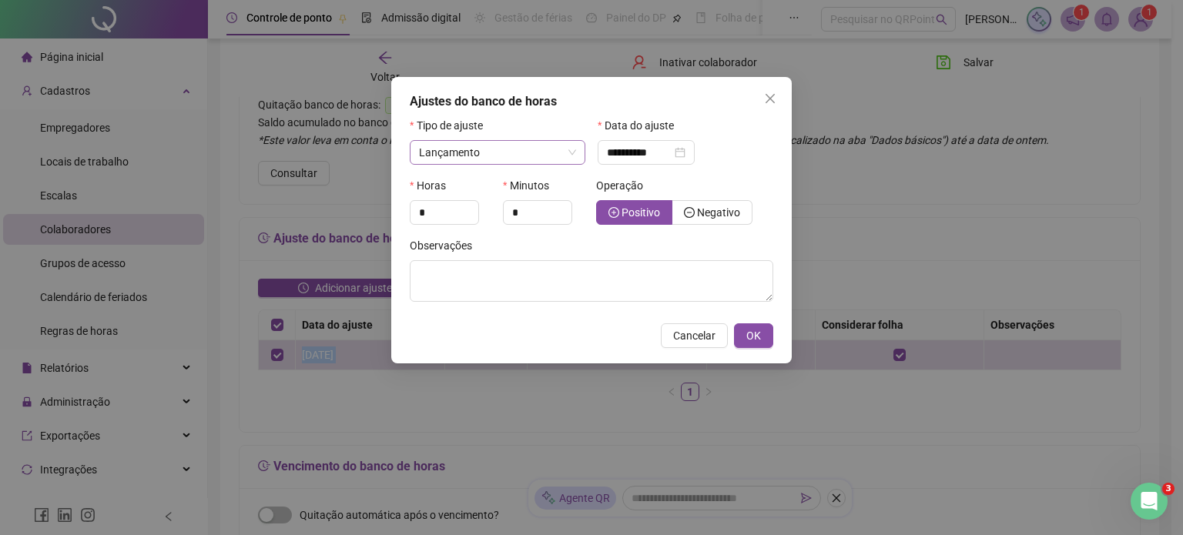
click at [566, 151] on span "Lançamento" at bounding box center [497, 152] width 157 height 23
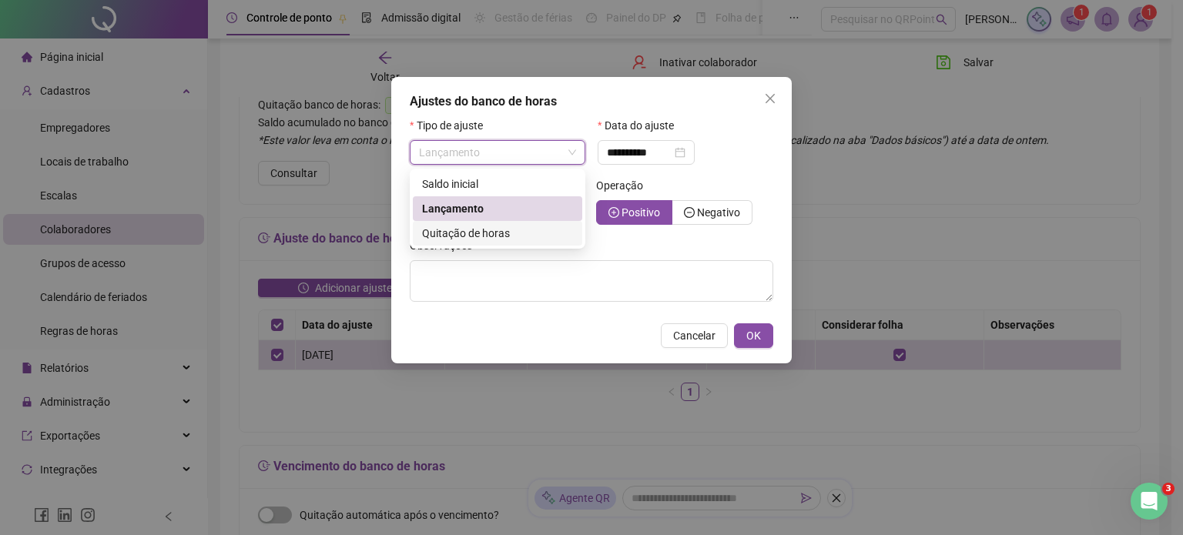
click at [496, 233] on span "Quitação de horas" at bounding box center [466, 233] width 88 height 12
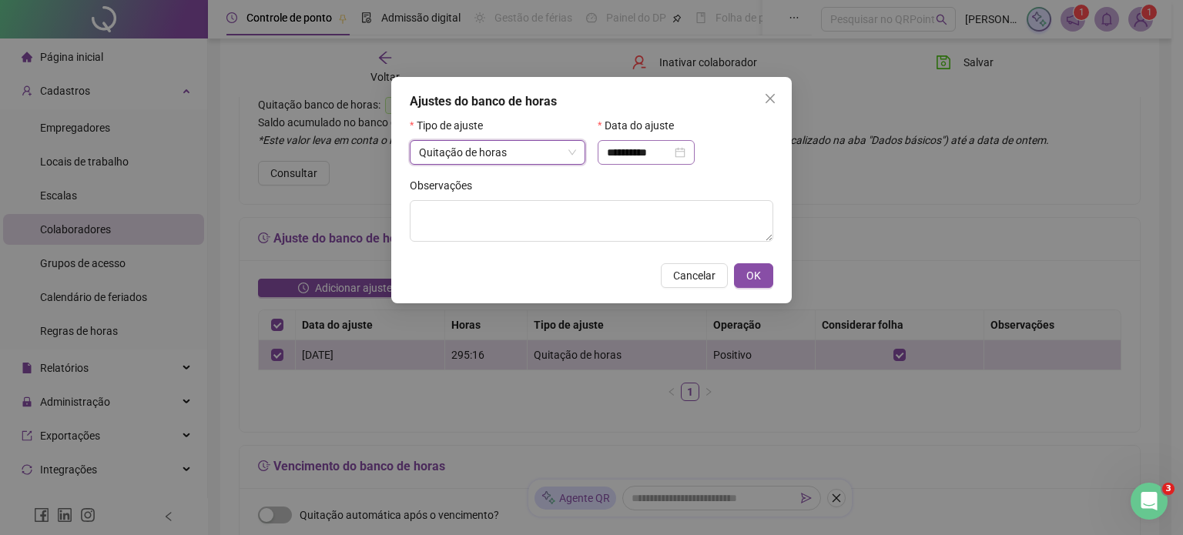
click at [685, 155] on div "**********" at bounding box center [646, 152] width 79 height 17
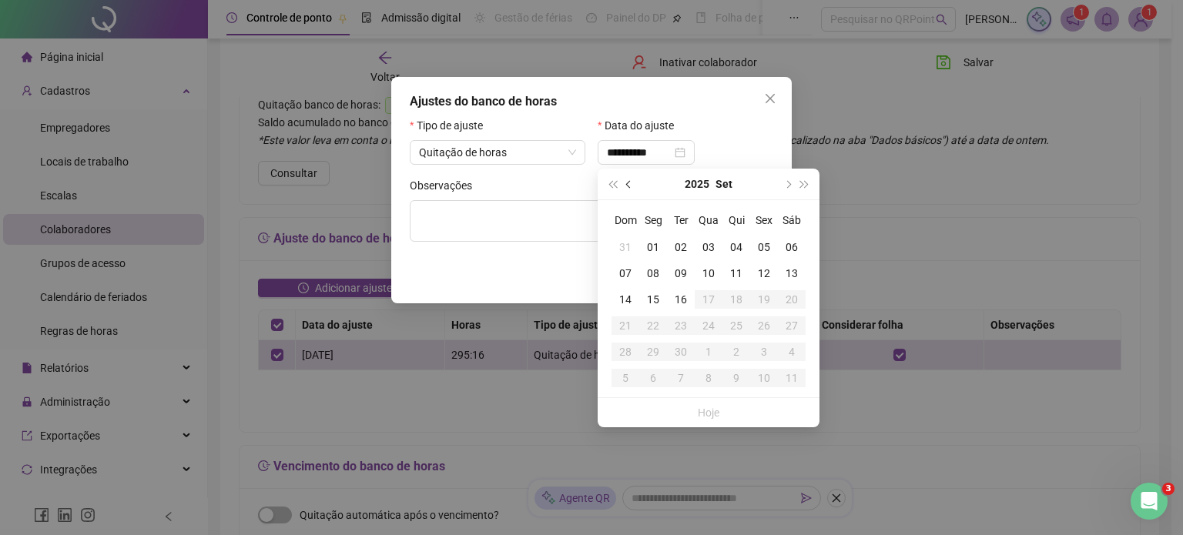
click at [624, 184] on button "prev-year" at bounding box center [629, 184] width 17 height 31
click at [621, 377] on div "31" at bounding box center [625, 378] width 28 height 17
type input "**********"
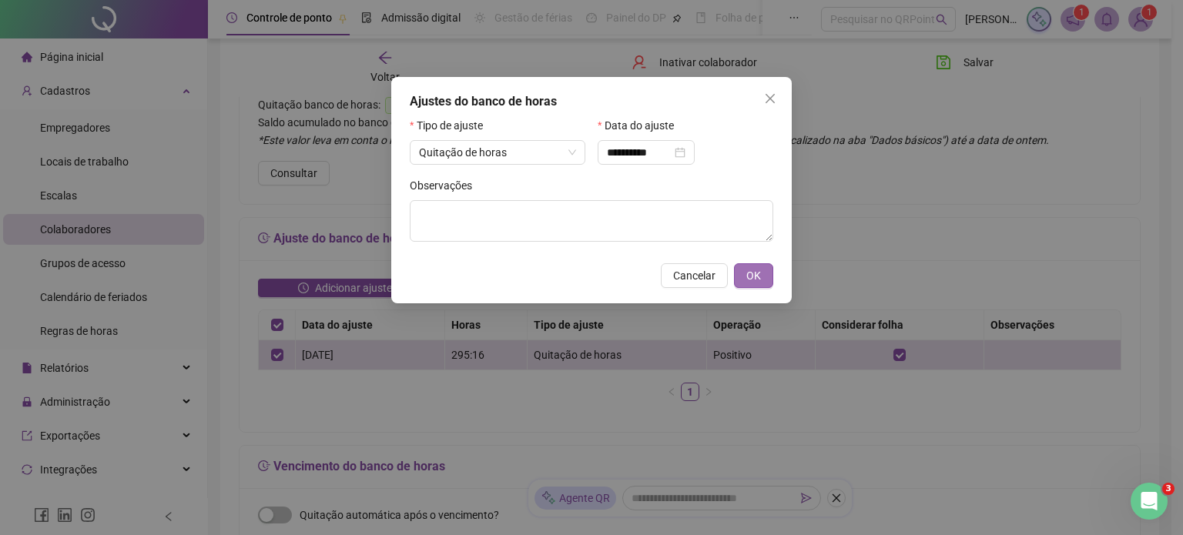
click at [755, 274] on span "OK" at bounding box center [753, 275] width 15 height 17
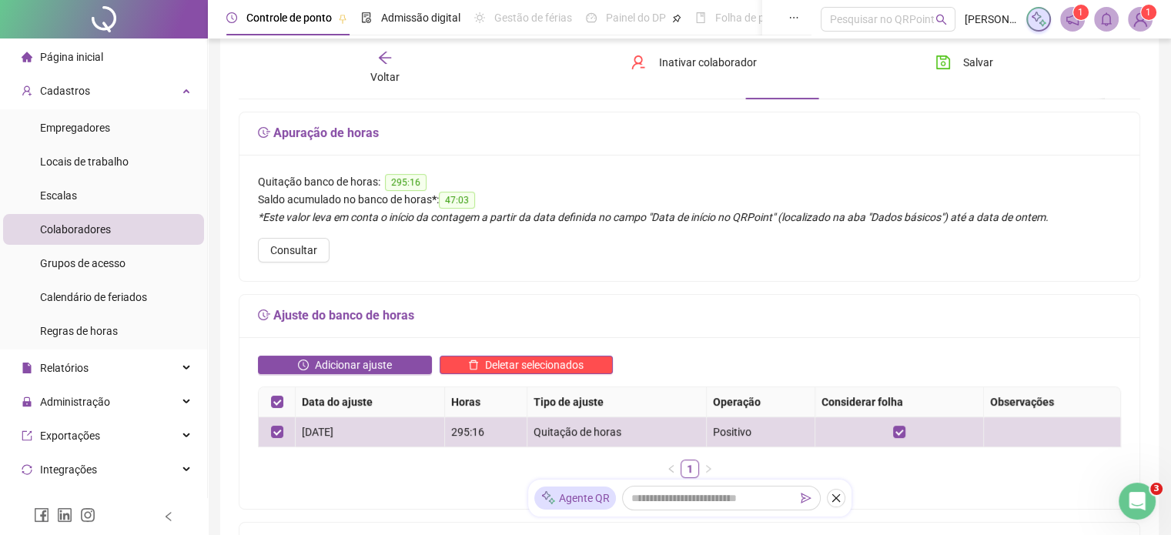
scroll to position [77, 0]
click at [386, 55] on icon "arrow-left" at bounding box center [384, 57] width 15 height 15
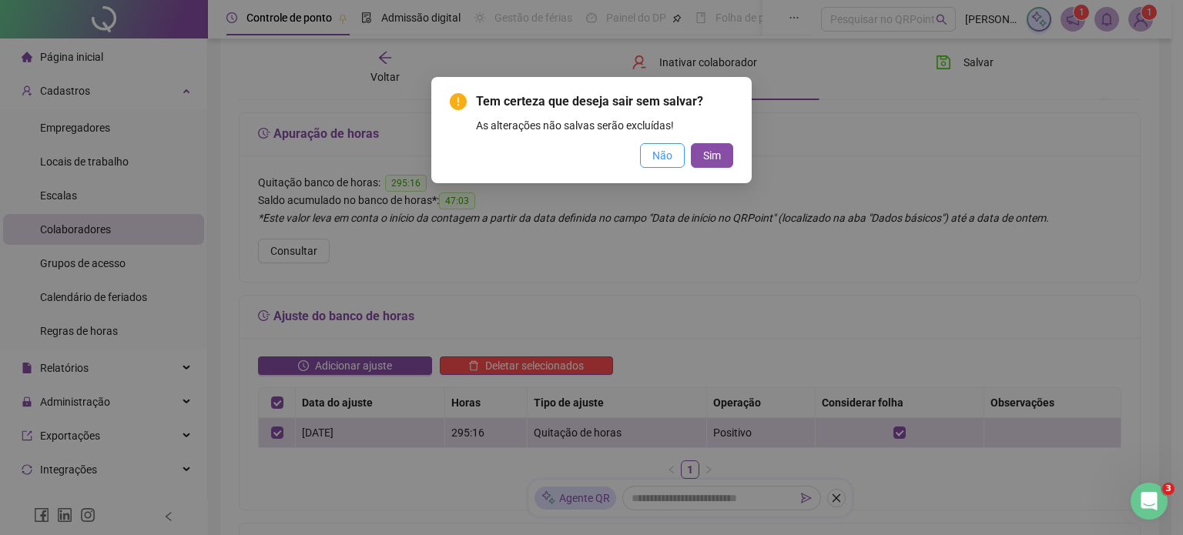
click at [671, 154] on span "Não" at bounding box center [662, 155] width 20 height 17
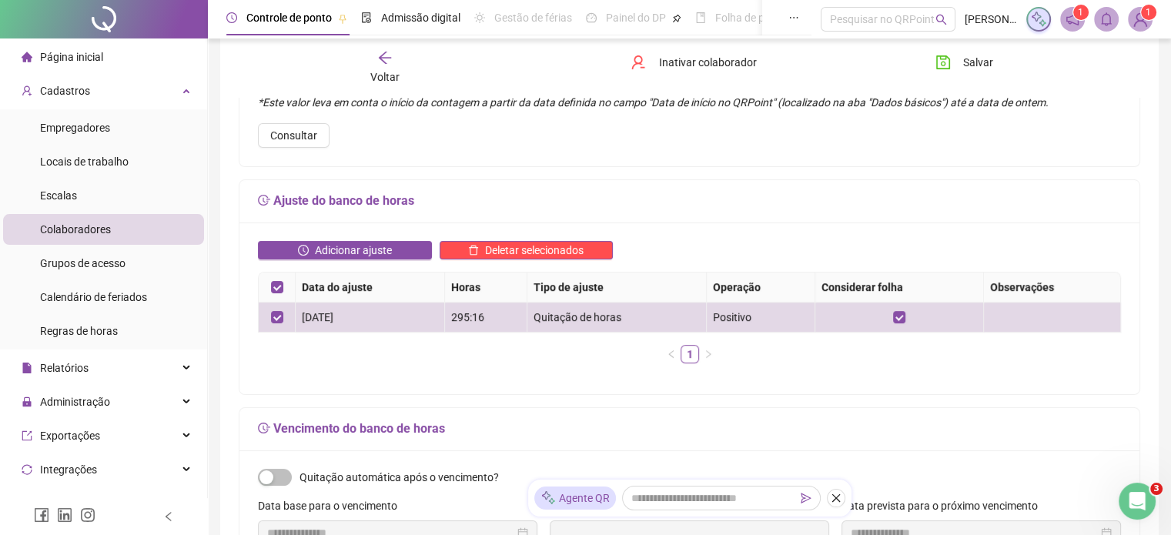
scroll to position [0, 0]
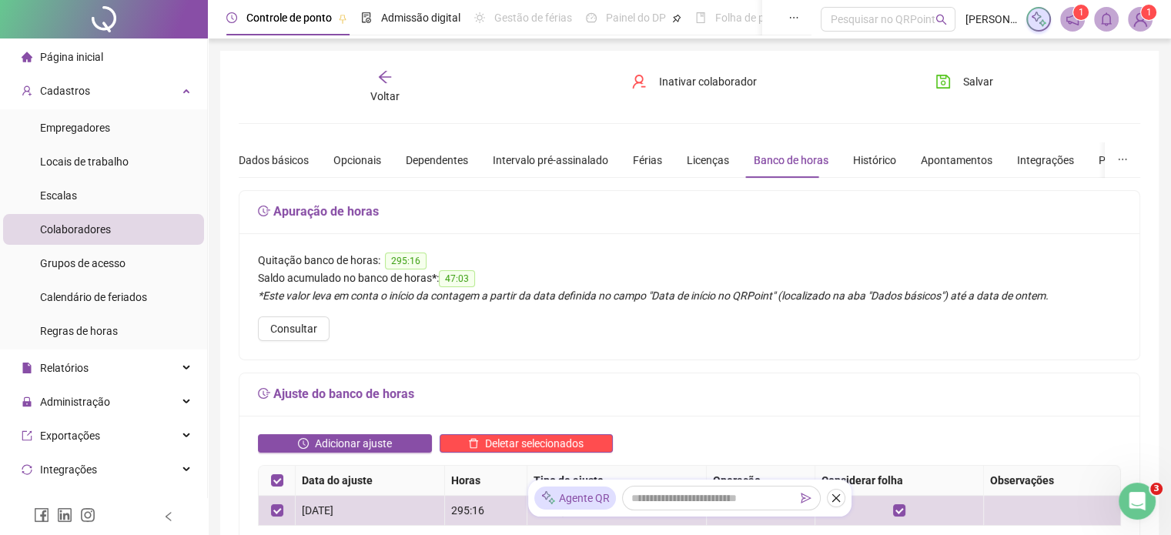
click at [383, 79] on icon "arrow-left" at bounding box center [384, 76] width 15 height 15
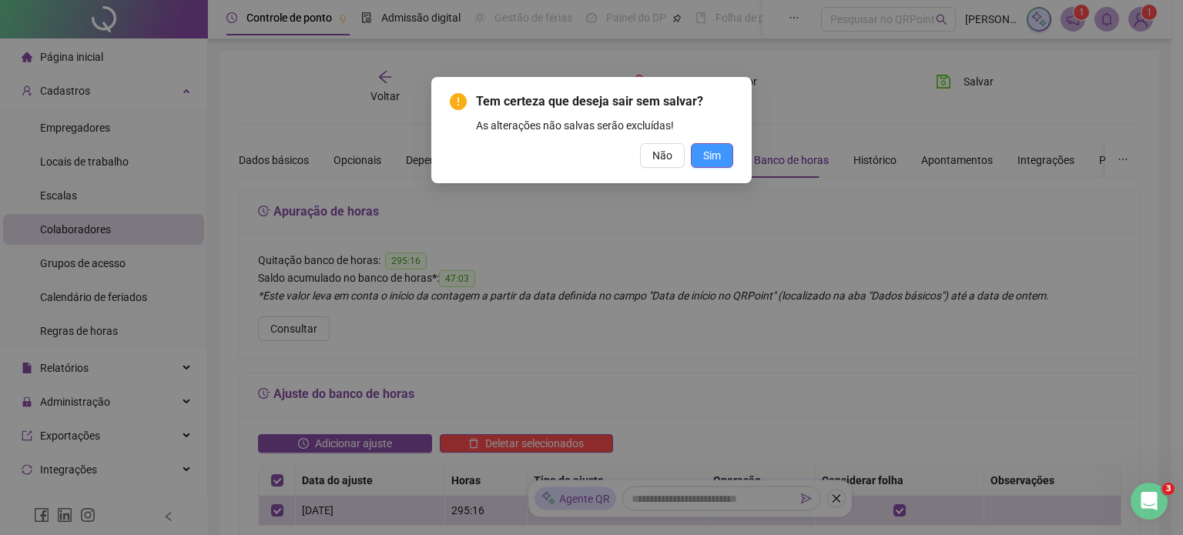
click at [721, 152] on button "Sim" at bounding box center [712, 155] width 42 height 25
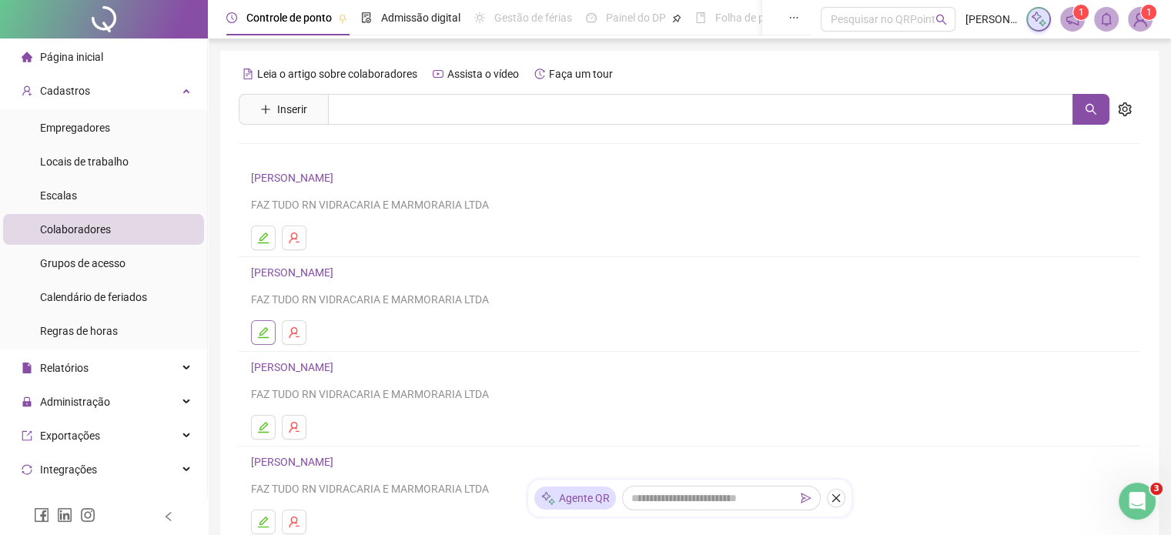
click at [262, 332] on icon "edit" at bounding box center [263, 332] width 12 height 12
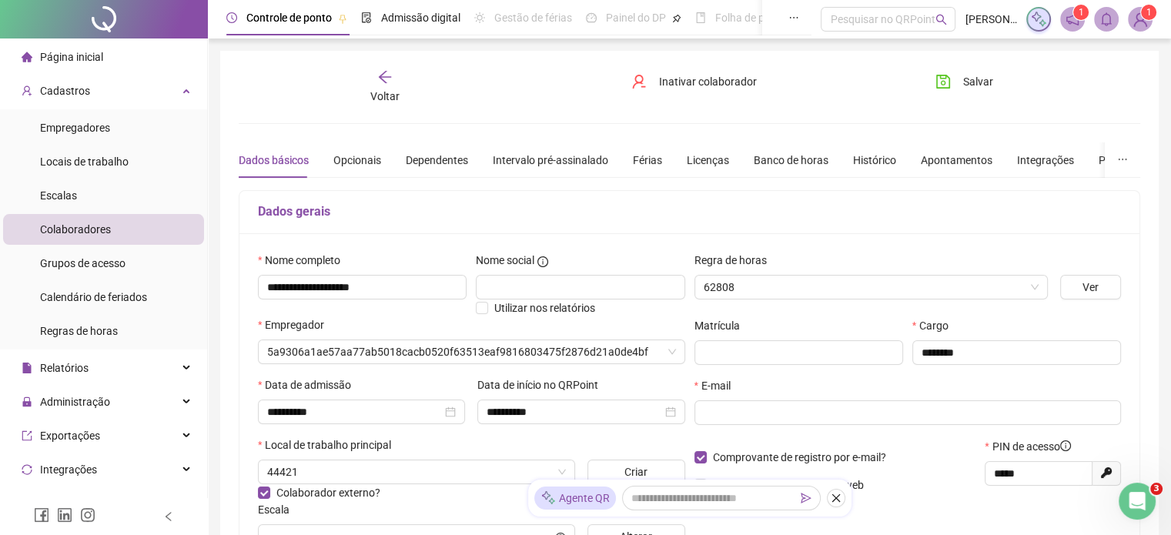
type input "**********"
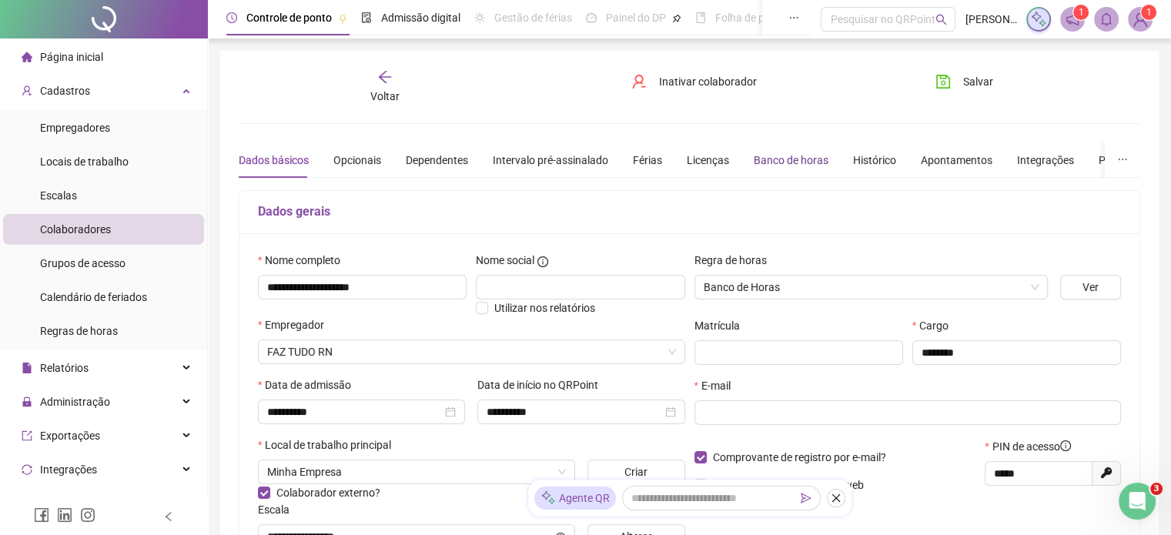
click at [798, 162] on div "Banco de horas" at bounding box center [791, 160] width 75 height 17
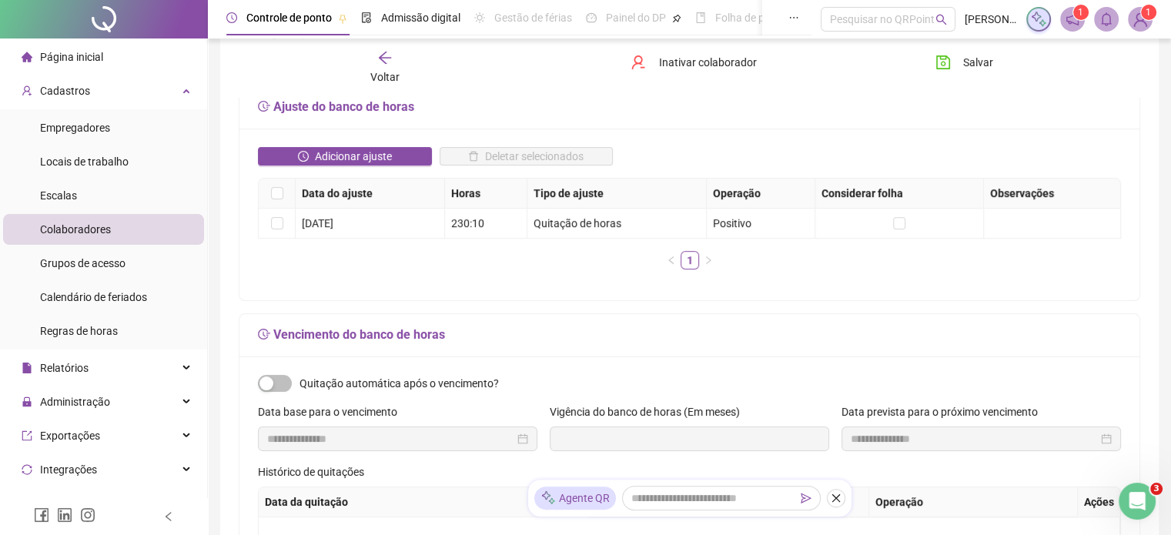
scroll to position [231, 0]
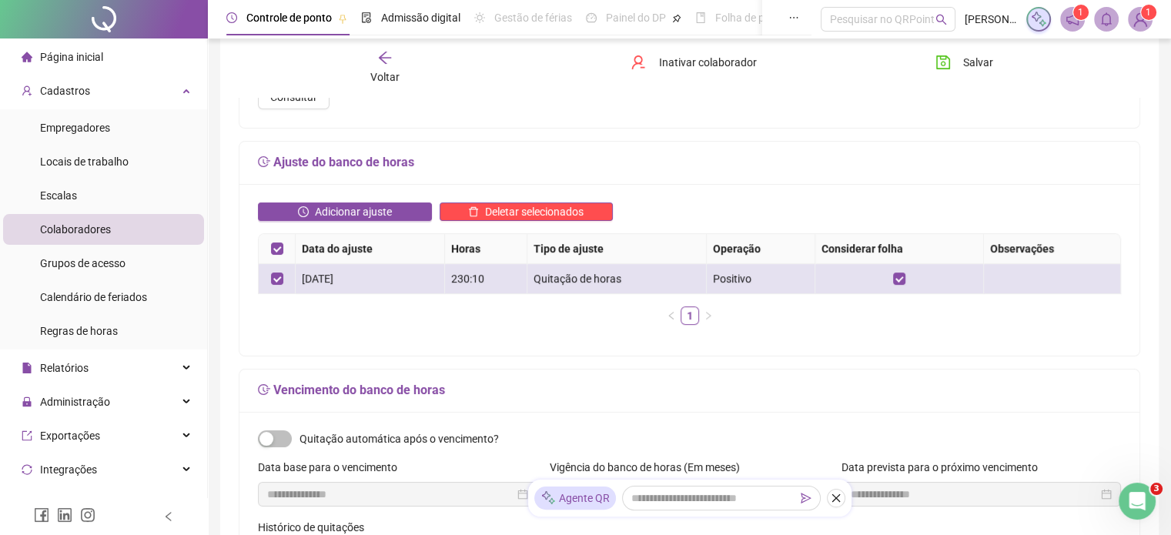
click at [567, 279] on div "Quitação de horas" at bounding box center [617, 278] width 166 height 17
click at [342, 279] on div "[DATE]" at bounding box center [370, 278] width 136 height 17
click at [326, 273] on div "[DATE]" at bounding box center [370, 278] width 136 height 17
click at [303, 273] on div "[DATE]" at bounding box center [370, 278] width 136 height 17
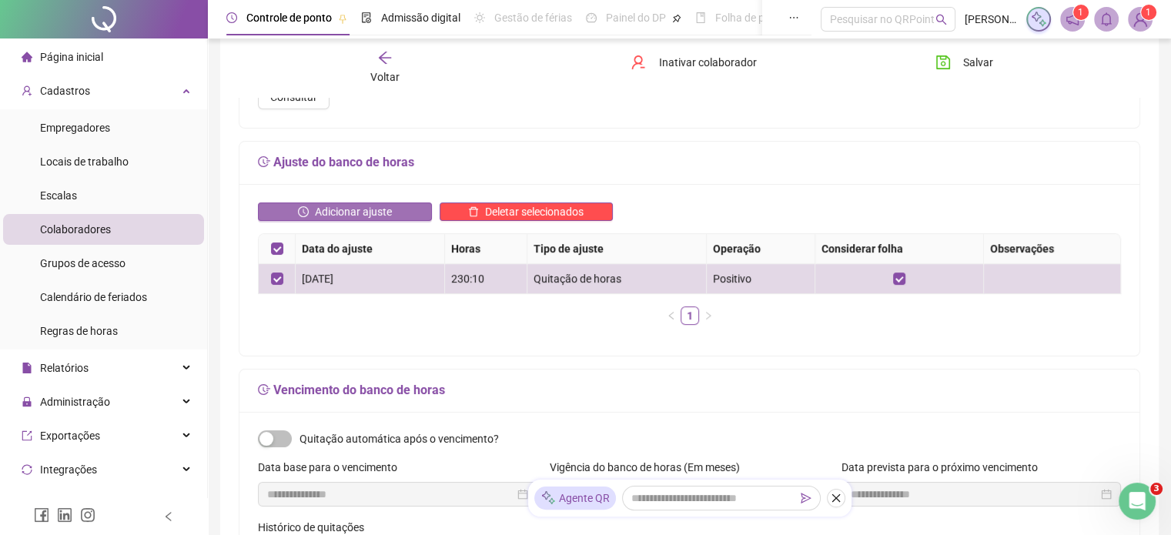
click at [377, 214] on span "Adicionar ajuste" at bounding box center [353, 211] width 77 height 17
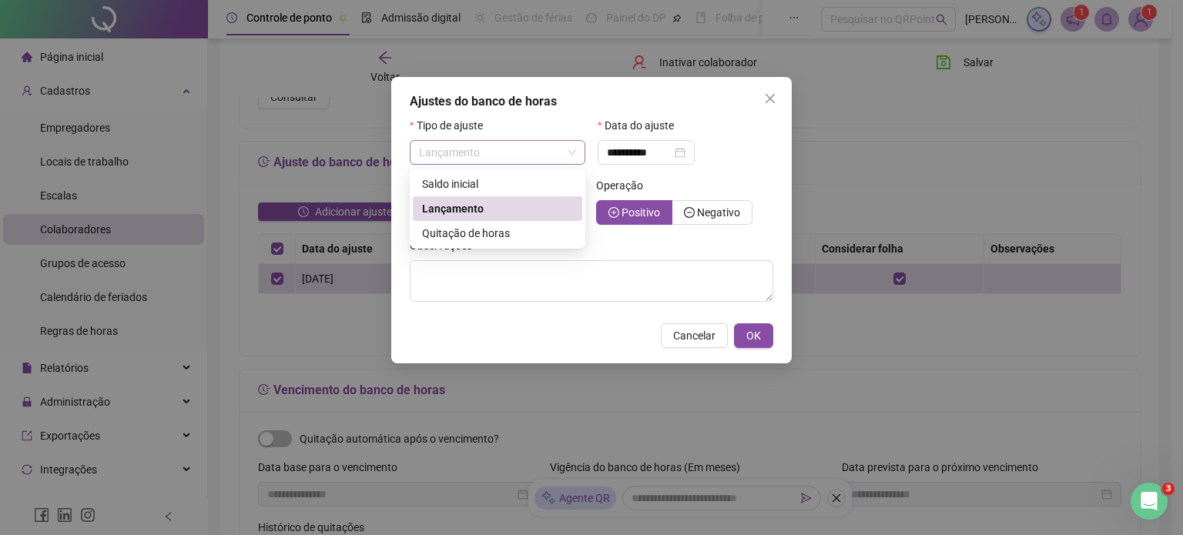
click at [573, 151] on span "Lançamento" at bounding box center [497, 152] width 157 height 23
click at [503, 233] on span "Quitação de horas" at bounding box center [466, 233] width 88 height 12
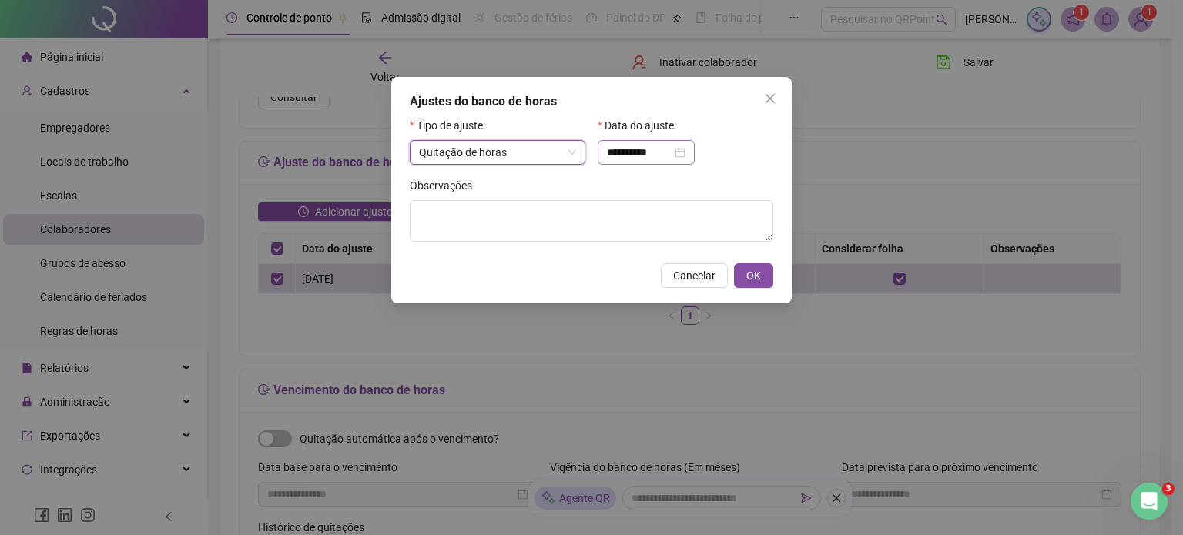
click at [685, 153] on div "**********" at bounding box center [646, 152] width 79 height 17
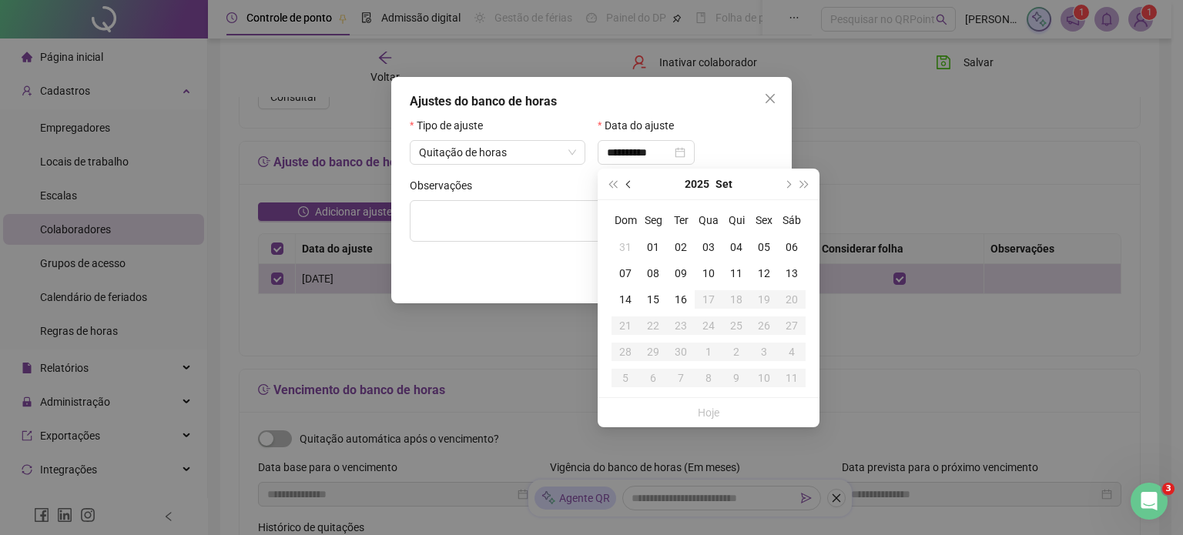
click at [631, 184] on span "prev-year" at bounding box center [630, 184] width 8 height 8
type input "**********"
click at [624, 377] on div "31" at bounding box center [625, 378] width 28 height 17
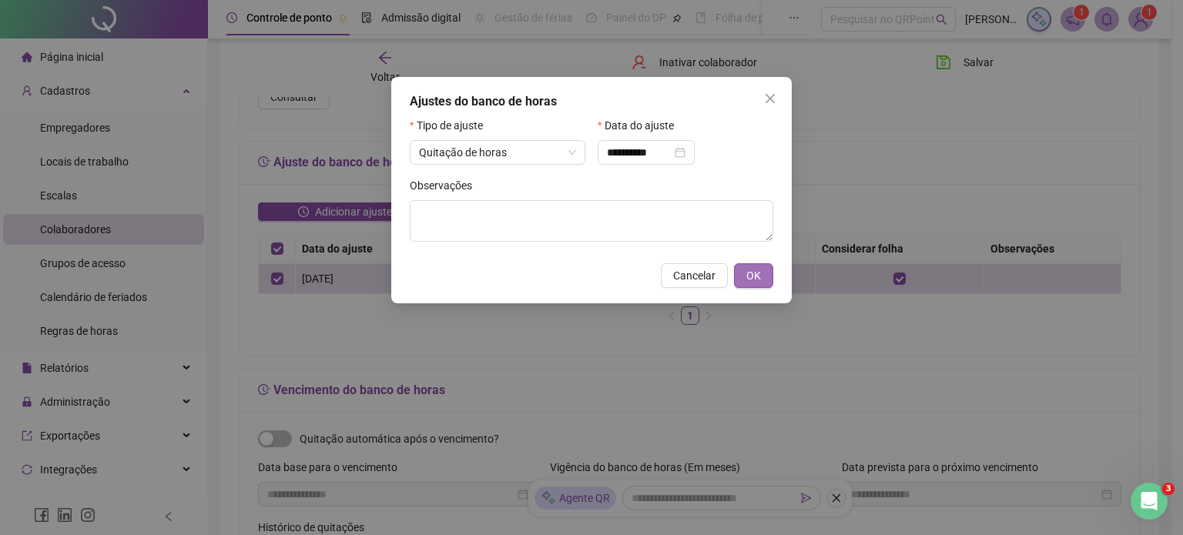
drag, startPoint x: 747, startPoint y: 276, endPoint x: 758, endPoint y: 276, distance: 11.5
click at [748, 276] on span "OK" at bounding box center [753, 275] width 15 height 17
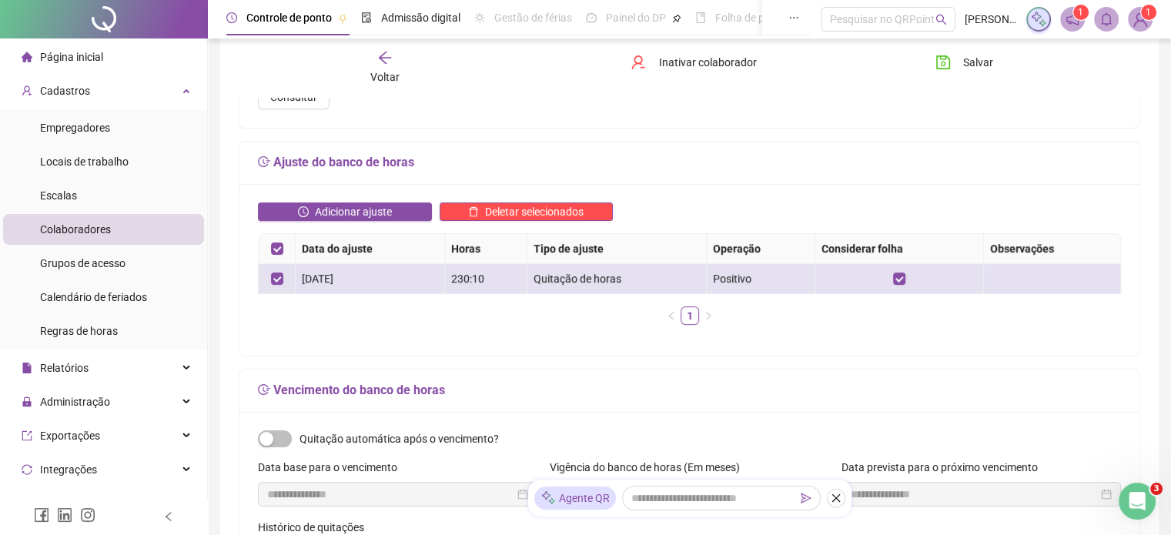
click at [322, 278] on div "[DATE]" at bounding box center [370, 278] width 136 height 17
click at [598, 276] on div "Quitação de horas" at bounding box center [617, 278] width 166 height 17
click at [908, 283] on div at bounding box center [900, 278] width 156 height 17
click at [339, 278] on div "[DATE]" at bounding box center [370, 278] width 136 height 17
click at [300, 277] on td "[DATE]" at bounding box center [370, 279] width 149 height 30
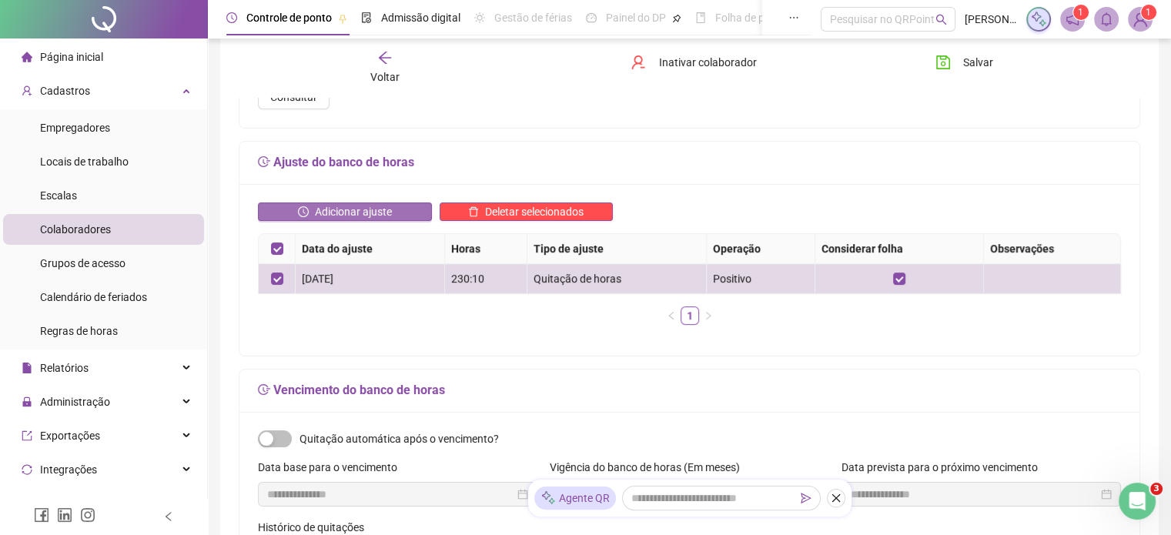
click at [342, 206] on span "Adicionar ajuste" at bounding box center [353, 211] width 77 height 17
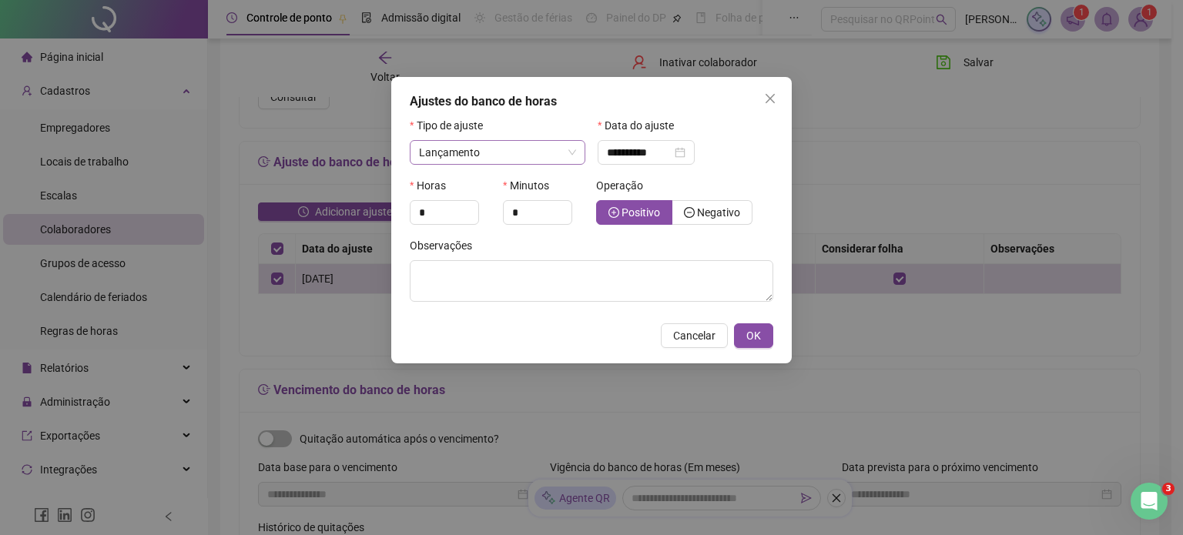
click at [567, 150] on span "Lançamento" at bounding box center [497, 152] width 157 height 23
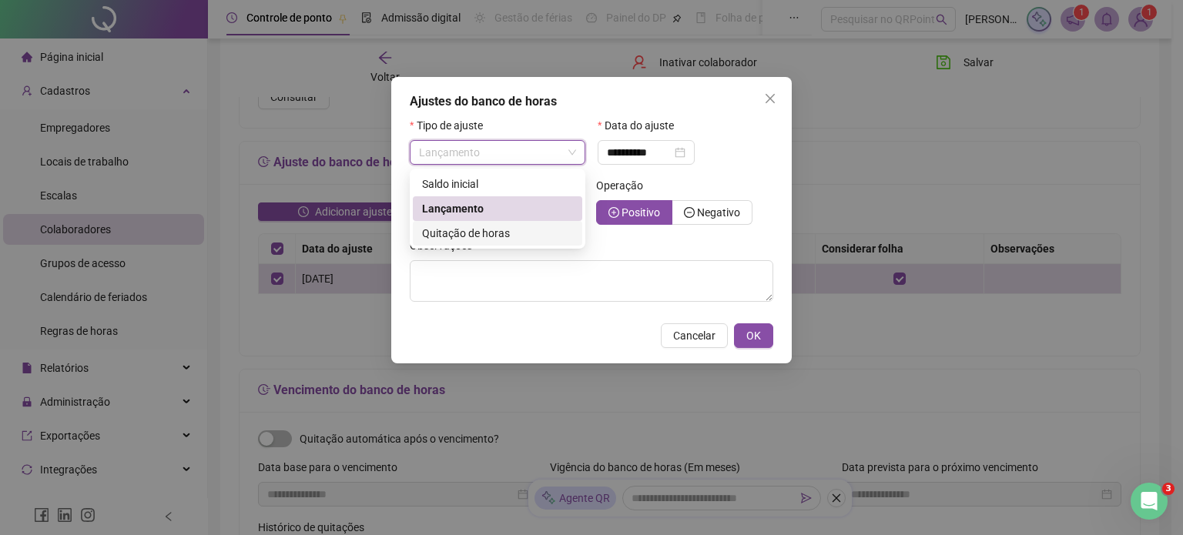
click at [510, 233] on div "Quitação de horas" at bounding box center [497, 233] width 151 height 17
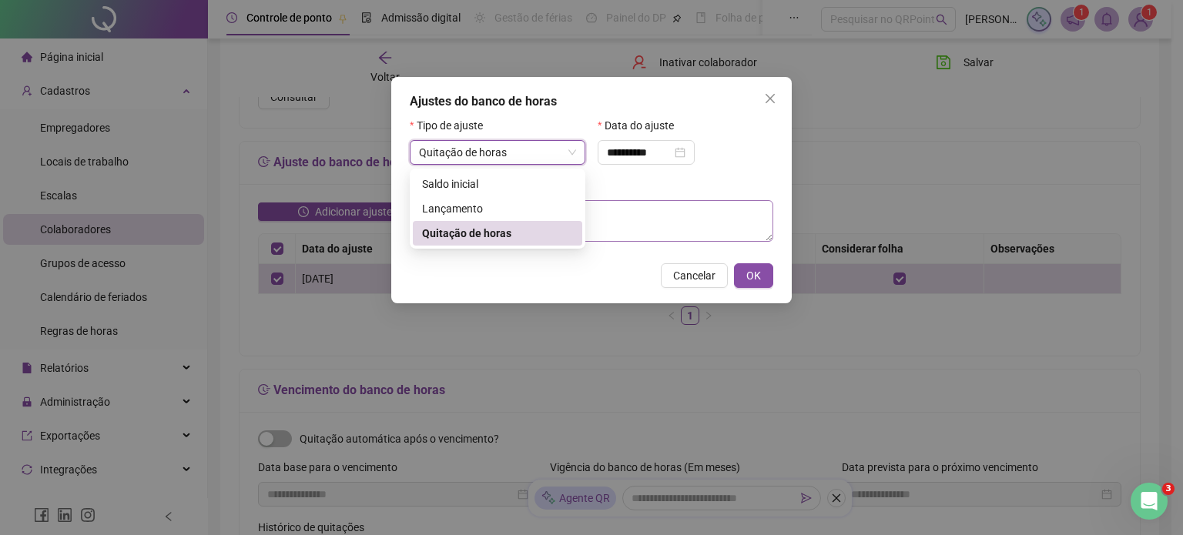
type input "**********"
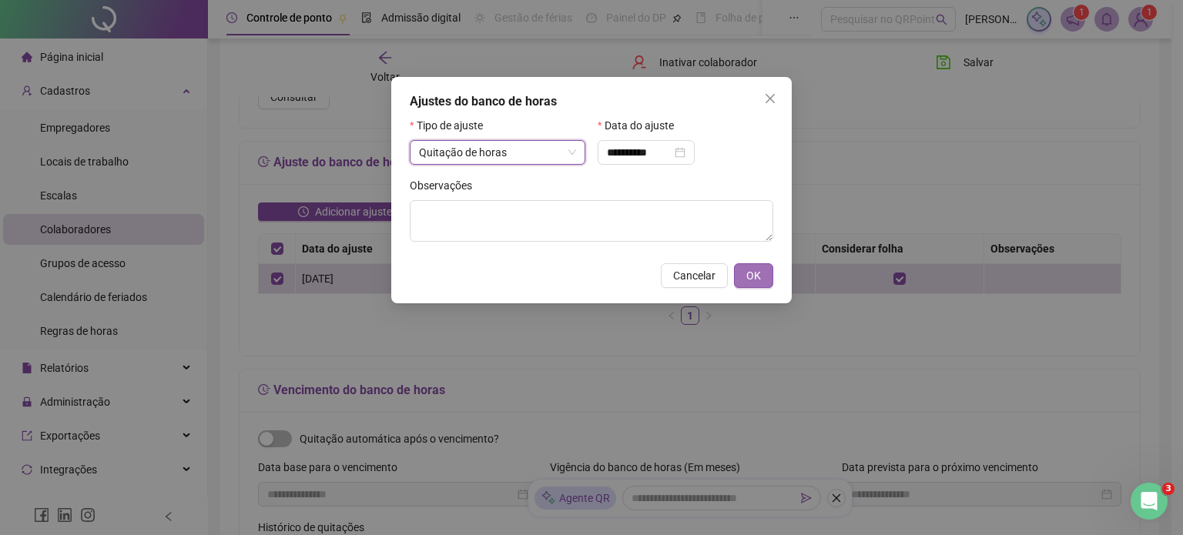
click at [752, 280] on span "OK" at bounding box center [753, 275] width 15 height 17
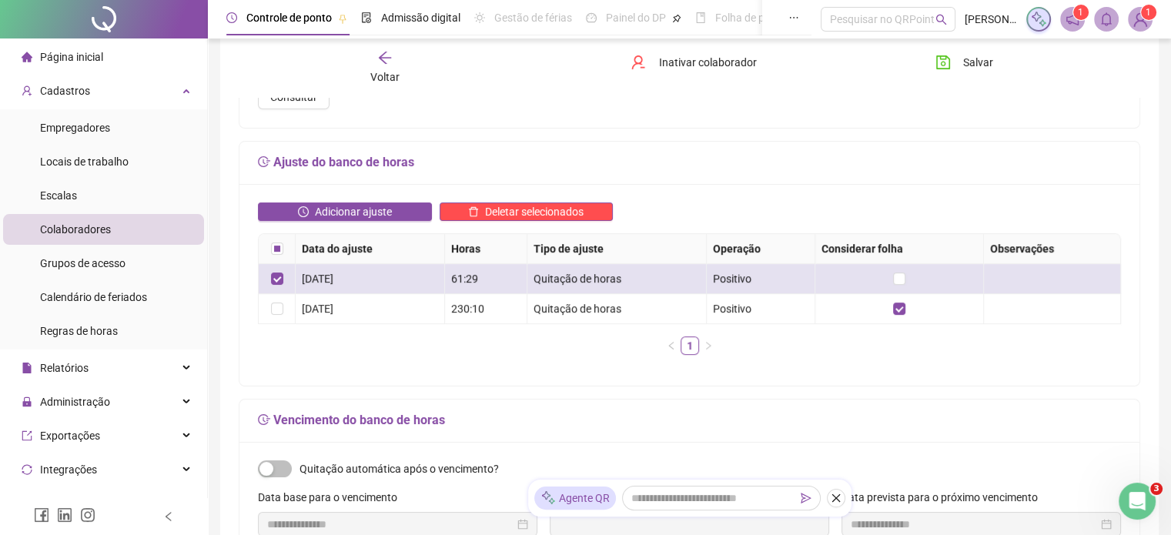
click at [332, 273] on div "[DATE]" at bounding box center [370, 278] width 136 height 17
click at [591, 280] on div "Quitação de horas" at bounding box center [617, 278] width 166 height 17
click at [568, 277] on div "Quitação de horas" at bounding box center [617, 278] width 166 height 17
click at [564, 276] on div "Quitação de horas" at bounding box center [617, 278] width 166 height 17
drag, startPoint x: 561, startPoint y: 276, endPoint x: 477, endPoint y: 279, distance: 83.2
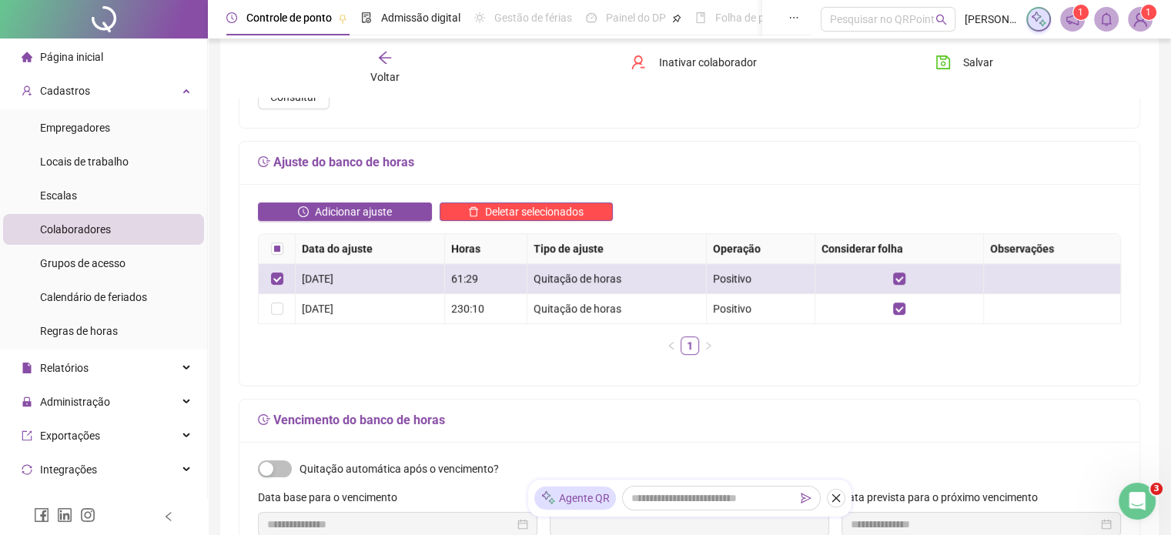
click at [546, 279] on div "Quitação de horas" at bounding box center [617, 278] width 166 height 17
click at [340, 275] on div "[DATE]" at bounding box center [370, 278] width 136 height 17
click at [338, 275] on div "[DATE]" at bounding box center [370, 278] width 136 height 17
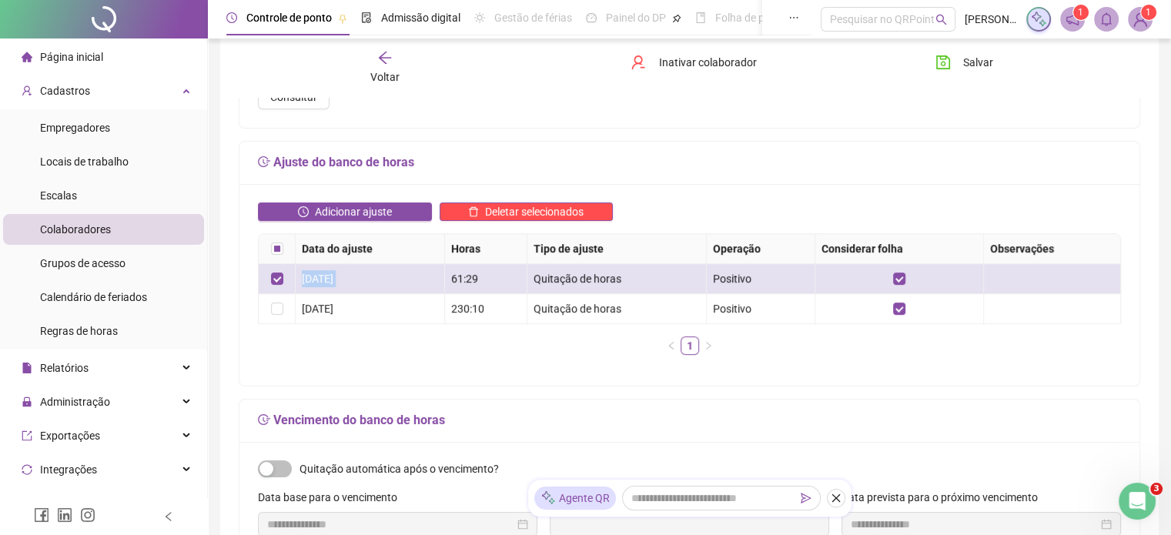
click at [338, 275] on div "[DATE]" at bounding box center [370, 278] width 136 height 17
click at [337, 275] on div "[DATE]" at bounding box center [370, 278] width 136 height 17
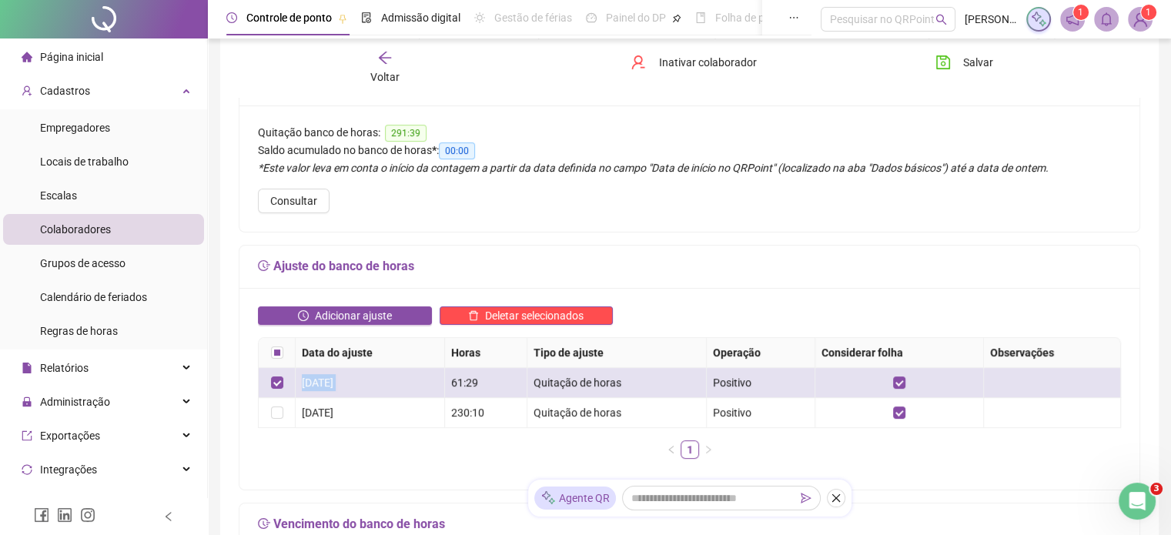
scroll to position [154, 0]
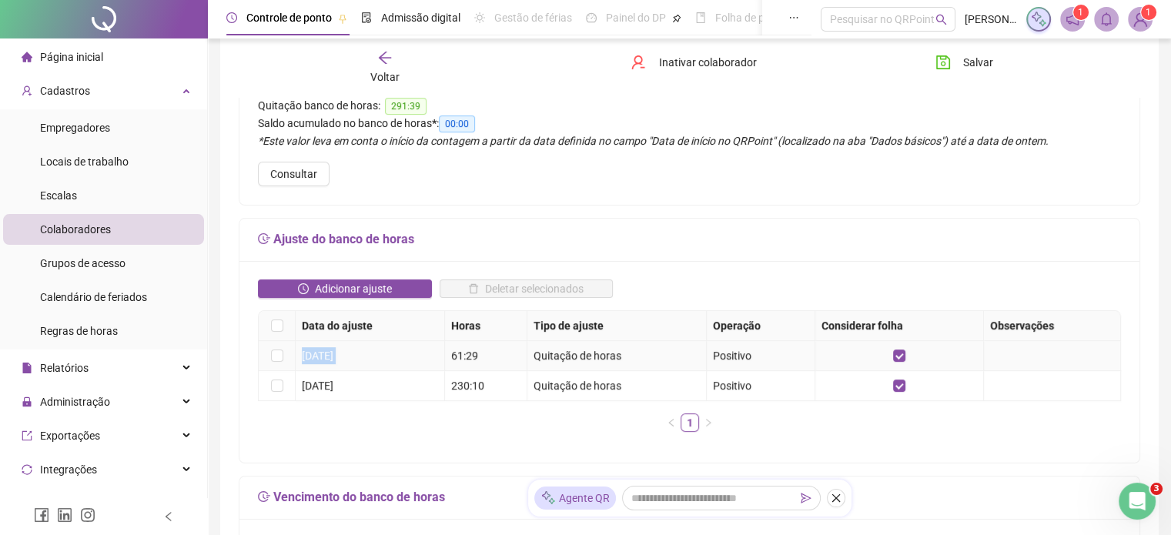
click at [336, 354] on div "[DATE]" at bounding box center [370, 355] width 136 height 17
click at [564, 359] on div "Quitação de horas" at bounding box center [617, 355] width 166 height 17
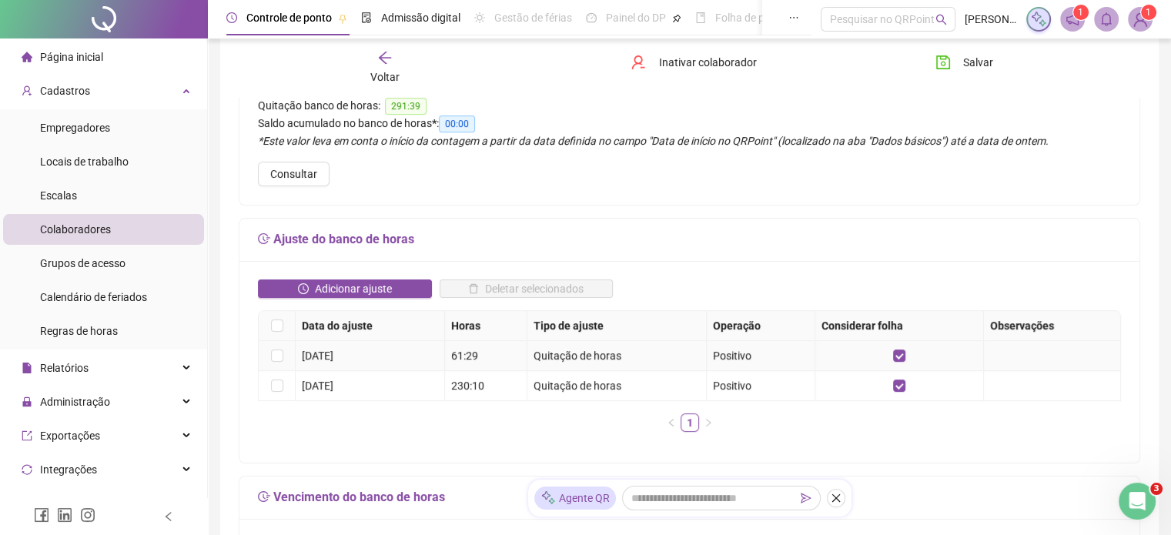
click at [564, 358] on div "Quitação de horas" at bounding box center [617, 355] width 166 height 17
click at [562, 357] on div "Quitação de horas" at bounding box center [617, 355] width 166 height 17
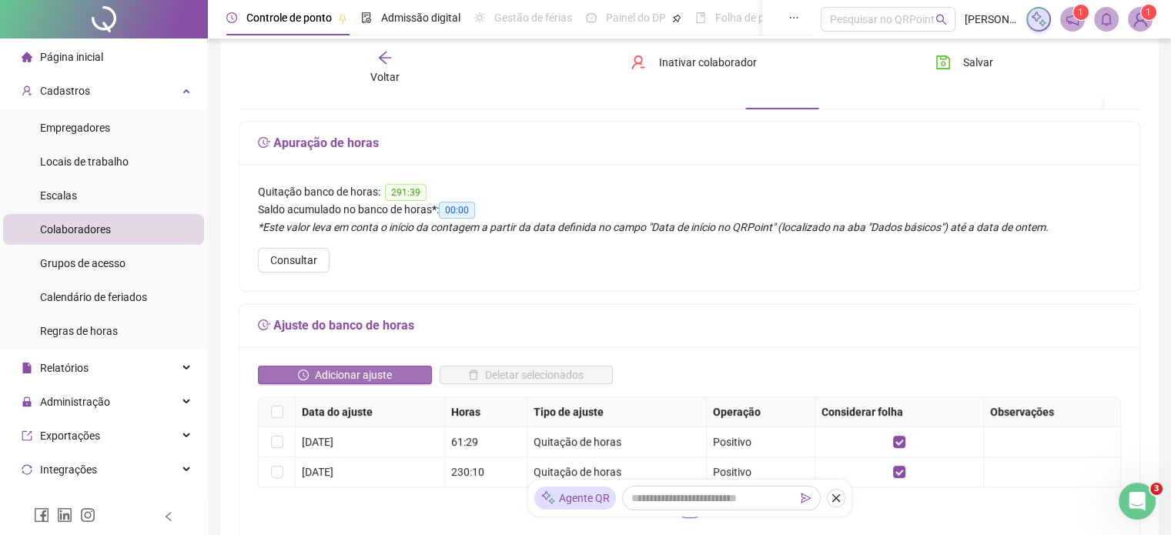
scroll to position [77, 0]
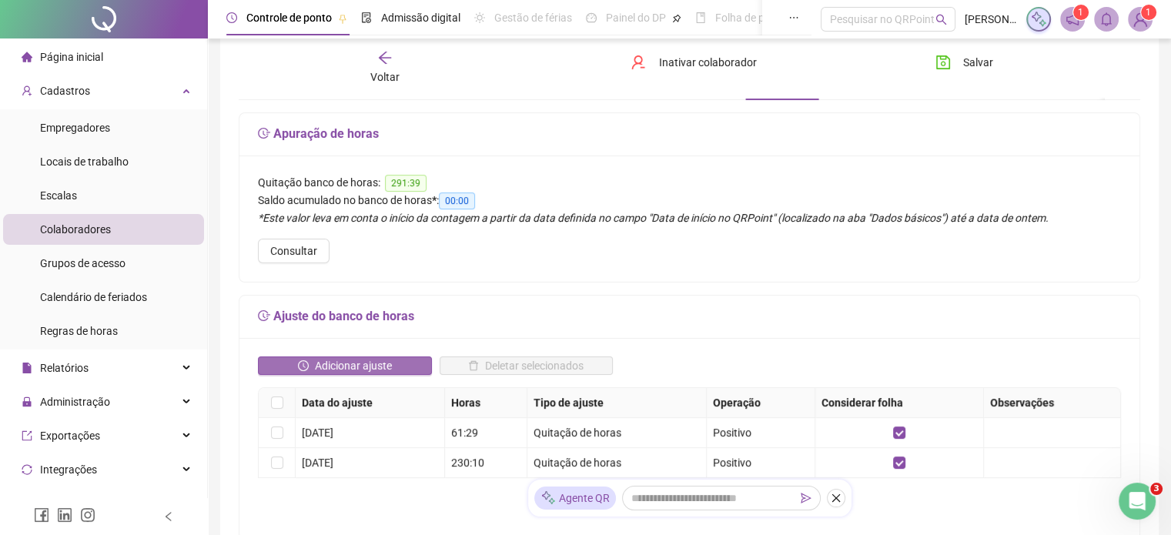
click at [367, 363] on span "Adicionar ajuste" at bounding box center [353, 365] width 77 height 17
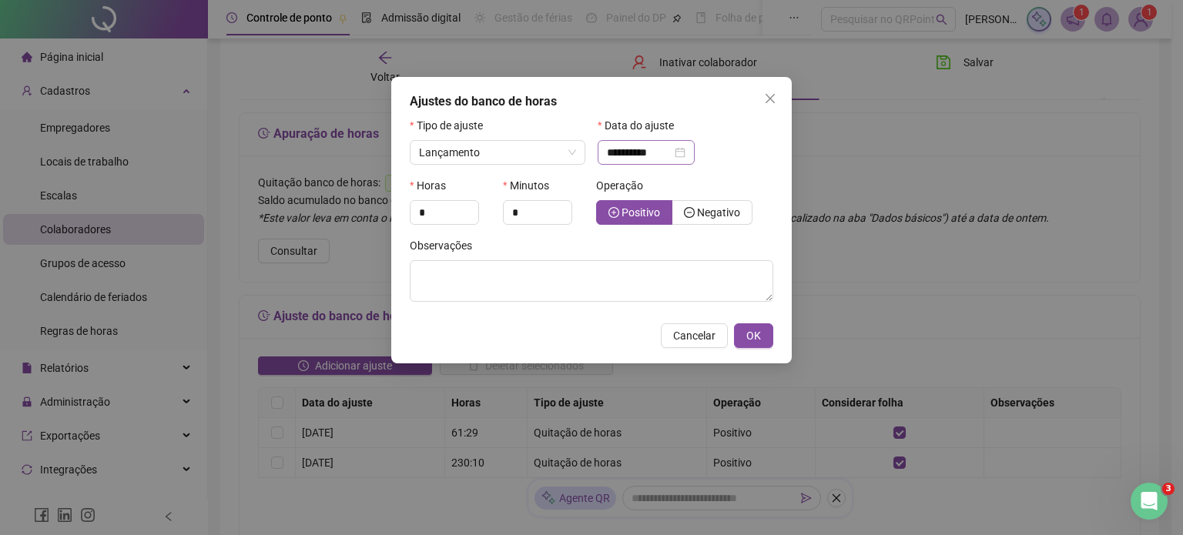
click at [685, 153] on div "**********" at bounding box center [646, 152] width 79 height 17
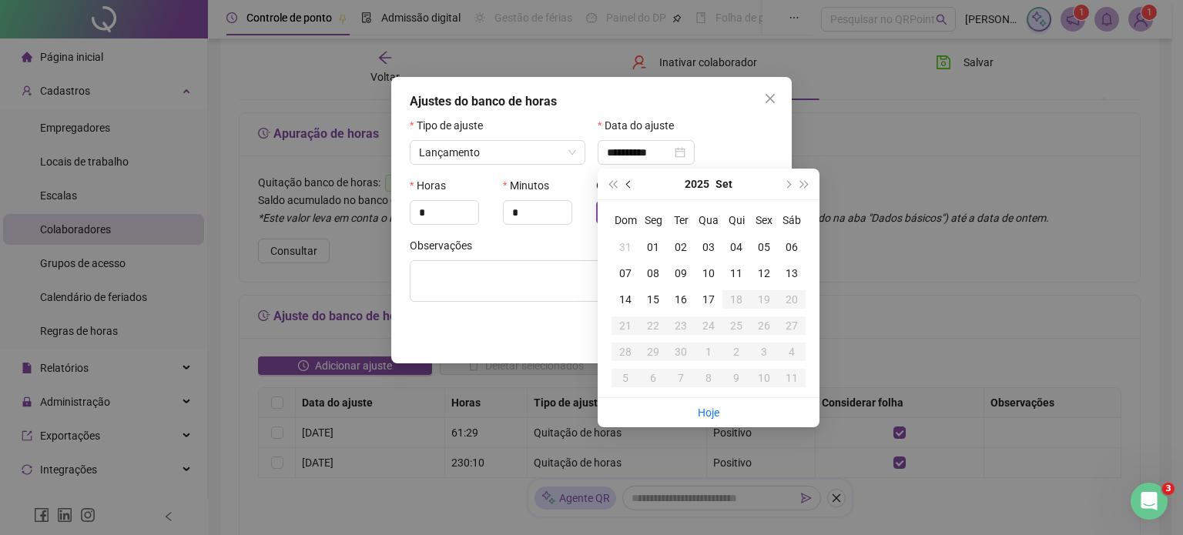
click at [629, 184] on span "prev-year" at bounding box center [630, 184] width 8 height 8
click at [622, 379] on div "31" at bounding box center [625, 378] width 28 height 17
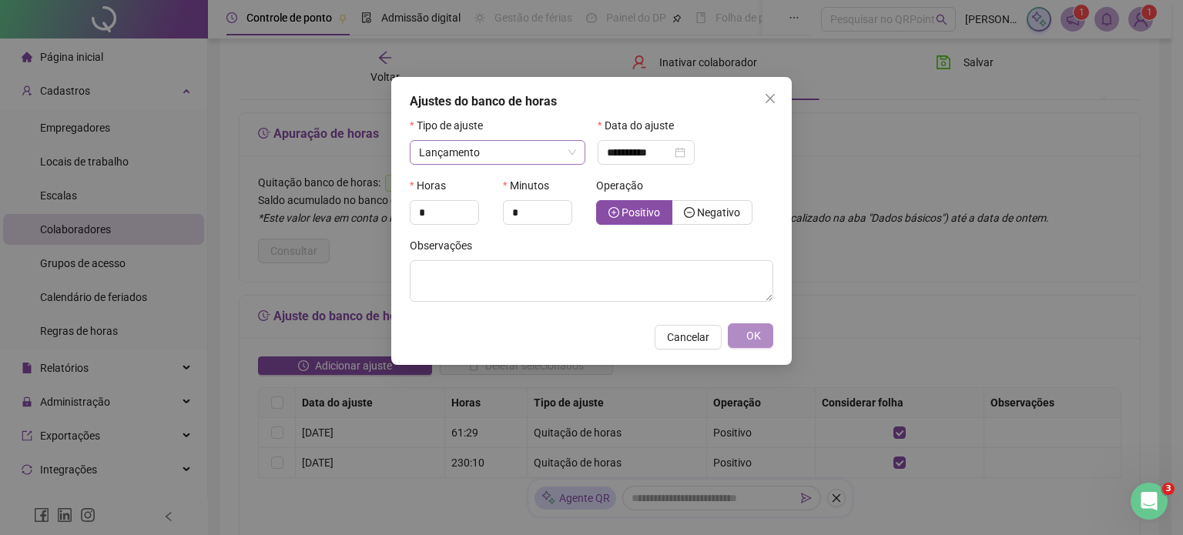
click at [570, 154] on span "Lançamento" at bounding box center [497, 152] width 157 height 23
click at [571, 152] on span "Lançamento" at bounding box center [497, 152] width 157 height 23
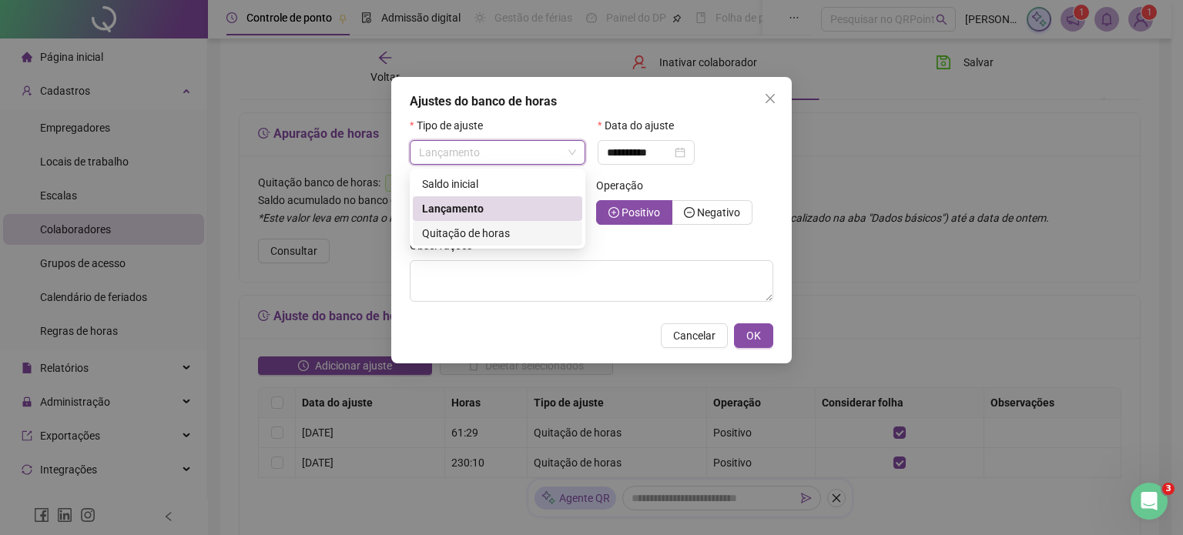
click at [495, 229] on span "Quitação de horas" at bounding box center [466, 233] width 88 height 12
type input "**********"
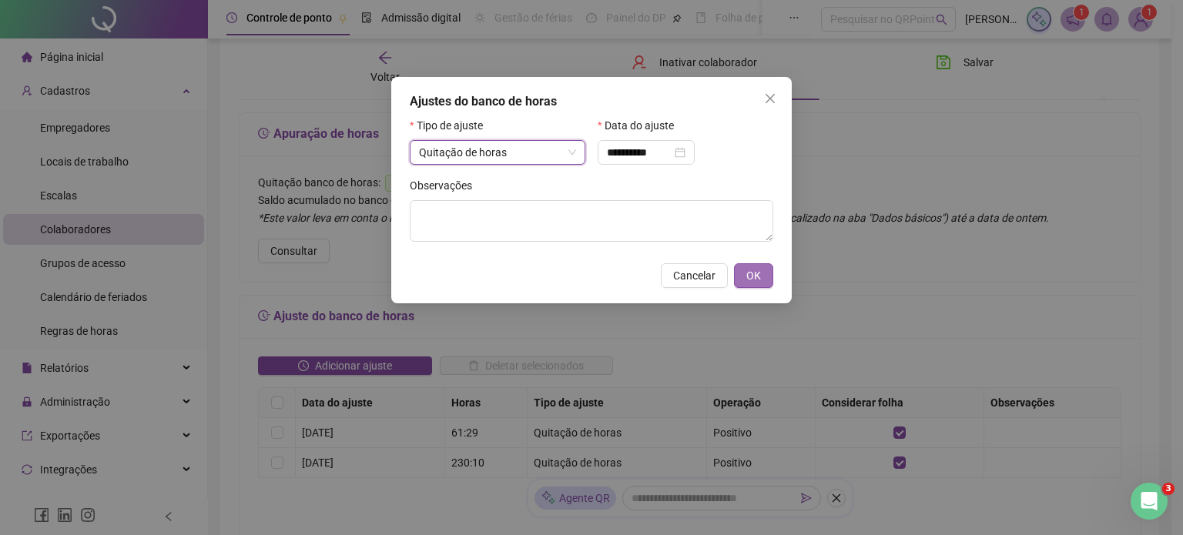
click at [758, 278] on span "OK" at bounding box center [753, 275] width 15 height 17
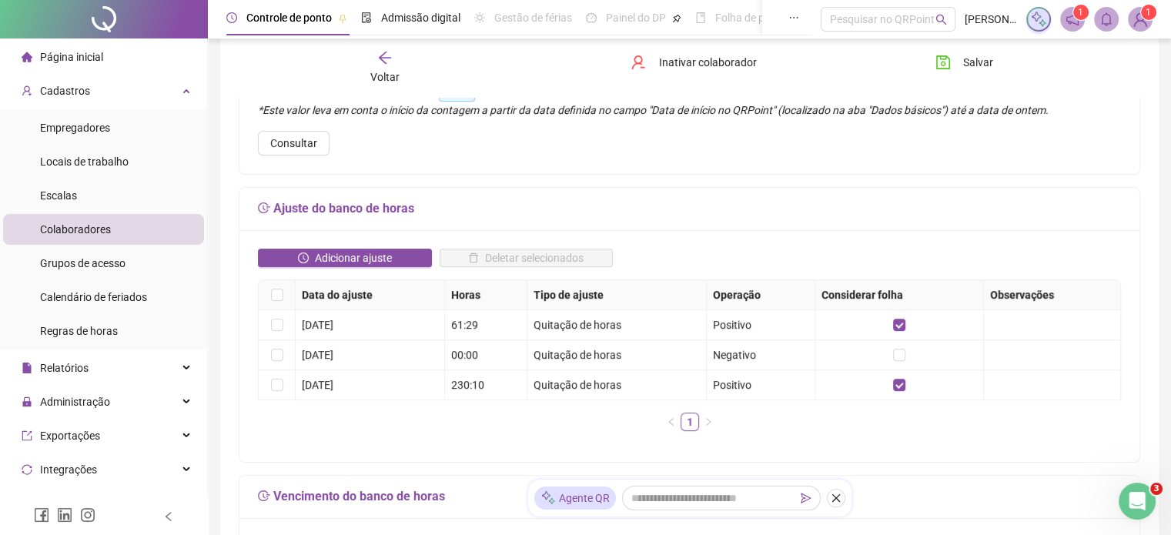
scroll to position [0, 0]
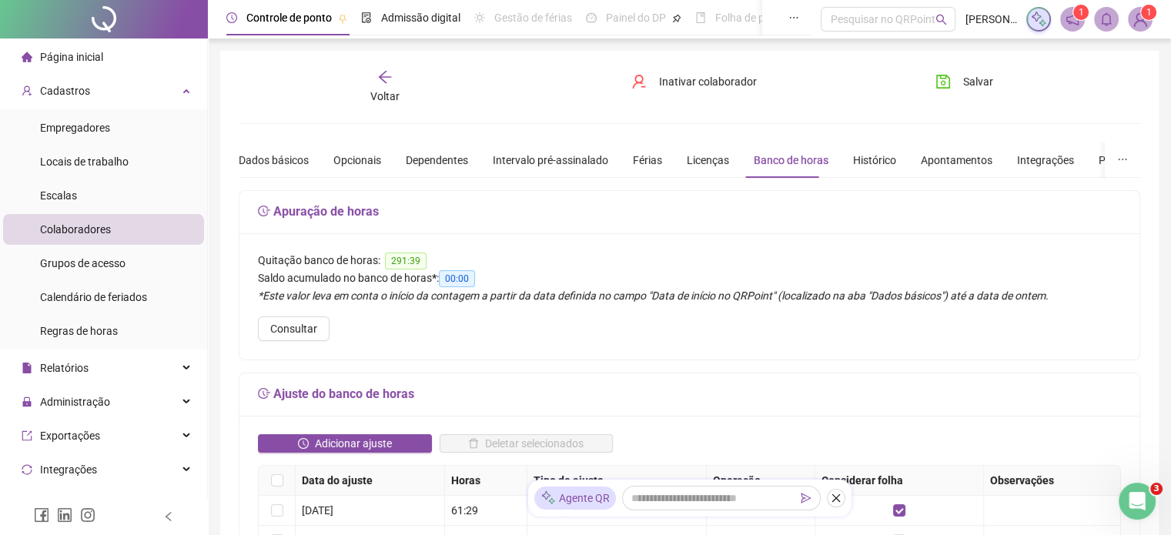
click at [385, 75] on icon "arrow-left" at bounding box center [384, 76] width 15 height 15
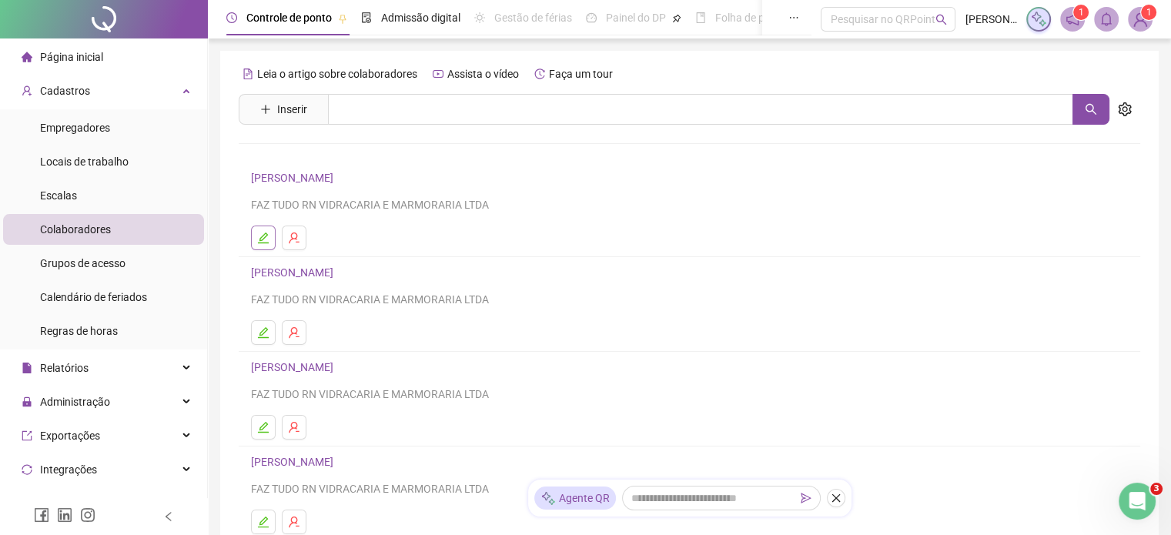
click at [265, 237] on icon "edit" at bounding box center [263, 238] width 12 height 12
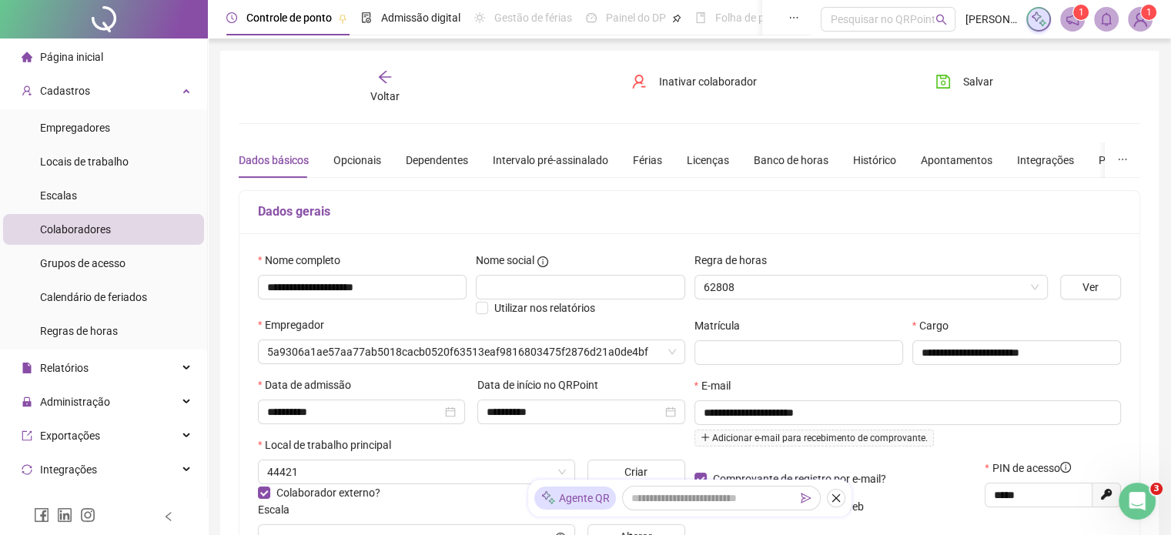
type input "**********"
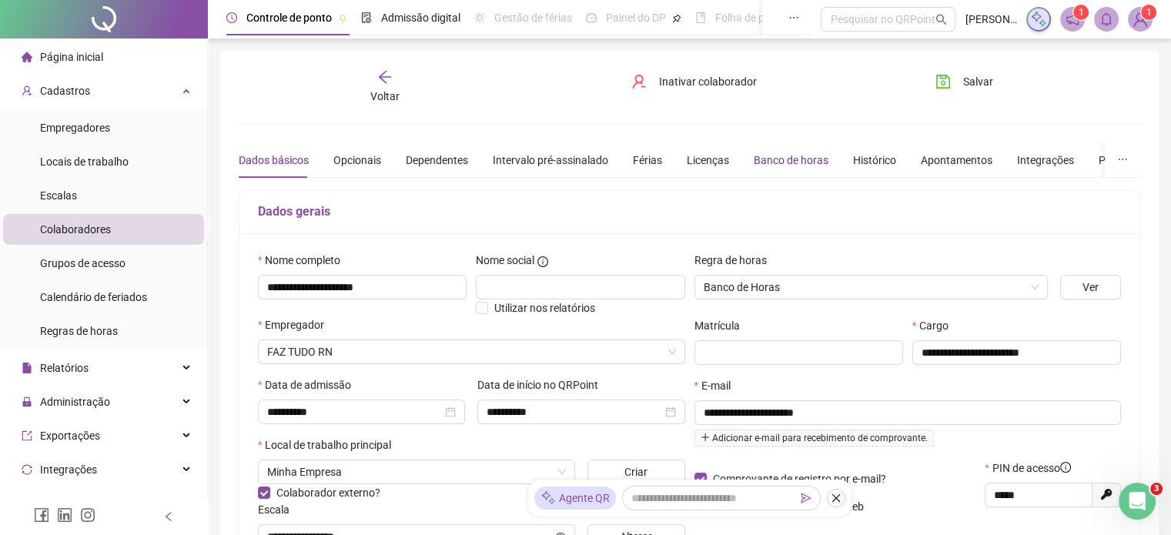
click at [798, 161] on div "Banco de horas" at bounding box center [791, 160] width 75 height 17
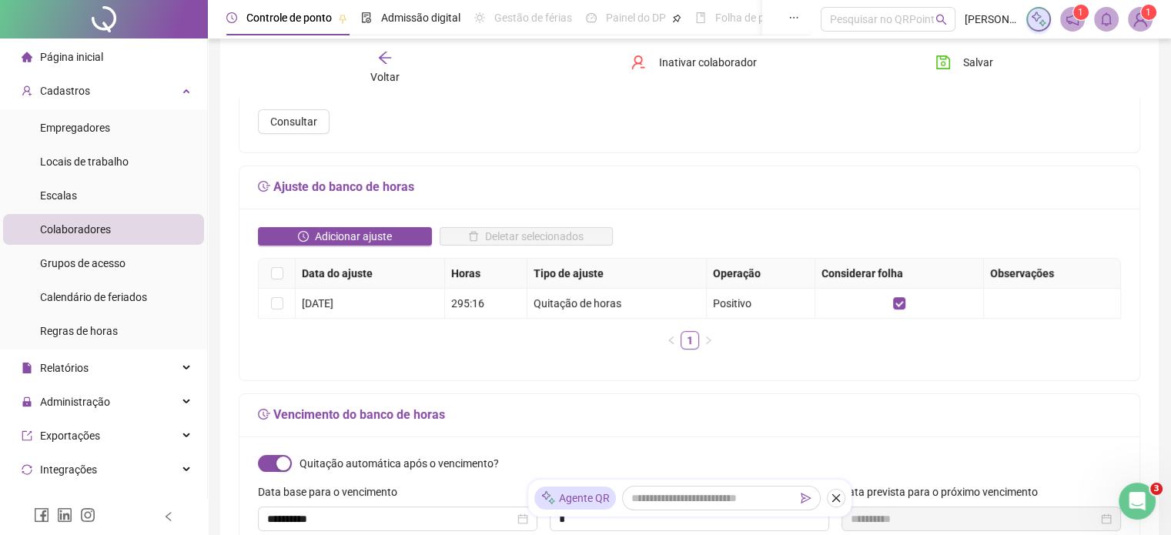
scroll to position [231, 0]
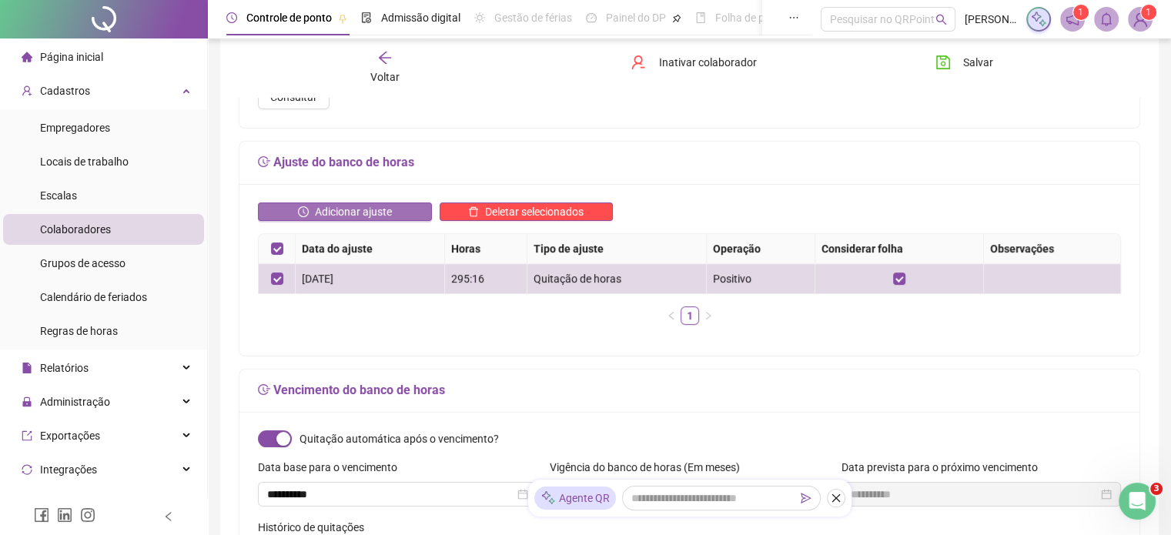
click at [385, 211] on span "Adicionar ajuste" at bounding box center [353, 211] width 77 height 17
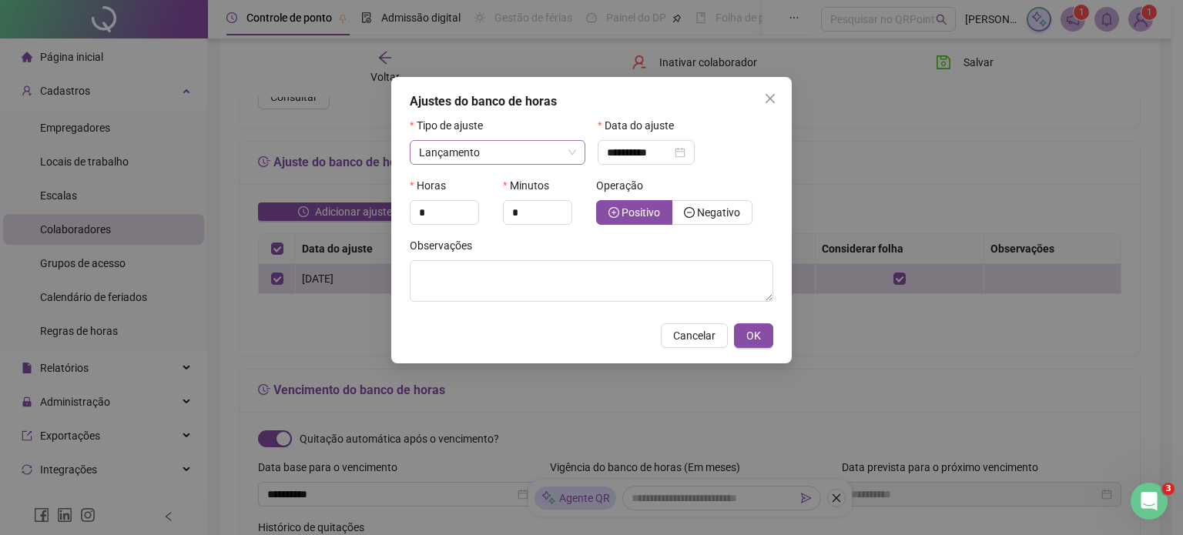
click at [570, 150] on span "Lançamento" at bounding box center [497, 152] width 157 height 23
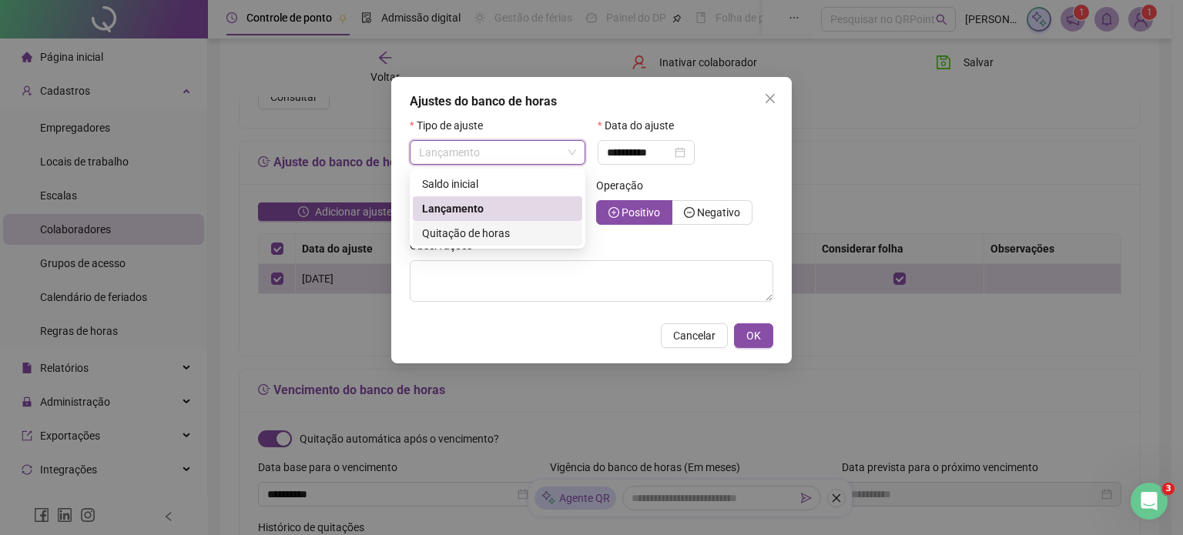
click at [494, 234] on span "Quitação de horas" at bounding box center [466, 233] width 88 height 12
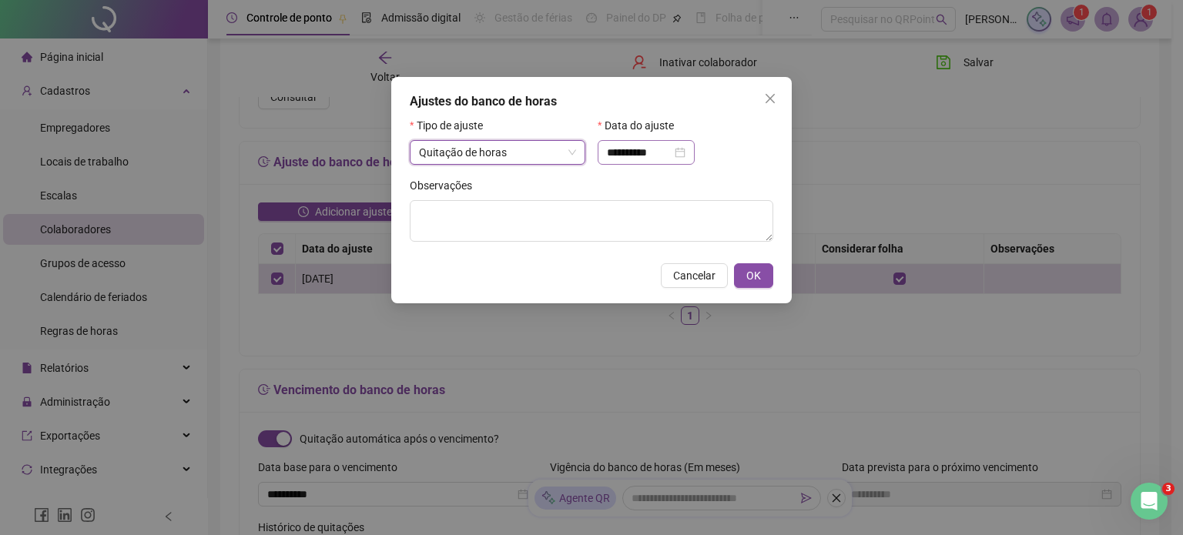
click at [685, 152] on div "**********" at bounding box center [646, 152] width 79 height 17
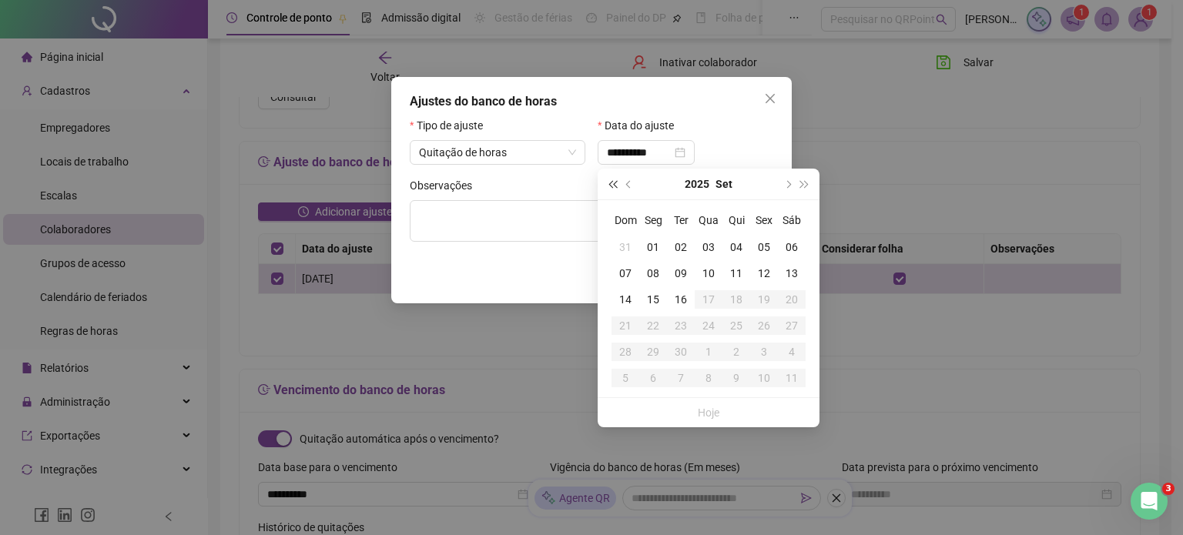
click at [614, 186] on span "super-prev-year" at bounding box center [612, 184] width 8 height 8
click at [630, 184] on span "prev-year" at bounding box center [630, 184] width 8 height 8
click at [629, 184] on span "prev-year" at bounding box center [630, 184] width 8 height 8
click at [790, 181] on button "next-year" at bounding box center [786, 184] width 17 height 31
click at [785, 182] on span "next-year" at bounding box center [787, 184] width 8 height 8
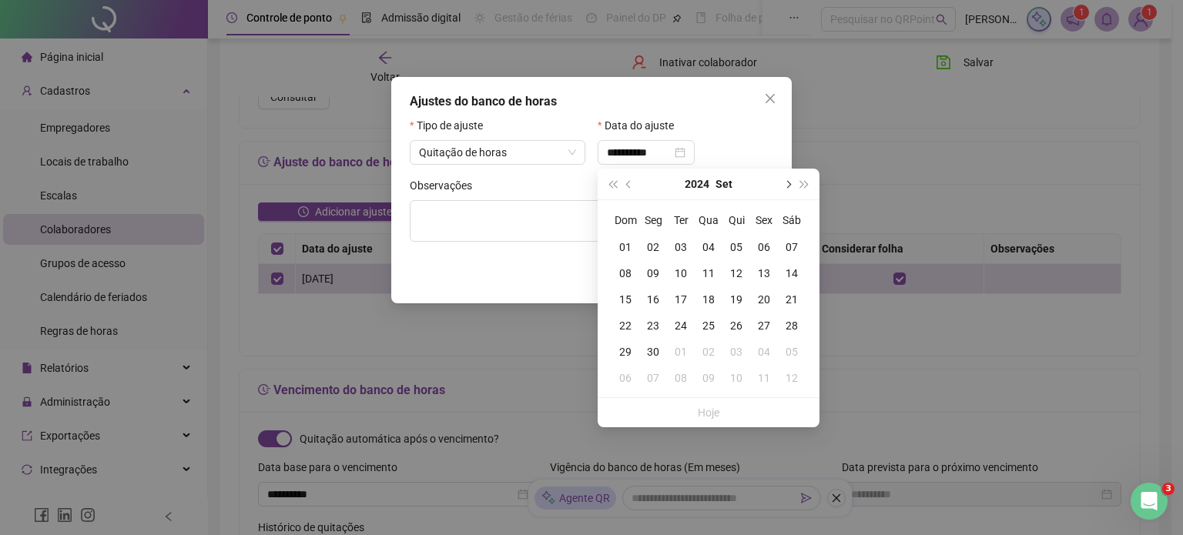
click at [787, 182] on span "next-year" at bounding box center [787, 184] width 8 height 8
click at [786, 182] on span "next-year" at bounding box center [787, 184] width 8 height 8
click at [612, 182] on span "super-prev-year" at bounding box center [612, 184] width 8 height 8
click at [801, 180] on button "super-next-year" at bounding box center [804, 184] width 17 height 31
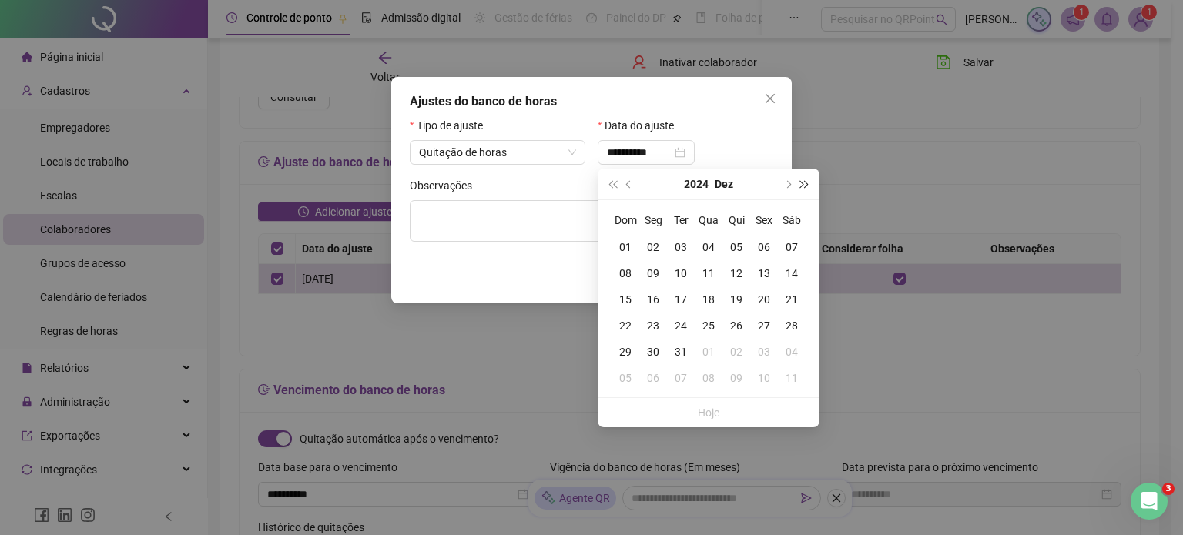
click at [801, 181] on span "super-next-year" at bounding box center [805, 184] width 8 height 8
click at [612, 184] on span "super-prev-year" at bounding box center [612, 184] width 8 height 8
click at [613, 184] on span "super-prev-year" at bounding box center [612, 184] width 8 height 8
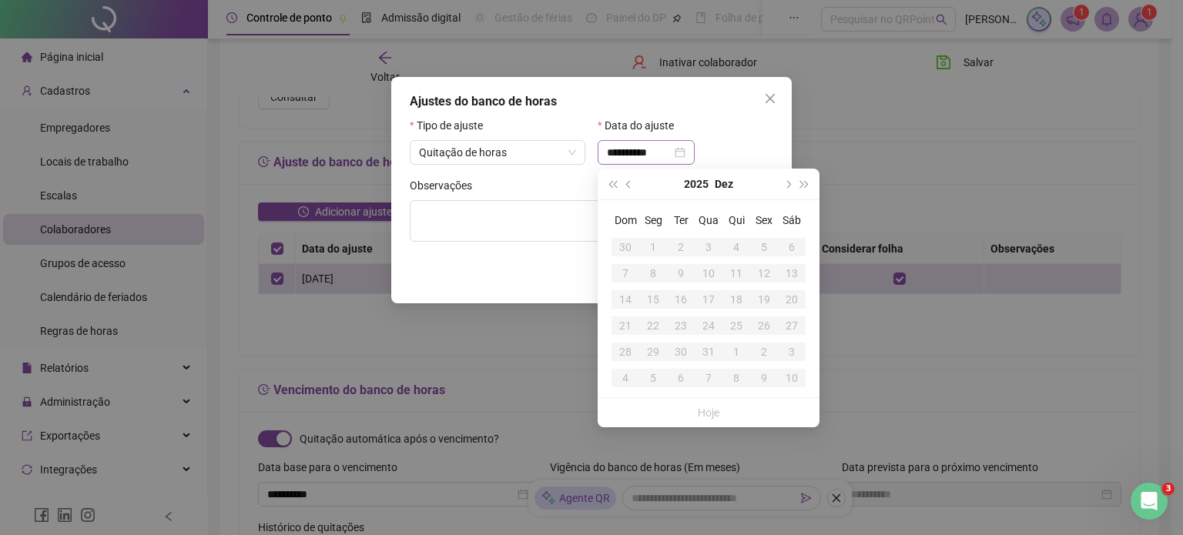
click at [695, 154] on div "**********" at bounding box center [646, 152] width 97 height 25
click at [762, 142] on div "**********" at bounding box center [686, 152] width 176 height 25
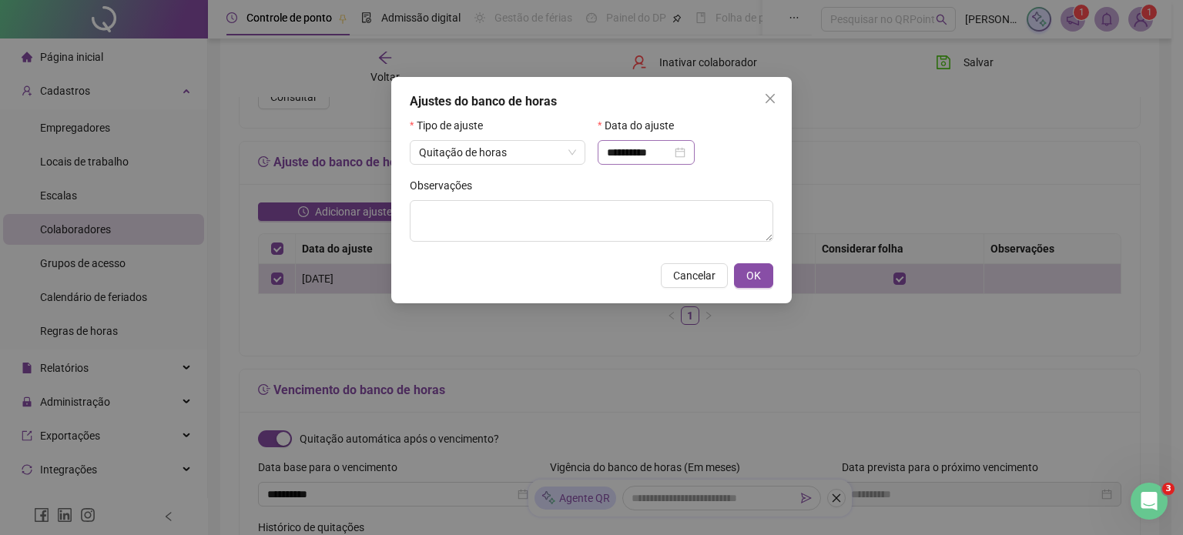
click at [685, 153] on div "**********" at bounding box center [646, 152] width 79 height 17
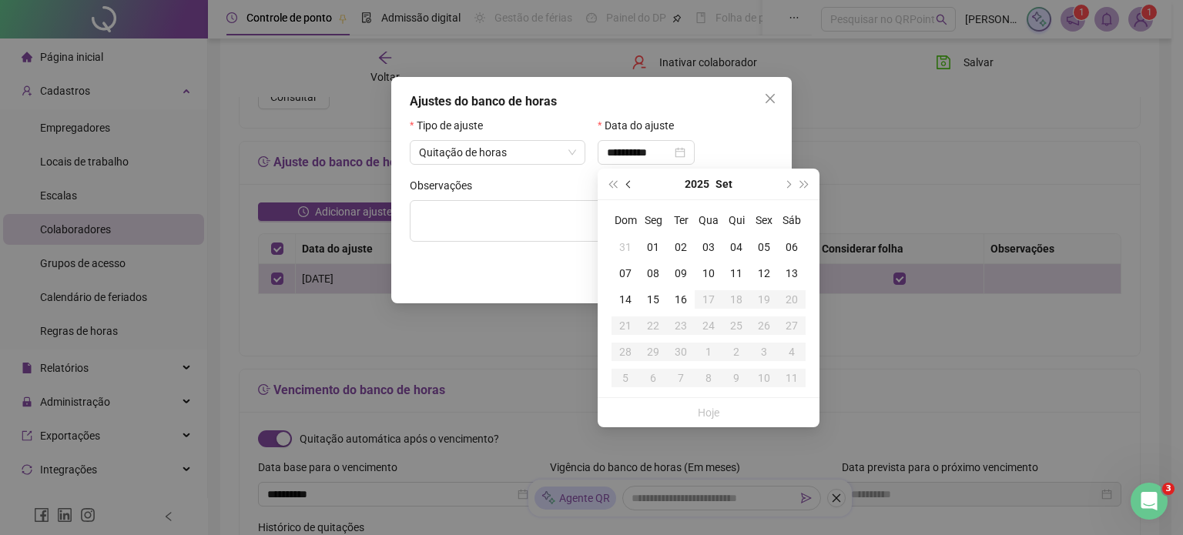
click at [633, 184] on span "prev-year" at bounding box center [630, 184] width 8 height 8
type input "**********"
click at [626, 378] on div "31" at bounding box center [625, 378] width 28 height 17
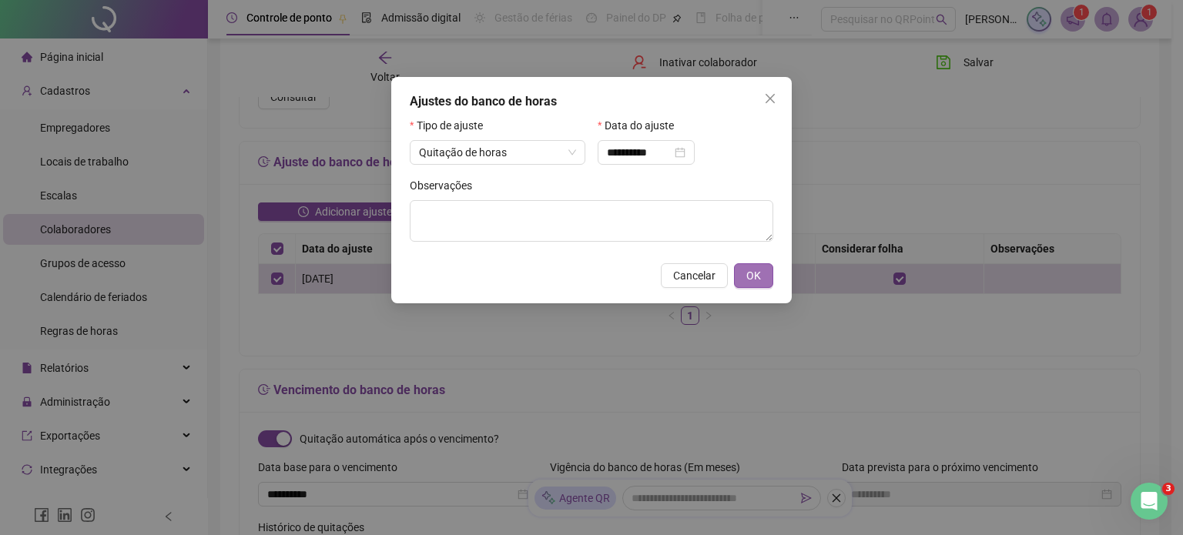
click at [752, 276] on span "OK" at bounding box center [753, 275] width 15 height 17
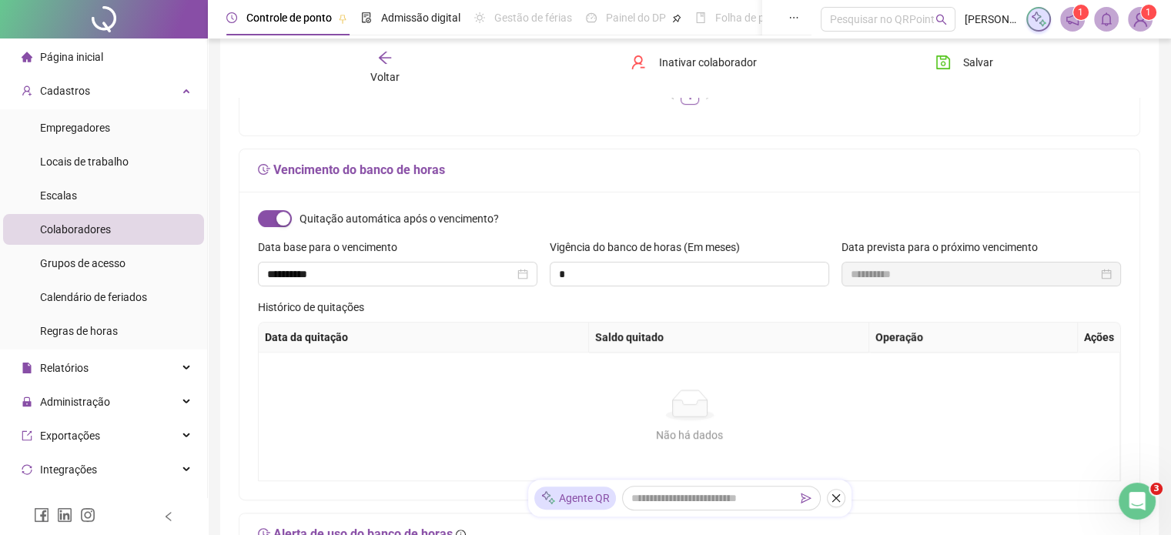
scroll to position [385, 0]
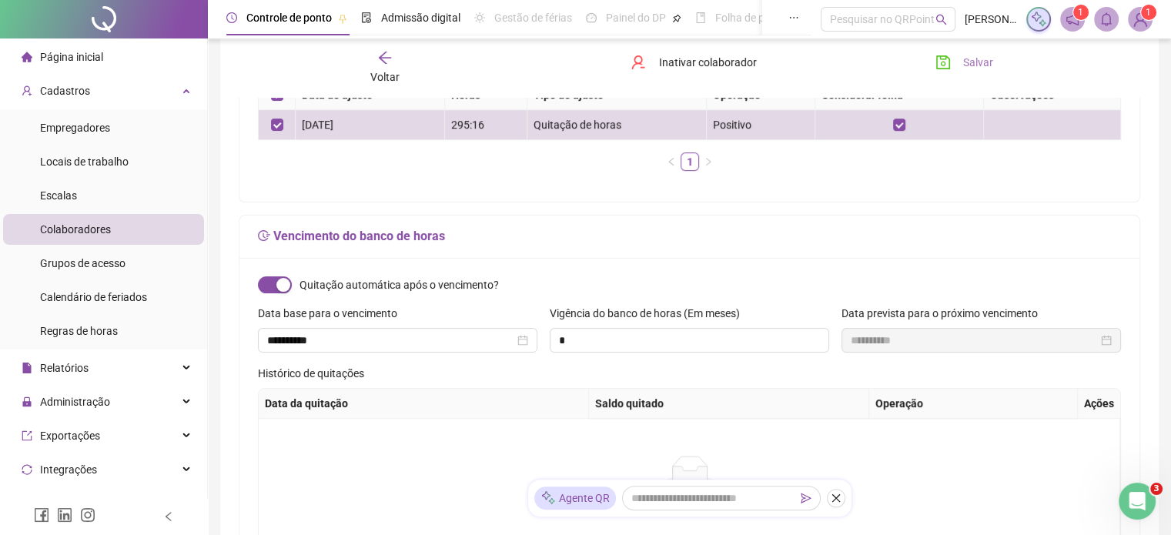
click at [965, 62] on span "Salvar" at bounding box center [978, 62] width 30 height 17
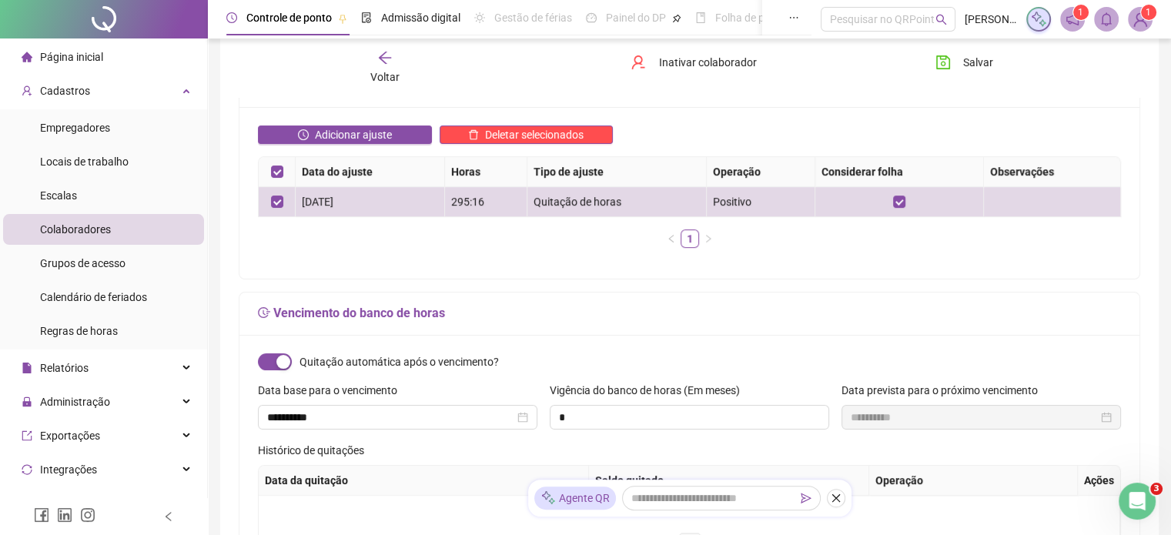
scroll to position [154, 0]
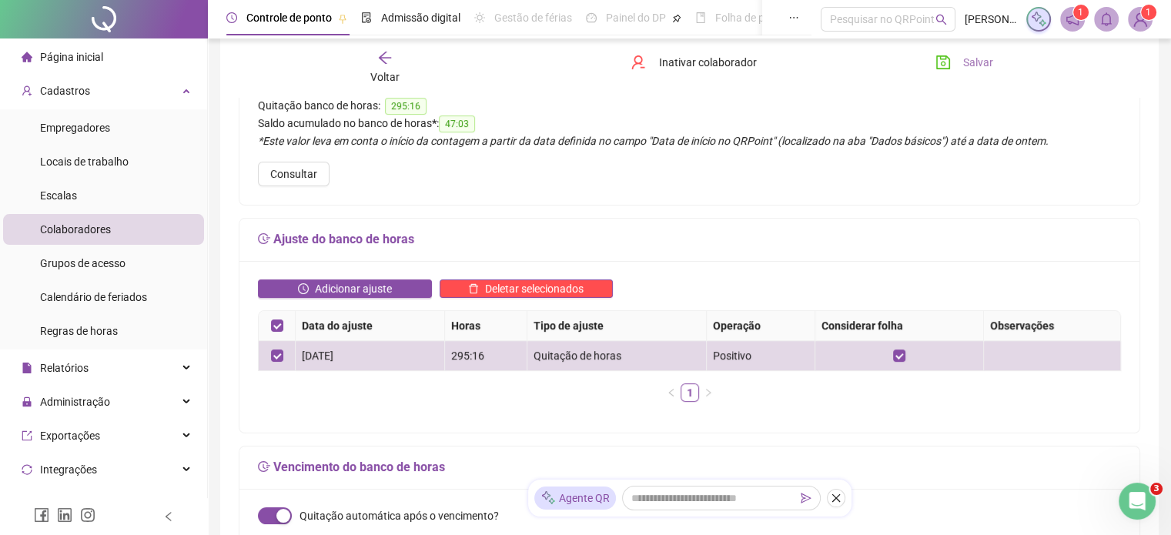
click at [988, 63] on span "Salvar" at bounding box center [978, 62] width 30 height 17
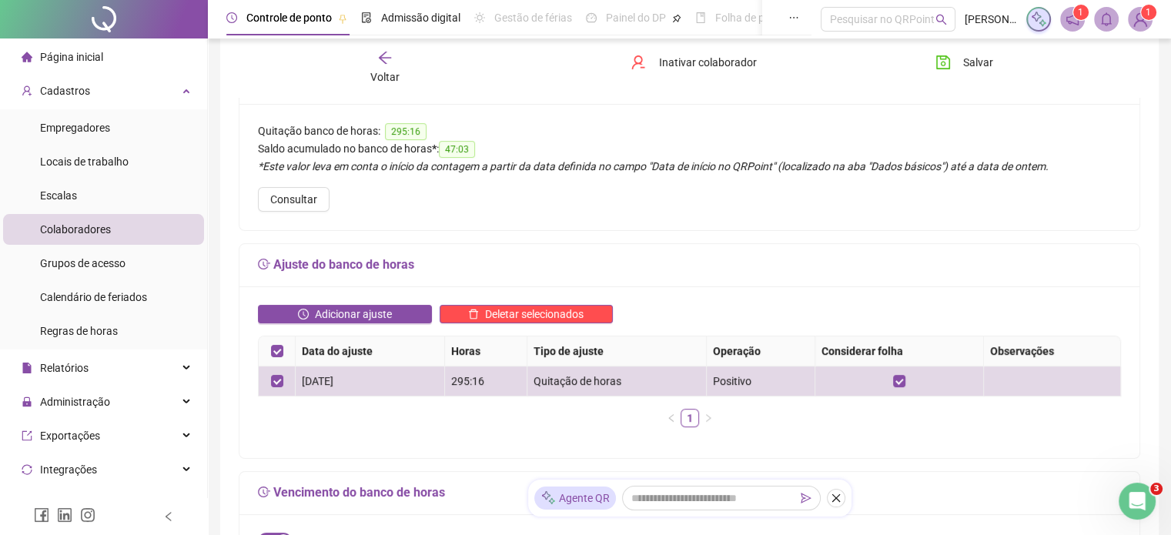
scroll to position [77, 0]
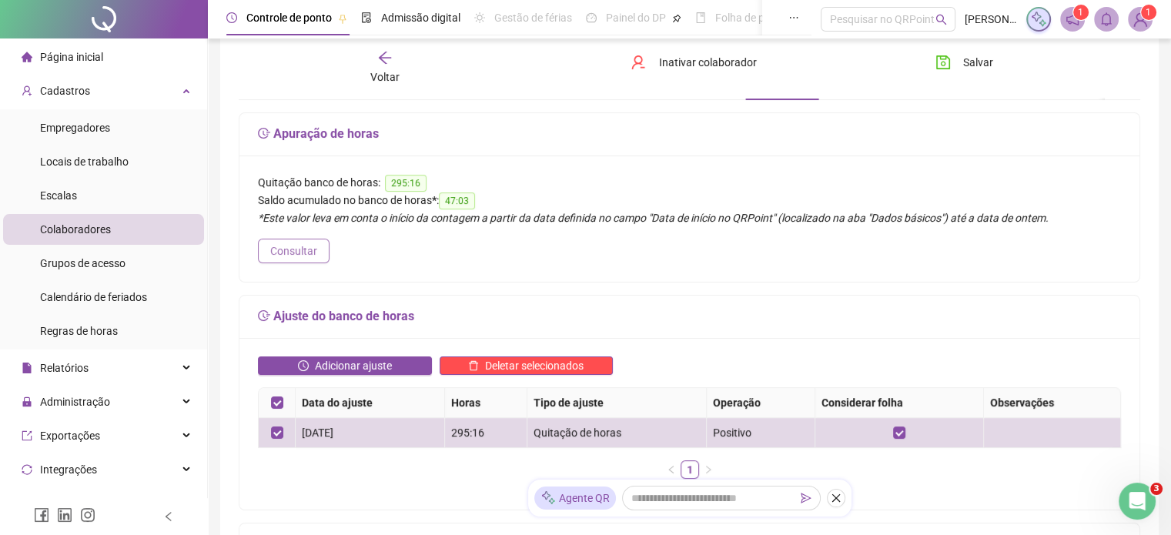
click at [288, 253] on span "Consultar" at bounding box center [293, 251] width 47 height 17
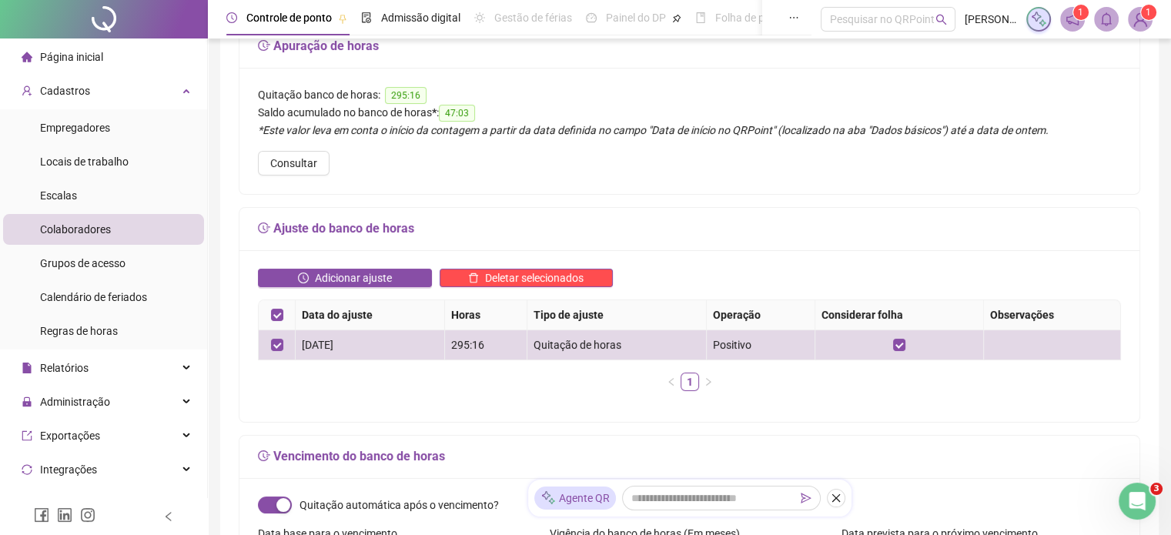
scroll to position [0, 0]
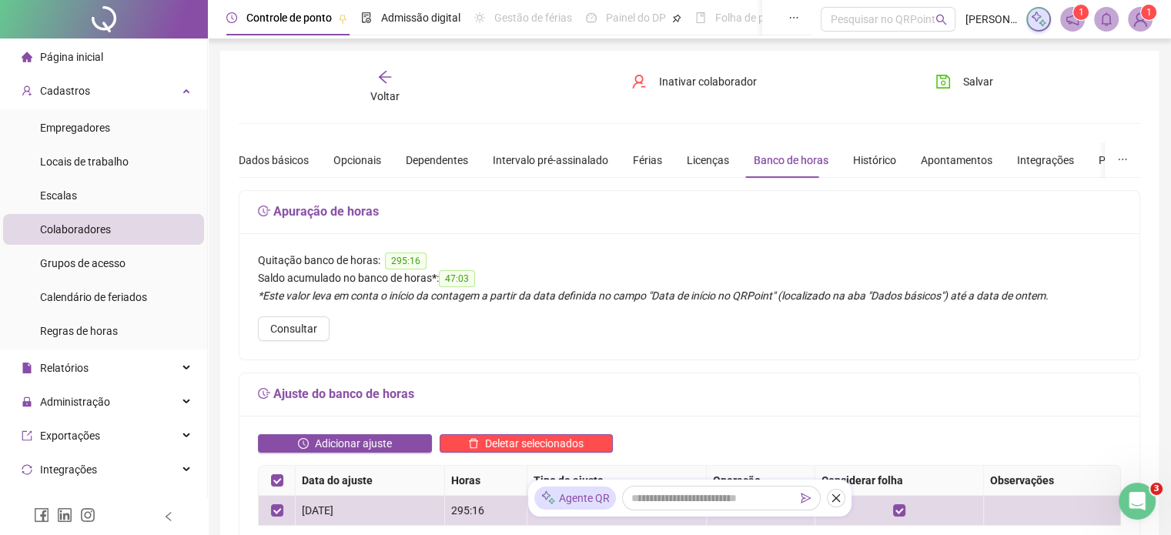
click at [385, 79] on icon "arrow-left" at bounding box center [384, 76] width 15 height 15
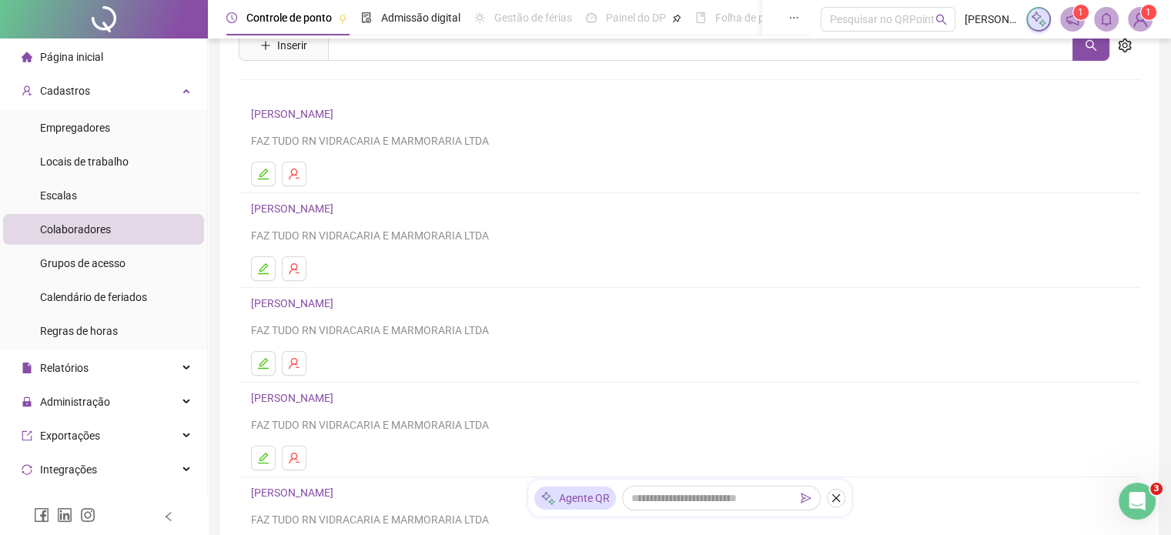
scroll to position [91, 0]
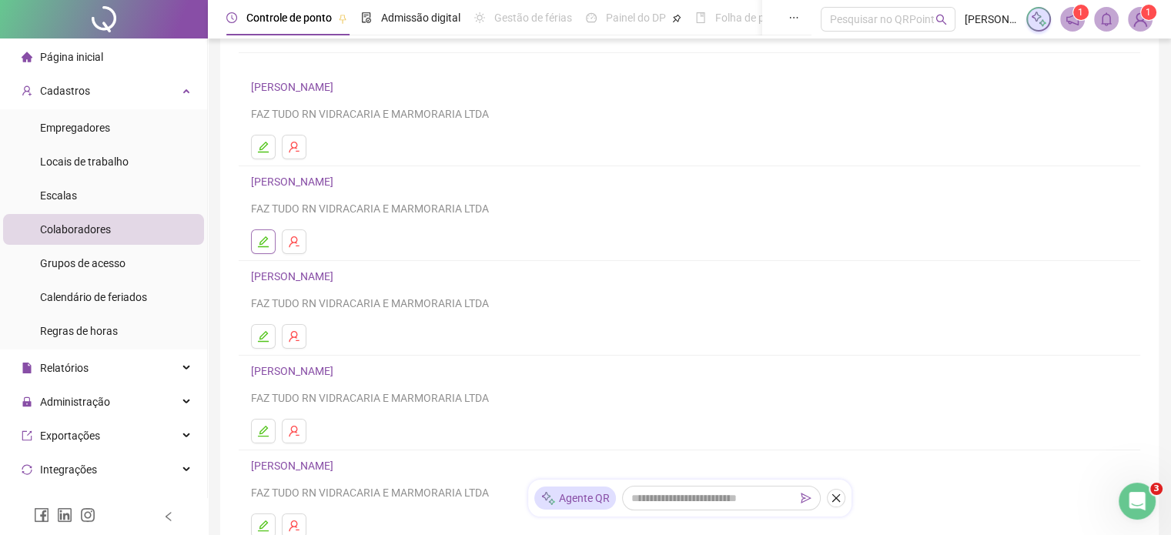
click at [266, 239] on icon "edit" at bounding box center [263, 242] width 12 height 12
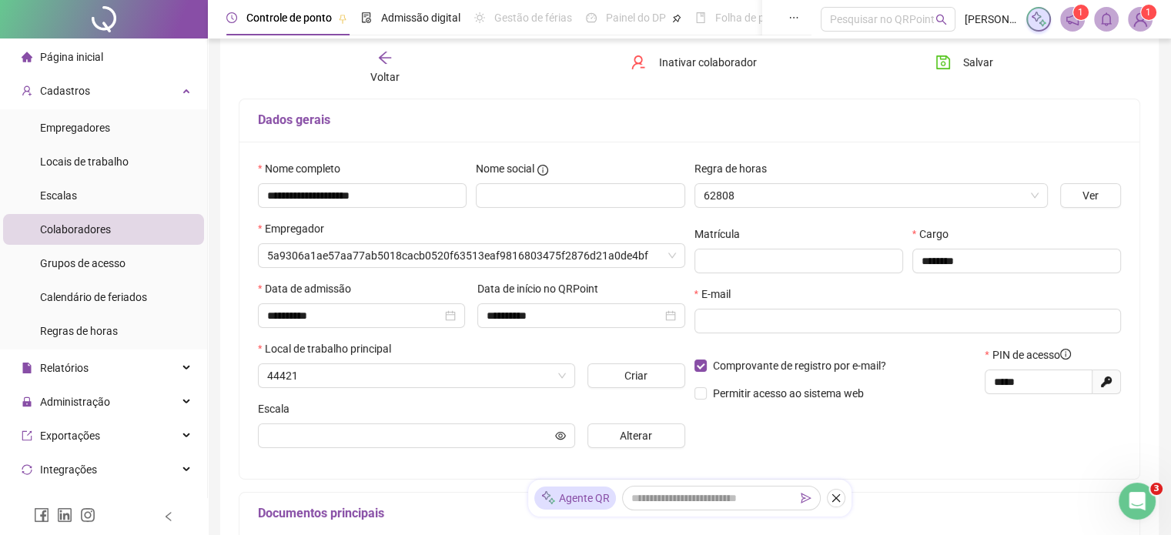
scroll to position [99, 0]
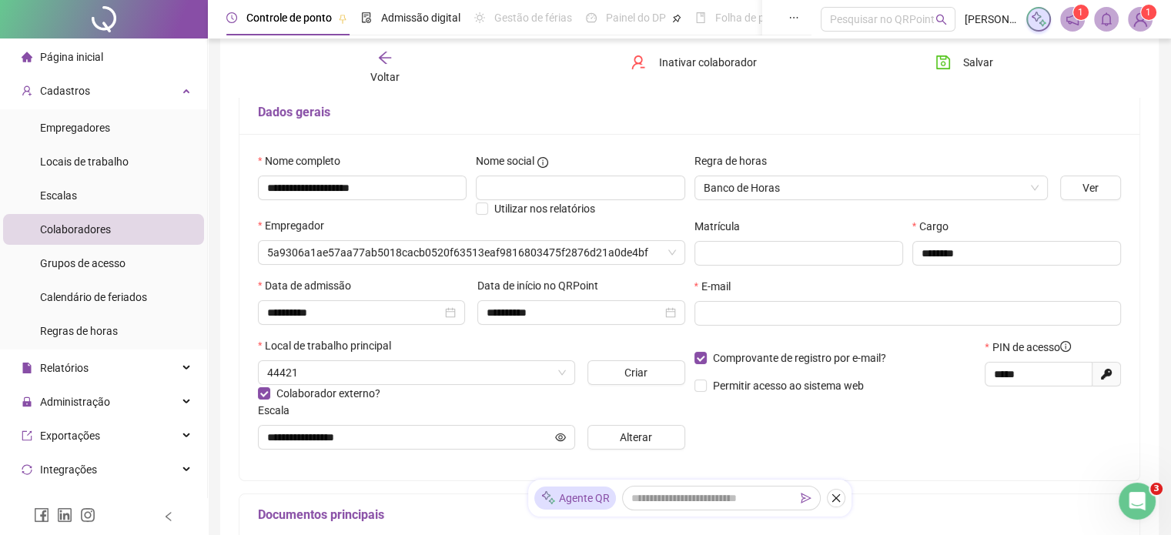
type input "**********"
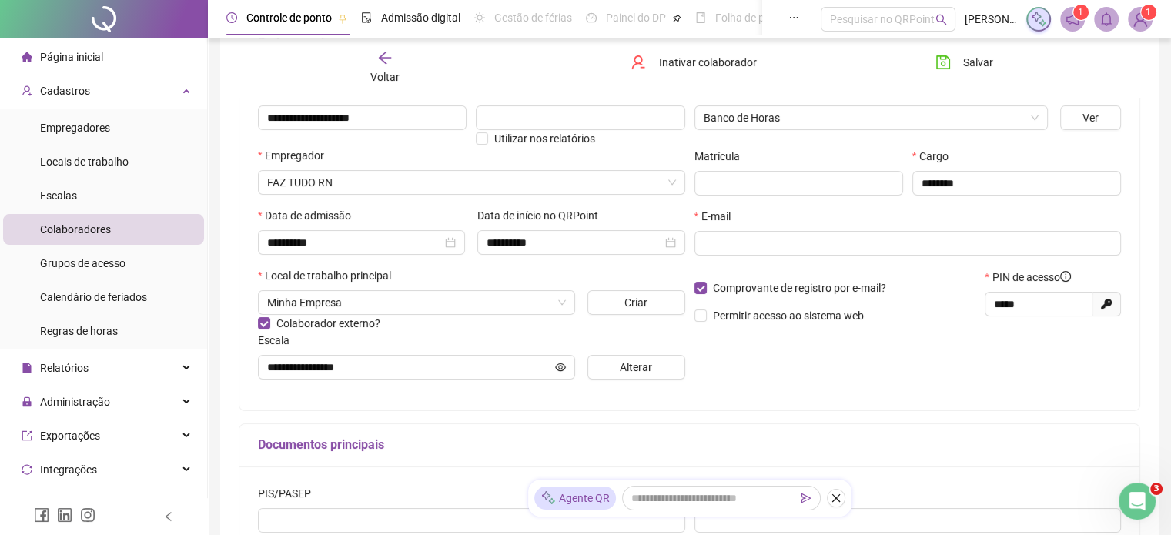
scroll to position [22, 0]
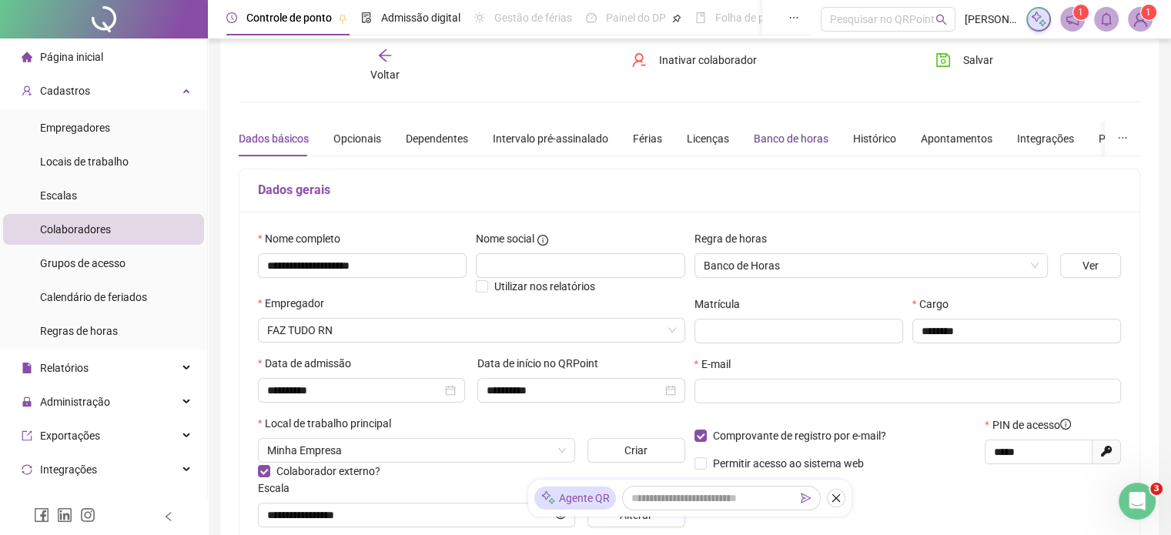
click at [792, 140] on div "Banco de horas" at bounding box center [791, 138] width 75 height 17
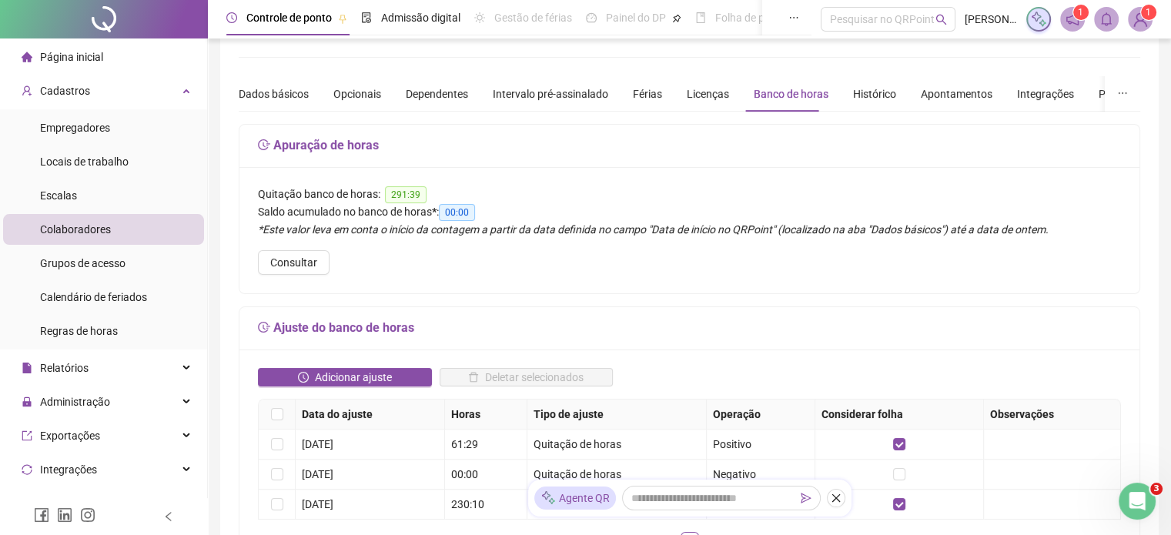
scroll to position [0, 0]
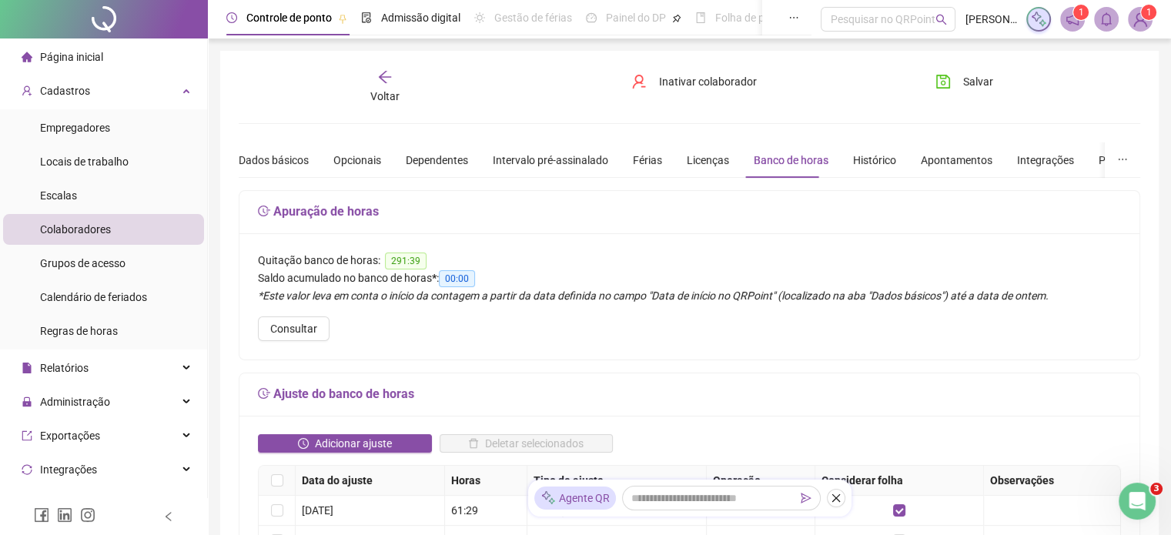
click at [385, 80] on icon "arrow-left" at bounding box center [384, 76] width 15 height 15
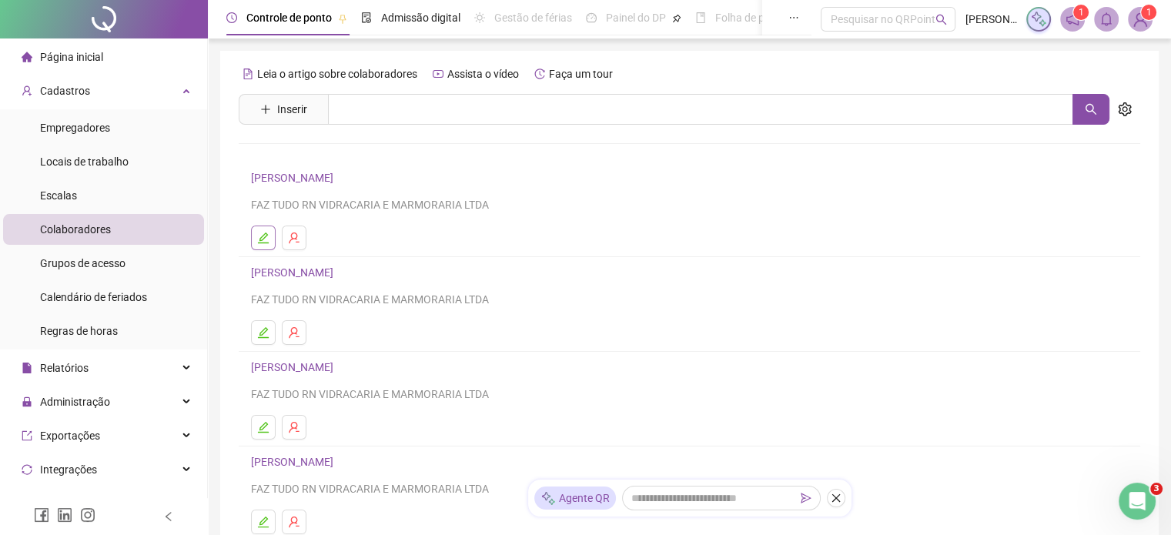
click at [268, 238] on icon "edit" at bounding box center [263, 238] width 12 height 12
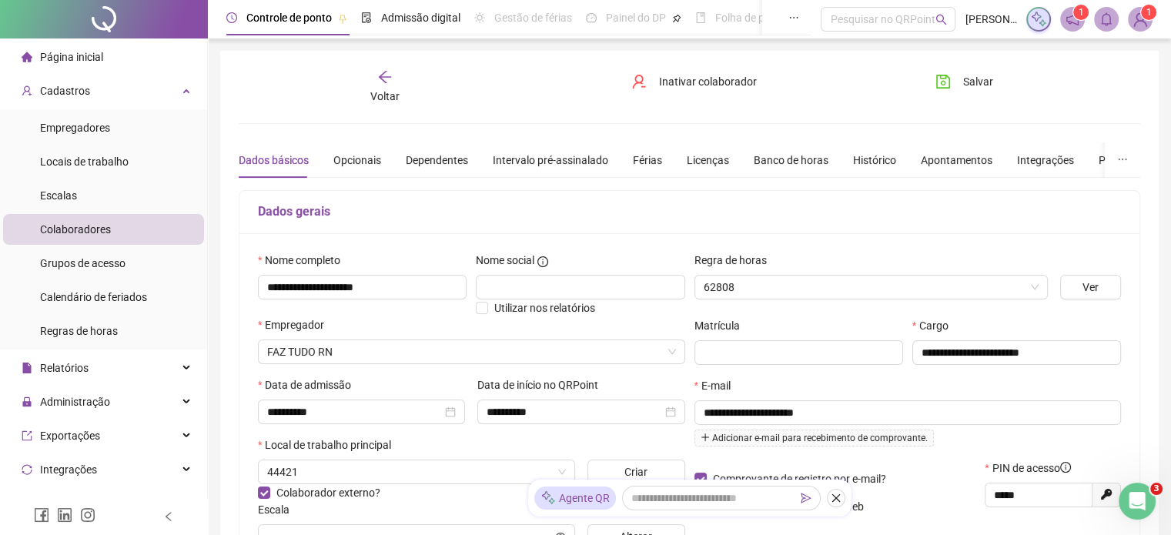
type input "**********"
click at [773, 159] on div "Banco de horas" at bounding box center [791, 160] width 75 height 17
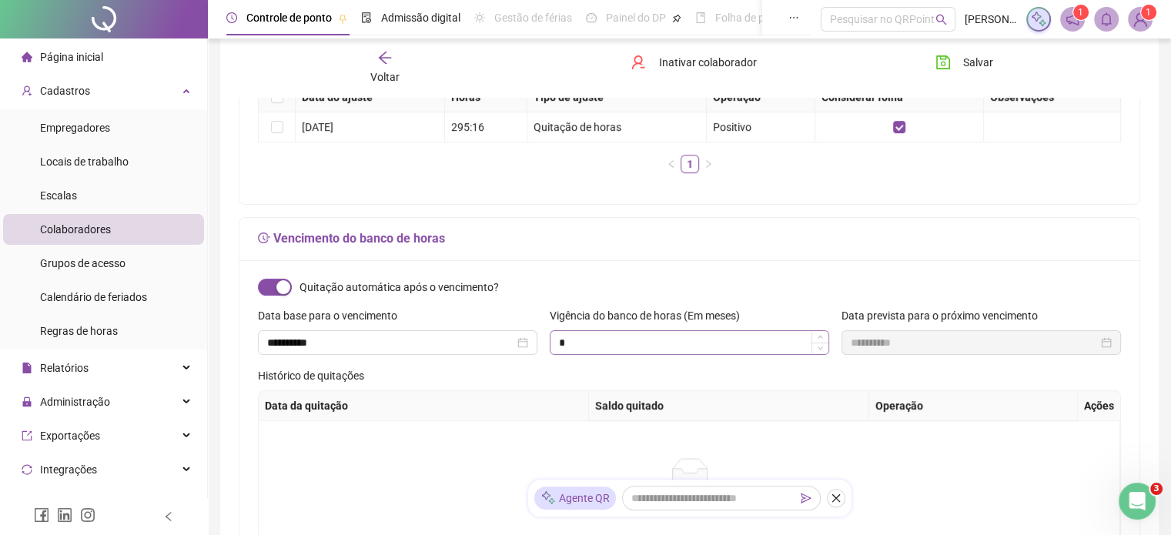
scroll to position [385, 0]
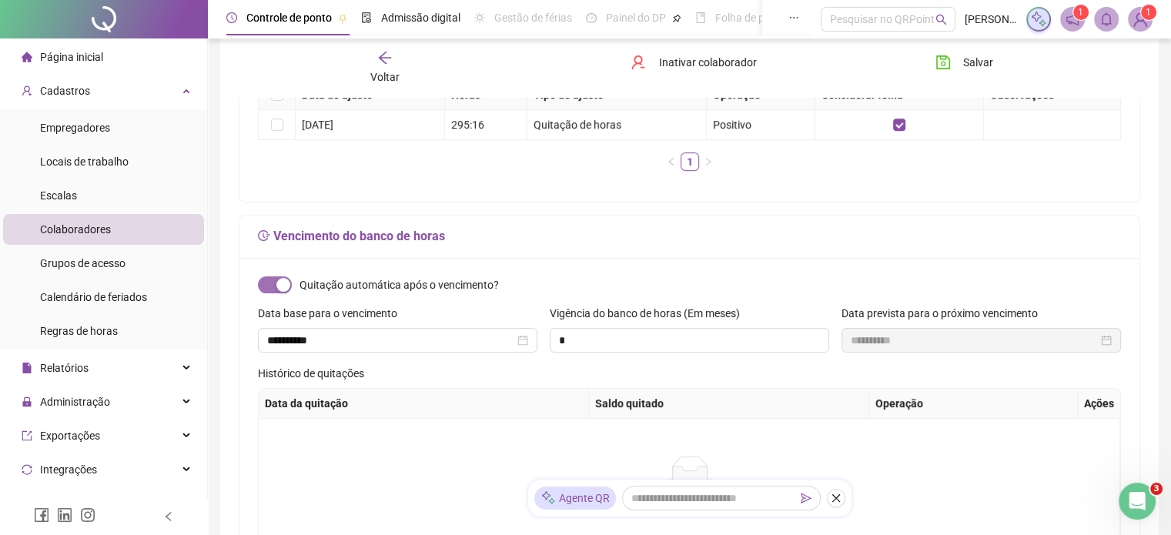
click at [280, 280] on div "button" at bounding box center [283, 285] width 14 height 14
click at [280, 288] on span "button" at bounding box center [275, 284] width 34 height 17
type input "**********"
type input "*"
type input "**********"
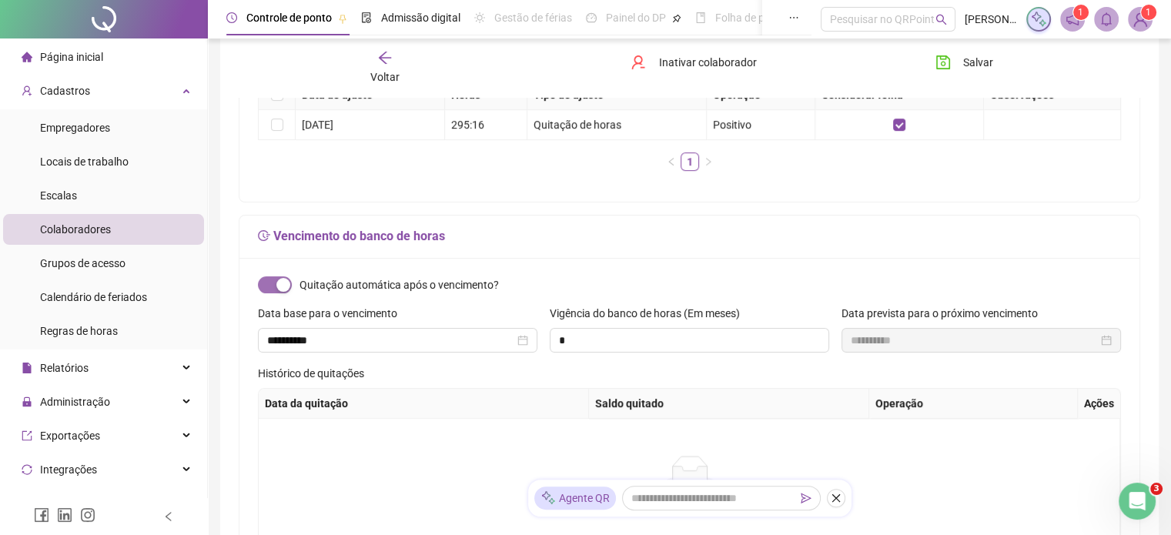
click at [283, 286] on div "button" at bounding box center [283, 285] width 14 height 14
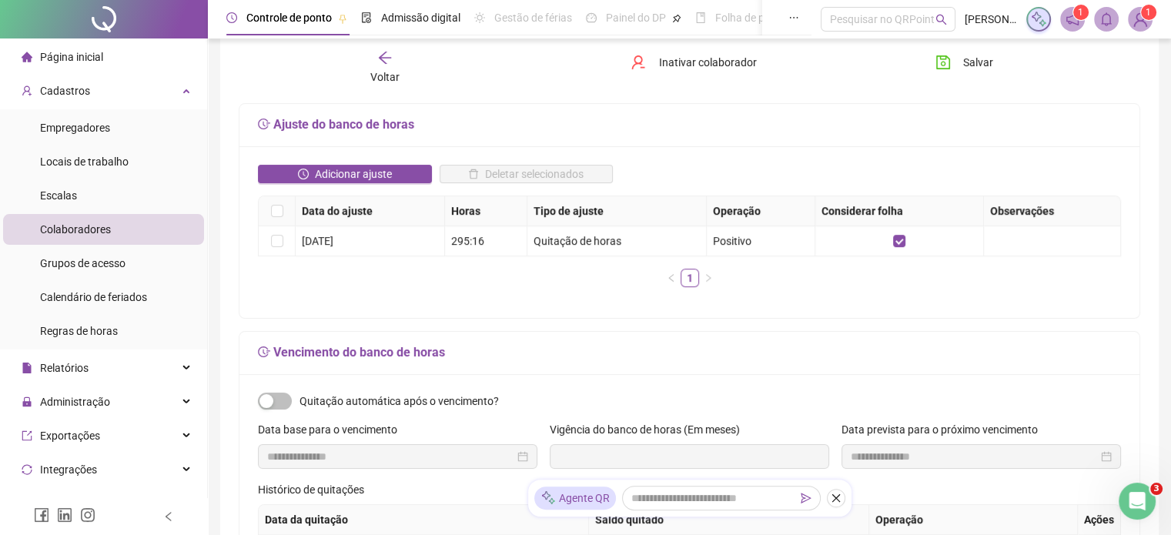
scroll to position [154, 0]
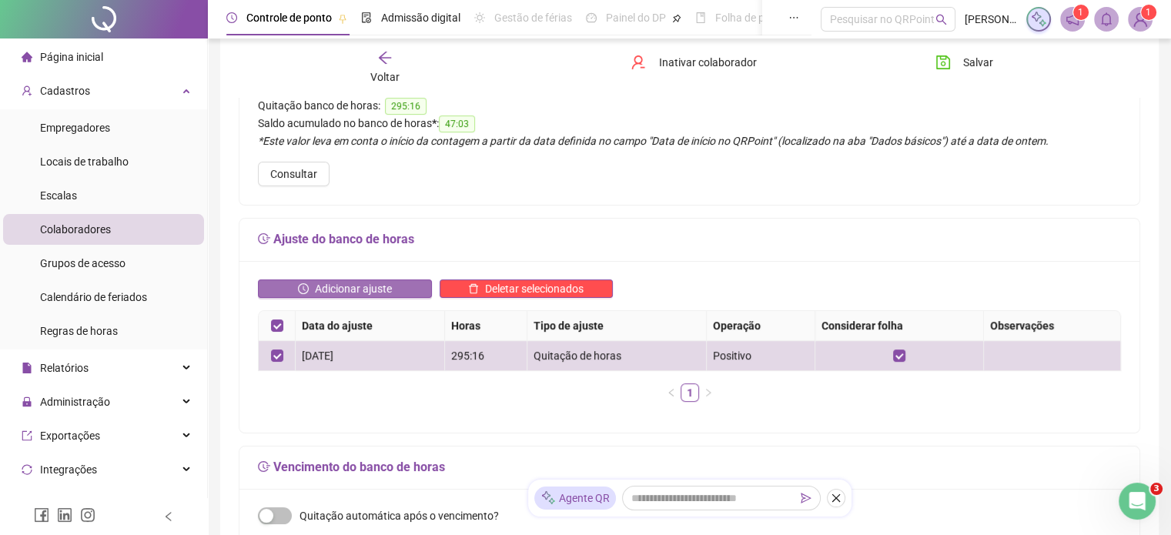
click at [357, 288] on span "Adicionar ajuste" at bounding box center [353, 288] width 77 height 17
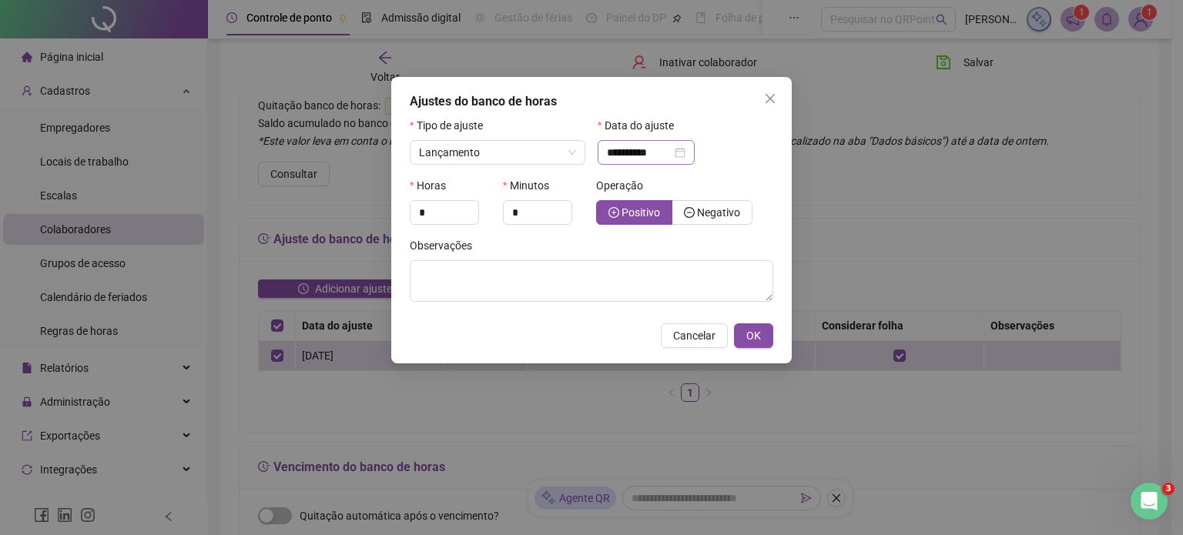
click at [685, 154] on div "**********" at bounding box center [646, 152] width 79 height 17
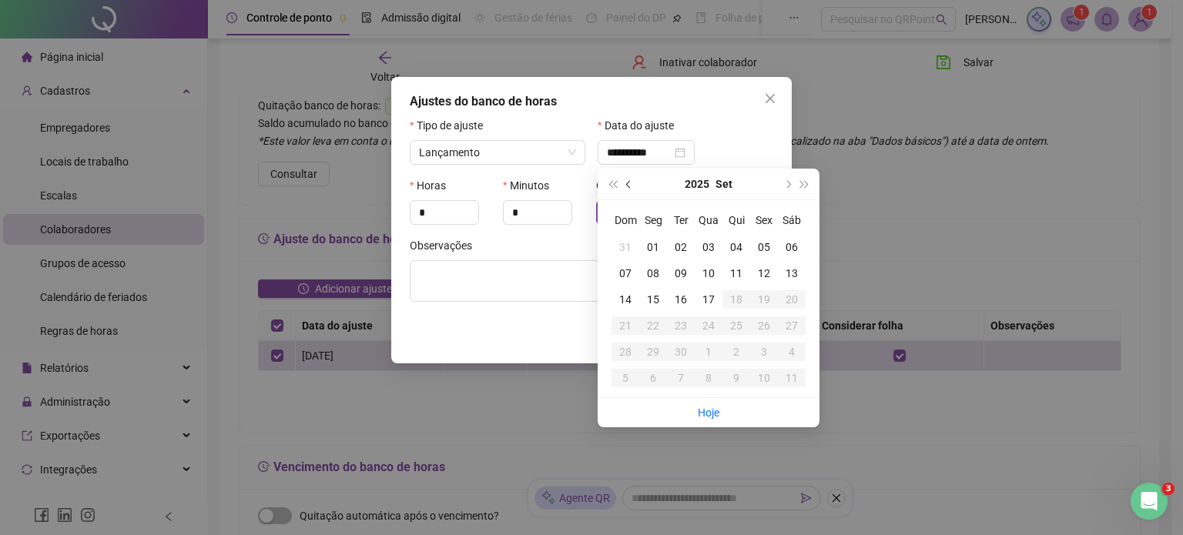
click at [630, 184] on span "prev-year" at bounding box center [630, 184] width 8 height 8
click at [625, 377] on div "31" at bounding box center [625, 378] width 28 height 17
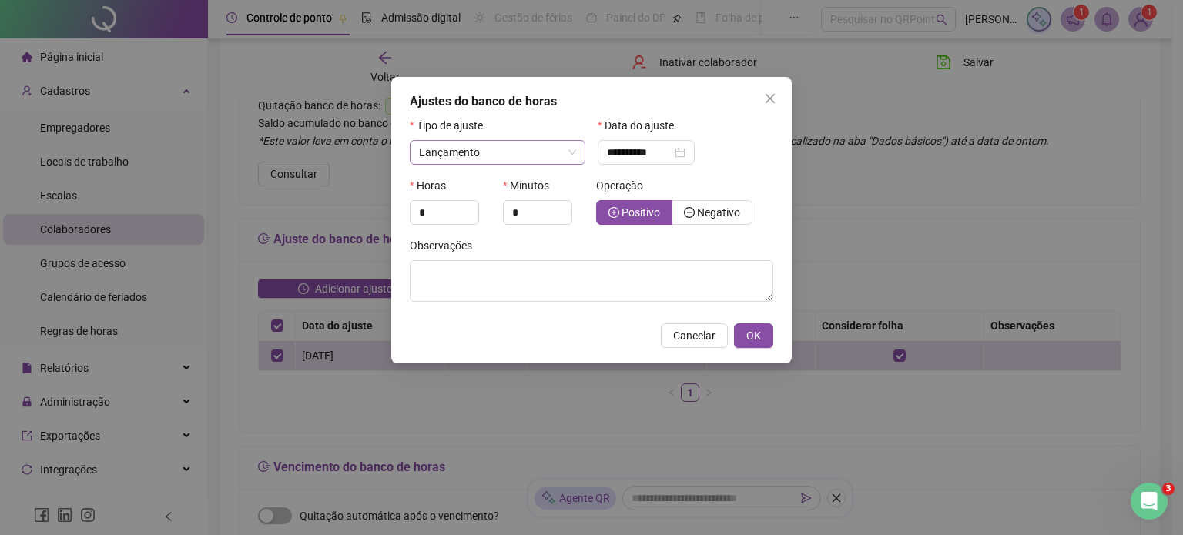
click at [574, 156] on span "Lançamento" at bounding box center [497, 152] width 157 height 23
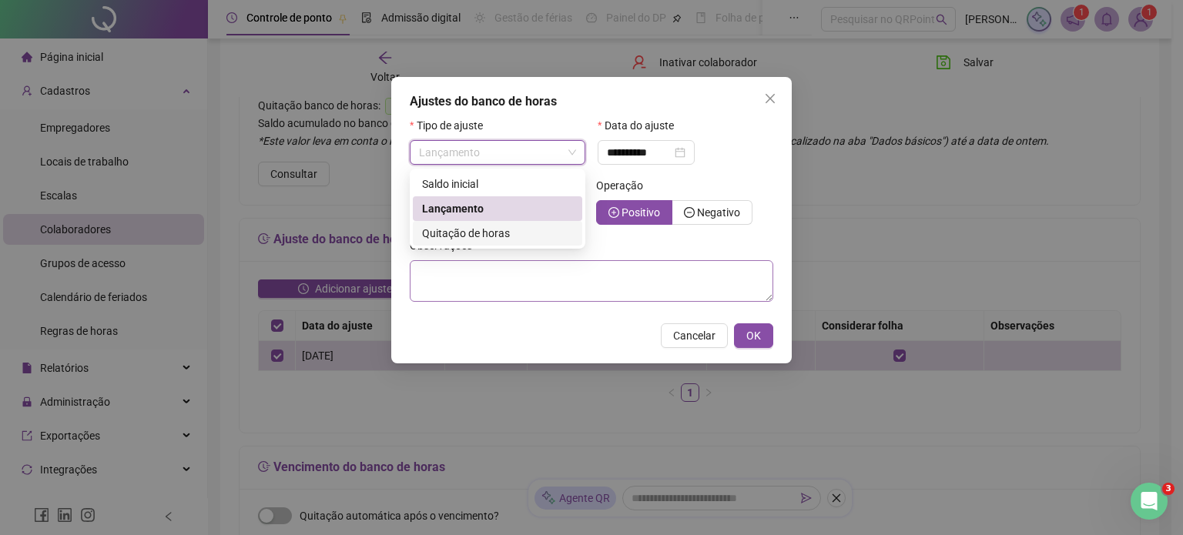
click at [502, 236] on span "Quitação de horas" at bounding box center [466, 233] width 88 height 12
type input "**********"
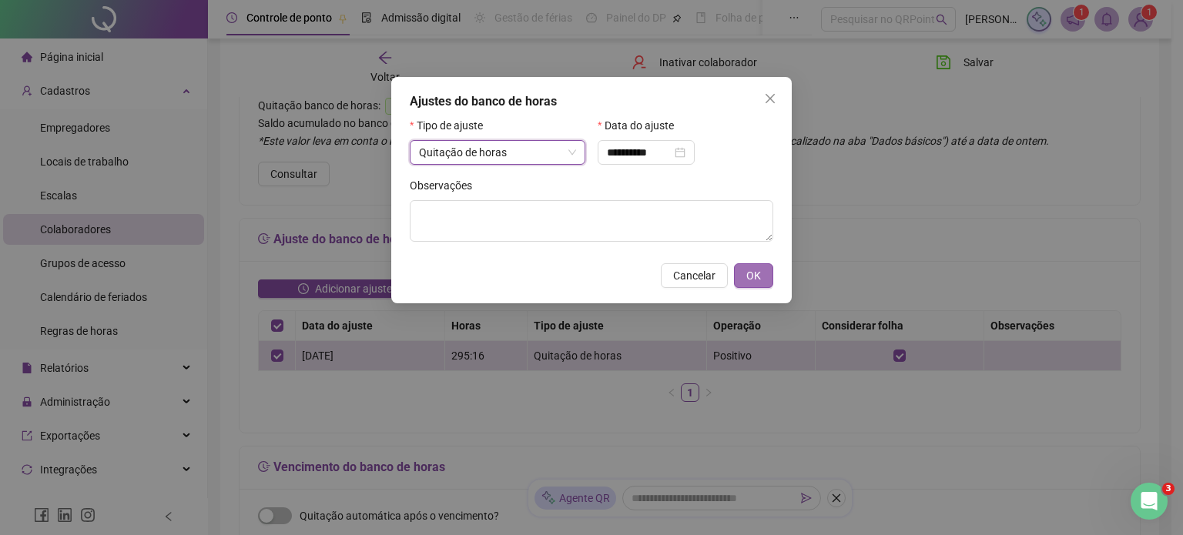
click at [761, 276] on button "OK" at bounding box center [753, 275] width 39 height 25
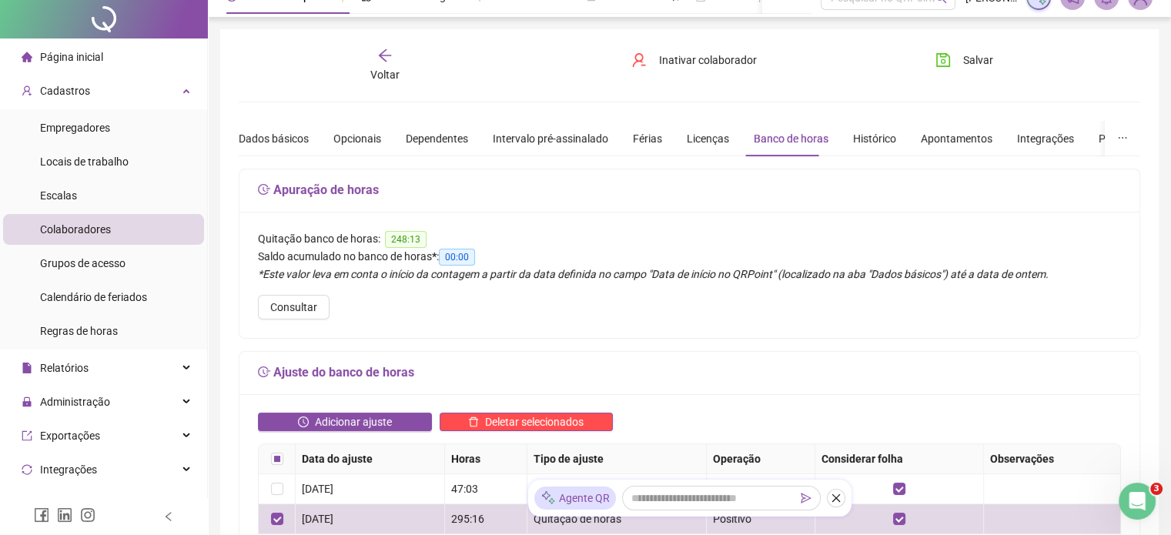
scroll to position [0, 0]
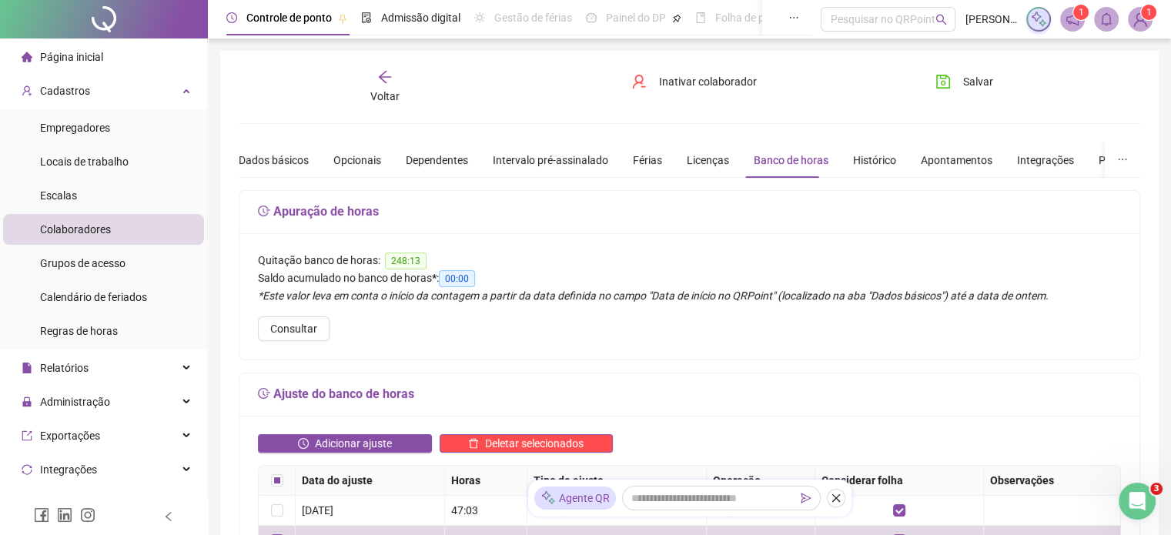
click at [385, 77] on icon "arrow-left" at bounding box center [385, 77] width 12 height 12
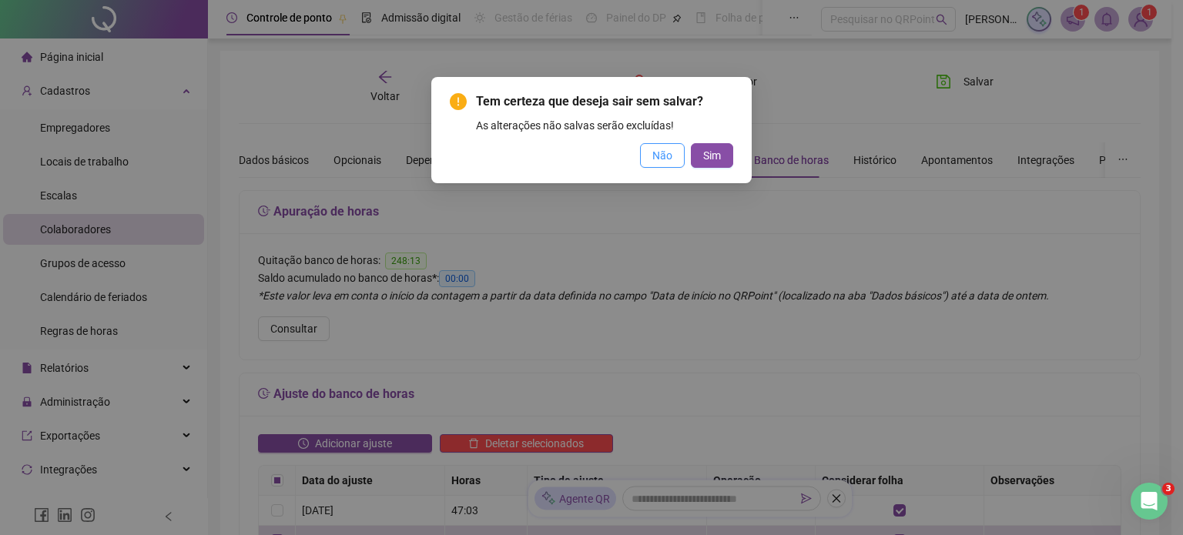
click at [668, 156] on span "Não" at bounding box center [662, 155] width 20 height 17
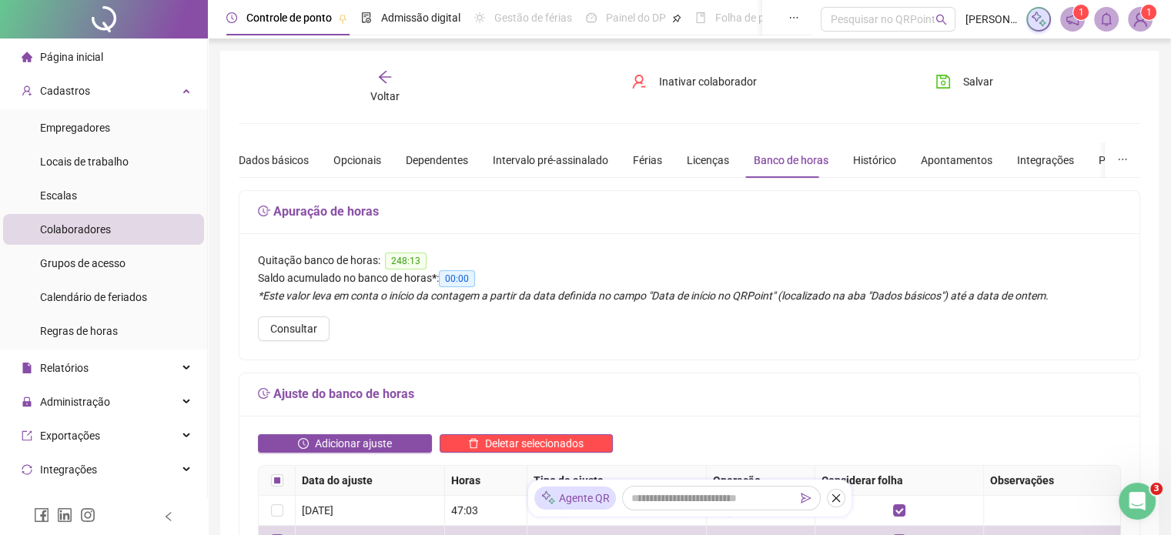
click at [384, 79] on icon "arrow-left" at bounding box center [384, 76] width 15 height 15
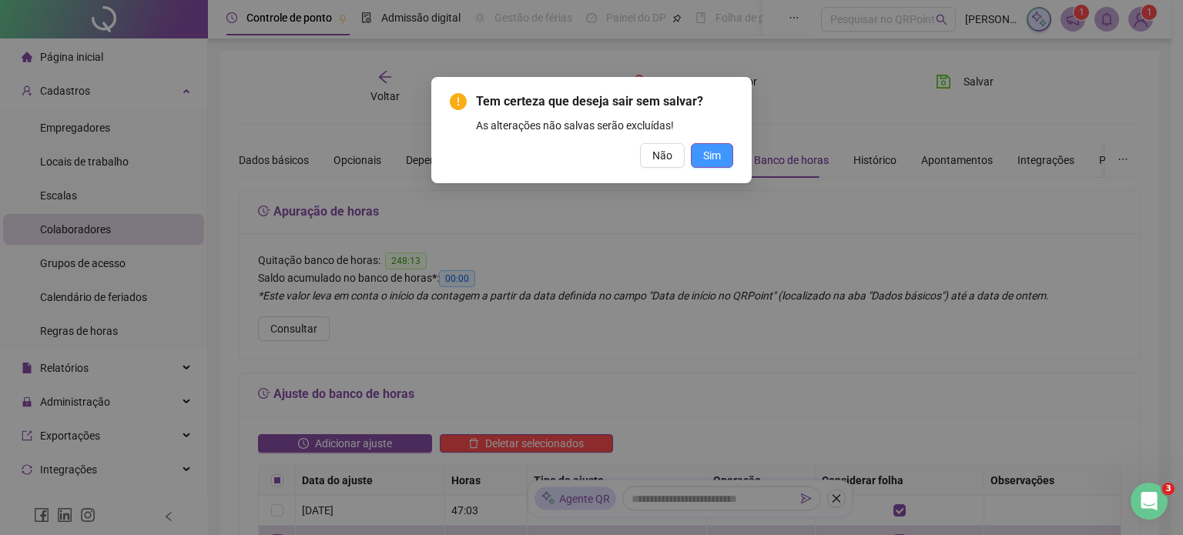
click at [718, 159] on span "Sim" at bounding box center [712, 155] width 18 height 17
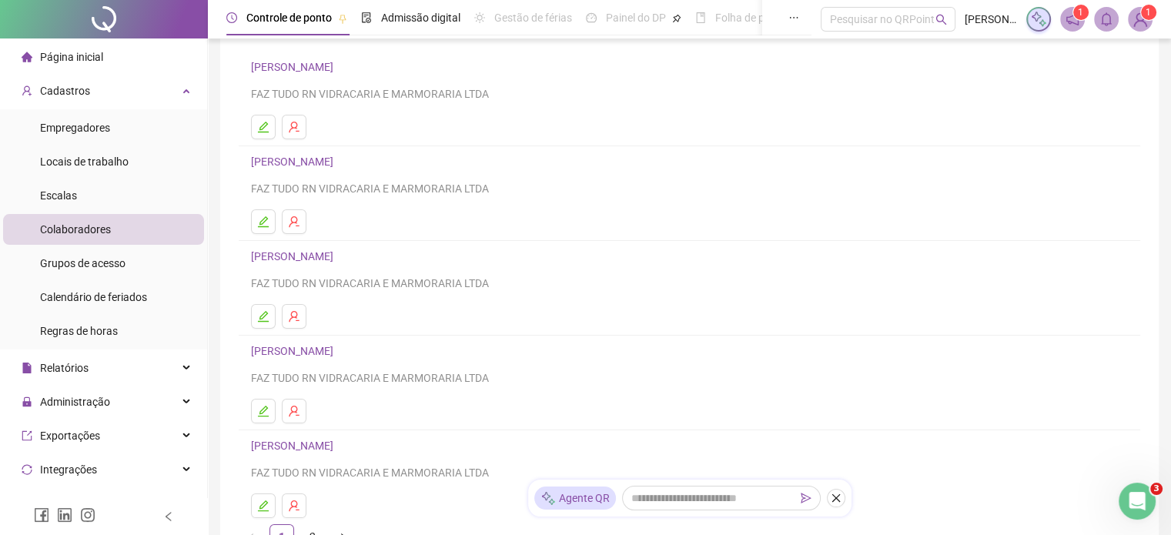
scroll to position [231, 0]
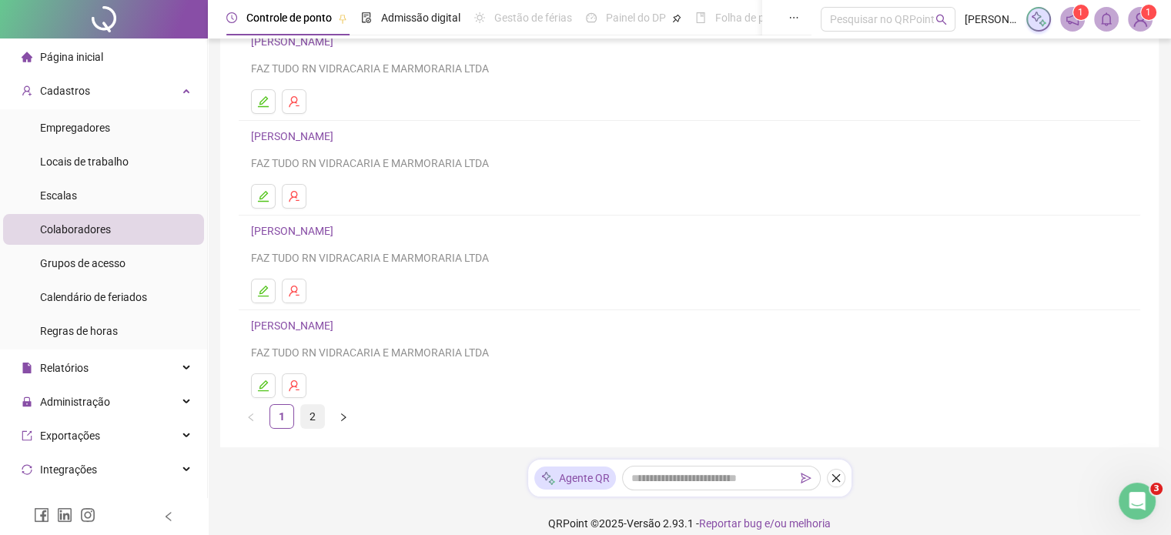
click at [312, 418] on link "2" at bounding box center [312, 416] width 23 height 23
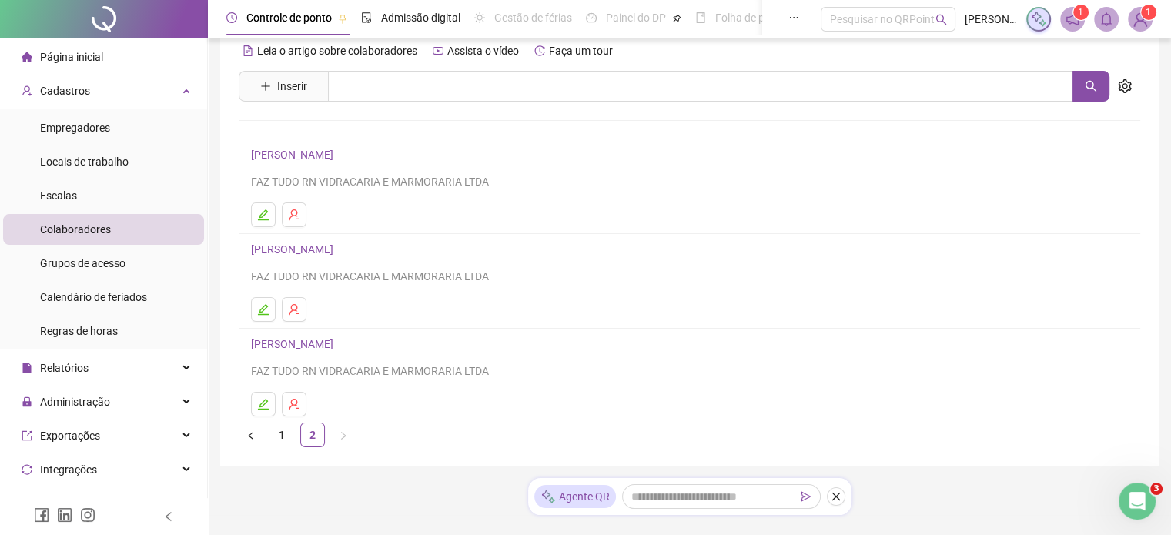
scroll to position [0, 0]
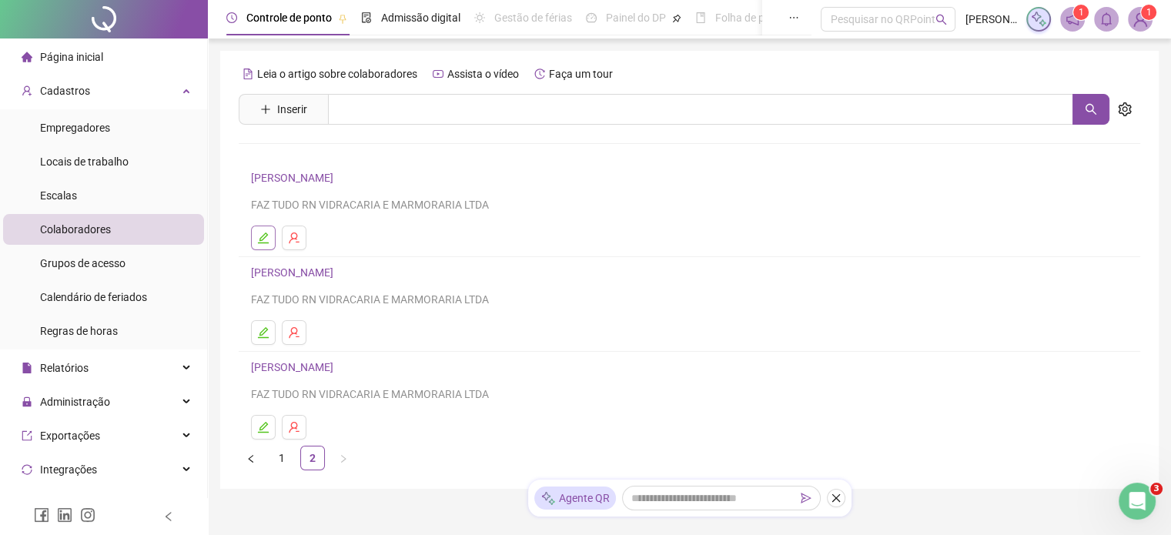
click at [265, 245] on button "button" at bounding box center [263, 238] width 25 height 25
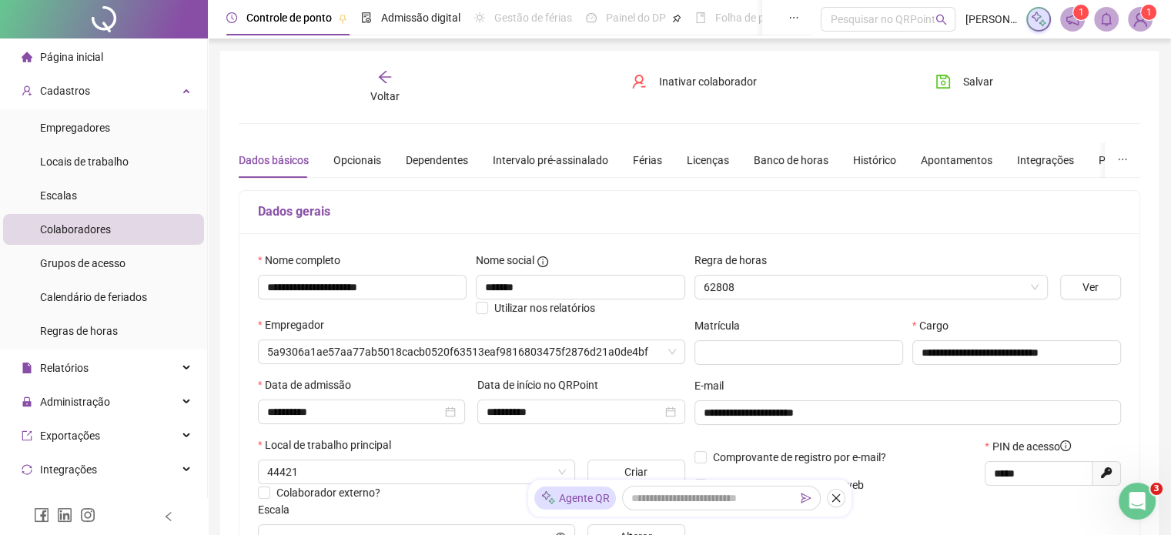
type input "**********"
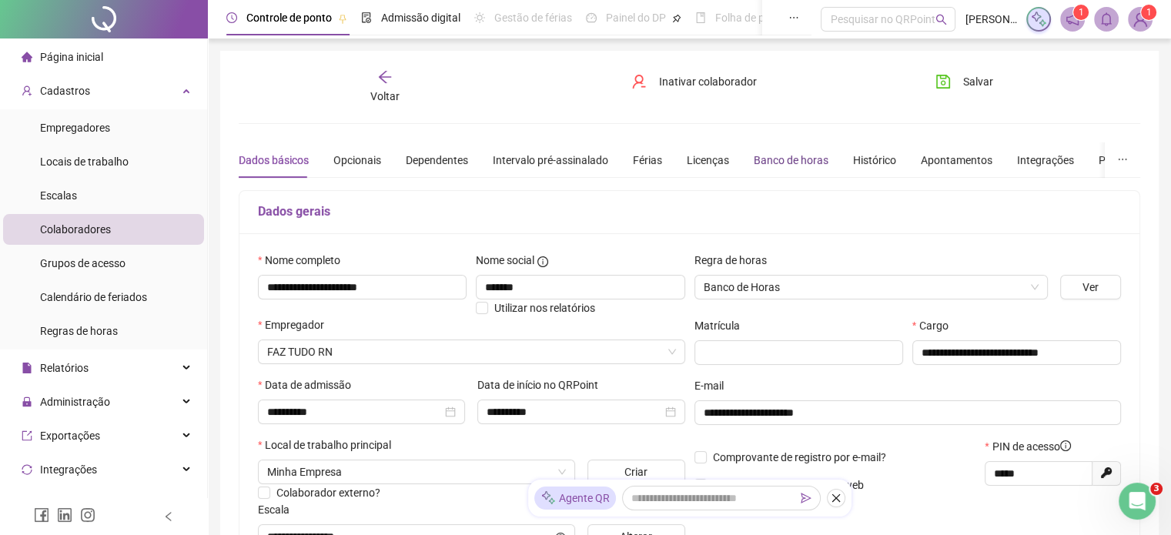
click at [796, 159] on div "Banco de horas" at bounding box center [791, 160] width 75 height 17
